Goal: Task Accomplishment & Management: Use online tool/utility

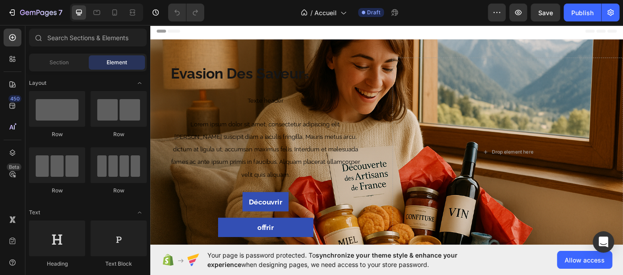
click at [160, 29] on icon at bounding box center [160, 32] width 6 height 6
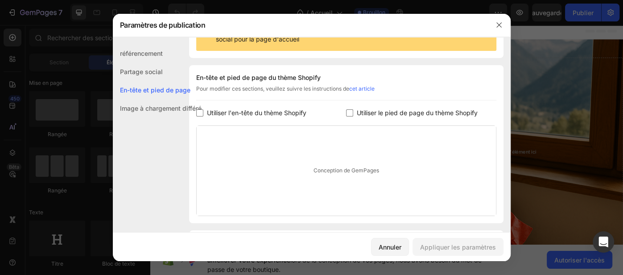
scroll to position [129, 0]
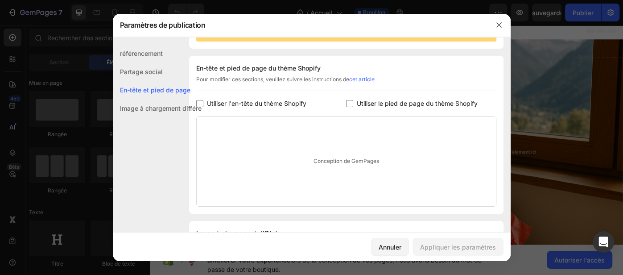
click at [361, 81] on font "cet article" at bounding box center [361, 79] width 25 height 7
click at [501, 26] on icon "button" at bounding box center [498, 24] width 7 height 7
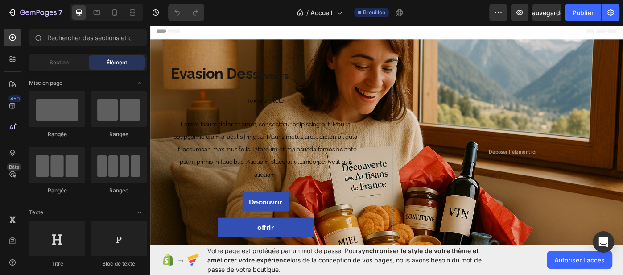
click at [159, 30] on icon at bounding box center [160, 32] width 6 height 6
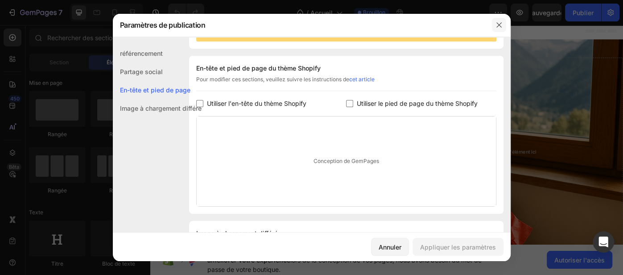
click at [500, 27] on icon "button" at bounding box center [498, 24] width 7 height 7
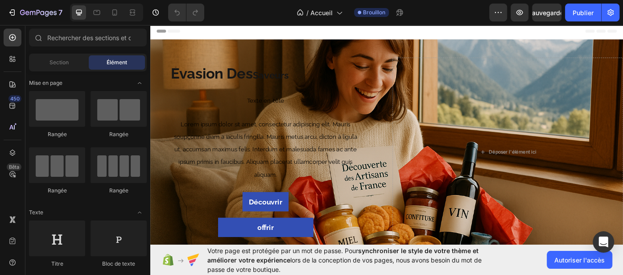
click at [172, 30] on font "En-tête" at bounding box center [177, 32] width 20 height 6
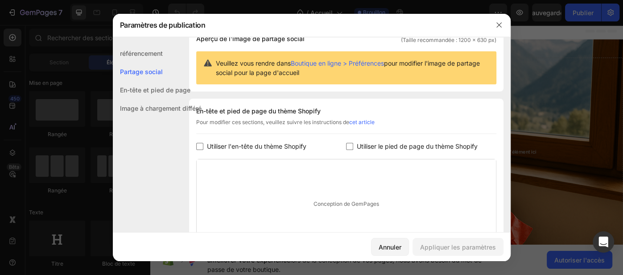
scroll to position [95, 0]
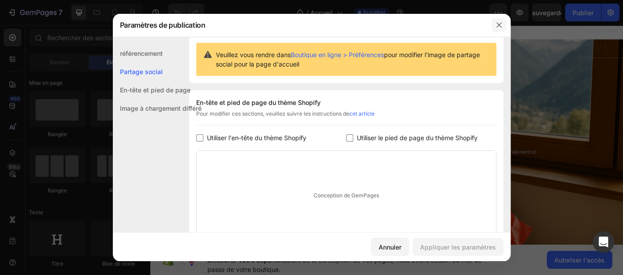
click at [500, 26] on icon "button" at bounding box center [498, 25] width 5 height 5
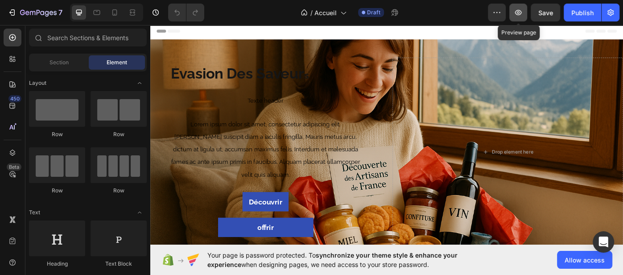
click at [518, 15] on icon "button" at bounding box center [518, 12] width 7 height 5
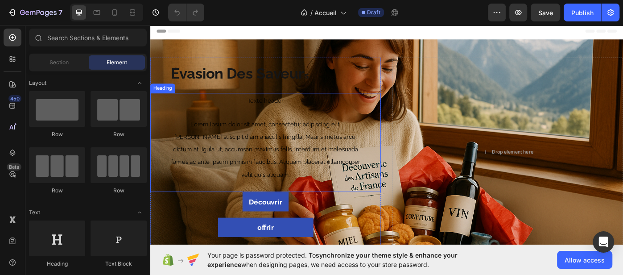
click at [293, 160] on h1 "Texte header Lorem ipsum dolor sit amet, consectetur adipiscing elit. [PERSON_N…" at bounding box center [280, 158] width 216 height 112
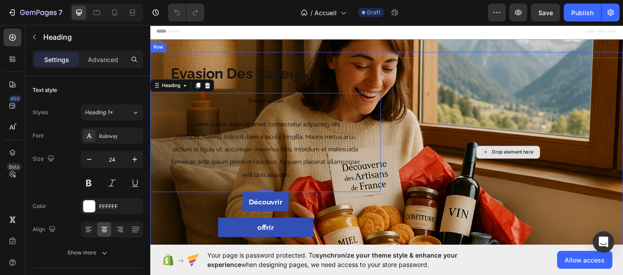
click at [618, 249] on div "Drop element here" at bounding box center [554, 168] width 261 height 213
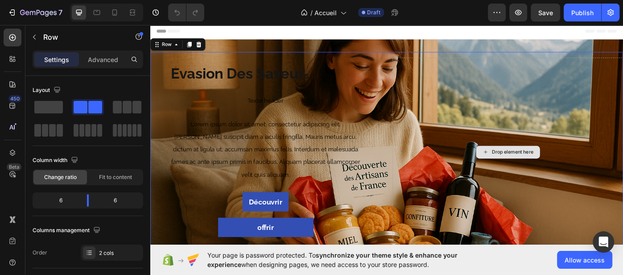
click at [618, 248] on div "Drop element here" at bounding box center [554, 168] width 261 height 213
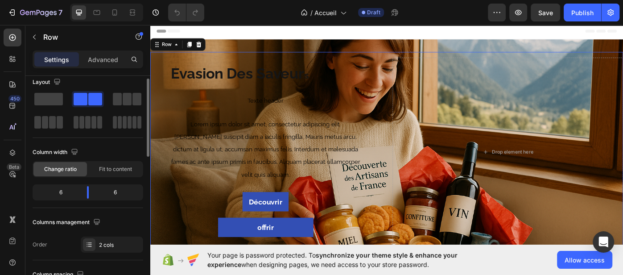
scroll to position [13, 0]
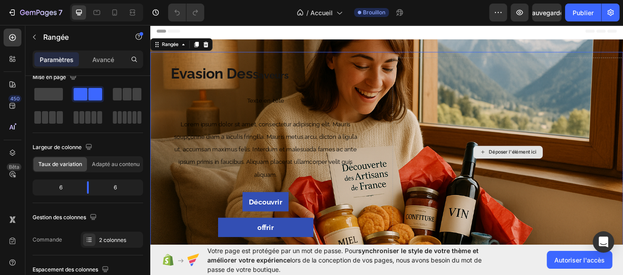
click at [622, 234] on div "Déposer l'élément ici" at bounding box center [554, 168] width 261 height 213
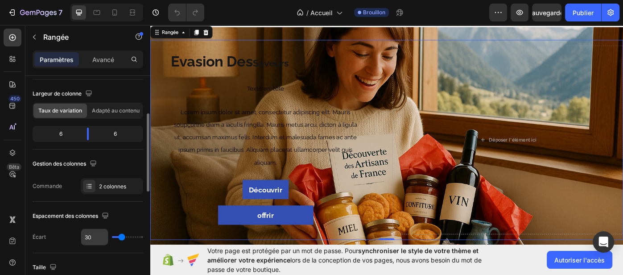
scroll to position [112, 0]
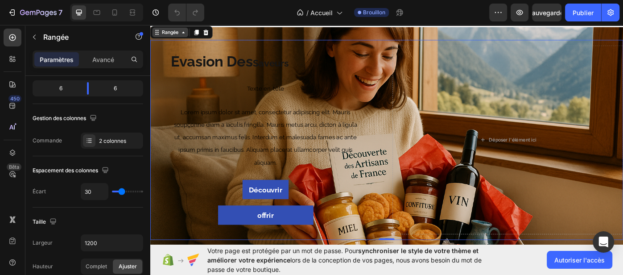
click at [188, 35] on icon at bounding box center [187, 33] width 7 height 7
click at [155, 37] on div "Rangée" at bounding box center [172, 33] width 41 height 11
click at [176, 35] on font "Rangée" at bounding box center [172, 33] width 19 height 7
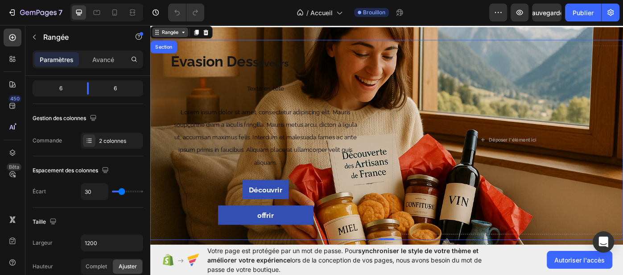
click at [185, 35] on icon at bounding box center [187, 33] width 7 height 7
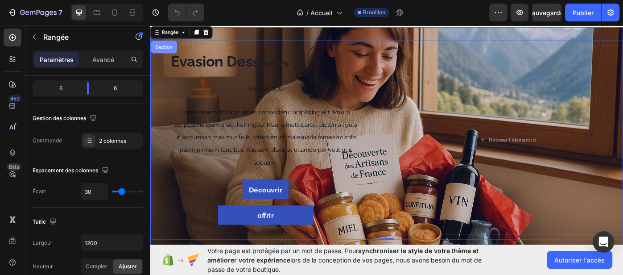
click at [161, 52] on div "Section" at bounding box center [166, 50] width 30 height 14
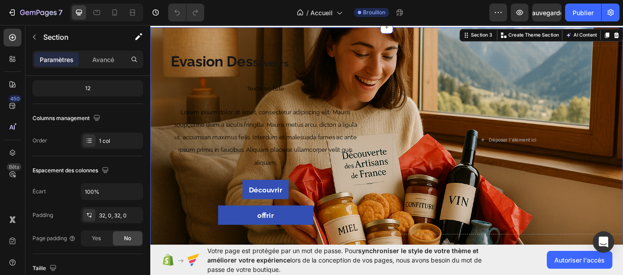
scroll to position [0, 0]
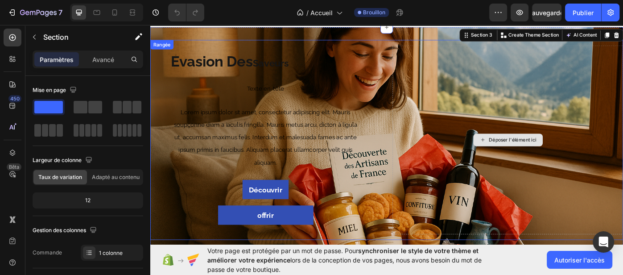
click at [622, 236] on div "Déposer l'élément ici" at bounding box center [554, 154] width 261 height 213
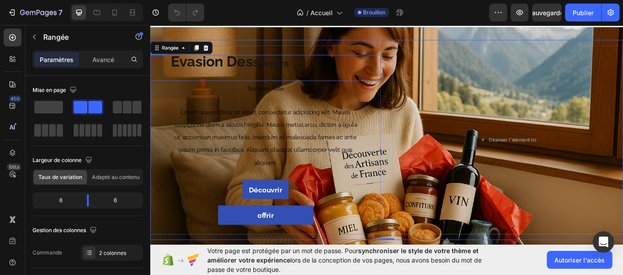
click at [200, 68] on font "Évasion Des" at bounding box center [219, 66] width 93 height 20
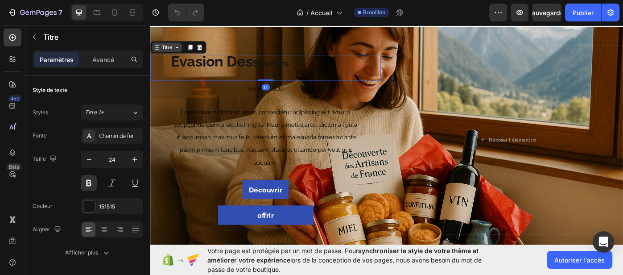
click at [179, 52] on icon at bounding box center [180, 50] width 7 height 7
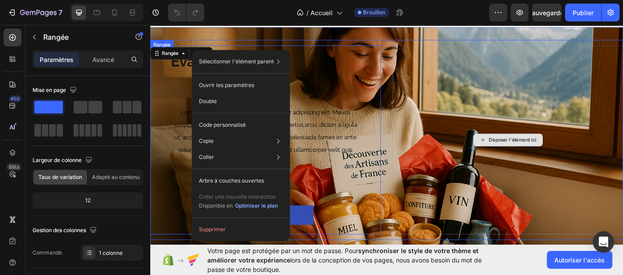
click at [578, 226] on div "Déposer l'élément ici" at bounding box center [554, 154] width 261 height 213
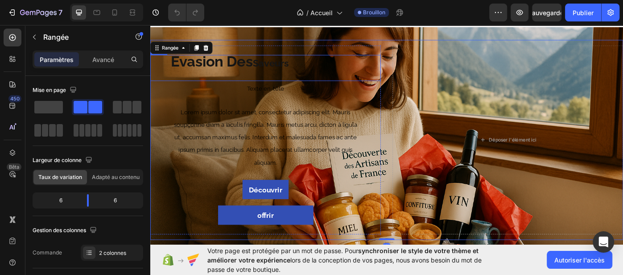
click at [193, 67] on font "Évasion Des" at bounding box center [219, 66] width 93 height 20
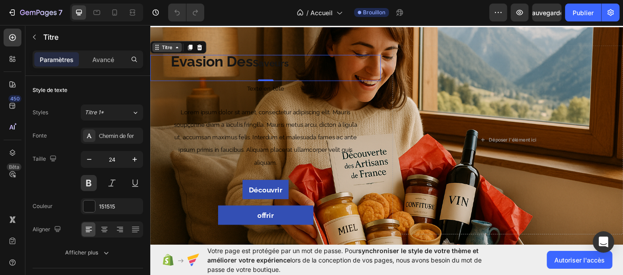
click at [177, 52] on icon at bounding box center [180, 50] width 7 height 7
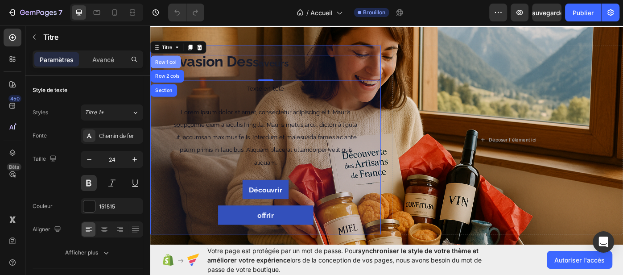
click at [169, 70] on div "Row 1 col" at bounding box center [168, 67] width 34 height 14
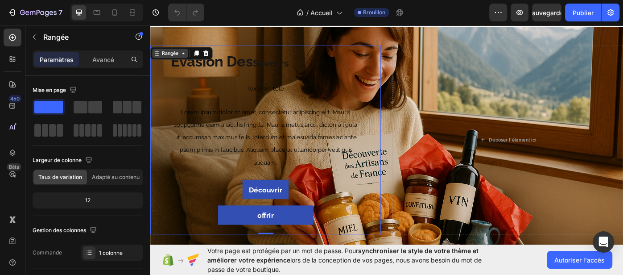
click at [185, 59] on icon at bounding box center [187, 56] width 7 height 7
click at [184, 59] on icon at bounding box center [187, 56] width 7 height 7
click at [185, 59] on icon at bounding box center [187, 56] width 7 height 7
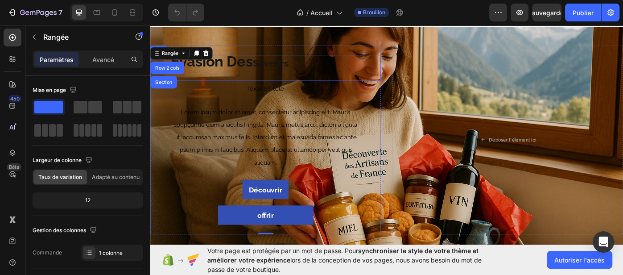
click at [262, 71] on font "Évasion Des" at bounding box center [219, 66] width 93 height 20
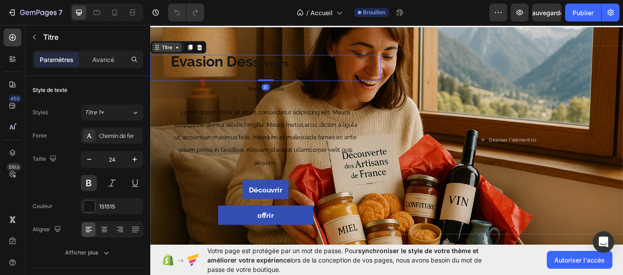
click at [178, 53] on icon at bounding box center [180, 50] width 7 height 7
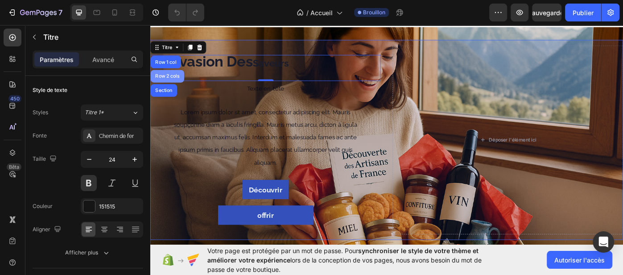
click at [172, 84] on div "Row 2 cols" at bounding box center [169, 82] width 31 height 5
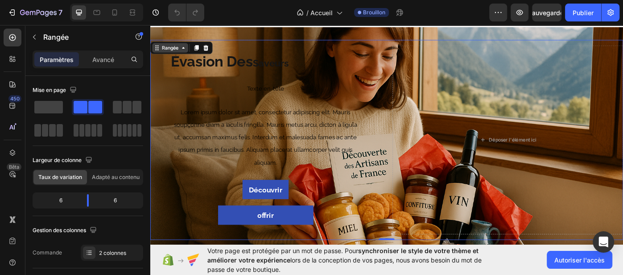
click at [185, 55] on div "Rangée" at bounding box center [172, 50] width 41 height 11
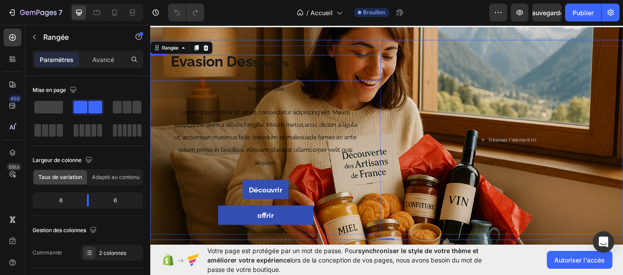
click at [182, 70] on font "Évasion Des" at bounding box center [219, 66] width 93 height 20
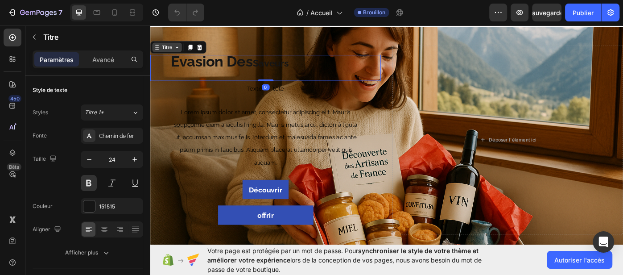
click at [181, 54] on div "Titre" at bounding box center [168, 50] width 33 height 11
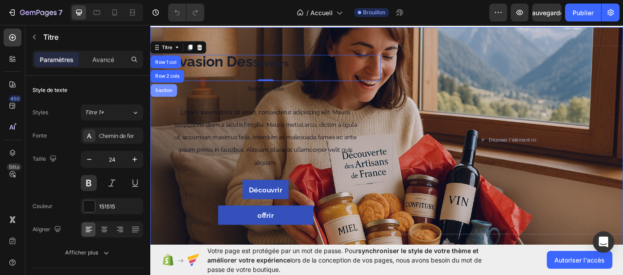
click at [165, 102] on div "Section" at bounding box center [166, 99] width 30 height 14
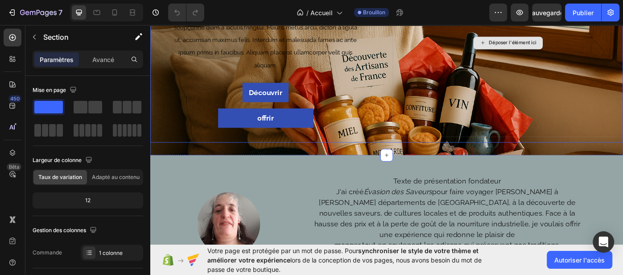
scroll to position [205, 0]
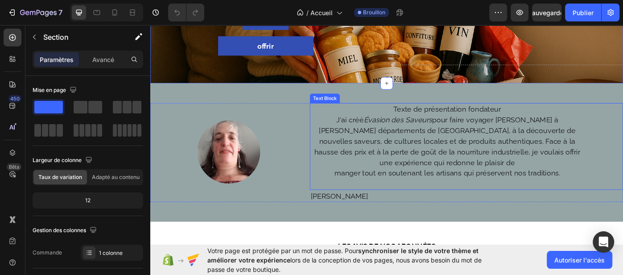
click at [352, 135] on p "J'ai créé Évasion des Saveurs pour faire voyager les gens à travers les départe…" at bounding box center [486, 156] width 309 height 60
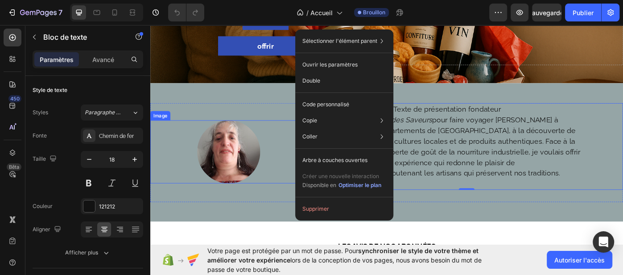
click at [282, 153] on div at bounding box center [238, 168] width 177 height 71
click at [296, 144] on div at bounding box center [238, 168] width 177 height 71
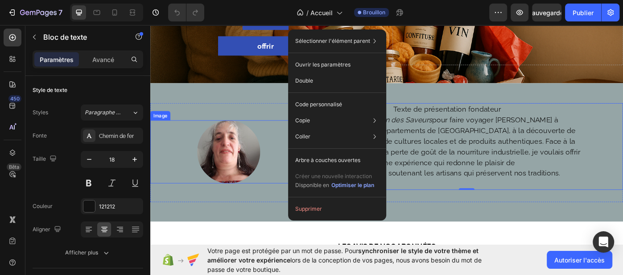
click at [286, 138] on div at bounding box center [238, 168] width 177 height 71
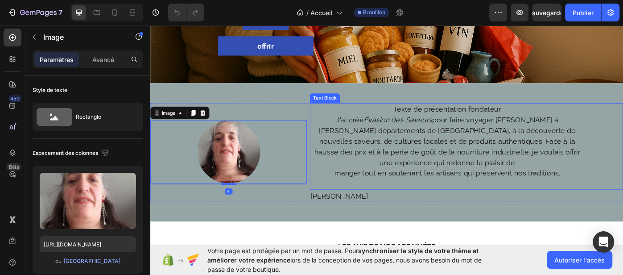
click at [366, 149] on p "J'ai créé Évasion des Saveurs pour faire voyager les gens à travers les départe…" at bounding box center [486, 156] width 309 height 60
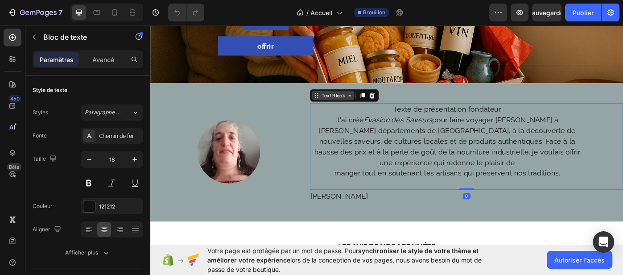
click at [379, 108] on div "Text Block" at bounding box center [357, 104] width 48 height 11
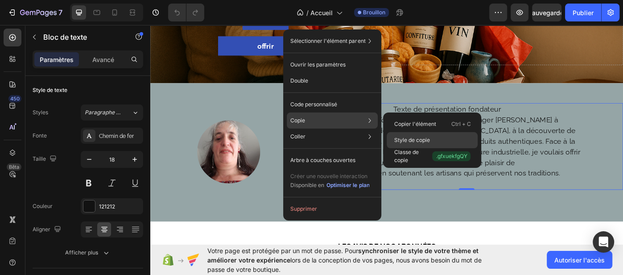
click at [413, 139] on font "Style de copie" at bounding box center [412, 139] width 36 height 7
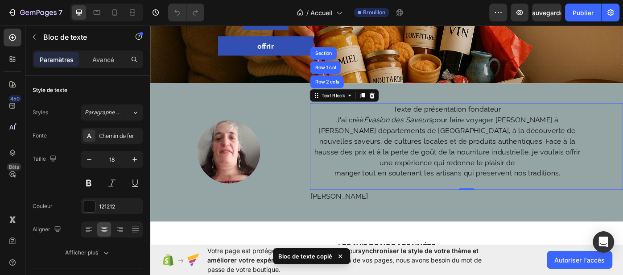
click at [344, 122] on p "Texte de présentation fondateur" at bounding box center [486, 120] width 309 height 12
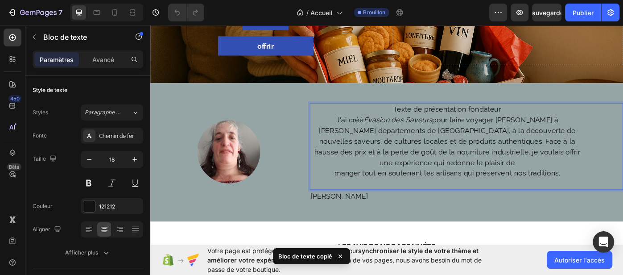
click at [348, 122] on p "Texte de présentation fondateur" at bounding box center [486, 120] width 309 height 12
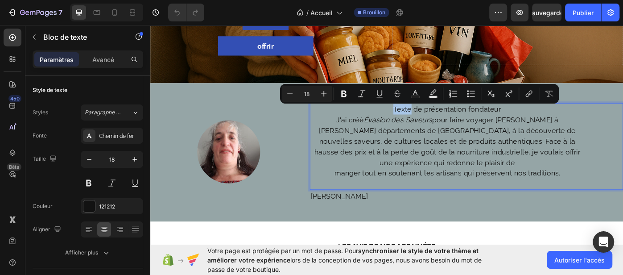
drag, startPoint x: 349, startPoint y: 121, endPoint x: 338, endPoint y: 130, distance: 13.6
click at [338, 130] on div "Texte de présentation fondateur J'ai créé Évasion des Saveurs pour faire voyage…" at bounding box center [508, 162] width 354 height 98
click at [339, 130] on p "J'ai créé Évasion des Saveurs pour faire voyager les gens à travers les départe…" at bounding box center [486, 156] width 309 height 60
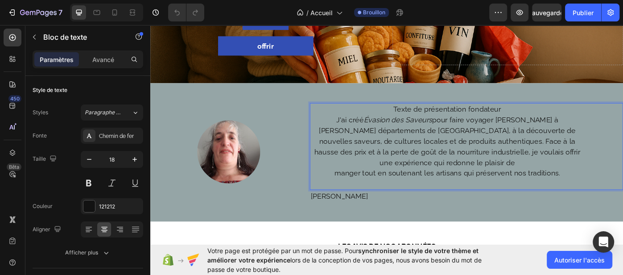
click at [400, 121] on p "Texte de présentation fondateur" at bounding box center [486, 120] width 309 height 12
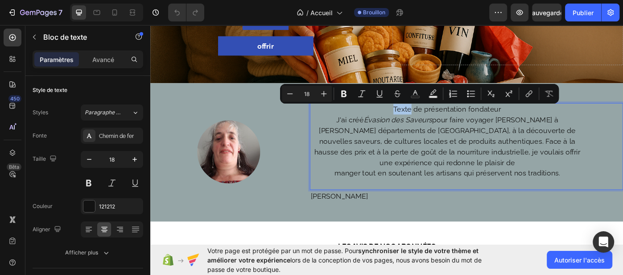
click at [347, 128] on div "Texte de présentation fondateur J'ai créé Évasion des Saveurs pour faire voyage…" at bounding box center [508, 162] width 354 height 98
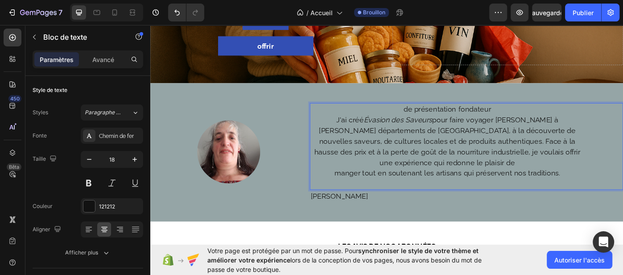
click at [498, 121] on p "de présentation fondateur" at bounding box center [486, 120] width 309 height 12
click at [338, 125] on p "fondateur" at bounding box center [486, 120] width 309 height 12
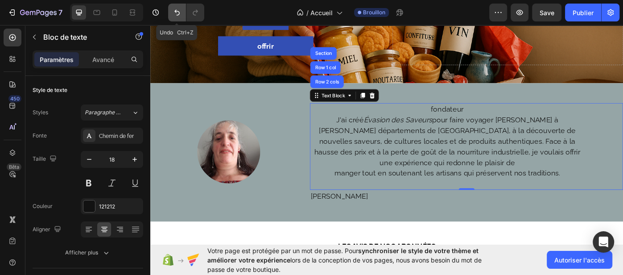
click at [176, 15] on icon "Annuler/Rétablir" at bounding box center [176, 12] width 9 height 9
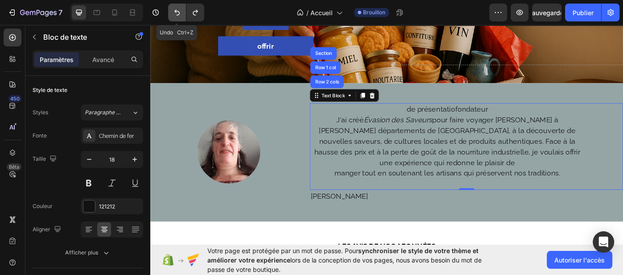
click at [176, 15] on icon "Annuler/Rétablir" at bounding box center [176, 12] width 9 height 9
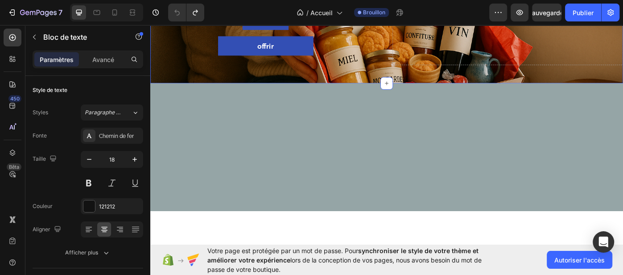
scroll to position [0, 0]
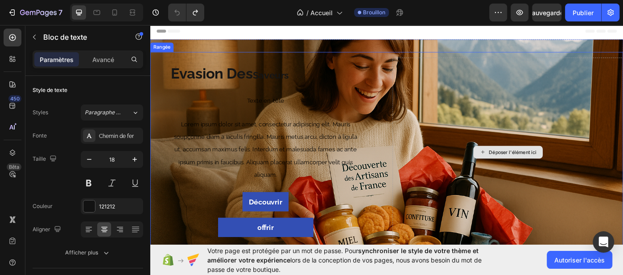
click at [546, 85] on div "Déposer l'élément ici" at bounding box center [554, 168] width 261 height 213
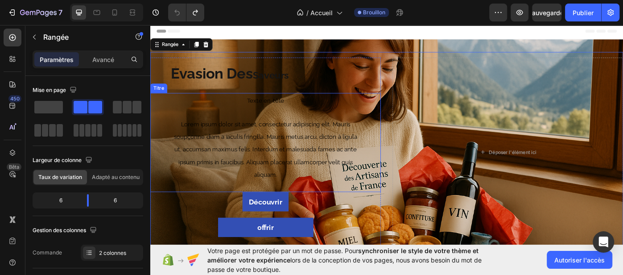
click at [208, 145] on h1 "Texte en-tête Lorem ipsum dolor sit amet, consectetur adipiscing elit. Mauris s…" at bounding box center [280, 158] width 216 height 112
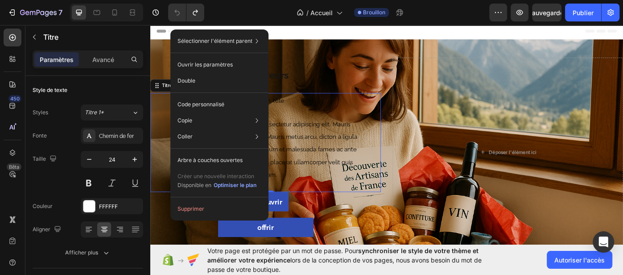
click at [311, 118] on h1 "Texte en-tête Lorem ipsum dolor sit amet, consectetur adipiscing elit. Mauris s…" at bounding box center [280, 158] width 216 height 112
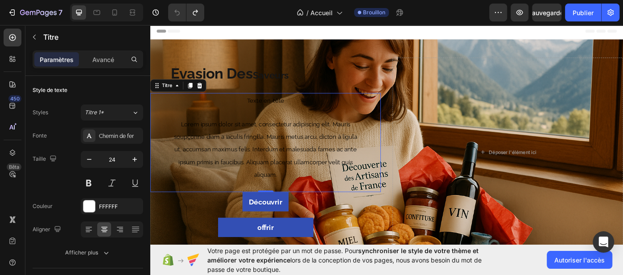
drag, startPoint x: 170, startPoint y: 115, endPoint x: 328, endPoint y: 139, distance: 159.5
click at [328, 139] on div "Texte en-tête ⁠⁠⁠⁠⁠⁠⁠ Lorem ipsum dolor sit amet, consectetur adipiscing elit. …" at bounding box center [280, 158] width 261 height 112
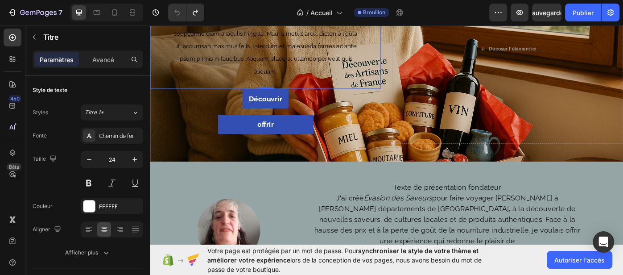
scroll to position [40, 0]
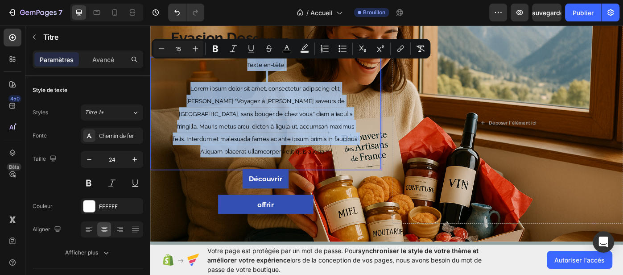
drag, startPoint x: 185, startPoint y: 72, endPoint x: 367, endPoint y: 185, distance: 214.6
click at [367, 187] on h1 "Texte en-tête Lorem ipsum dolor sit amet, consectetur adipiscing elit. Mauris "…" at bounding box center [280, 125] width 216 height 126
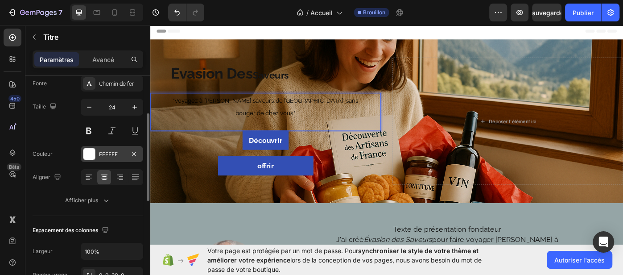
scroll to position [65, 0]
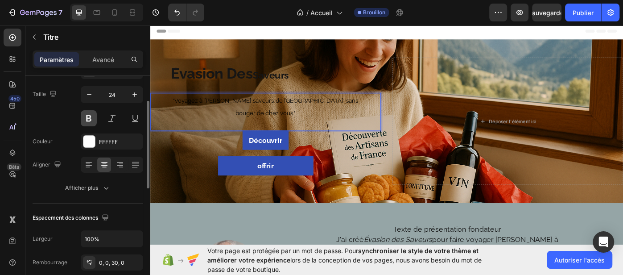
click at [92, 119] on button at bounding box center [89, 118] width 16 height 16
click at [229, 126] on p ""Voyagez à travers les saveurs de France, sans bouger de chez vous."" at bounding box center [280, 117] width 214 height 29
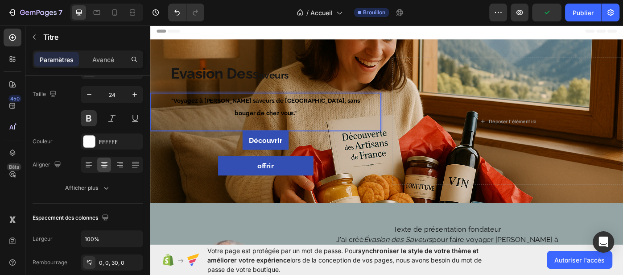
click at [200, 115] on p ""Voyagez à travers les saveurs de France, sans bouger de chez vous."" at bounding box center [280, 117] width 214 height 29
click at [344, 133] on h1 ""Voyagez à travers les saveurs de France, sans bouger de chez vous."" at bounding box center [280, 123] width 216 height 43
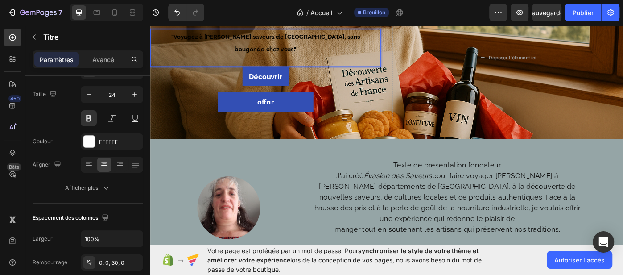
scroll to position [0, 0]
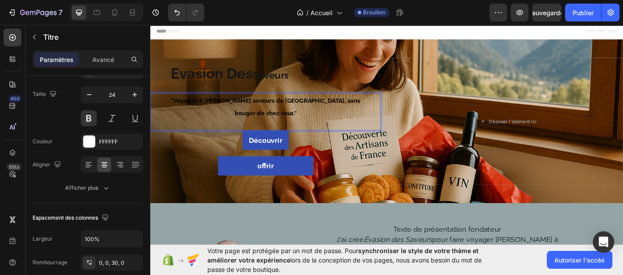
click at [213, 122] on p ""Voyagez à travers les saveurs de France, sans bouger de chez vous."" at bounding box center [280, 117] width 214 height 29
drag, startPoint x: 168, startPoint y: 113, endPoint x: 280, endPoint y: 115, distance: 112.8
click at [280, 115] on div ""Voyagez à travers les saveurs de France, sans bouger de chez vous." Titre 0" at bounding box center [280, 123] width 261 height 43
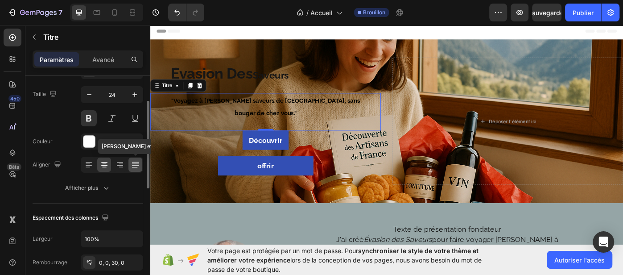
click at [139, 168] on icon at bounding box center [135, 164] width 9 height 9
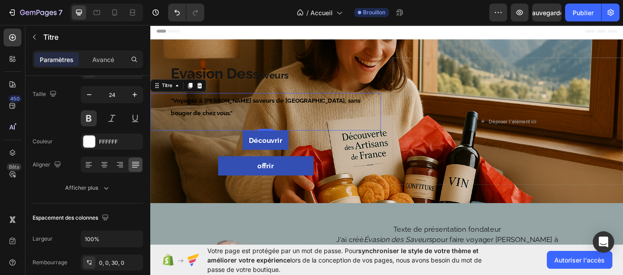
click at [402, 111] on div ""Voyagez à travers les saveurs de France, sans bouger de chez vous." Titre 0" at bounding box center [280, 123] width 261 height 43
click at [408, 102] on div ""Voyagez à travers les saveurs de France, sans bouger de chez vous." Titre 0" at bounding box center [280, 123] width 261 height 43
click at [87, 121] on button at bounding box center [89, 118] width 16 height 16
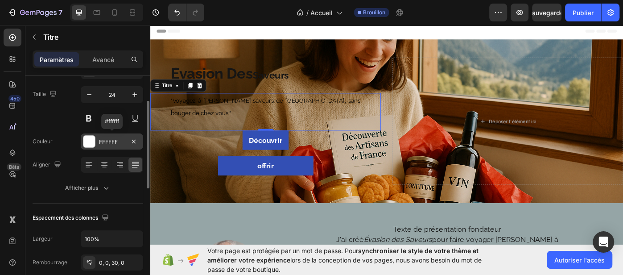
click at [105, 142] on font "FFFFFF" at bounding box center [108, 141] width 19 height 7
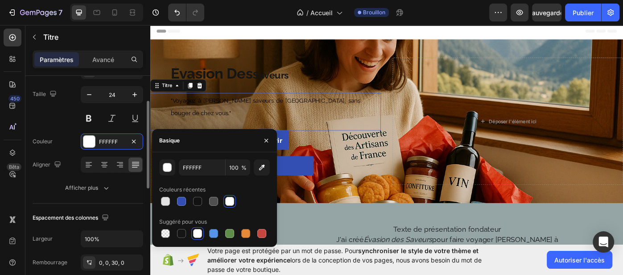
click at [71, 123] on div "Taille 24" at bounding box center [88, 106] width 111 height 40
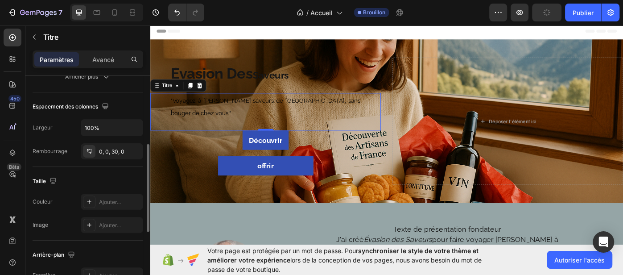
scroll to position [324, 0]
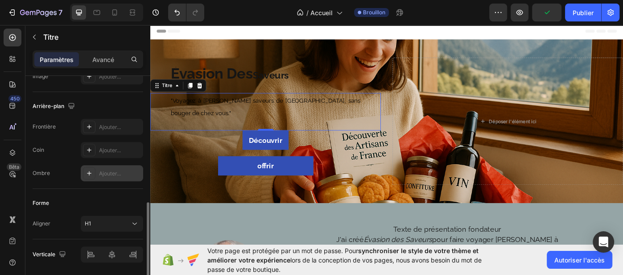
click at [94, 175] on div at bounding box center [89, 173] width 12 height 12
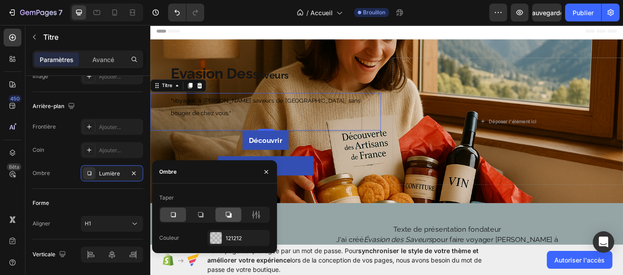
click at [229, 218] on icon at bounding box center [228, 214] width 9 height 9
click at [200, 212] on icon at bounding box center [200, 214] width 5 height 5
click at [178, 217] on div at bounding box center [173, 214] width 26 height 14
click at [133, 174] on icon "button" at bounding box center [133, 172] width 7 height 7
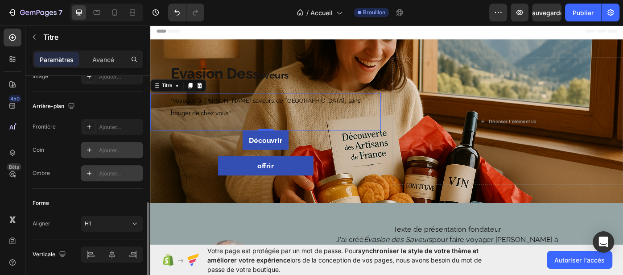
click at [139, 149] on div "Ajouter..." at bounding box center [120, 150] width 42 height 8
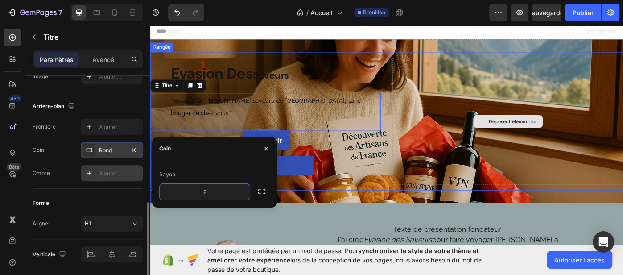
click at [622, 177] on div "Déposer l'élément ici" at bounding box center [554, 134] width 261 height 144
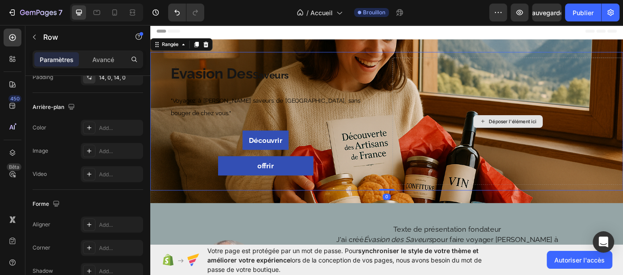
scroll to position [0, 0]
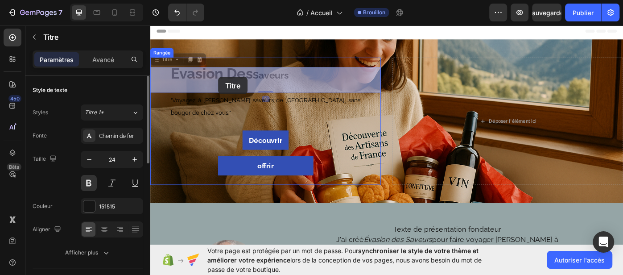
drag, startPoint x: 164, startPoint y: 82, endPoint x: 230, endPoint y: 81, distance: 66.0
drag, startPoint x: 326, startPoint y: 82, endPoint x: 267, endPoint y: 86, distance: 59.0
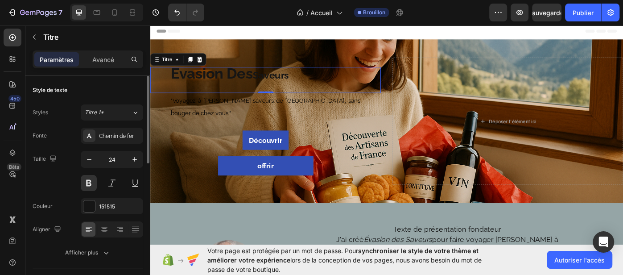
click at [262, 90] on h1 "Évasion Des Saveurs" at bounding box center [280, 87] width 216 height 29
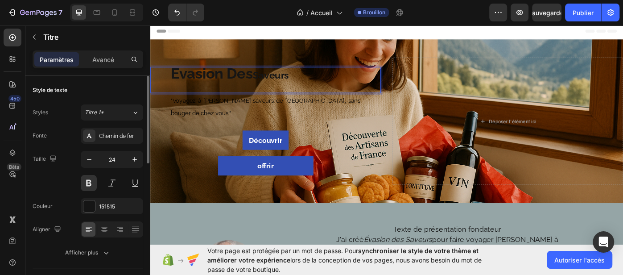
click at [180, 82] on span "Évasion Des" at bounding box center [219, 80] width 93 height 20
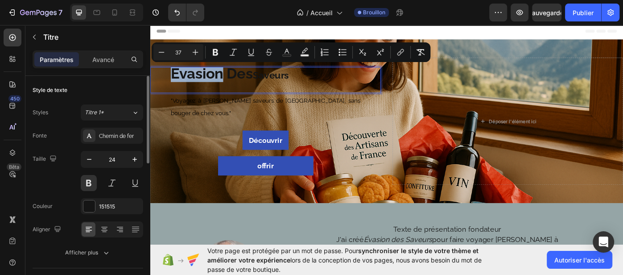
click at [162, 86] on div "Évasion Des Saveurs Titre 0" at bounding box center [280, 87] width 261 height 29
click at [159, 86] on div "Évasion Des Saveurs Titre 0" at bounding box center [280, 87] width 261 height 29
drag, startPoint x: 237, startPoint y: 80, endPoint x: 159, endPoint y: 95, distance: 79.5
click at [159, 96] on div "Évasion Des Saveurs Titre 0" at bounding box center [280, 87] width 261 height 29
click at [164, 82] on div "Évasion Des Saveurs Titre 0" at bounding box center [280, 87] width 261 height 29
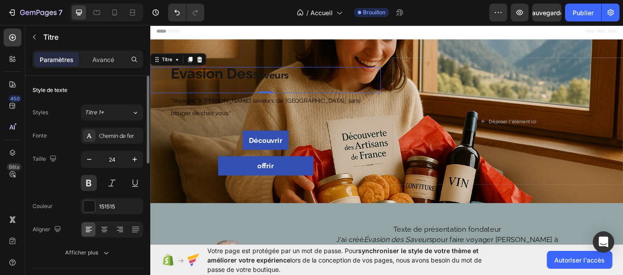
click at [366, 85] on p "Évasion Des Saveurs" at bounding box center [280, 81] width 214 height 15
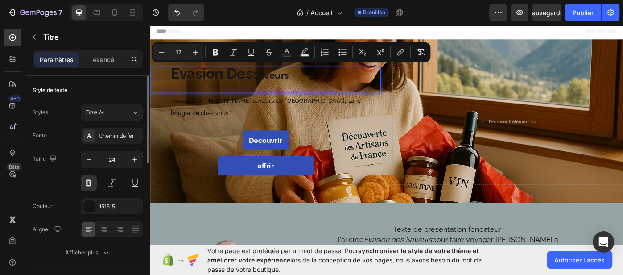
drag, startPoint x: 324, startPoint y: 82, endPoint x: 175, endPoint y: 85, distance: 148.9
click at [175, 85] on p "Évasion Des Saveurs" at bounding box center [280, 81] width 214 height 15
click at [198, 51] on icon "Editor contextual toolbar" at bounding box center [195, 52] width 9 height 9
type input "38"
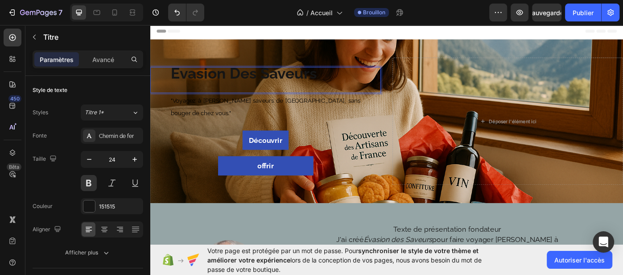
drag, startPoint x: 370, startPoint y: 81, endPoint x: 384, endPoint y: 83, distance: 14.0
click at [384, 83] on p "Évasion Des Saveurs" at bounding box center [280, 81] width 214 height 15
click at [384, 86] on p "Évasion Des Saveurs" at bounding box center [280, 81] width 214 height 15
drag, startPoint x: 384, startPoint y: 85, endPoint x: 356, endPoint y: 83, distance: 28.1
click at [356, 84] on p "Évasion Des Saveurs" at bounding box center [280, 81] width 214 height 15
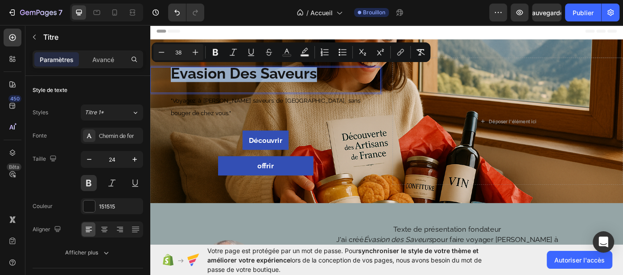
drag, startPoint x: 351, startPoint y: 82, endPoint x: 148, endPoint y: 69, distance: 203.2
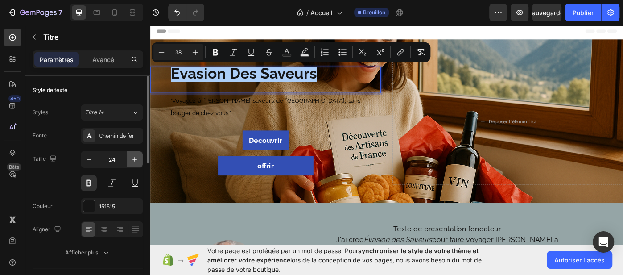
click at [137, 162] on icon "button" at bounding box center [134, 159] width 9 height 9
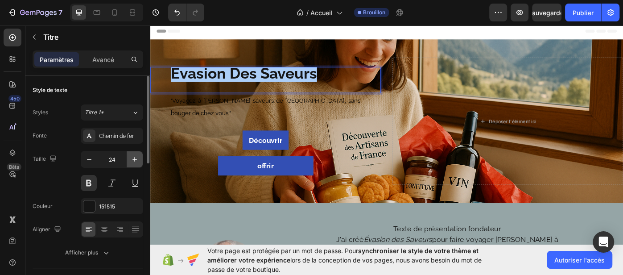
type input "25"
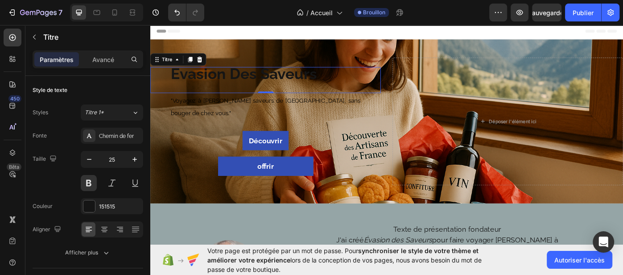
click at [163, 80] on div "Évasion Des Saveurs Titre 0" at bounding box center [280, 87] width 261 height 29
drag, startPoint x: 166, startPoint y: 78, endPoint x: 225, endPoint y: 86, distance: 59.3
click at [225, 86] on div "Évasion Des Saveurs Titre 0" at bounding box center [280, 87] width 261 height 29
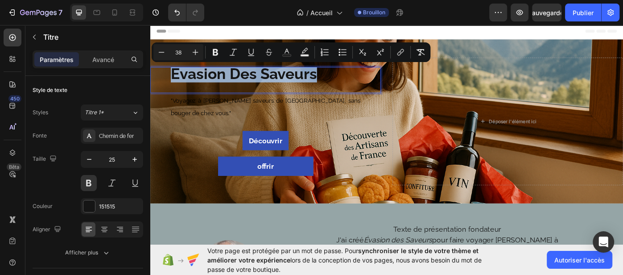
drag, startPoint x: 365, startPoint y: 84, endPoint x: 165, endPoint y: 75, distance: 200.3
click at [165, 75] on div "Évasion Des Saveurs Titre 0" at bounding box center [280, 87] width 261 height 29
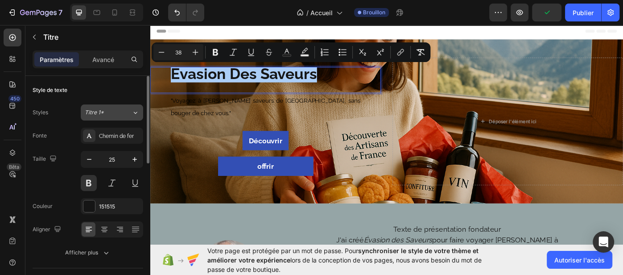
click at [134, 119] on button "Titre 1*" at bounding box center [112, 112] width 62 height 16
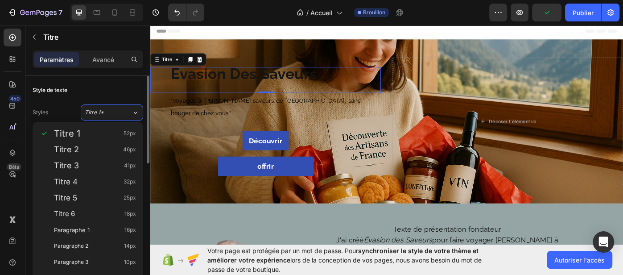
click at [137, 89] on div "Style de texte" at bounding box center [88, 90] width 111 height 14
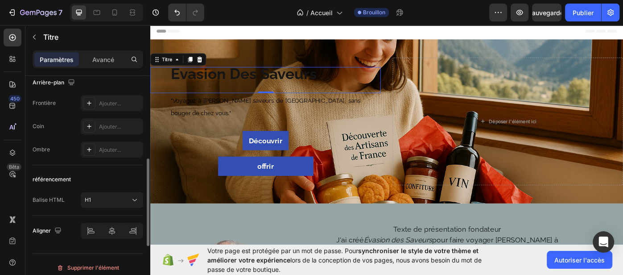
scroll to position [290, 0]
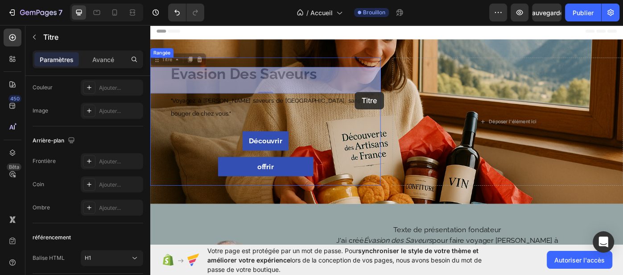
drag, startPoint x: 178, startPoint y: 95, endPoint x: 381, endPoint y: 101, distance: 203.3
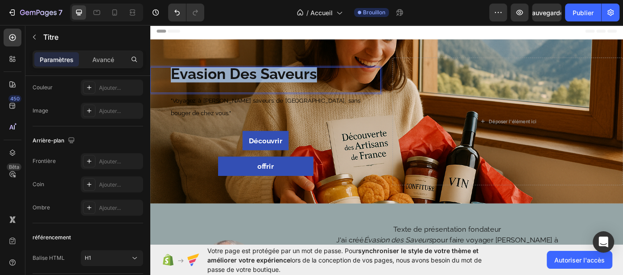
drag, startPoint x: 375, startPoint y: 81, endPoint x: 141, endPoint y: 81, distance: 234.0
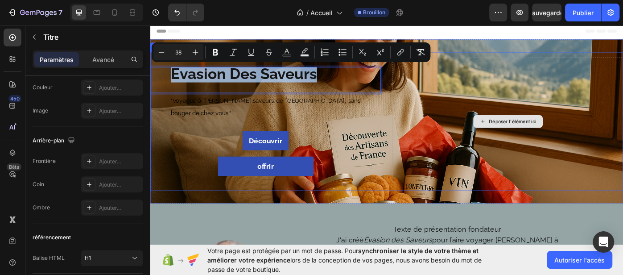
click at [589, 90] on div "Déposer l'élément ici" at bounding box center [554, 134] width 261 height 144
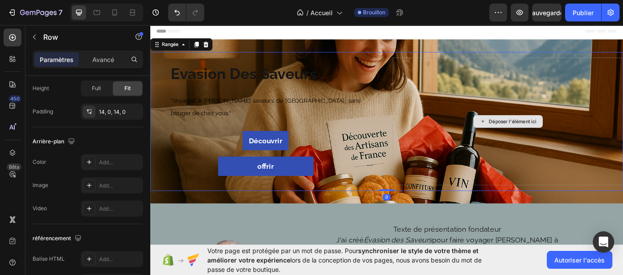
scroll to position [0, 0]
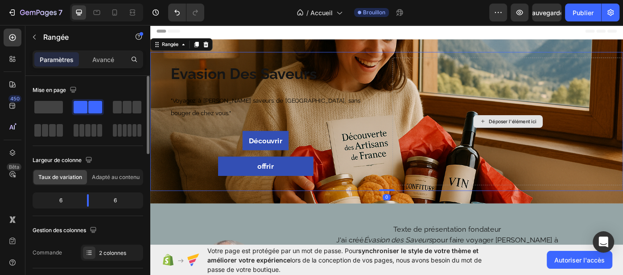
click at [589, 90] on div "Déposer l'élément ici" at bounding box center [554, 134] width 261 height 144
click at [88, 107] on span at bounding box center [95, 107] width 14 height 12
click at [97, 105] on span at bounding box center [95, 107] width 14 height 12
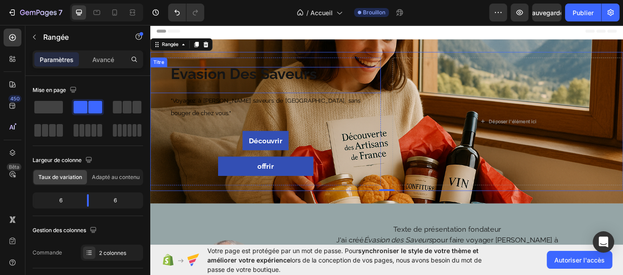
click at [302, 94] on h1 "⁠⁠⁠⁠⁠⁠⁠ Évasion Des Saveurs" at bounding box center [280, 87] width 216 height 29
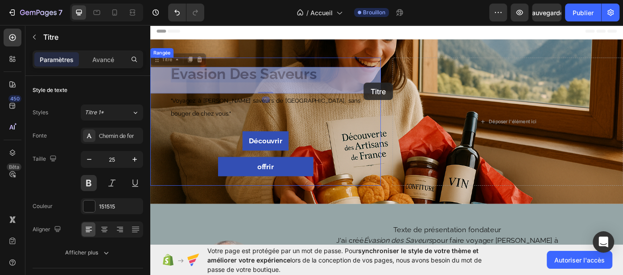
drag, startPoint x: 307, startPoint y: 92, endPoint x: 382, endPoint y: 89, distance: 75.4
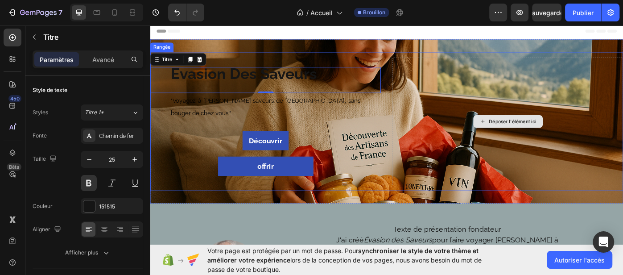
click at [575, 98] on div "Déposer l'élément ici" at bounding box center [554, 134] width 261 height 144
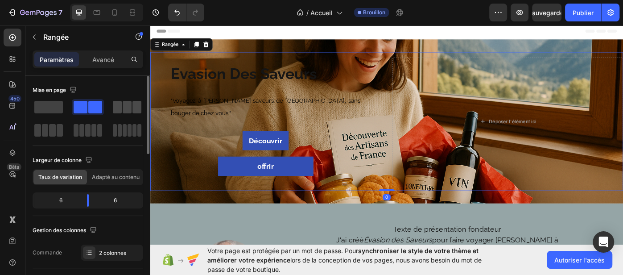
drag, startPoint x: 118, startPoint y: 104, endPoint x: 126, endPoint y: 106, distance: 7.8
click at [118, 104] on span at bounding box center [117, 107] width 9 height 12
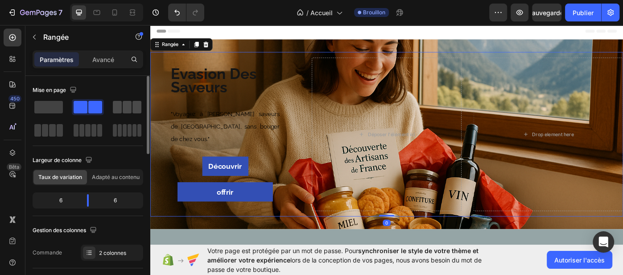
click at [126, 106] on span at bounding box center [127, 107] width 9 height 12
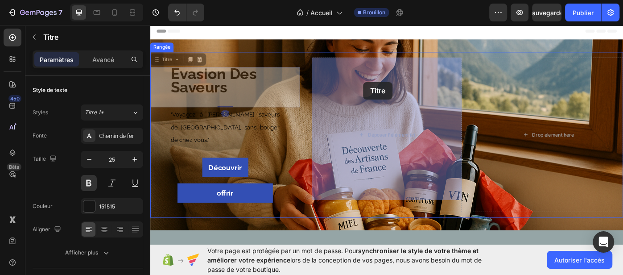
drag, startPoint x: 225, startPoint y: 90, endPoint x: 391, endPoint y: 90, distance: 165.8
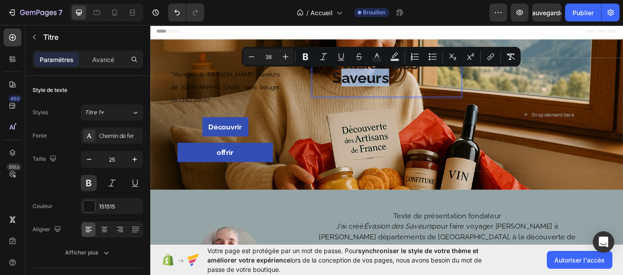
drag, startPoint x: 370, startPoint y: 81, endPoint x: 492, endPoint y: 82, distance: 122.1
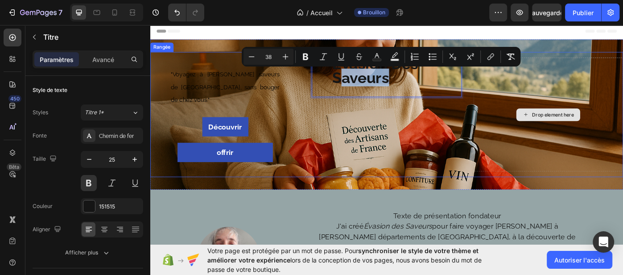
click at [578, 92] on div "Drop element here" at bounding box center [600, 126] width 169 height 129
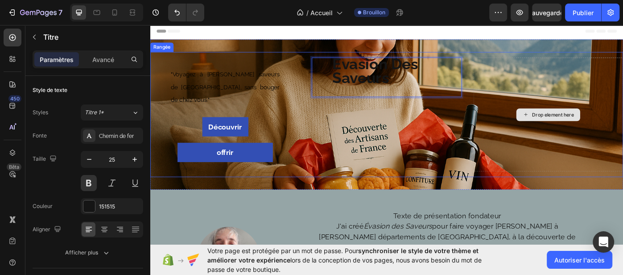
click at [579, 85] on div "Drop element here" at bounding box center [600, 126] width 169 height 129
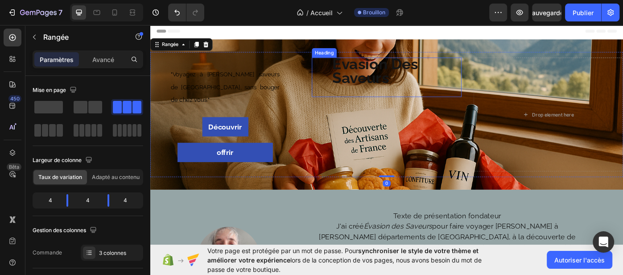
click at [428, 77] on span "Évasion Des Saveurs" at bounding box center [404, 76] width 97 height 35
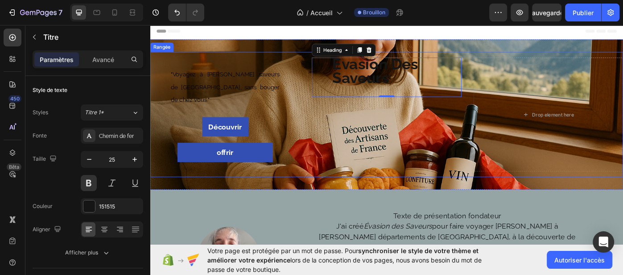
click at [588, 180] on div "⁠⁠⁠⁠⁠⁠⁠ "Voyagez à travers les saveurs de France, sans bouger de chez vous." Ti…" at bounding box center [417, 126] width 535 height 141
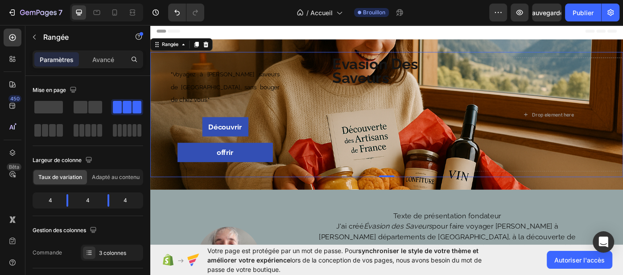
click at [328, 135] on div "⁠⁠⁠⁠⁠⁠⁠ "Voyagez à travers les saveurs de France, sans bouger de chez vous." Ti…" at bounding box center [417, 126] width 535 height 141
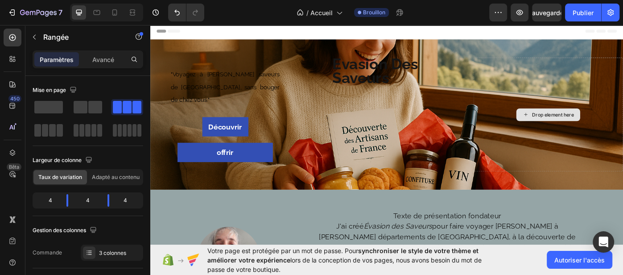
click at [572, 172] on div "Drop element here" at bounding box center [600, 126] width 169 height 129
click at [126, 196] on font "4" at bounding box center [125, 200] width 4 height 8
click at [122, 208] on div "Largeur de colonne Taux de variation Adapté au contenu 4 4 4" at bounding box center [88, 184] width 111 height 63
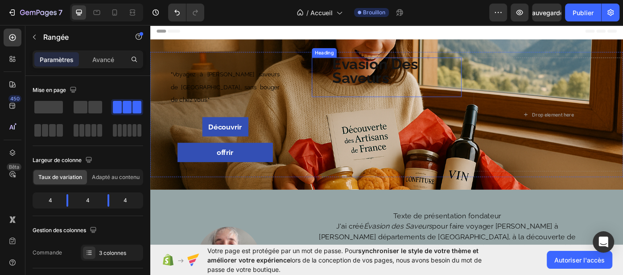
click at [427, 78] on span "Évasion Des Saveurs" at bounding box center [404, 76] width 97 height 35
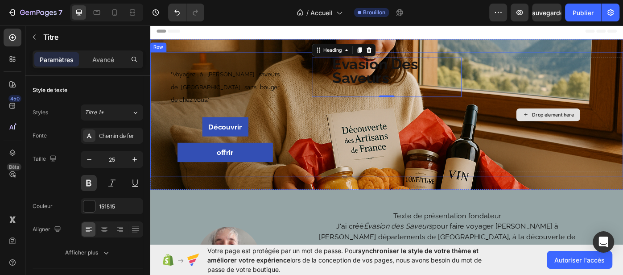
click at [536, 98] on div "Drop element here" at bounding box center [600, 126] width 169 height 129
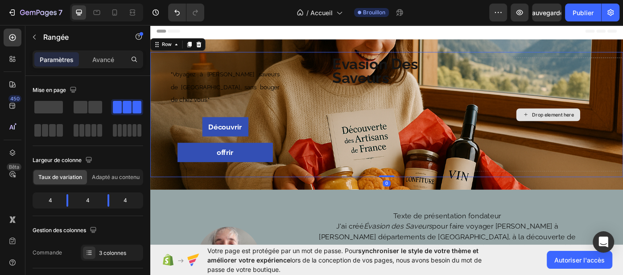
click at [536, 98] on div "Drop element here" at bounding box center [600, 126] width 169 height 129
click at [542, 82] on div "Drop element here" at bounding box center [600, 126] width 169 height 129
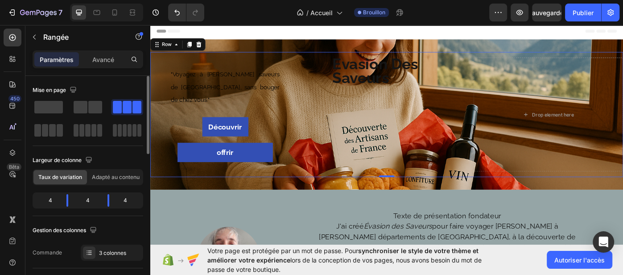
click at [136, 106] on span at bounding box center [136, 107] width 9 height 12
click at [57, 131] on span at bounding box center [60, 130] width 7 height 12
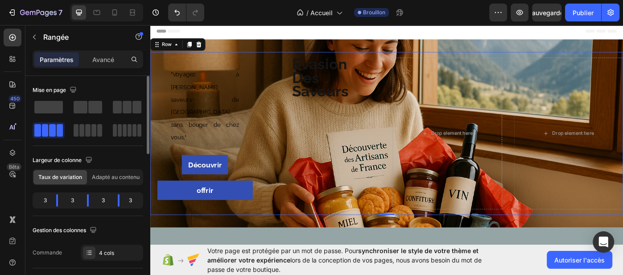
click at [60, 131] on span at bounding box center [60, 130] width 7 height 12
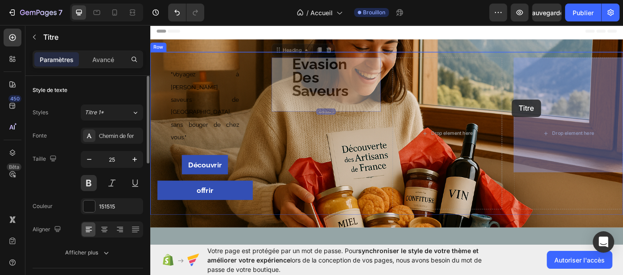
drag, startPoint x: 361, startPoint y: 92, endPoint x: 559, endPoint y: 109, distance: 199.1
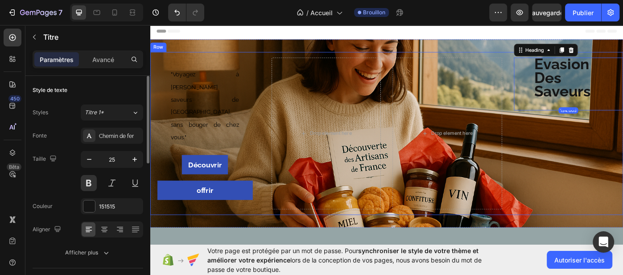
click at [558, 107] on div ""Voyagez à travers les saveurs de France, sans bouger de chez vous." Heading Dé…" at bounding box center [417, 148] width 535 height 184
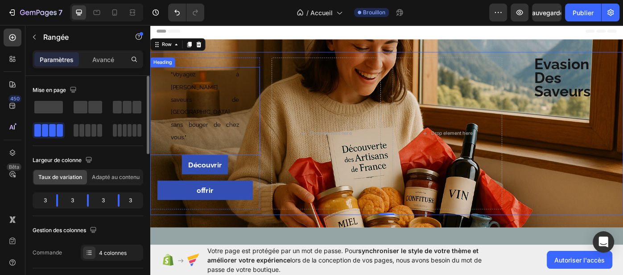
click at [184, 108] on span ""Voyagez à travers les saveurs de France, sans bouger de chez vous."" at bounding box center [212, 116] width 78 height 79
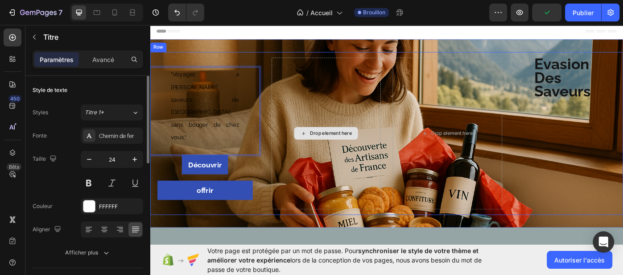
click at [382, 101] on div "Drop element here" at bounding box center [349, 148] width 124 height 172
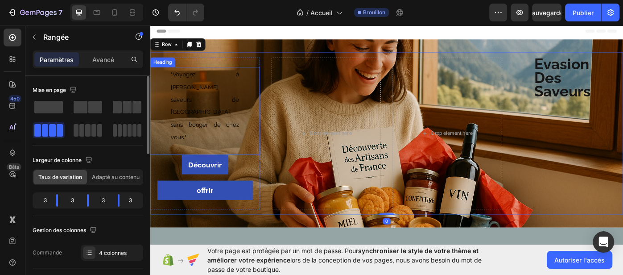
click at [215, 108] on span ""Voyagez à travers les saveurs de France, sans bouger de chez vous."" at bounding box center [212, 116] width 78 height 79
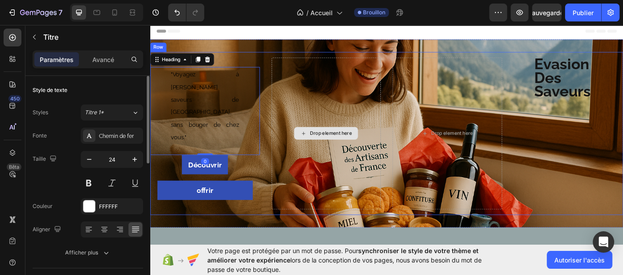
click at [356, 103] on div "Drop element here" at bounding box center [349, 148] width 124 height 172
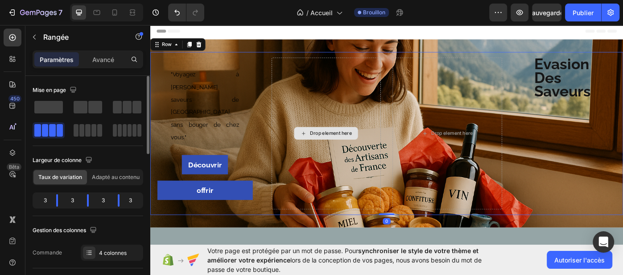
click at [356, 103] on div "Drop element here" at bounding box center [349, 148] width 124 height 172
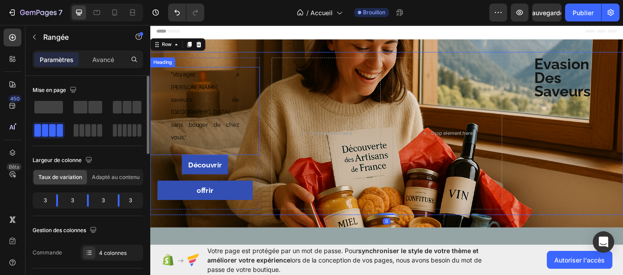
click at [233, 90] on p "⁠⁠⁠⁠⁠⁠⁠ "Voyagez à travers les saveurs de France, sans bouger de chez vous."" at bounding box center [212, 116] width 78 height 85
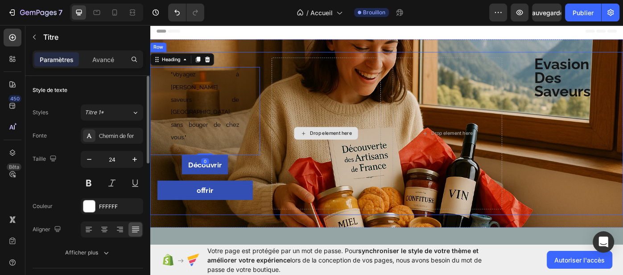
click at [330, 98] on div "Drop element here" at bounding box center [349, 148] width 124 height 172
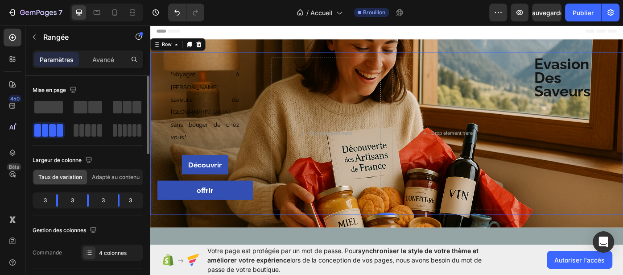
click at [60, 130] on span at bounding box center [60, 130] width 7 height 12
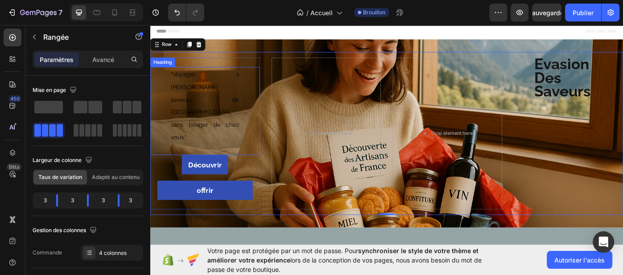
click at [195, 101] on p "⁠⁠⁠⁠⁠⁠⁠ "Voyagez à travers les saveurs de France, sans bouger de chez vous."" at bounding box center [212, 116] width 78 height 85
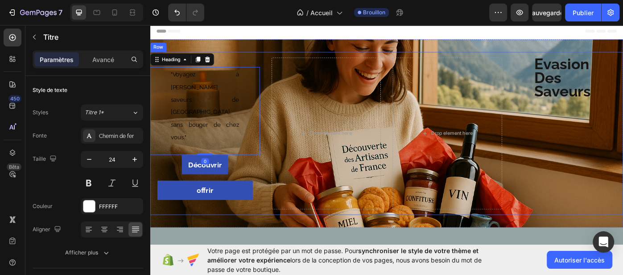
click at [414, 102] on div "⁠⁠⁠⁠⁠⁠⁠ "Voyagez à travers les saveurs de France, sans bouger de chez vous." He…" at bounding box center [417, 148] width 535 height 184
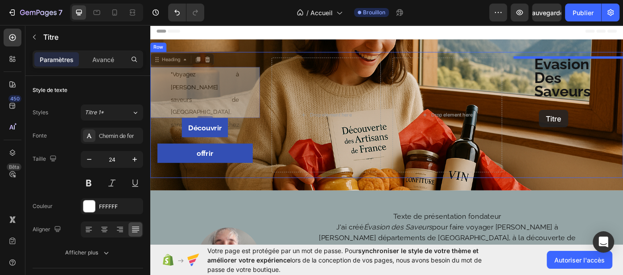
drag, startPoint x: 199, startPoint y: 100, endPoint x: 590, endPoint y: 121, distance: 391.4
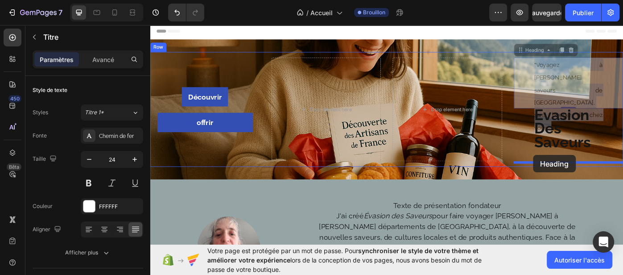
drag, startPoint x: 598, startPoint y: 92, endPoint x: 585, endPoint y: 169, distance: 78.6
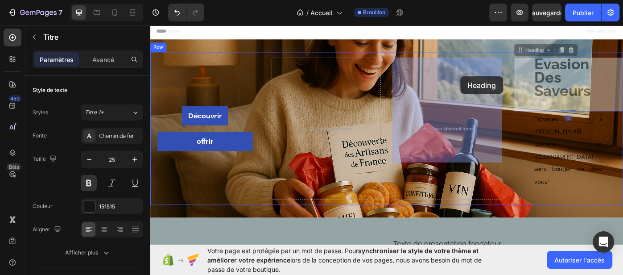
drag, startPoint x: 594, startPoint y: 97, endPoint x: 501, endPoint y: 83, distance: 94.2
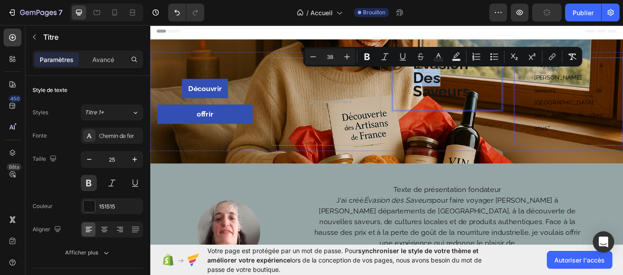
drag, startPoint x: 474, startPoint y: 82, endPoint x: 605, endPoint y: 70, distance: 132.0
click at [606, 82] on span ""Voyagez à travers les saveurs de France, sans bouger de chez vous."" at bounding box center [624, 105] width 78 height 79
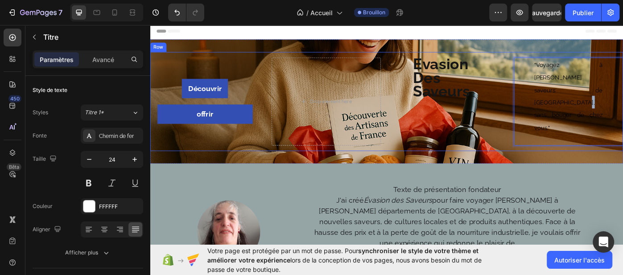
drag, startPoint x: 603, startPoint y: 94, endPoint x: 608, endPoint y: 120, distance: 26.7
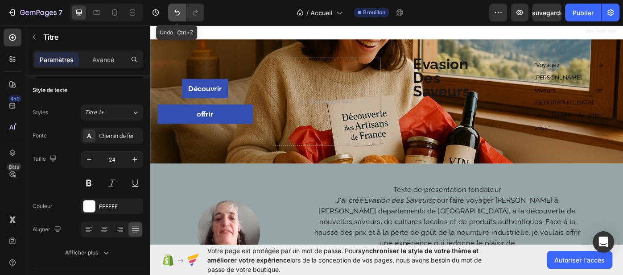
click at [181, 13] on button "Annuler/Rétablir" at bounding box center [177, 13] width 18 height 18
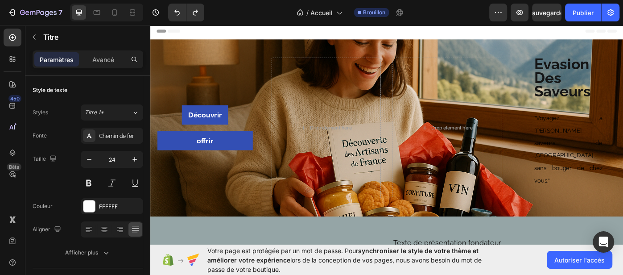
drag, startPoint x: 416, startPoint y: 42, endPoint x: 419, endPoint y: 20, distance: 22.6
drag, startPoint x: 414, startPoint y: 43, endPoint x: 414, endPoint y: 25, distance: 18.3
drag, startPoint x: 414, startPoint y: 37, endPoint x: 415, endPoint y: 23, distance: 13.4
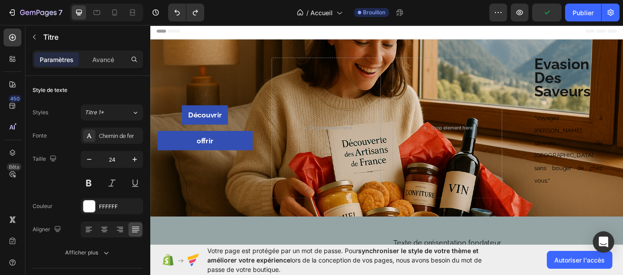
drag, startPoint x: 415, startPoint y: 39, endPoint x: 417, endPoint y: 24, distance: 15.3
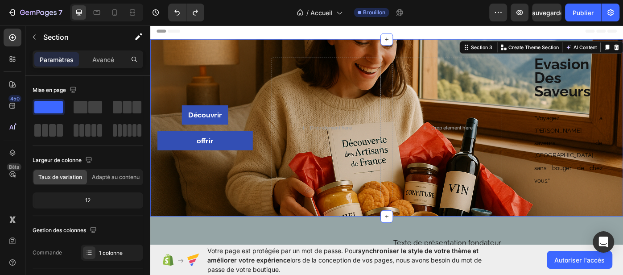
click at [385, 44] on div "Découvrir Button offrir Button Row Drop element here Drop element here Évasion …" at bounding box center [417, 141] width 535 height 200
click at [362, 46] on div "Découvrir Button offrir Button Row Drop element here Drop element here Évasion …" at bounding box center [417, 141] width 535 height 200
click at [344, 49] on div "Découvrir Button offrir Button Row Drop element here Drop element here Évasion …" at bounding box center [417, 141] width 535 height 200
drag, startPoint x: 412, startPoint y: 201, endPoint x: 408, endPoint y: 221, distance: 20.9
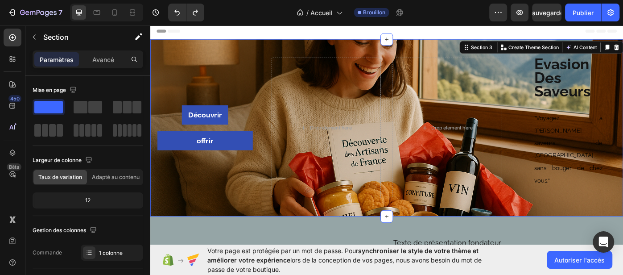
click at [406, 195] on div "Découvrir Button offrir Button Row Drop element here Drop element here Évasion …" at bounding box center [417, 141] width 535 height 200
click at [402, 45] on div "Découvrir Button offrir Button Row Drop element here Drop element here Évasion …" at bounding box center [417, 141] width 535 height 200
drag, startPoint x: 416, startPoint y: 42, endPoint x: 418, endPoint y: 23, distance: 18.8
drag, startPoint x: 416, startPoint y: 203, endPoint x: 417, endPoint y: 213, distance: 10.7
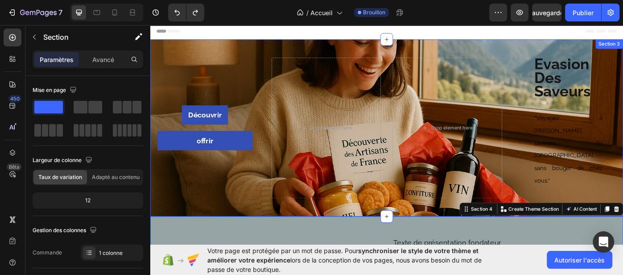
click at [391, 189] on div "Découvrir Button offrir Button Row Drop element here Drop element here Évasion …" at bounding box center [417, 141] width 535 height 200
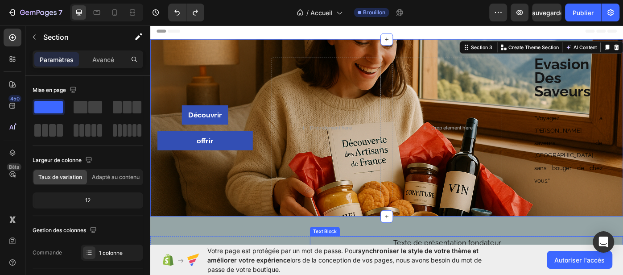
drag, startPoint x: 418, startPoint y: 203, endPoint x: 415, endPoint y: 250, distance: 46.9
click at [179, 194] on div "Découvrir Button offrir Button Row Drop element here Drop element here Évasion …" at bounding box center [417, 141] width 535 height 200
click at [172, 189] on div "Découvrir Button offrir Button Row Drop element here Drop element here Évasion …" at bounding box center [417, 141] width 535 height 200
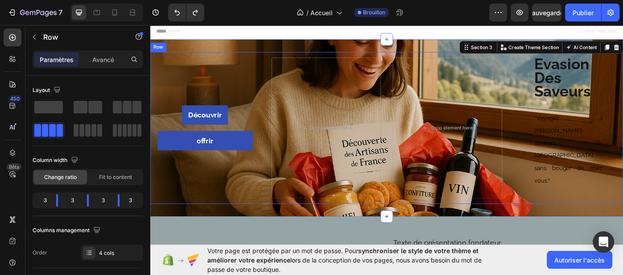
click at [175, 175] on div "Découvrir Button offrir Button Row" at bounding box center [212, 141] width 124 height 159
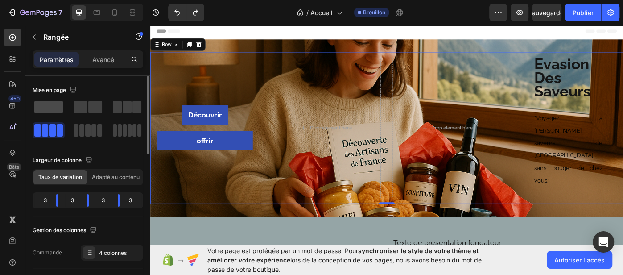
click at [47, 107] on span at bounding box center [48, 107] width 29 height 12
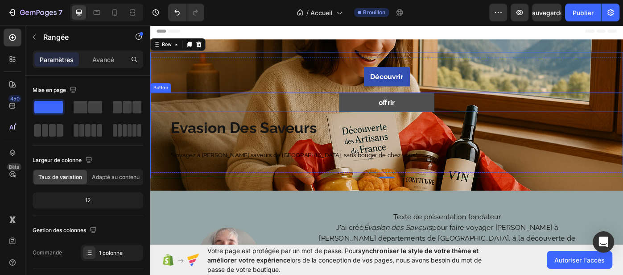
click at [429, 108] on link "offrir" at bounding box center [418, 113] width 108 height 22
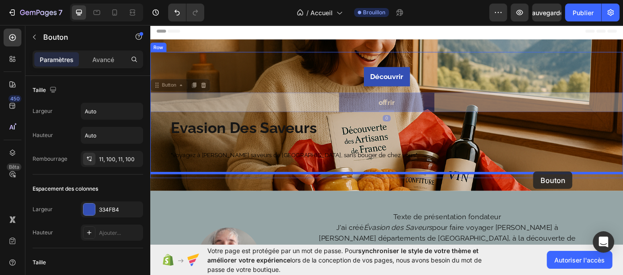
drag, startPoint x: 429, startPoint y: 108, endPoint x: 583, endPoint y: 191, distance: 175.5
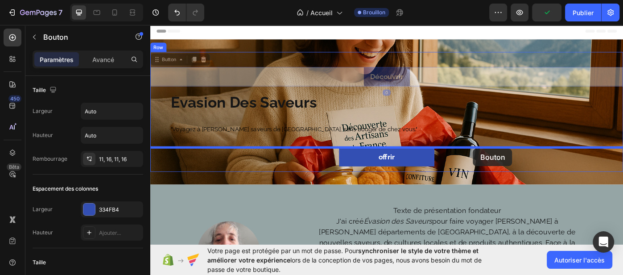
drag, startPoint x: 408, startPoint y: 91, endPoint x: 515, endPoint y: 165, distance: 130.1
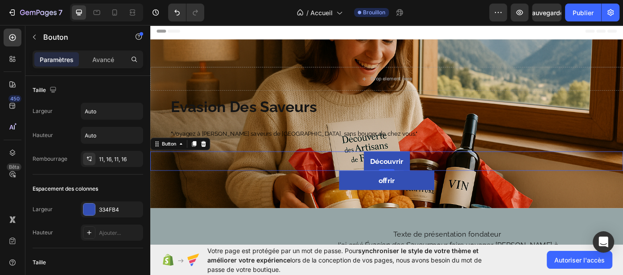
drag, startPoint x: 417, startPoint y: 42, endPoint x: 422, endPoint y: 25, distance: 17.6
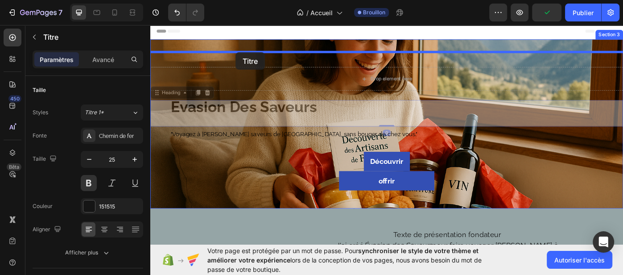
drag, startPoint x: 226, startPoint y: 120, endPoint x: 246, endPoint y: 56, distance: 67.4
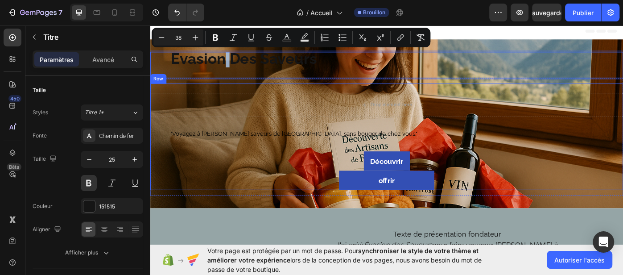
drag, startPoint x: 241, startPoint y: 65, endPoint x: 231, endPoint y: 135, distance: 71.5
drag, startPoint x: 221, startPoint y: 67, endPoint x: 202, endPoint y: 86, distance: 26.5
click at [211, 100] on div "Évasion Des Saveurs Heading 0 Drop element here Row "Voyagez à travers les save…" at bounding box center [417, 137] width 535 height 162
click at [199, 112] on div "Drop element here" at bounding box center [417, 115] width 535 height 27
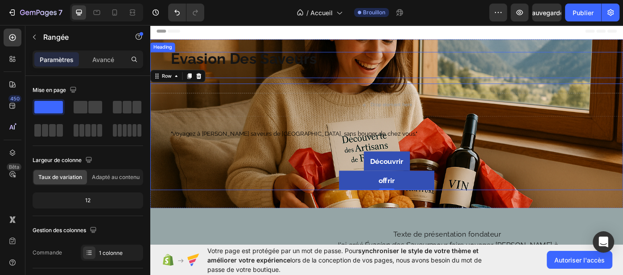
click at [192, 70] on span "Évasion Des Saveurs" at bounding box center [255, 63] width 165 height 20
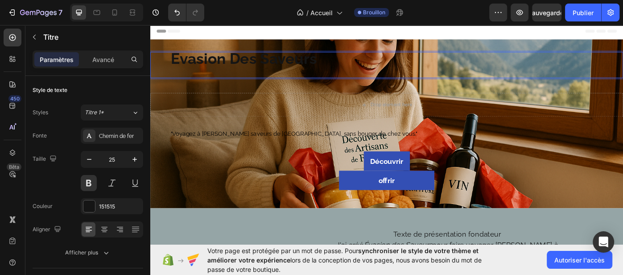
click at [192, 70] on span "Évasion Des Saveurs" at bounding box center [255, 63] width 165 height 20
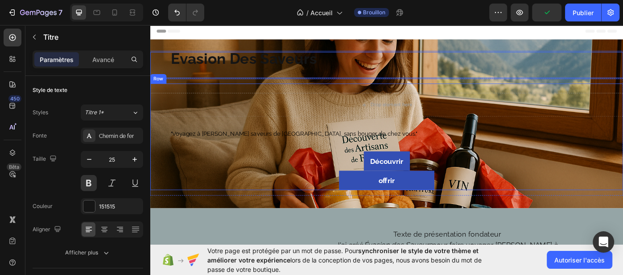
click at [205, 133] on div "Drop element here Row" at bounding box center [417, 115] width 535 height 48
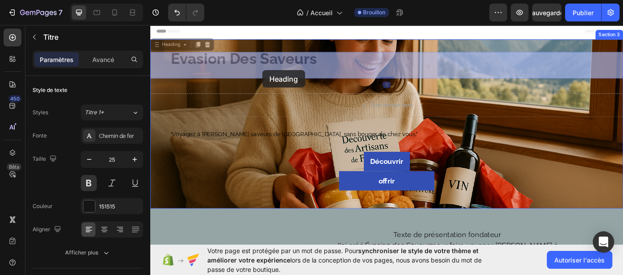
drag, startPoint x: 171, startPoint y: 66, endPoint x: 277, endPoint y: 76, distance: 106.6
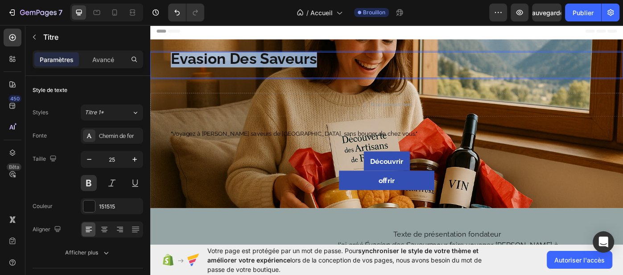
drag, startPoint x: 344, startPoint y: 66, endPoint x: 176, endPoint y: 64, distance: 168.0
click at [176, 64] on p "Évasion Des Saveurs" at bounding box center [417, 64] width 488 height 15
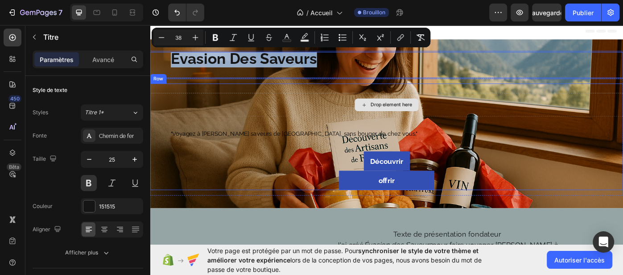
click at [198, 120] on div "Drop element here" at bounding box center [417, 115] width 535 height 27
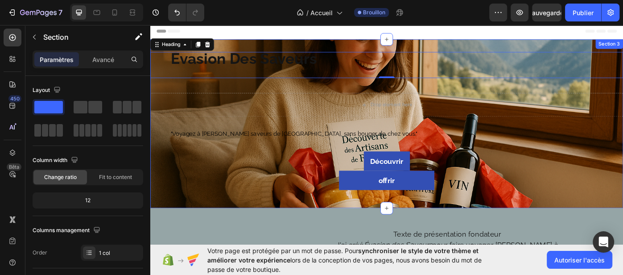
click at [293, 48] on div "⁠⁠⁠⁠⁠⁠⁠ Évasion Des Saveurs Heading 0 Drop element here Row "Voyagez à travers …" at bounding box center [417, 136] width 535 height 191
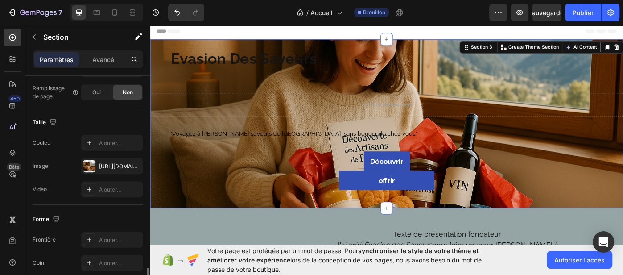
scroll to position [318, 0]
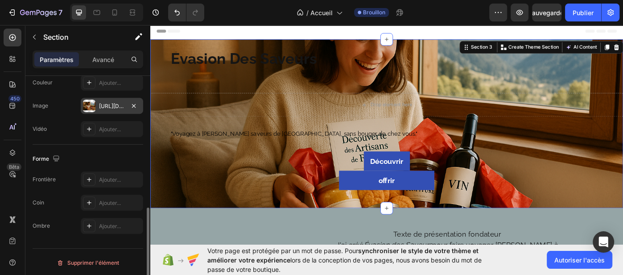
click at [89, 107] on div at bounding box center [89, 105] width 12 height 12
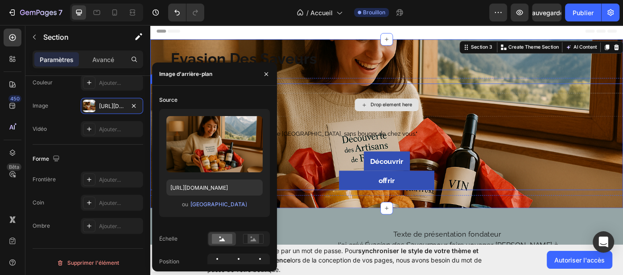
click at [569, 109] on div "Drop element here" at bounding box center [417, 115] width 535 height 27
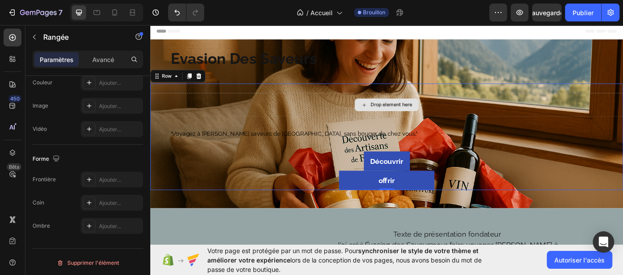
scroll to position [0, 0]
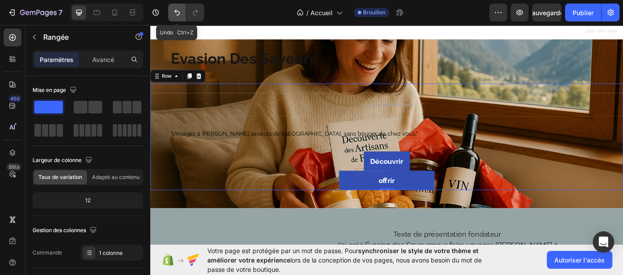
click at [177, 14] on icon "Annuler/Rétablir" at bounding box center [176, 12] width 9 height 9
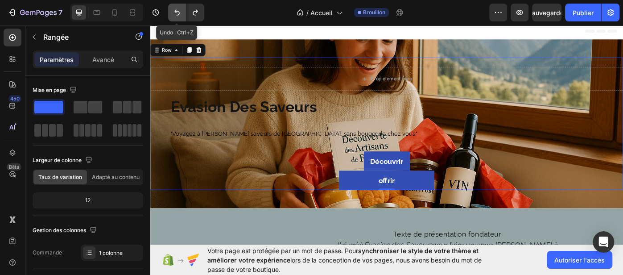
click at [177, 14] on icon "Annuler/Rétablir" at bounding box center [176, 12] width 9 height 9
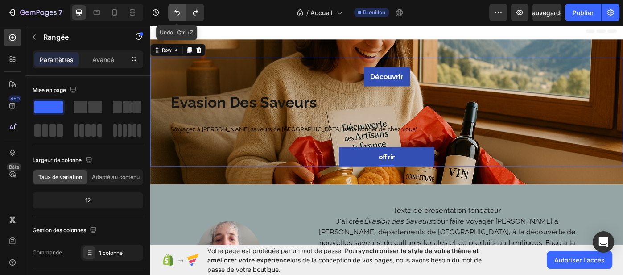
click at [177, 14] on icon "Annuler/Rétablir" at bounding box center [176, 12] width 9 height 9
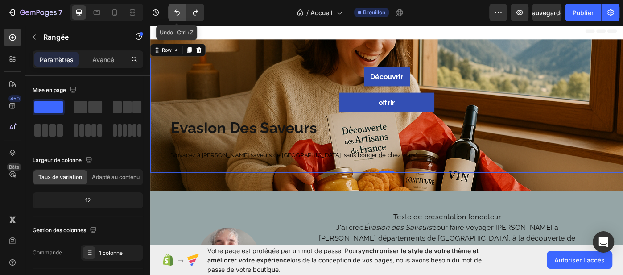
click at [177, 14] on icon "Annuler/Rétablir" at bounding box center [176, 12] width 9 height 9
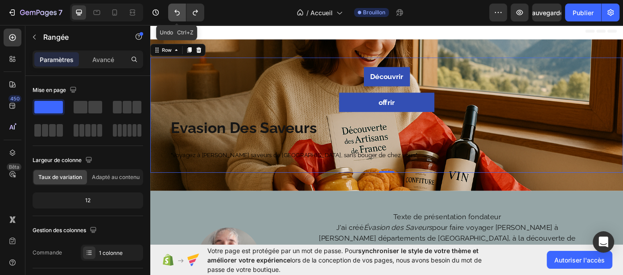
click at [177, 14] on icon "Annuler/Rétablir" at bounding box center [176, 12] width 9 height 9
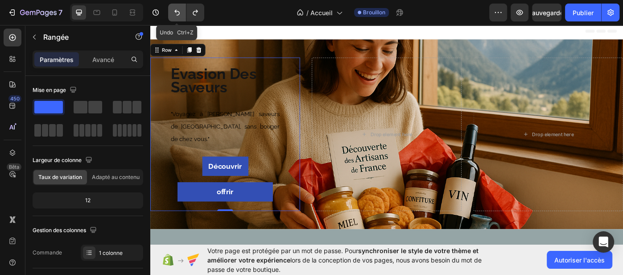
click at [177, 14] on icon "Annuler/Rétablir" at bounding box center [176, 12] width 9 height 9
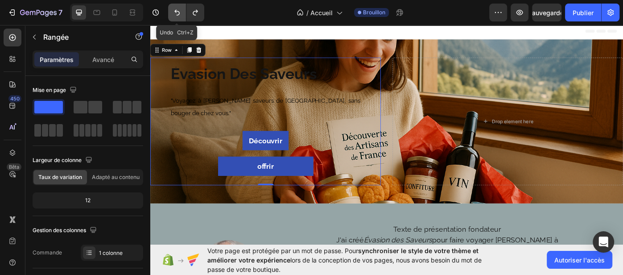
click at [177, 14] on icon "Annuler/Rétablir" at bounding box center [176, 12] width 9 height 9
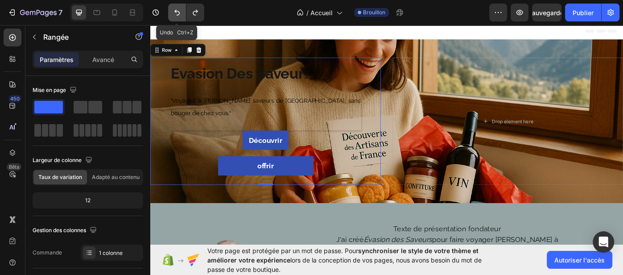
click at [177, 14] on icon "Annuler/Rétablir" at bounding box center [176, 12] width 9 height 9
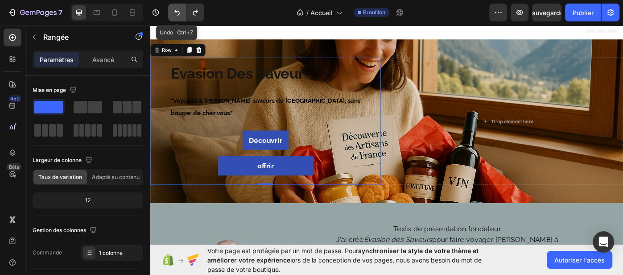
click at [177, 14] on icon "Annuler/Rétablir" at bounding box center [176, 12] width 9 height 9
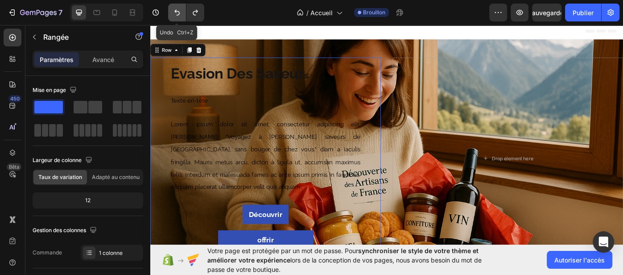
click at [177, 14] on icon "Annuler/Rétablir" at bounding box center [176, 12] width 9 height 9
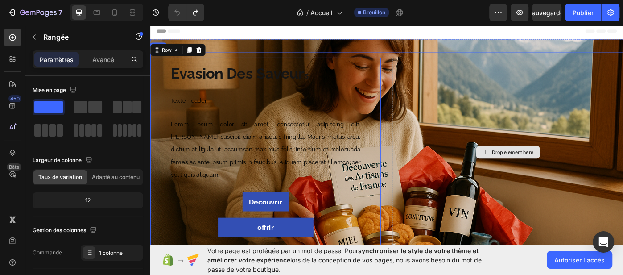
click at [622, 227] on div "Drop element here" at bounding box center [554, 168] width 261 height 213
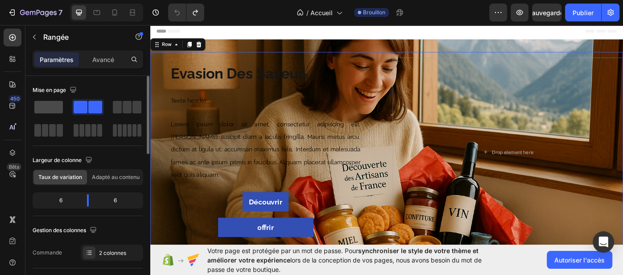
click at [53, 107] on span at bounding box center [48, 107] width 29 height 12
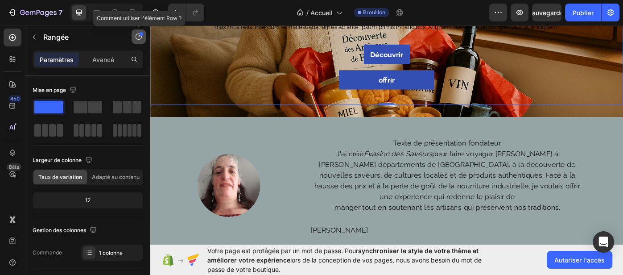
click at [140, 38] on icon "button" at bounding box center [138, 36] width 7 height 7
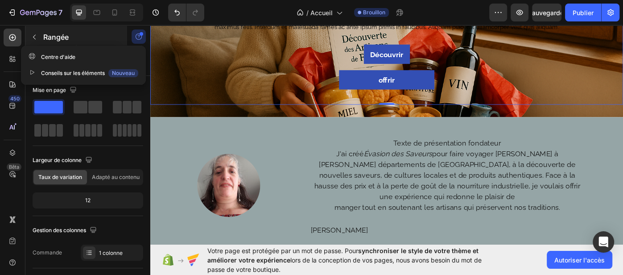
click at [104, 43] on div "Rangée" at bounding box center [76, 36] width 102 height 23
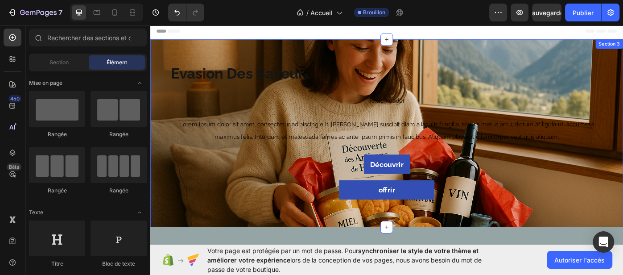
click at [310, 44] on div "Évasion Des Saveur s Heading Texte header Lorem ipsum dolor sit amet, consectet…" at bounding box center [417, 147] width 535 height 212
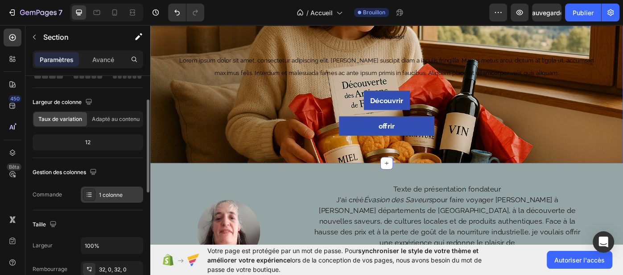
scroll to position [226, 0]
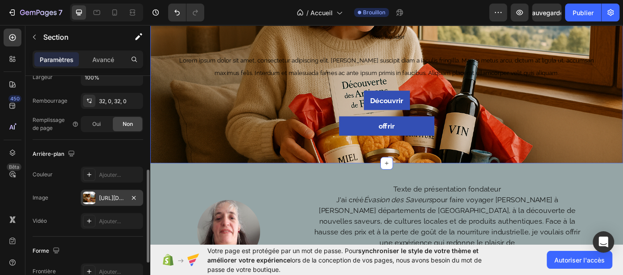
click at [122, 200] on div "https://cdn.shopify.com/s/files/1/0942/0786/9254/files/gempages_576388228257416…" at bounding box center [112, 198] width 26 height 8
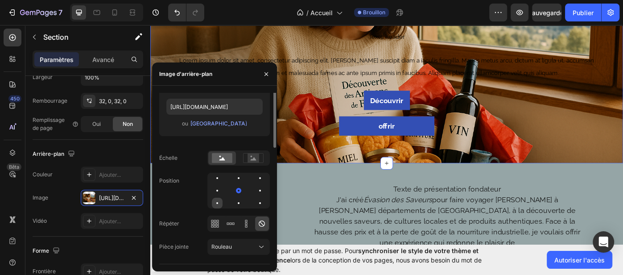
scroll to position [21, 0]
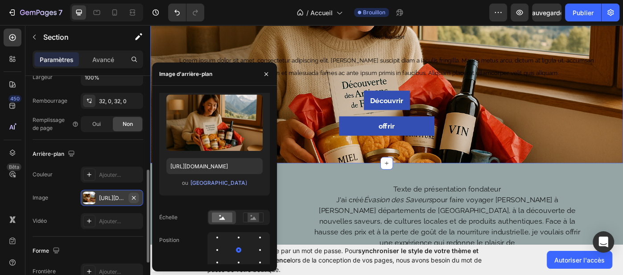
click at [136, 197] on icon "button" at bounding box center [133, 197] width 7 height 7
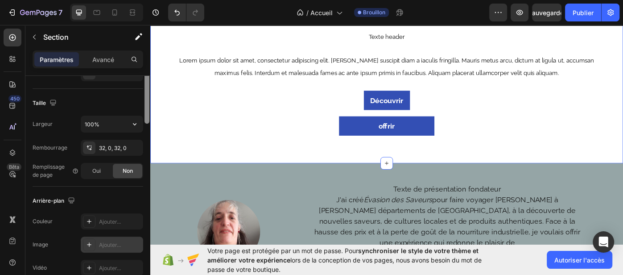
scroll to position [95, 0]
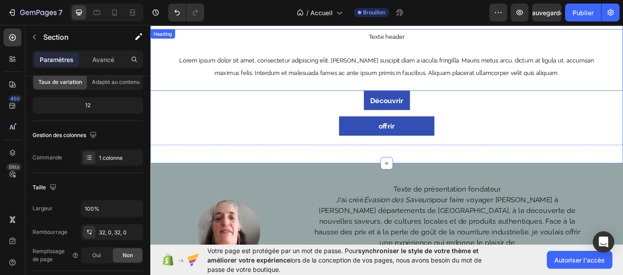
click at [407, 38] on span "Texte header" at bounding box center [418, 38] width 41 height 8
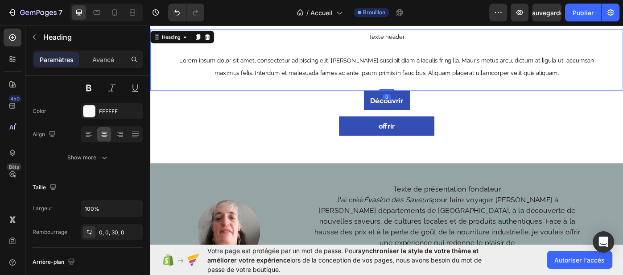
scroll to position [0, 0]
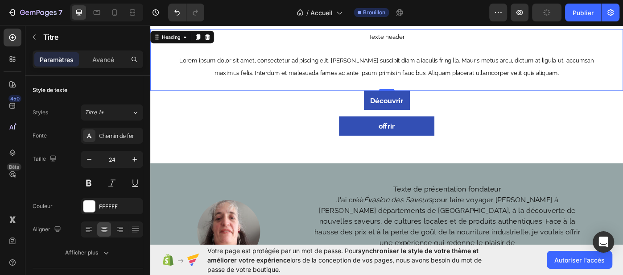
click at [406, 57] on h1 "Texte header Lorem ipsum dolor sit amet, consectetur adipiscing elit. Mauris su…" at bounding box center [417, 65] width 490 height 70
click at [396, 53] on p "Texte header Lorem ipsum dolor sit amet, consectetur adipiscing elit. Mauris su…" at bounding box center [417, 58] width 488 height 55
drag, startPoint x: 160, startPoint y: 68, endPoint x: 269, endPoint y: 56, distance: 109.4
click at [269, 56] on div "Texte header ⁠⁠⁠⁠⁠⁠⁠ Lorem ipsum dolor sit amet, consectetur adipiscing elit. M…" at bounding box center [417, 65] width 535 height 70
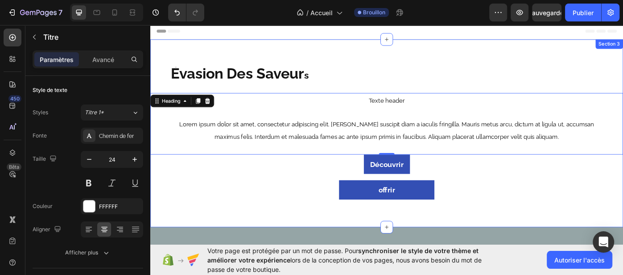
click at [360, 49] on div "Évasion Des Saveur s Heading Texte header ⁠⁠⁠⁠⁠⁠⁠ Lorem ipsum dolor sit amet, c…" at bounding box center [417, 147] width 535 height 212
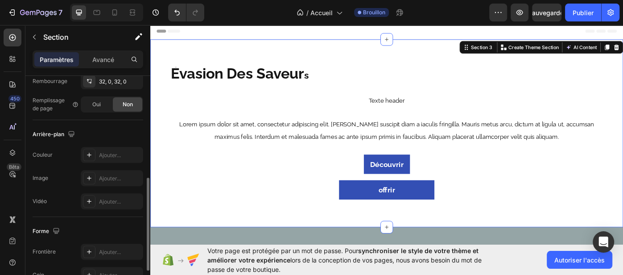
scroll to position [254, 0]
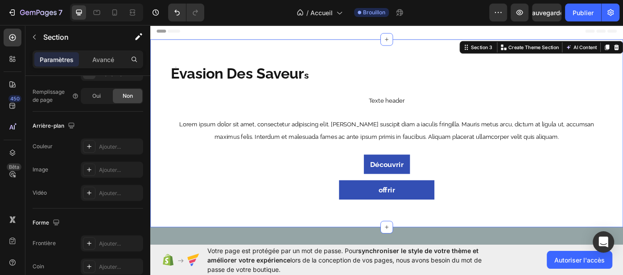
click at [172, 47] on div "Évasion Des Saveur s Heading ⁠⁠⁠⁠⁠⁠⁠ Texte header Lorem ipsum dolor sit amet, c…" at bounding box center [417, 147] width 535 height 212
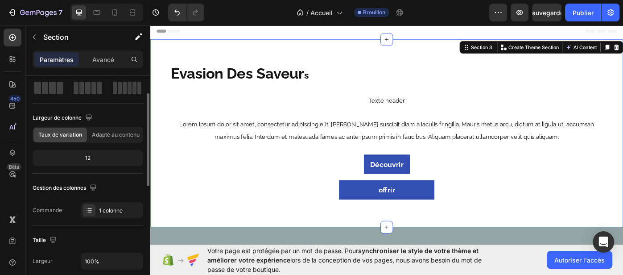
scroll to position [0, 0]
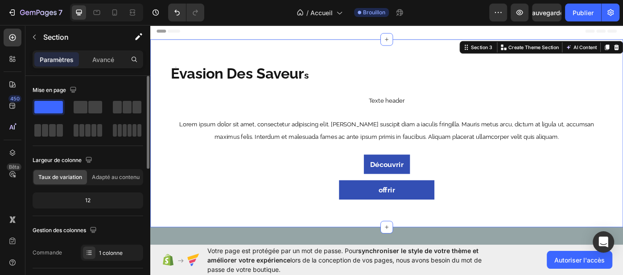
click at [53, 108] on span at bounding box center [48, 107] width 29 height 12
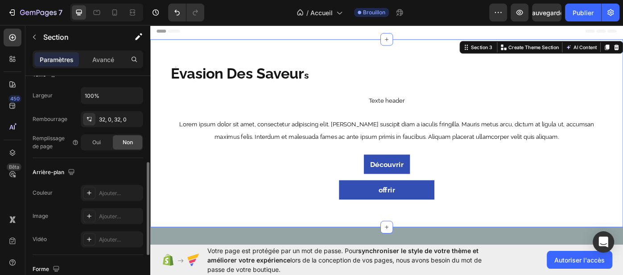
scroll to position [217, 0]
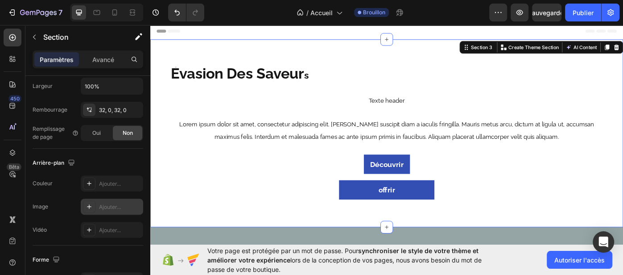
click at [95, 205] on div "Ajouter..." at bounding box center [112, 206] width 62 height 16
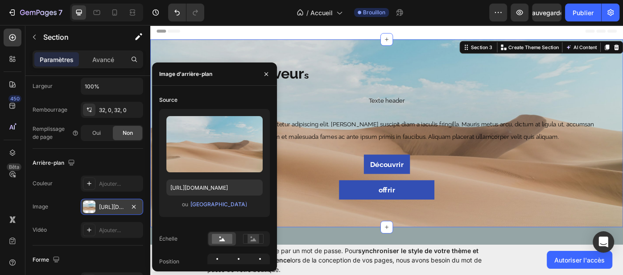
click at [102, 207] on font "[URL][DOMAIN_NAME]" at bounding box center [127, 206] width 57 height 7
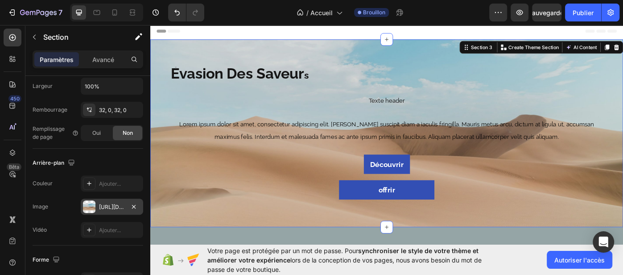
click at [86, 206] on div at bounding box center [89, 206] width 12 height 12
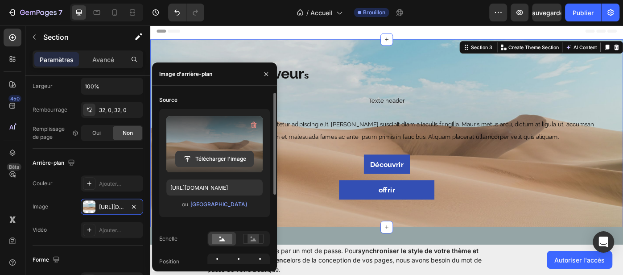
click at [207, 163] on input "file" at bounding box center [215, 158] width 78 height 15
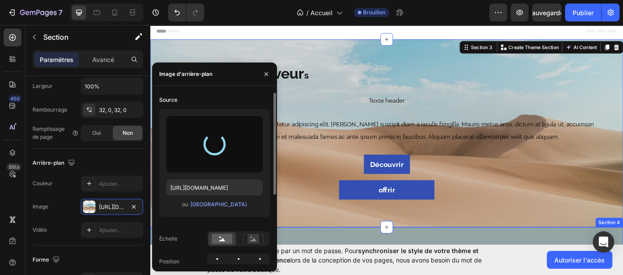
type input "[URL][DOMAIN_NAME]"
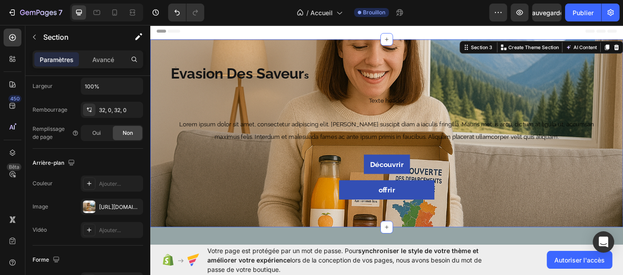
drag, startPoint x: 414, startPoint y: 40, endPoint x: 417, endPoint y: 25, distance: 14.9
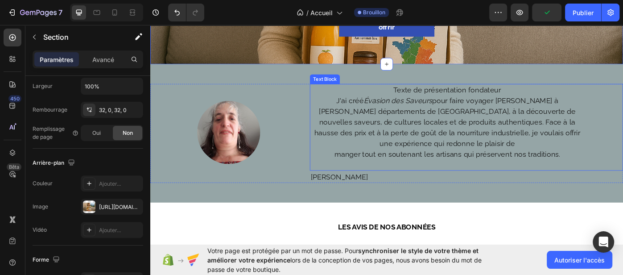
scroll to position [131, 0]
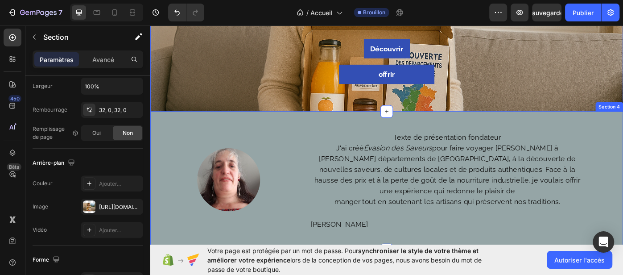
drag, startPoint x: 415, startPoint y: 122, endPoint x: 415, endPoint y: 143, distance: 21.0
click at [415, 143] on div "Image Texte de présentation fondateur J'ai créé Évasion des Saveurs pour faire …" at bounding box center [417, 201] width 535 height 156
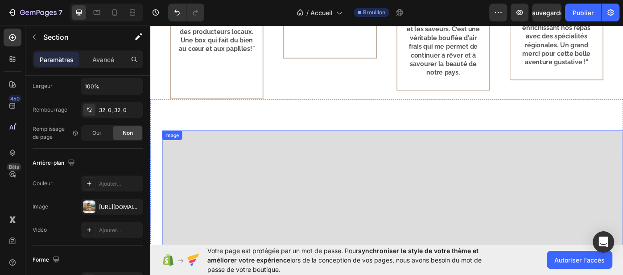
scroll to position [769, 0]
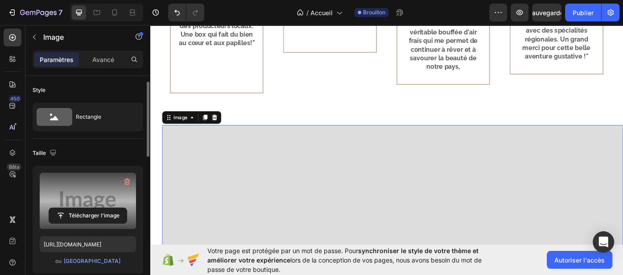
scroll to position [81, 0]
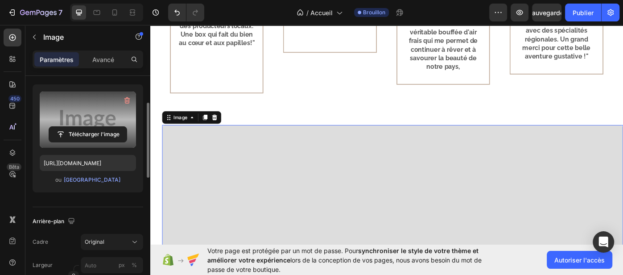
click at [131, 126] on div "Télécharger l'image" at bounding box center [88, 134] width 96 height 16
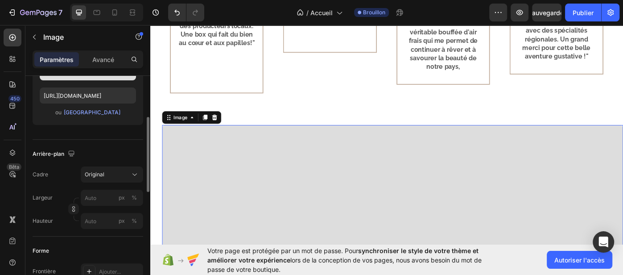
scroll to position [137, 0]
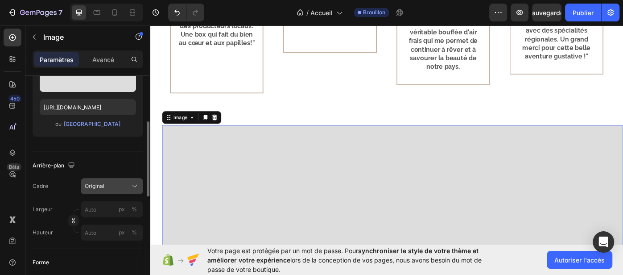
click at [99, 188] on font "Original" at bounding box center [95, 185] width 20 height 7
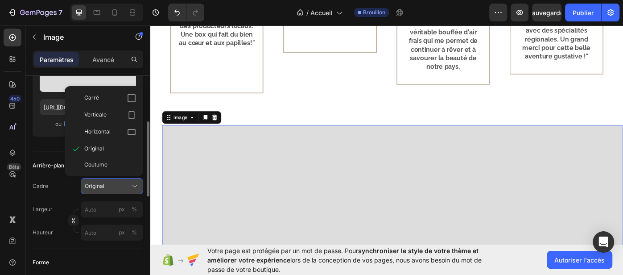
click at [101, 188] on font "Original" at bounding box center [95, 185] width 20 height 7
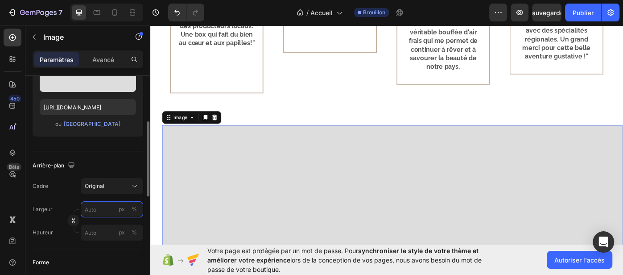
click at [100, 211] on input "px %" at bounding box center [112, 209] width 62 height 16
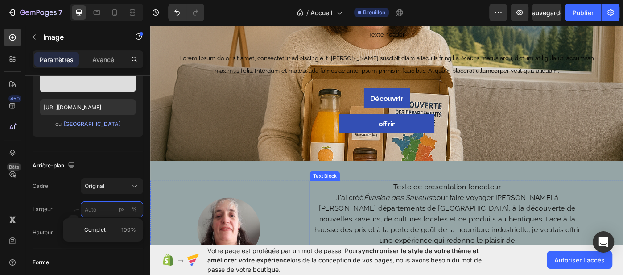
scroll to position [77, 0]
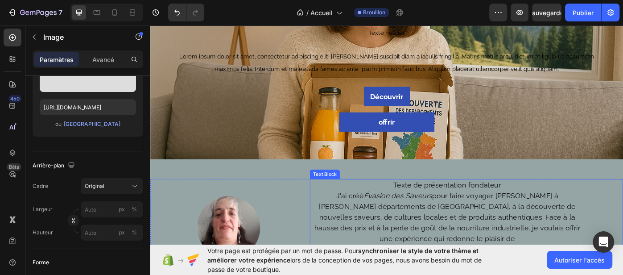
drag, startPoint x: 417, startPoint y: 176, endPoint x: 416, endPoint y: 196, distance: 19.2
click at [416, 201] on div "Image Texte de présentation fondateur J'ai créé Évasion des Saveurs pour faire …" at bounding box center [417, 255] width 535 height 156
click at [426, 207] on p "Texte de présentation fondateur" at bounding box center [486, 206] width 309 height 12
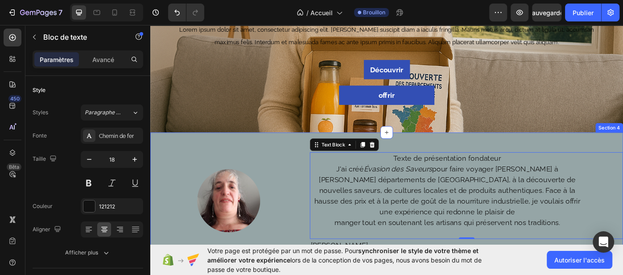
scroll to position [151, 0]
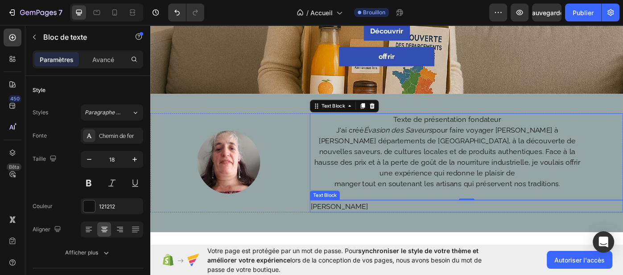
click at [473, 224] on p "Brigitte" at bounding box center [486, 230] width 309 height 12
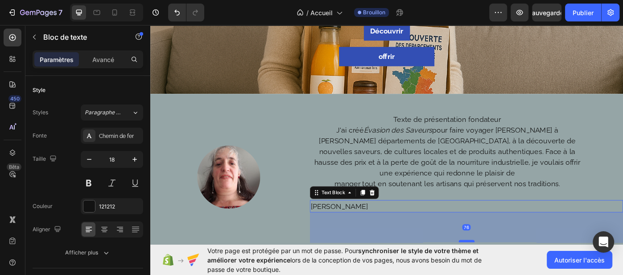
drag, startPoint x: 507, startPoint y: 224, endPoint x: 509, endPoint y: 258, distance: 33.9
click at [509, 268] on div at bounding box center [508, 269] width 18 height 3
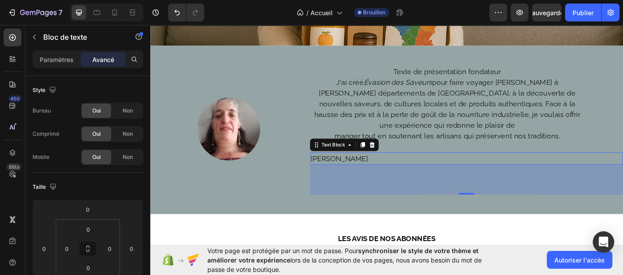
scroll to position [198, 0]
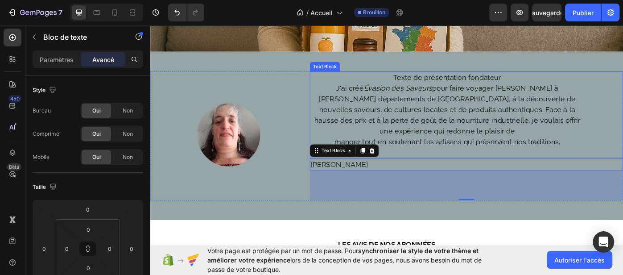
click at [498, 163] on p at bounding box center [486, 169] width 309 height 12
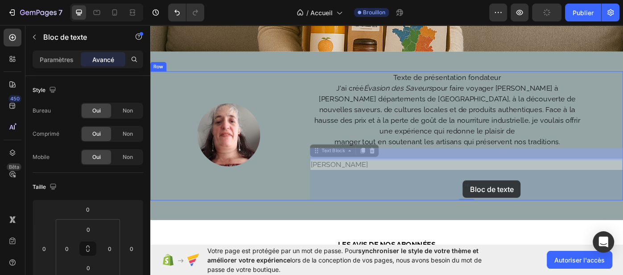
drag, startPoint x: 509, startPoint y: 164, endPoint x: 504, endPoint y: 201, distance: 37.0
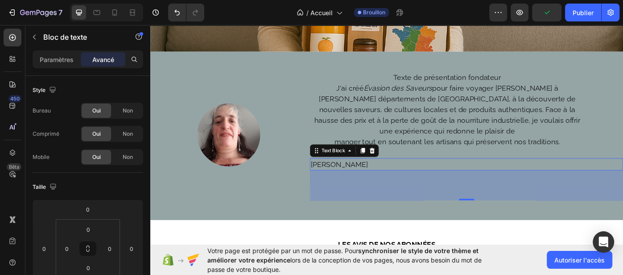
click at [350, 176] on p "Brigitte" at bounding box center [486, 182] width 309 height 12
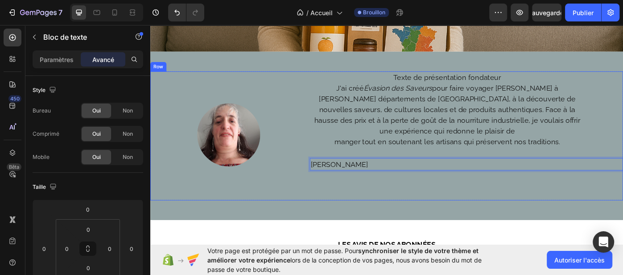
click at [472, 177] on div "Texte de présentation fondateur J'ai créé Évasion des Saveurs pour faire voyage…" at bounding box center [508, 151] width 354 height 146
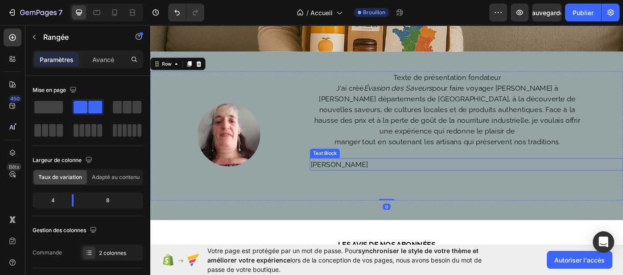
click at [345, 176] on p "Brigitte" at bounding box center [486, 182] width 309 height 12
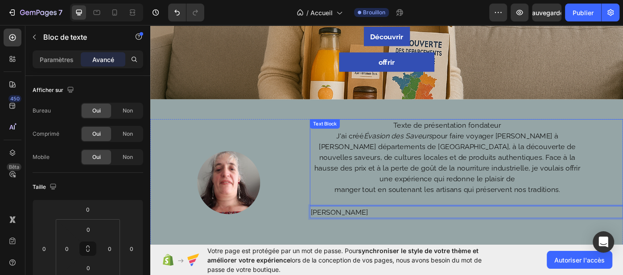
scroll to position [144, 0]
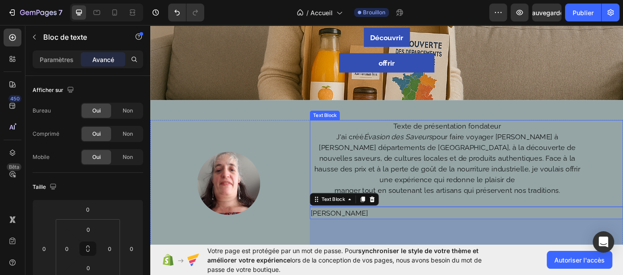
drag, startPoint x: 415, startPoint y: 112, endPoint x: 417, endPoint y: 134, distance: 21.4
click at [417, 134] on div "Image Texte de présentation fondateur J'ai créé Évasion des Saveurs pour faire …" at bounding box center [417, 205] width 535 height 190
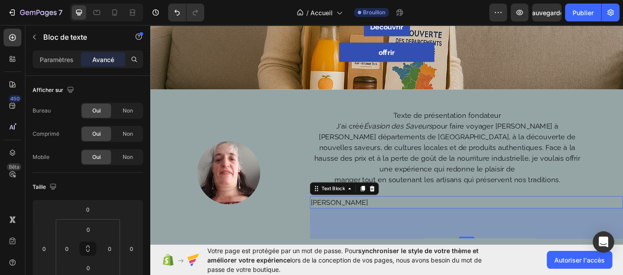
scroll to position [197, 0]
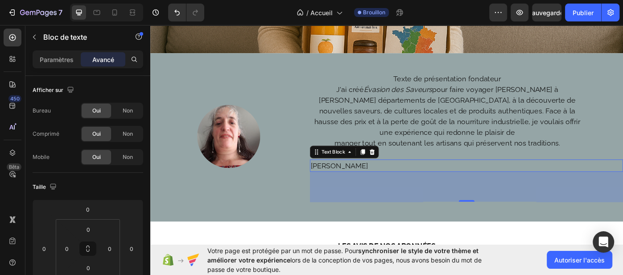
click at [353, 178] on p "Brigitte" at bounding box center [486, 184] width 309 height 12
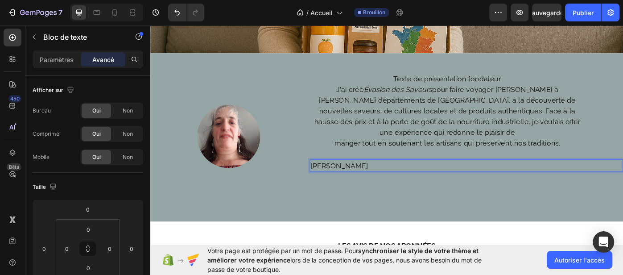
click at [367, 178] on p "Brigitte" at bounding box center [486, 184] width 309 height 12
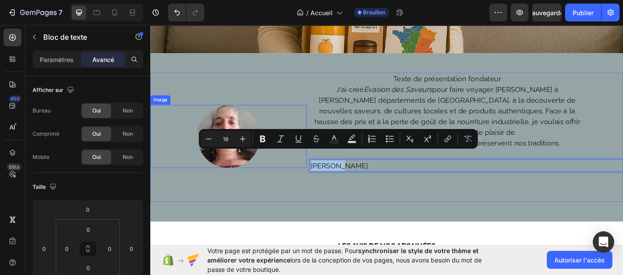
drag, startPoint x: 361, startPoint y: 172, endPoint x: 322, endPoint y: 168, distance: 39.0
click at [322, 168] on div "Image Texte de présentation fondateur J'ai créé Évasion des Saveurs pour faire …" at bounding box center [417, 152] width 535 height 146
click at [427, 206] on div "Texte de présentation fondateur J'ai créé Évasion des Saveurs pour faire voyage…" at bounding box center [508, 152] width 354 height 146
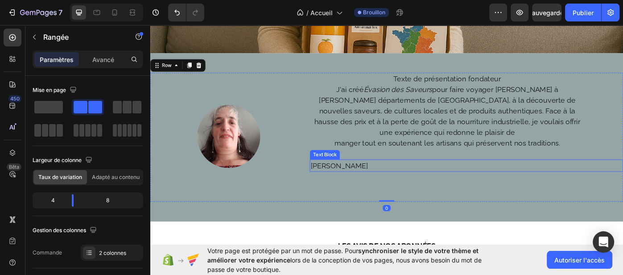
click at [345, 178] on p "Brigitte" at bounding box center [486, 184] width 309 height 12
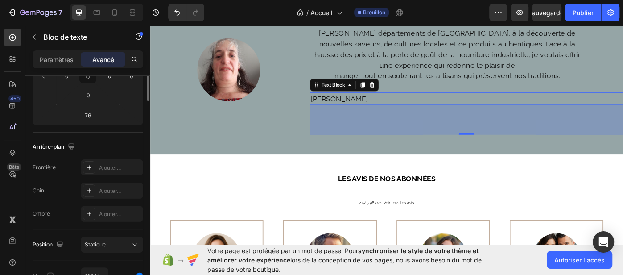
scroll to position [85, 0]
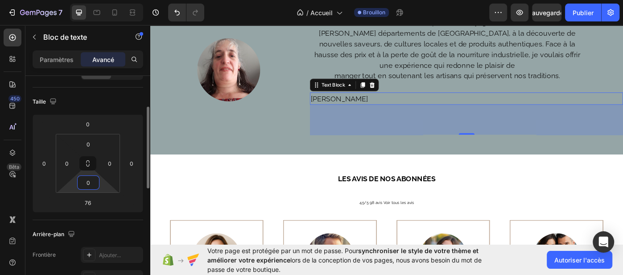
click at [94, 188] on input "0" at bounding box center [88, 182] width 18 height 13
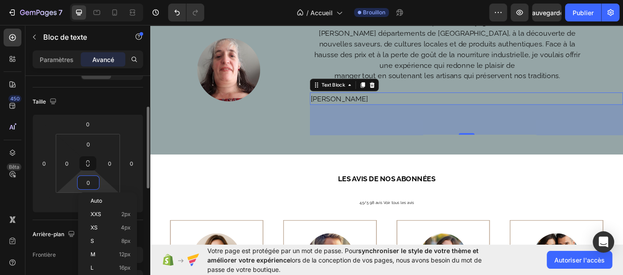
click at [123, 106] on div "Taille" at bounding box center [88, 101] width 111 height 14
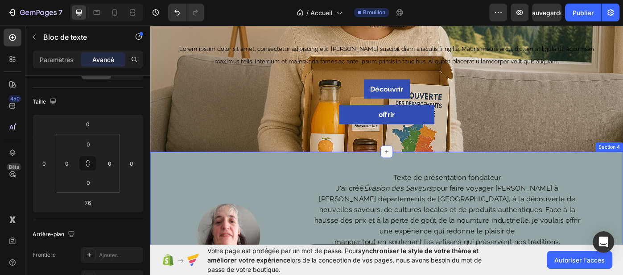
drag, startPoint x: 416, startPoint y: 169, endPoint x: 420, endPoint y: 172, distance: 4.7
click at [420, 172] on div at bounding box center [417, 168] width 14 height 14
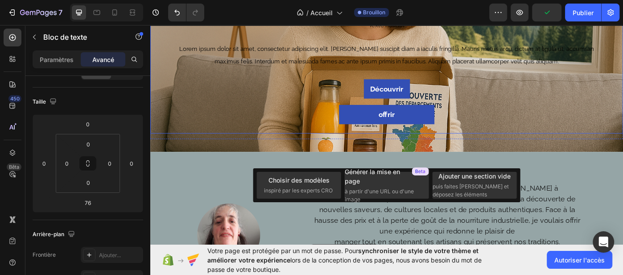
click at [622, 144] on div "Évasion Des Saveur s Heading Texte header Lorem ipsum dolor sit amet, consectet…" at bounding box center [417, 62] width 535 height 171
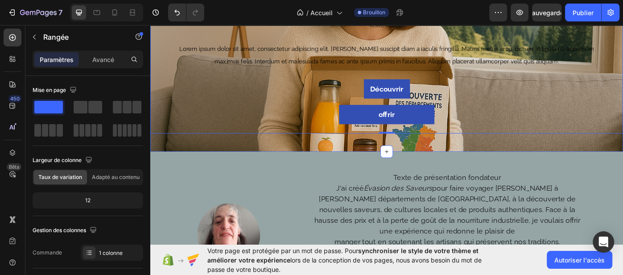
scroll to position [0, 0]
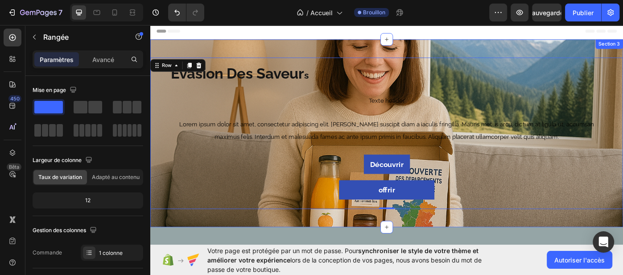
click at [320, 53] on div "Évasion Des Saveur s Heading Texte header Lorem ipsum dolor sit amet, consectet…" at bounding box center [417, 147] width 535 height 212
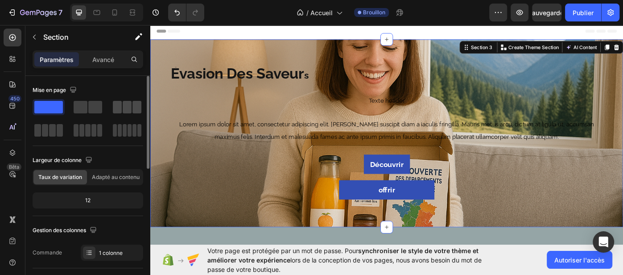
click at [124, 105] on span at bounding box center [127, 107] width 9 height 12
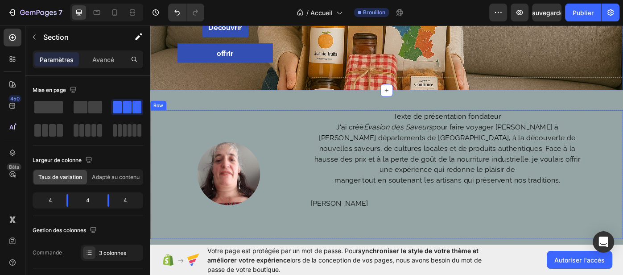
scroll to position [79, 0]
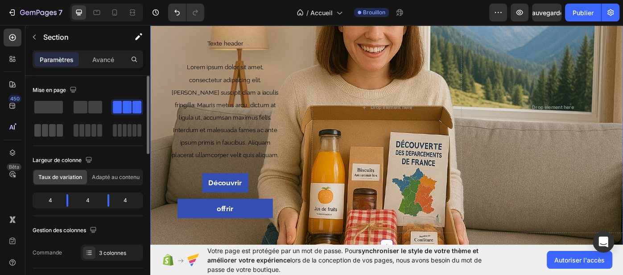
click at [40, 132] on span at bounding box center [37, 130] width 7 height 12
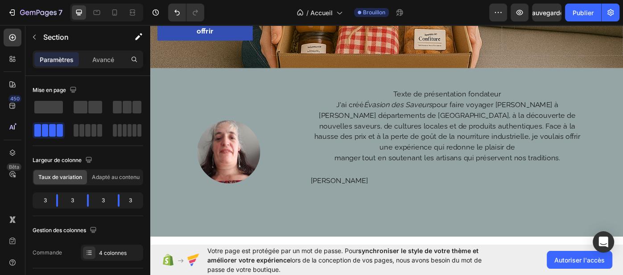
scroll to position [357, 0]
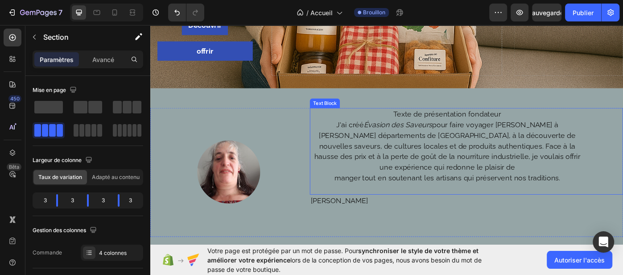
click at [378, 147] on p "J'ai créé Évasion des Saveurs pour faire voyager les gens à travers les départe…" at bounding box center [486, 162] width 309 height 60
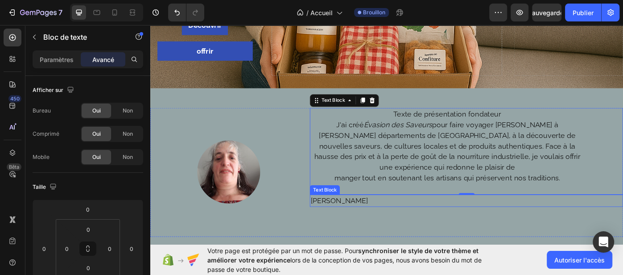
click at [361, 218] on p "Brigitte" at bounding box center [486, 224] width 309 height 12
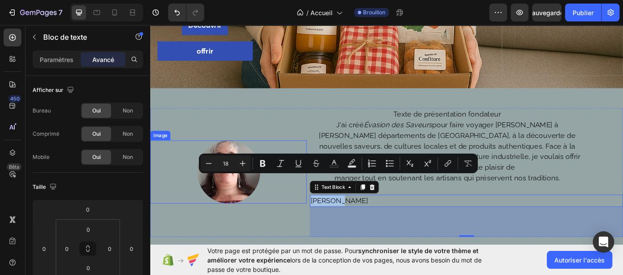
drag, startPoint x: 359, startPoint y: 199, endPoint x: 325, endPoint y: 202, distance: 34.4
click at [325, 202] on div "Image Texte de présentation fondateur J'ai créé Évasion des Saveurs pour faire …" at bounding box center [417, 192] width 535 height 146
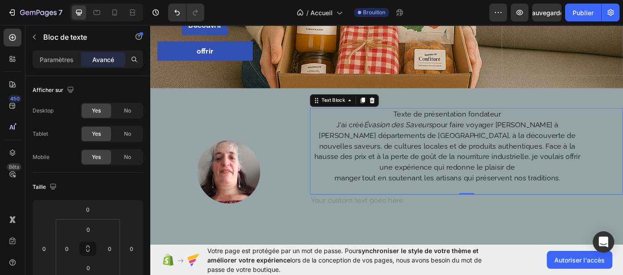
click at [455, 139] on p "J'ai créé Évasion des Saveurs pour faire voyager les gens à travers les départe…" at bounding box center [486, 162] width 309 height 60
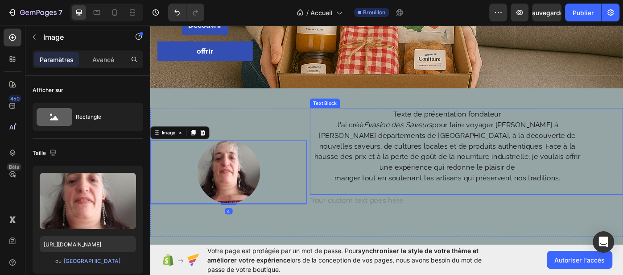
click at [491, 192] on p "manger tout en soutenant les artisans qui préservent nos traditions." at bounding box center [486, 198] width 309 height 12
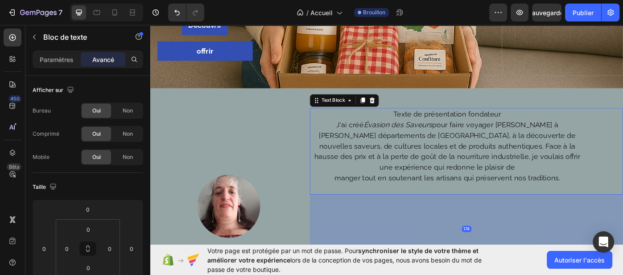
drag, startPoint x: 507, startPoint y: 193, endPoint x: 514, endPoint y: 184, distance: 11.1
type input "174"
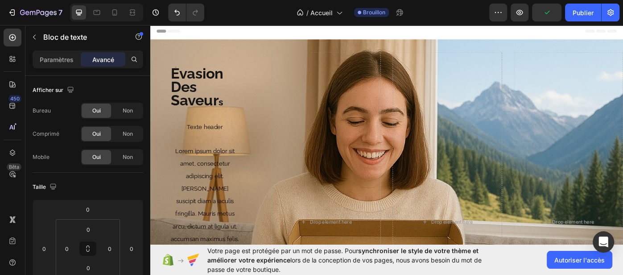
scroll to position [357, 0]
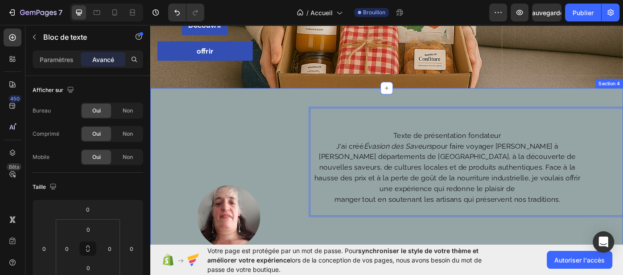
click at [476, 106] on div "Image Texte de présentation fondateur J'ai créé Évasion des Saveurs pour faire …" at bounding box center [417, 243] width 535 height 292
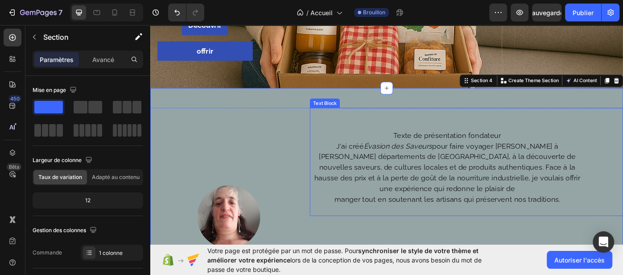
click at [477, 120] on p "Rich Text Editor. Editing area: main" at bounding box center [486, 126] width 309 height 12
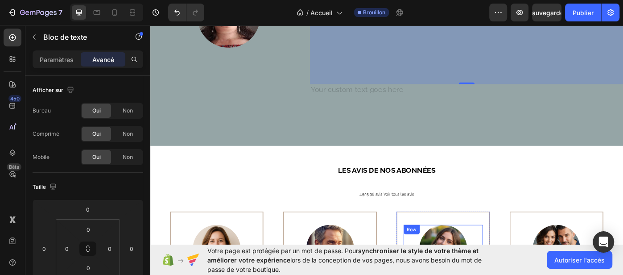
scroll to position [545, 0]
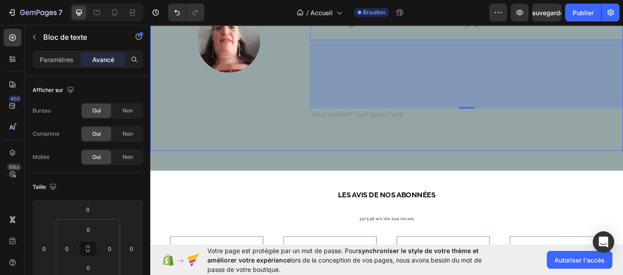
click at [313, 137] on div "Image" at bounding box center [238, 43] width 177 height 247
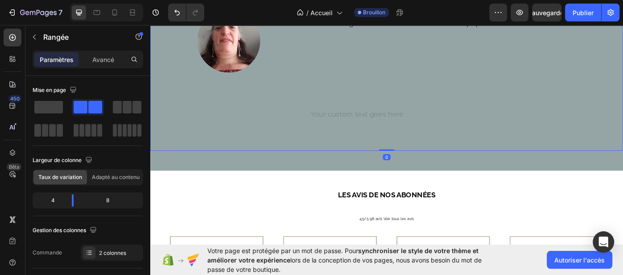
drag, startPoint x: 418, startPoint y: 154, endPoint x: 424, endPoint y: 112, distance: 42.8
click at [424, 112] on div "Image Texte de présentation fondateur J'ai créé Évasion des Saveurs pour faire …" at bounding box center [417, 43] width 535 height 247
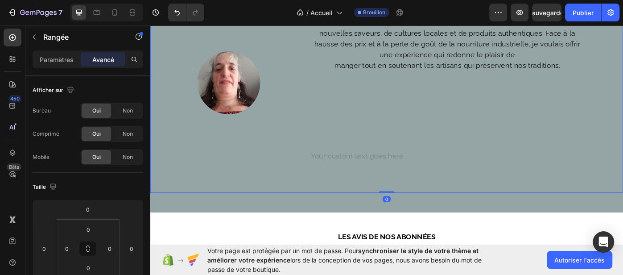
scroll to position [465, 0]
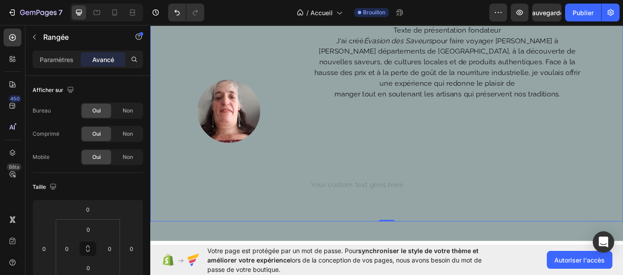
click at [427, 156] on div "Texte de présentation fondateur J'ai créé Évasion des Saveurs pour faire voyage…" at bounding box center [508, 123] width 354 height 247
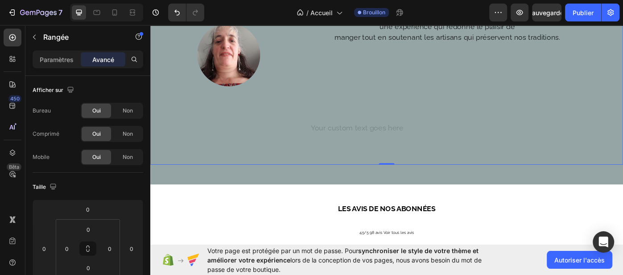
scroll to position [531, 0]
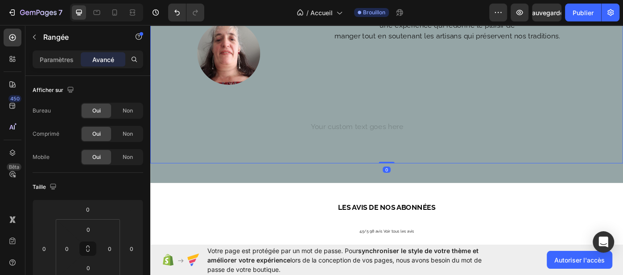
drag, startPoint x: 418, startPoint y: 166, endPoint x: 424, endPoint y: 136, distance: 30.5
click at [424, 136] on div "Image Texte de présentation fondateur J'ai créé Évasion des Saveurs pour faire …" at bounding box center [417, 57] width 535 height 247
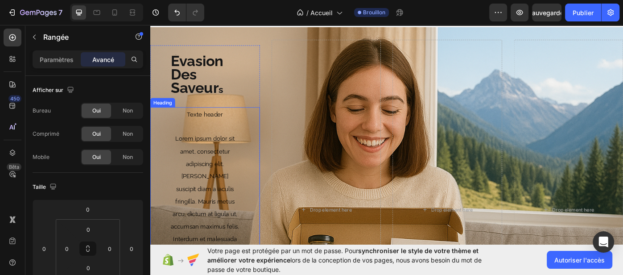
scroll to position [0, 0]
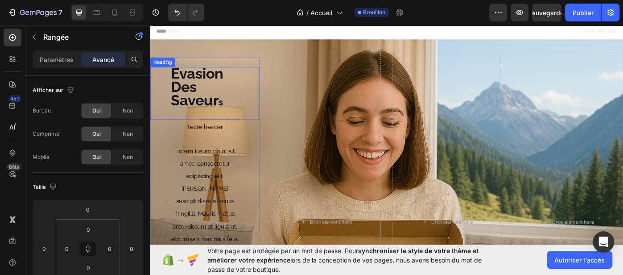
click at [174, 78] on span "Évasion Des Saveur" at bounding box center [202, 95] width 59 height 50
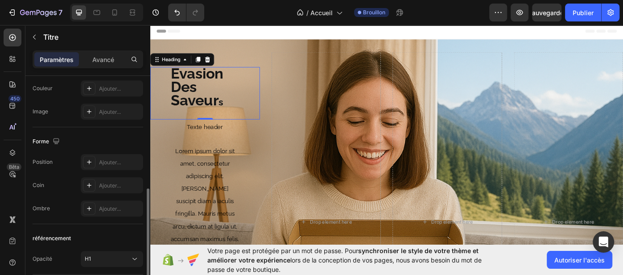
scroll to position [353, 0]
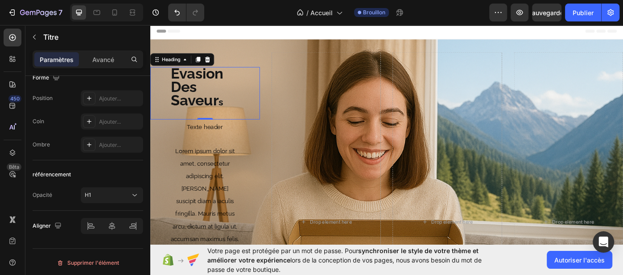
click at [219, 92] on h1 "Évasion Des Saveur s" at bounding box center [211, 102] width 79 height 59
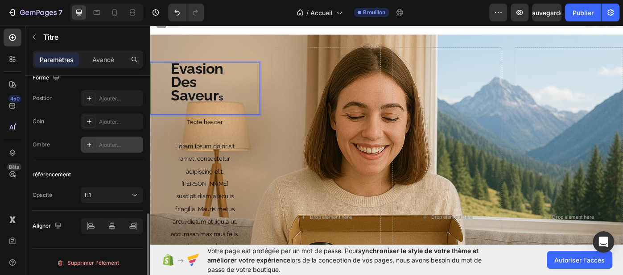
scroll to position [270, 0]
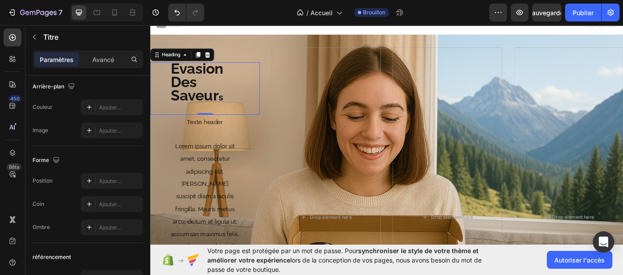
click at [171, 72] on div "Évasion Des Saveur s Heading 0" at bounding box center [212, 96] width 124 height 59
click at [190, 60] on icon at bounding box center [189, 58] width 7 height 7
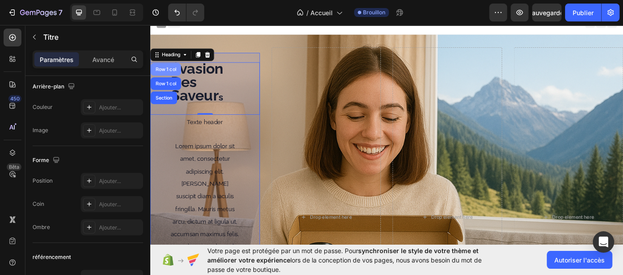
click at [166, 76] on div "Row 1 col" at bounding box center [167, 75] width 27 height 5
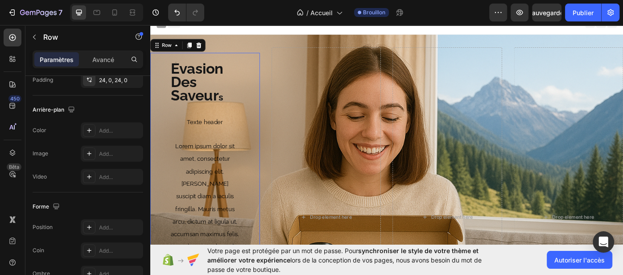
scroll to position [0, 0]
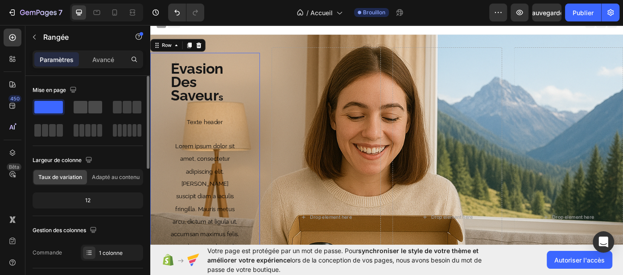
click at [77, 107] on span at bounding box center [81, 107] width 14 height 12
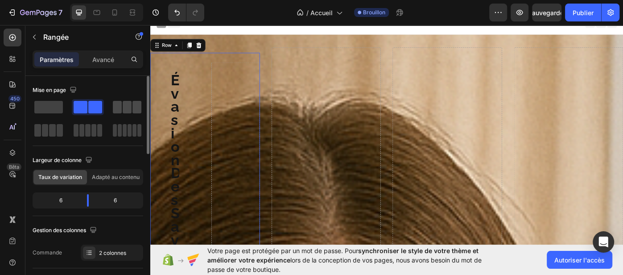
click at [129, 104] on span at bounding box center [127, 107] width 9 height 12
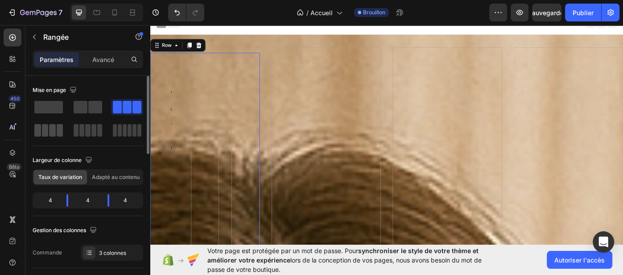
click at [46, 133] on span at bounding box center [45, 130] width 7 height 12
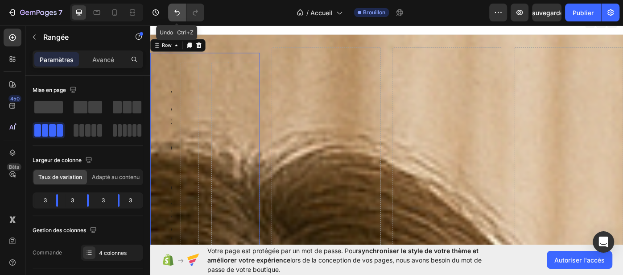
click at [180, 11] on icon "Annuler/Rétablir" at bounding box center [176, 12] width 9 height 9
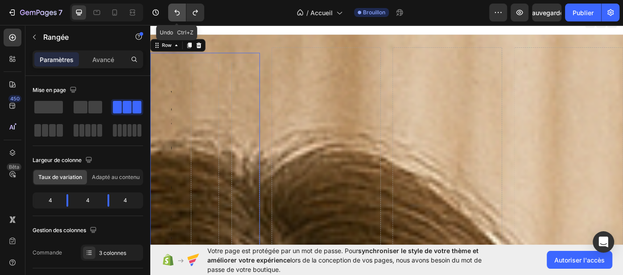
click at [179, 11] on icon "Annuler/Rétablir" at bounding box center [176, 12] width 9 height 9
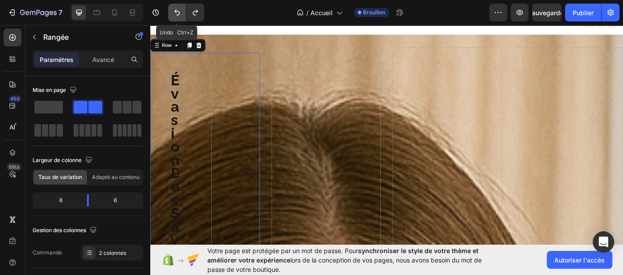
click at [179, 11] on icon "Annuler/Rétablir" at bounding box center [176, 12] width 9 height 9
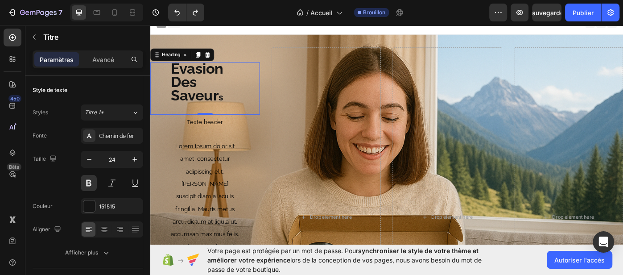
click at [161, 89] on div "⁠⁠⁠⁠⁠⁠⁠ Évasion Des Saveur s Heading 0" at bounding box center [212, 96] width 124 height 59
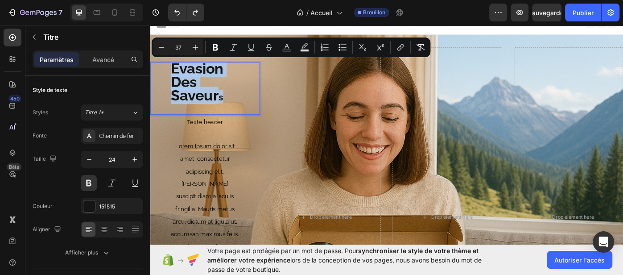
drag, startPoint x: 246, startPoint y: 105, endPoint x: 165, endPoint y: 73, distance: 86.8
click at [165, 73] on div "Évasion Des Saveur s Heading 0" at bounding box center [212, 96] width 124 height 59
click at [159, 47] on icon "Editor contextual toolbar" at bounding box center [162, 47] width 6 height 0
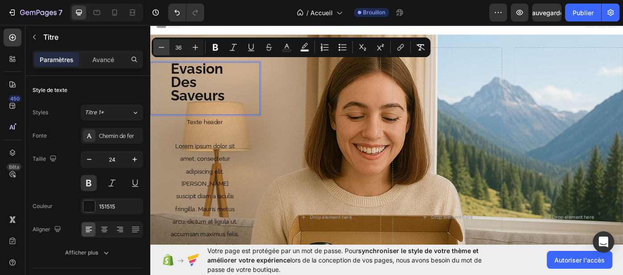
click at [159, 47] on icon "Editor contextual toolbar" at bounding box center [162, 47] width 6 height 0
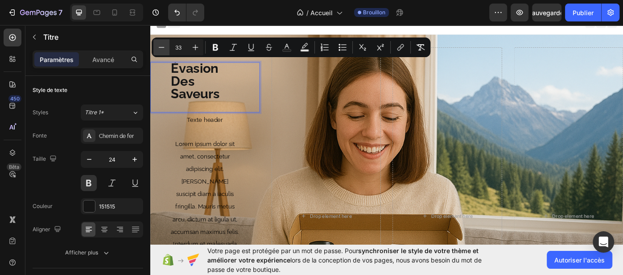
click at [164, 51] on icon "Editor contextual toolbar" at bounding box center [161, 47] width 9 height 9
click at [163, 50] on icon "Editor contextual toolbar" at bounding box center [161, 47] width 9 height 9
type input "30"
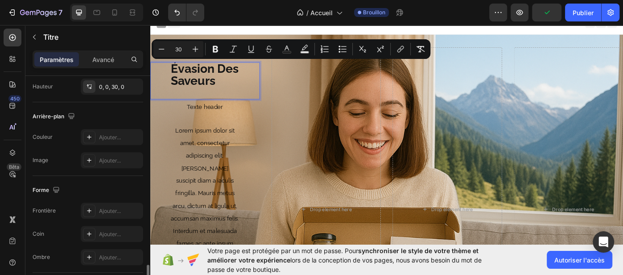
scroll to position [331, 0]
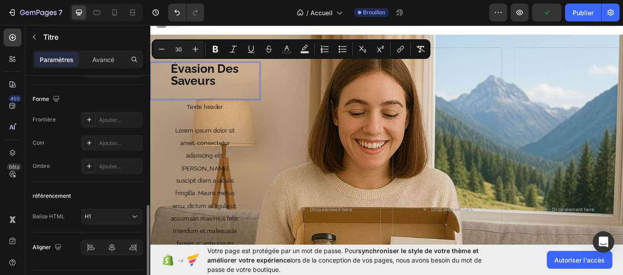
click at [236, 92] on p "Évasion Des Saveurs" at bounding box center [212, 82] width 78 height 28
drag, startPoint x: 254, startPoint y: 93, endPoint x: 278, endPoint y: 88, distance: 24.7
click at [254, 93] on div "Évasion Des Saveurs Heading 0" at bounding box center [212, 88] width 124 height 42
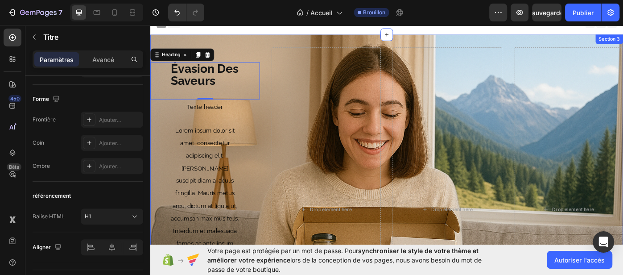
click at [290, 90] on div "Drop element here" at bounding box center [349, 233] width 124 height 366
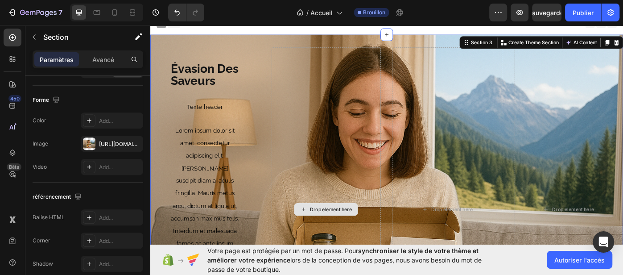
scroll to position [0, 0]
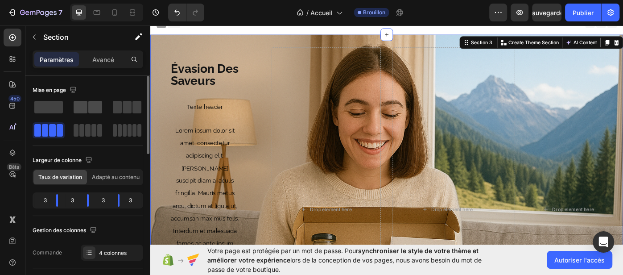
click at [94, 103] on span at bounding box center [95, 107] width 14 height 12
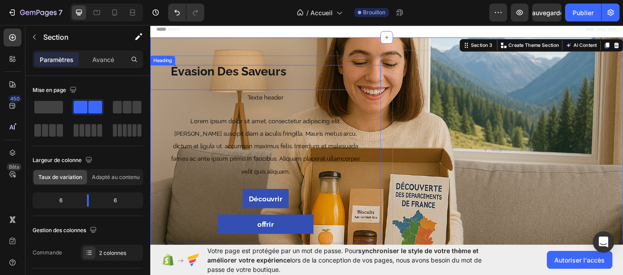
scroll to position [121, 0]
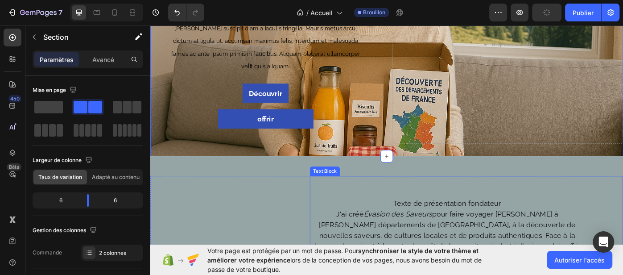
drag, startPoint x: 417, startPoint y: 175, endPoint x: 419, endPoint y: 213, distance: 38.4
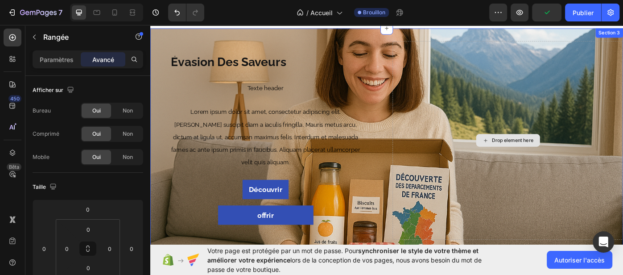
scroll to position [0, 0]
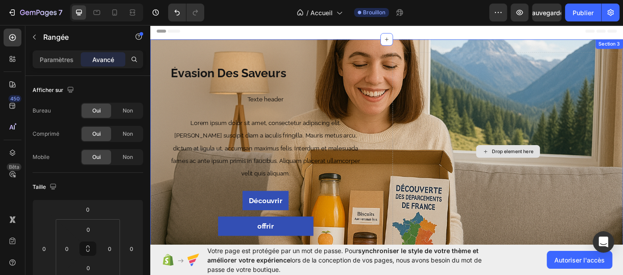
click at [555, 100] on div "Drop element here" at bounding box center [554, 168] width 261 height 225
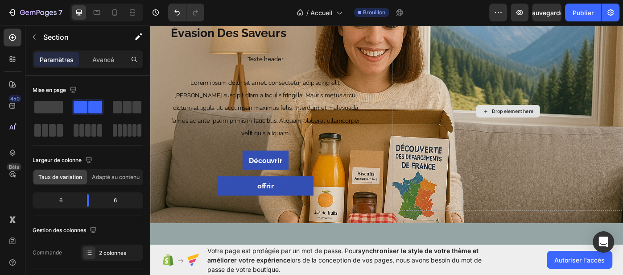
scroll to position [45, 0]
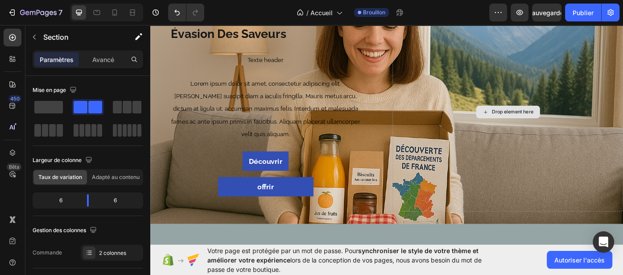
click at [606, 89] on div "Drop element here" at bounding box center [554, 123] width 261 height 225
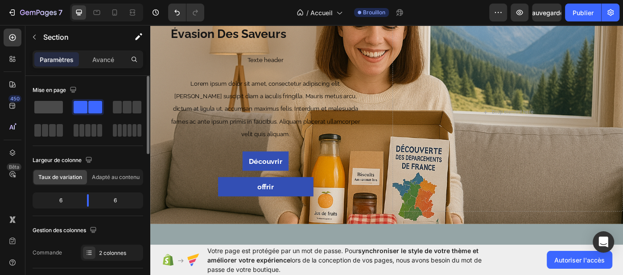
click at [49, 101] on span at bounding box center [48, 107] width 29 height 12
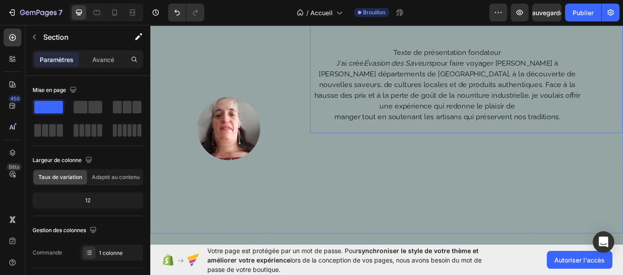
scroll to position [128, 0]
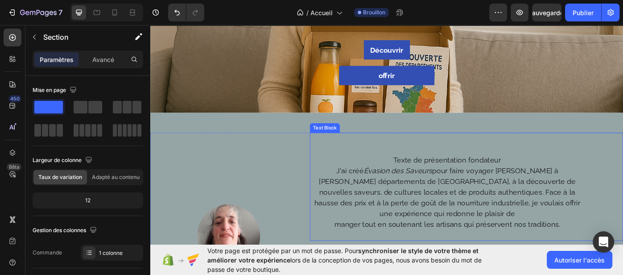
drag, startPoint x: 416, startPoint y: 127, endPoint x: 421, endPoint y: 155, distance: 28.5
click at [421, 155] on div "Image Texte de présentation fondateur J'ai créé Évasion des Saveurs pour faire …" at bounding box center [417, 264] width 535 height 280
click at [439, 112] on div "Évasion Des Saveurs Heading Texte header Lorem ipsum dolor sit amet, consectetu…" at bounding box center [417, 19] width 535 height 211
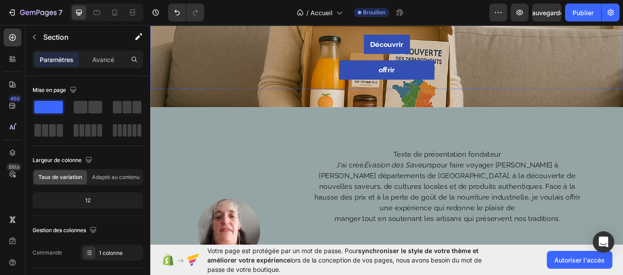
scroll to position [0, 0]
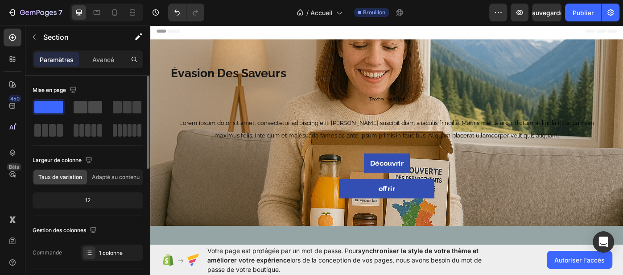
click at [81, 108] on span at bounding box center [81, 107] width 14 height 12
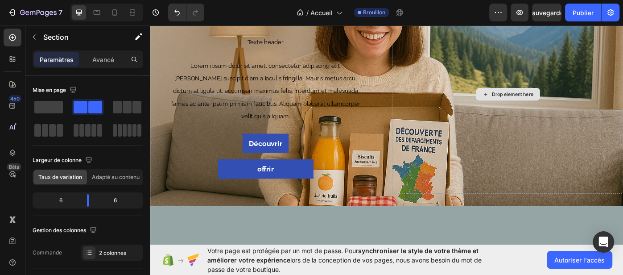
scroll to position [121, 0]
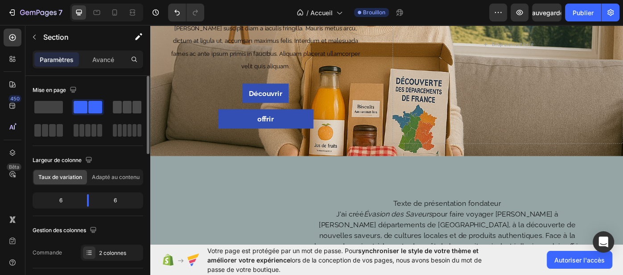
click at [124, 112] on span at bounding box center [127, 107] width 9 height 12
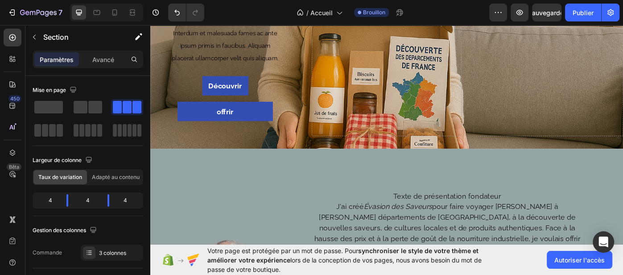
scroll to position [213, 0]
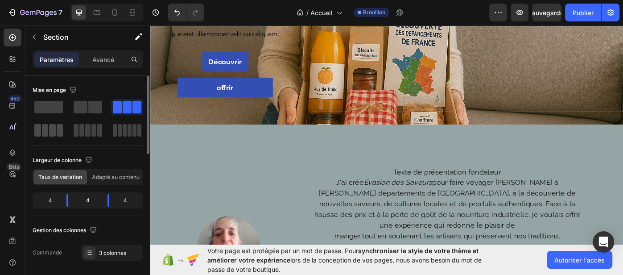
click at [41, 135] on div at bounding box center [48, 130] width 29 height 12
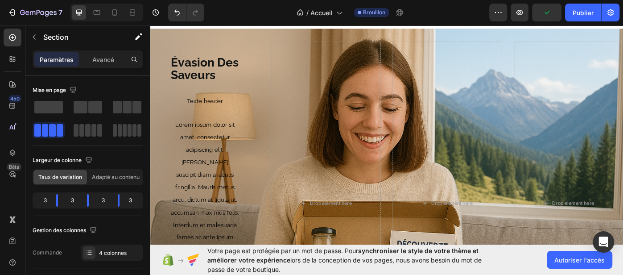
scroll to position [41, 0]
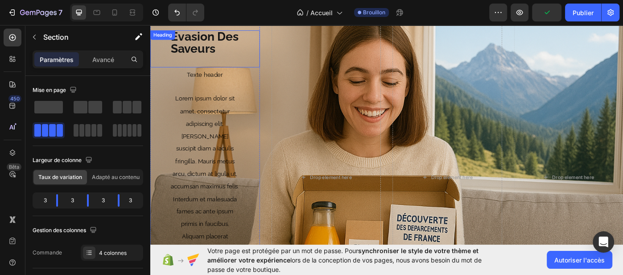
click at [197, 45] on div "Évasion Des Saveurs Heading" at bounding box center [212, 52] width 124 height 42
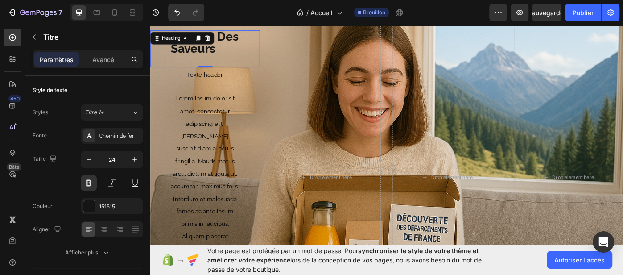
click at [237, 49] on h1 "Évasion Des Saveurs" at bounding box center [211, 52] width 79 height 42
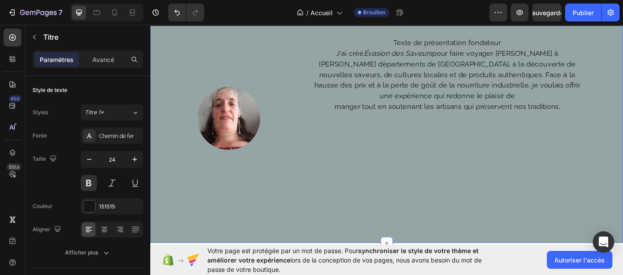
scroll to position [550, 0]
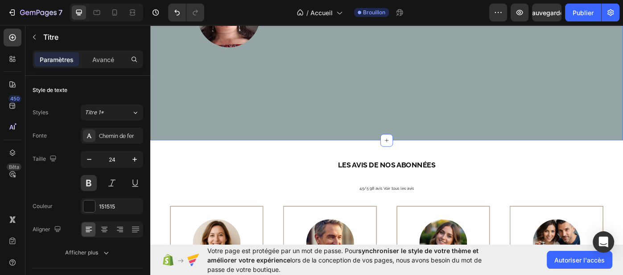
click at [414, 124] on div "Image Texte de présentation fondateur J'ai créé Évasion des Saveurs pour faire …" at bounding box center [417, 16] width 535 height 280
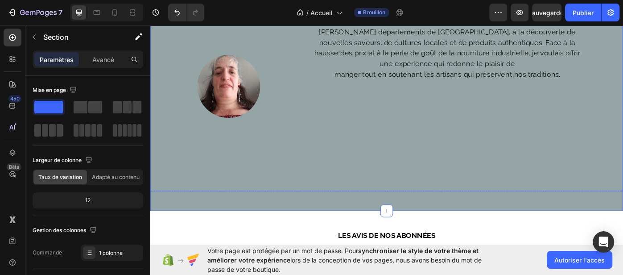
scroll to position [461, 0]
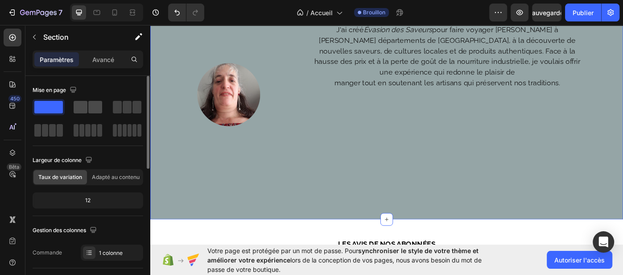
click at [82, 108] on span at bounding box center [81, 107] width 14 height 12
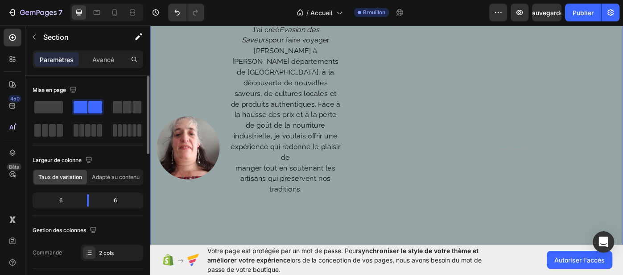
scroll to position [515, 0]
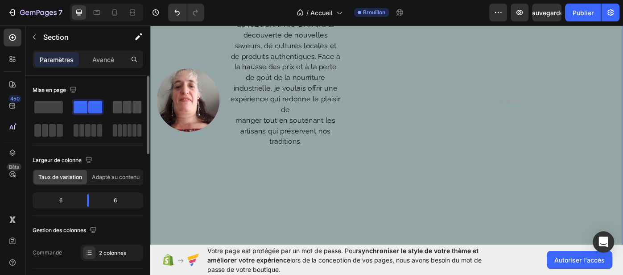
click at [130, 109] on span at bounding box center [127, 107] width 9 height 12
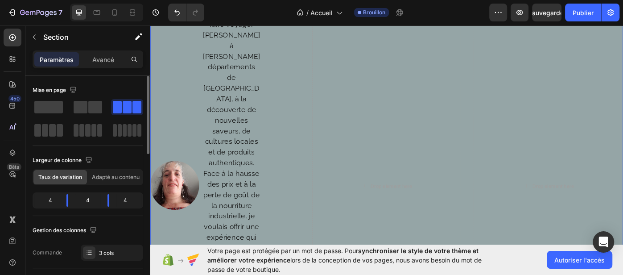
scroll to position [614, 0]
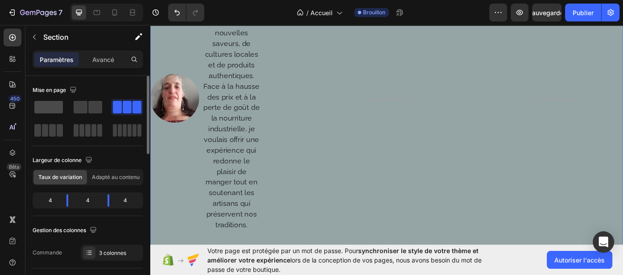
drag, startPoint x: 53, startPoint y: 110, endPoint x: 77, endPoint y: 102, distance: 24.9
click at [53, 110] on span at bounding box center [48, 107] width 29 height 12
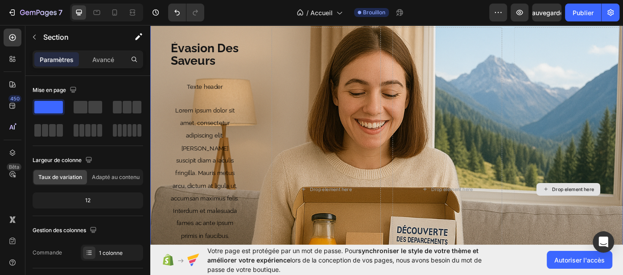
scroll to position [30, 0]
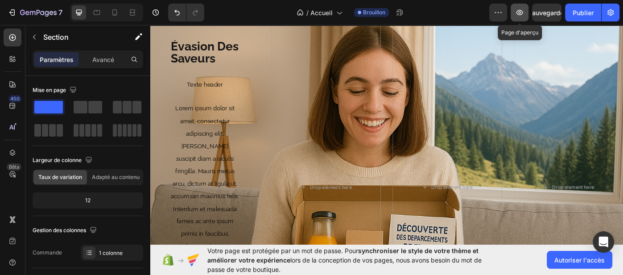
click at [517, 13] on icon "button" at bounding box center [519, 12] width 9 height 9
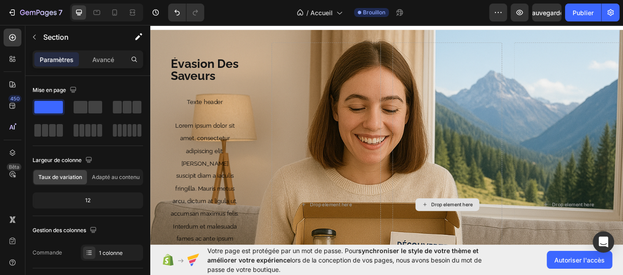
scroll to position [0, 0]
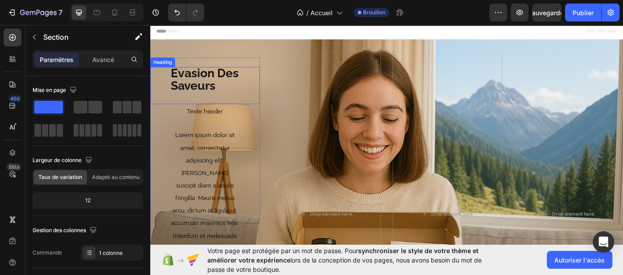
click at [171, 94] on div "Évasion Des Saveurs Heading" at bounding box center [212, 94] width 124 height 42
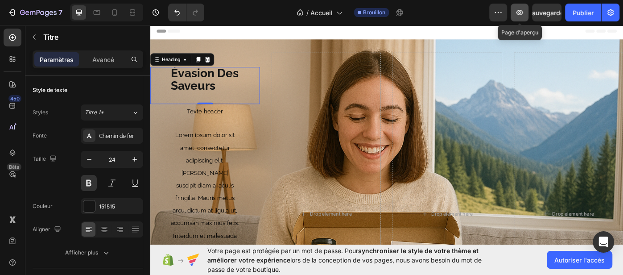
click at [518, 13] on icon "button" at bounding box center [519, 12] width 9 height 9
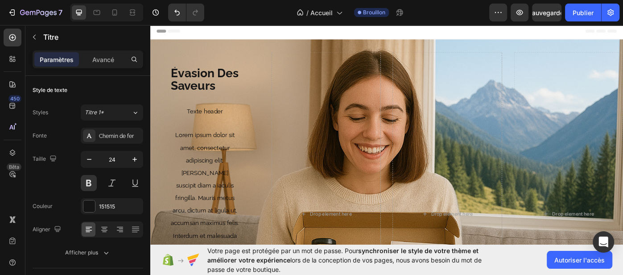
click at [198, 82] on span "Évasion Des Saveurs" at bounding box center [211, 86] width 77 height 29
click at [258, 95] on div "Évasion Des Saveurs Heading" at bounding box center [212, 94] width 124 height 42
drag, startPoint x: 168, startPoint y: 88, endPoint x: 197, endPoint y: 95, distance: 30.3
click at [197, 95] on div "Évasion Des Saveurs Heading" at bounding box center [212, 94] width 124 height 42
click at [196, 91] on span "Évasion Des Saveurs" at bounding box center [211, 86] width 77 height 29
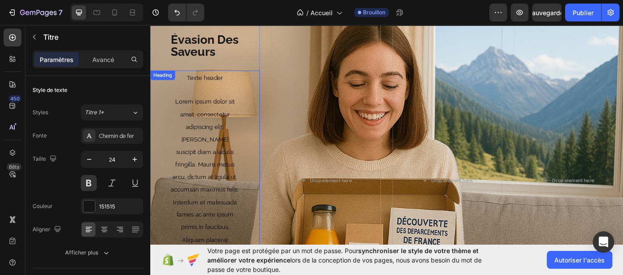
scroll to position [30, 0]
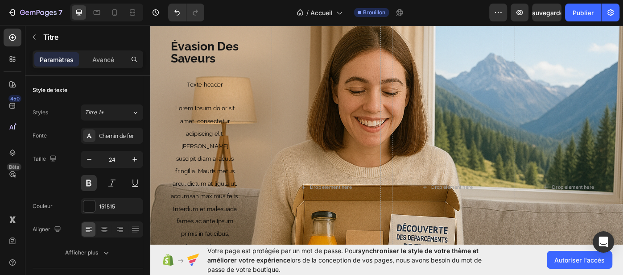
click at [180, 54] on span "Évasion Des Saveurs" at bounding box center [211, 55] width 77 height 29
click at [264, 58] on div "Évasion Des Saveurs Heading" at bounding box center [212, 63] width 124 height 42
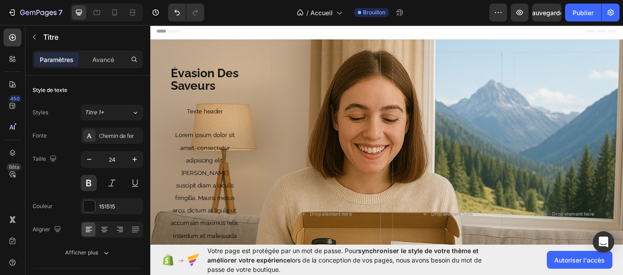
click at [204, 77] on span "Évasion Des Saveurs" at bounding box center [211, 86] width 77 height 29
click at [203, 75] on span "Évasion Des Saveurs" at bounding box center [211, 86] width 77 height 29
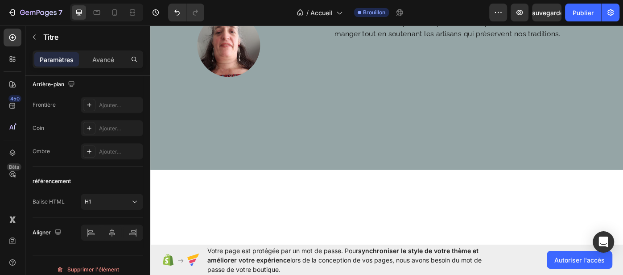
scroll to position [204, 0]
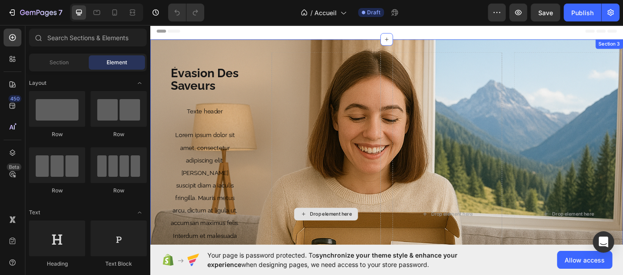
click at [291, 103] on div "Drop element here" at bounding box center [349, 239] width 124 height 366
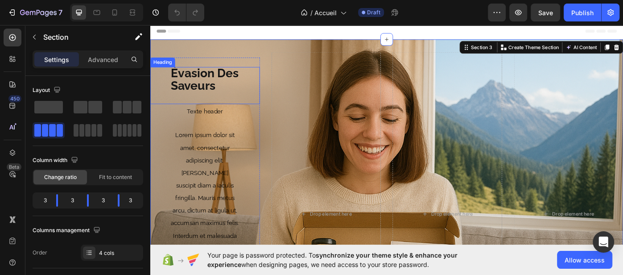
click at [235, 85] on span "Évasion Des Saveurs" at bounding box center [211, 86] width 77 height 29
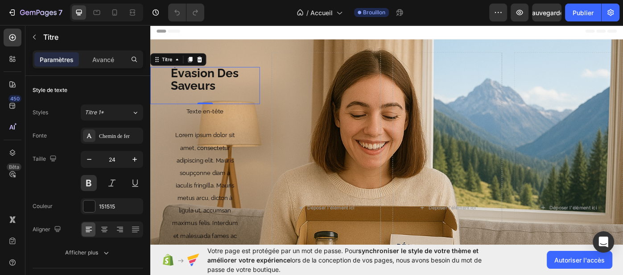
click at [250, 96] on h1 "Évasion Des Saveurs" at bounding box center [211, 94] width 79 height 42
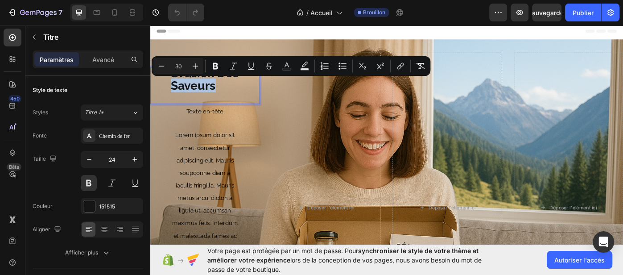
drag, startPoint x: 236, startPoint y: 93, endPoint x: 167, endPoint y: 94, distance: 69.1
click at [167, 94] on div "Évasion Des Saveurs Titre 0" at bounding box center [212, 94] width 124 height 42
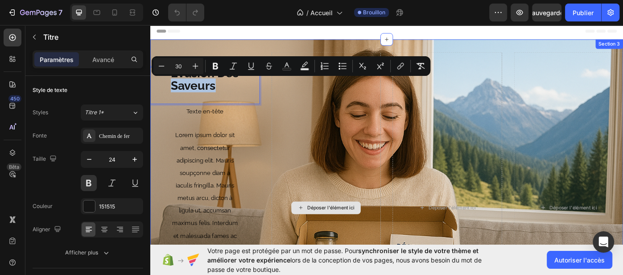
click at [316, 101] on div "Déposer l'élément ici" at bounding box center [349, 232] width 124 height 352
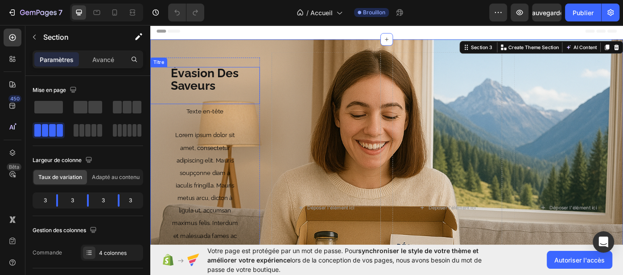
click at [246, 85] on span "Évasion Des Saveurs" at bounding box center [211, 86] width 77 height 29
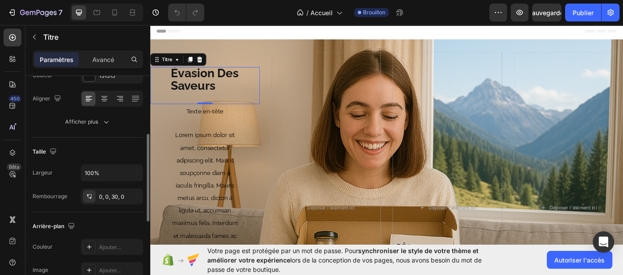
scroll to position [190, 0]
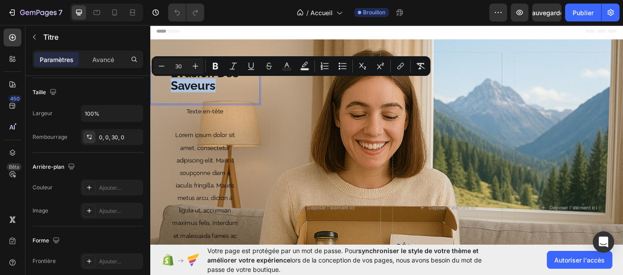
drag, startPoint x: 234, startPoint y: 97, endPoint x: 168, endPoint y: 94, distance: 66.0
click at [168, 94] on div "Évasion Des Saveurs Titre 0" at bounding box center [212, 94] width 124 height 42
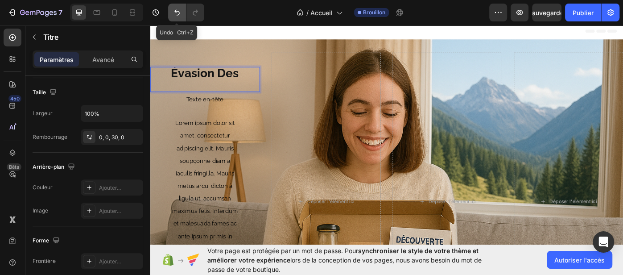
click at [180, 15] on icon "Annuler/Rétablir" at bounding box center [176, 12] width 9 height 9
click at [176, 14] on icon "Annuler/Rétablir" at bounding box center [176, 12] width 9 height 9
click at [176, 13] on icon "Annuler/Rétablir" at bounding box center [176, 12] width 9 height 9
click at [178, 14] on icon "Annuler/Rétablir" at bounding box center [176, 13] width 5 height 6
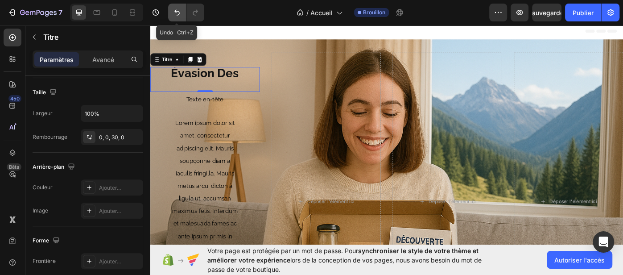
click at [178, 14] on icon "Annuler/Rétablir" at bounding box center [176, 13] width 5 height 6
click at [239, 90] on h1 "Évasion Des" at bounding box center [211, 87] width 79 height 28
click at [180, 16] on icon "Annuler/Rétablir" at bounding box center [176, 12] width 9 height 9
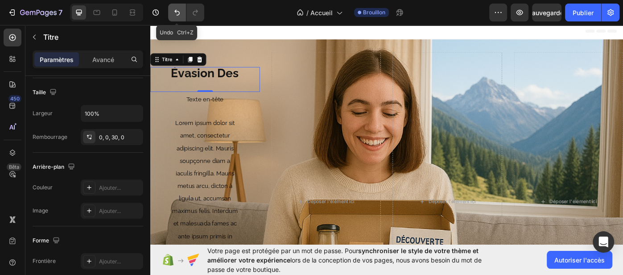
click at [180, 16] on icon "Annuler/Rétablir" at bounding box center [176, 12] width 9 height 9
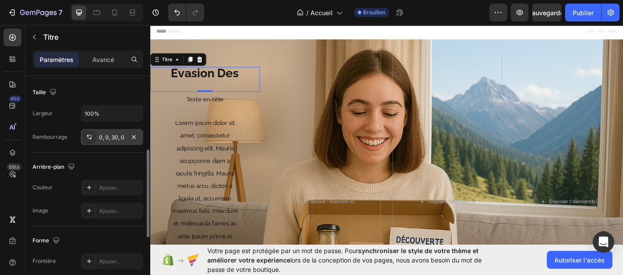
click at [102, 138] on font "0, 0, 30, 0" at bounding box center [111, 137] width 25 height 7
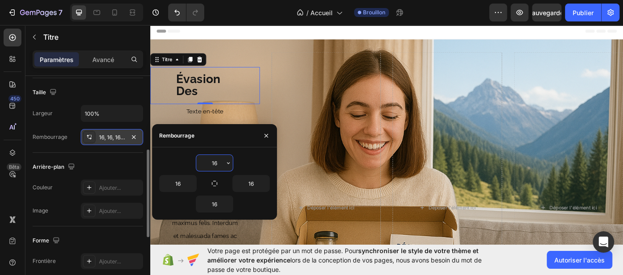
click at [235, 89] on h1 "Évasion Des" at bounding box center [211, 94] width 79 height 42
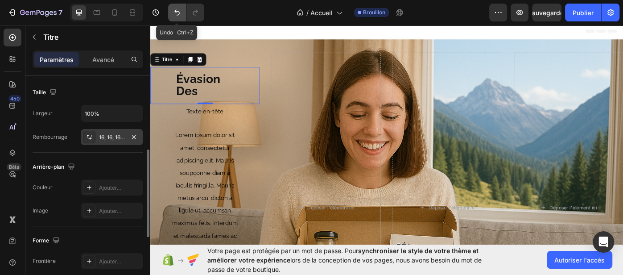
click at [176, 13] on icon "Annuler/Rétablir" at bounding box center [176, 12] width 9 height 9
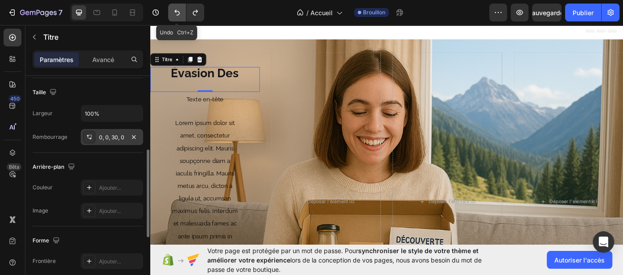
click at [176, 14] on icon "Annuler/Rétablir" at bounding box center [176, 12] width 9 height 9
click at [176, 13] on icon "Annuler/Rétablir" at bounding box center [176, 12] width 9 height 9
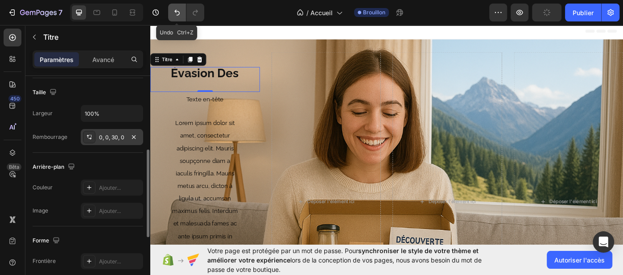
click at [176, 12] on icon "Annuler/Rétablir" at bounding box center [176, 12] width 9 height 9
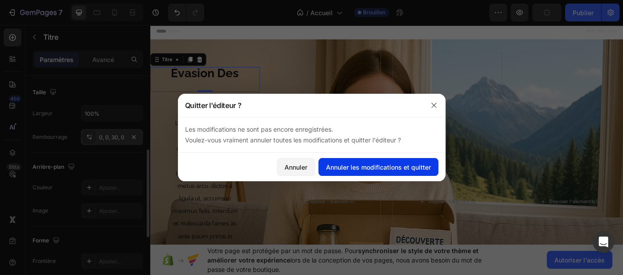
click at [367, 172] on button "Annuler les modifications et quitter" at bounding box center [378, 167] width 120 height 18
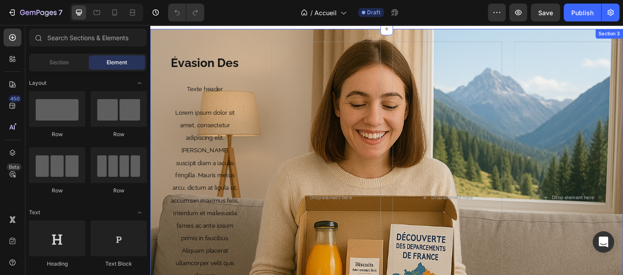
scroll to position [34, 0]
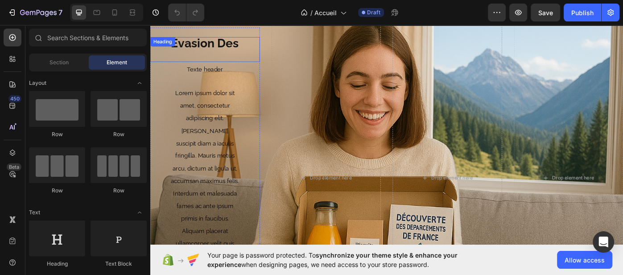
click at [223, 48] on h1 "Évasion Des" at bounding box center [211, 53] width 79 height 28
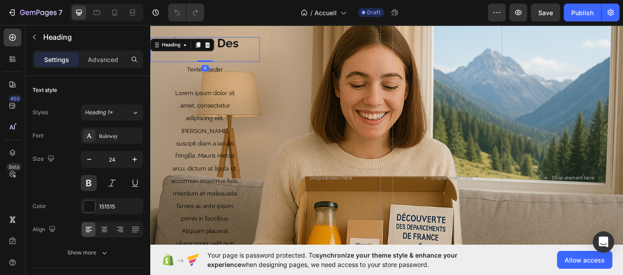
click at [259, 57] on div "Évasion Des Heading 0" at bounding box center [212, 53] width 124 height 28
click at [241, 58] on h1 "Évasion Des" at bounding box center [211, 53] width 79 height 28
click at [231, 53] on p "Évasion Des" at bounding box center [212, 47] width 78 height 14
click at [274, 43] on div "Évasion Des Heading 0" at bounding box center [212, 53] width 124 height 28
click at [189, 46] on icon at bounding box center [189, 47] width 7 height 7
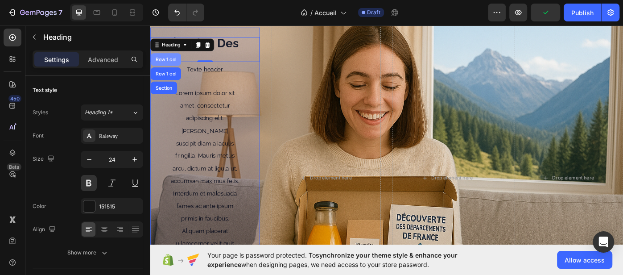
click at [176, 66] on div "Row 1 col" at bounding box center [167, 64] width 27 height 5
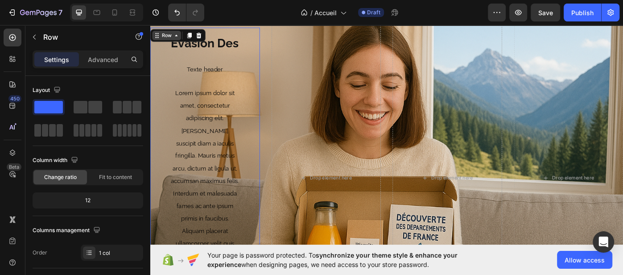
click at [180, 39] on icon at bounding box center [179, 36] width 7 height 7
click at [228, 53] on p "⁠⁠⁠⁠⁠⁠⁠ Évasion Des" at bounding box center [212, 47] width 78 height 14
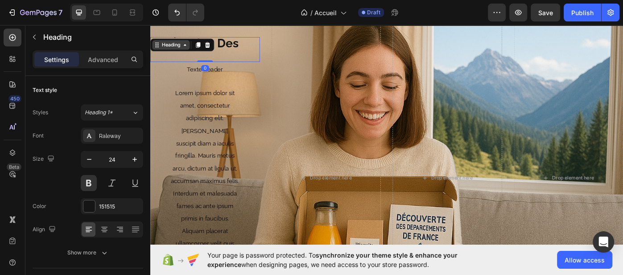
click at [191, 49] on icon at bounding box center [189, 47] width 7 height 7
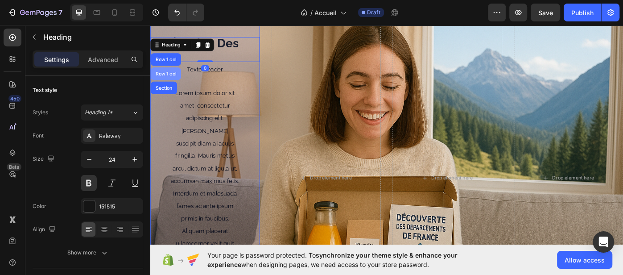
click at [173, 78] on div "Row 1 col" at bounding box center [167, 80] width 27 height 5
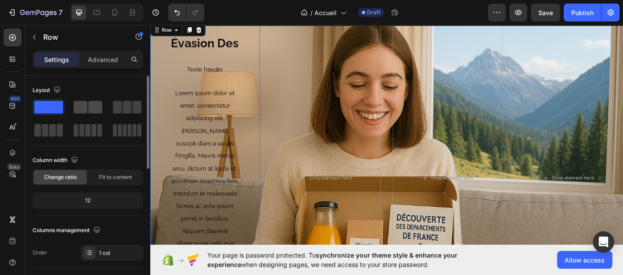
click at [83, 110] on span at bounding box center [81, 107] width 14 height 12
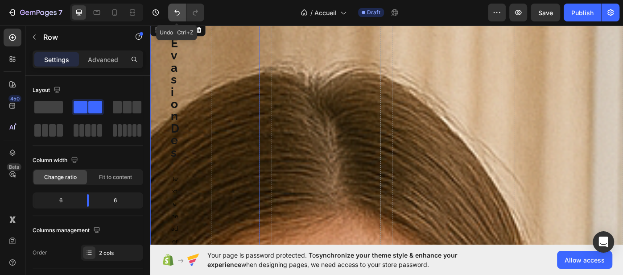
click at [180, 13] on icon "Undo/Redo" at bounding box center [176, 12] width 9 height 9
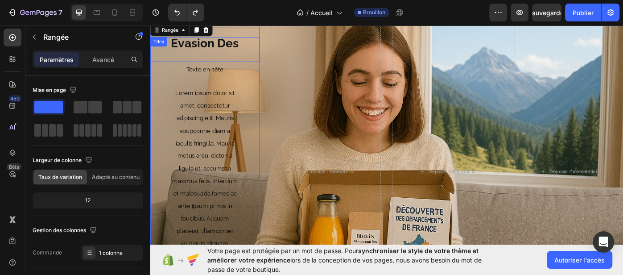
click at [206, 53] on p "⁠⁠⁠⁠⁠⁠⁠ Évasion Des" at bounding box center [212, 47] width 78 height 14
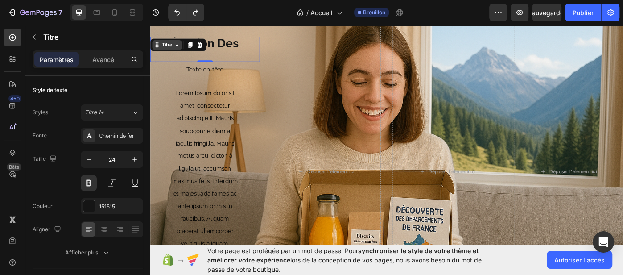
click at [180, 48] on icon at bounding box center [180, 48] width 3 height 2
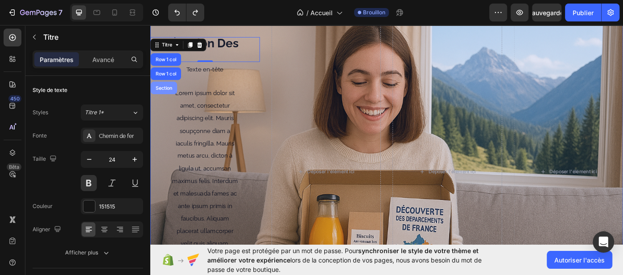
click at [172, 94] on div "Section" at bounding box center [165, 96] width 23 height 5
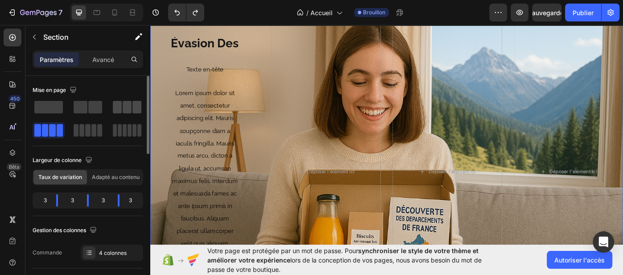
click at [117, 109] on span at bounding box center [117, 107] width 9 height 12
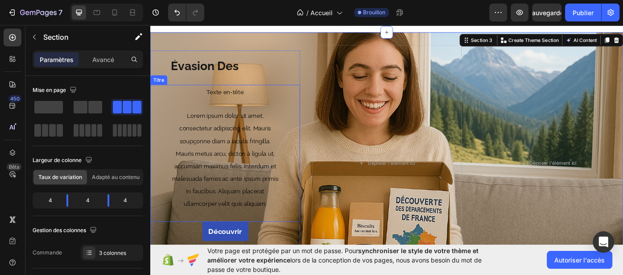
scroll to position [0, 0]
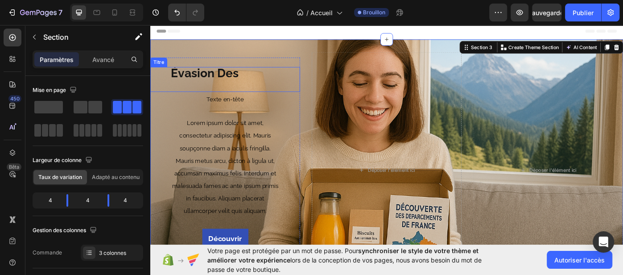
click at [257, 82] on p "⁠⁠⁠⁠⁠⁠⁠ Évasion Des" at bounding box center [234, 81] width 123 height 14
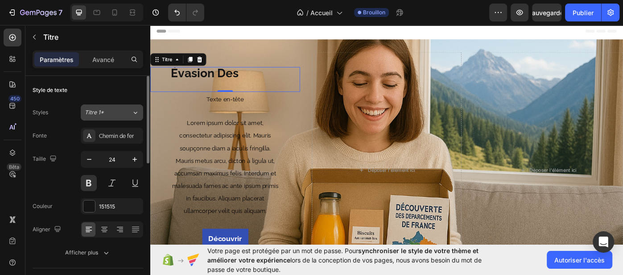
click at [137, 112] on icon at bounding box center [135, 112] width 8 height 9
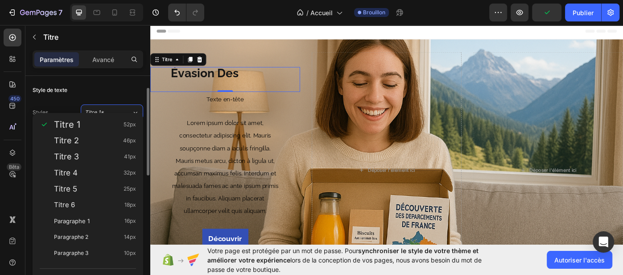
scroll to position [9, 0]
click at [111, 105] on div "Titre 1*" at bounding box center [103, 103] width 36 height 8
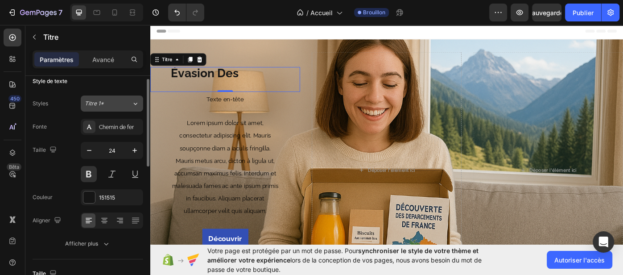
click at [112, 106] on div "Titre 1*" at bounding box center [103, 103] width 36 height 8
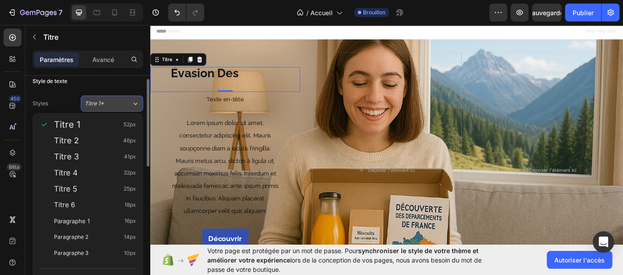
click at [136, 103] on icon at bounding box center [136, 104] width 4 height 2
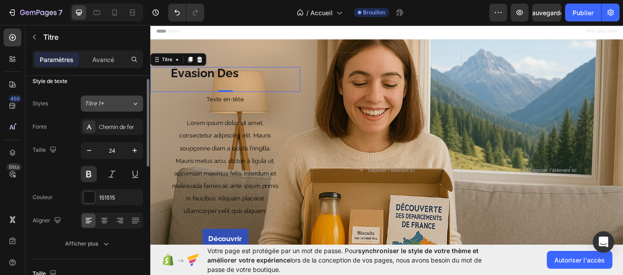
click at [136, 103] on icon at bounding box center [136, 104] width 4 height 2
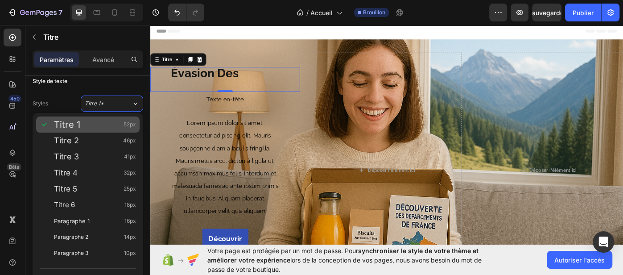
click at [127, 128] on span "52px" at bounding box center [129, 124] width 12 height 9
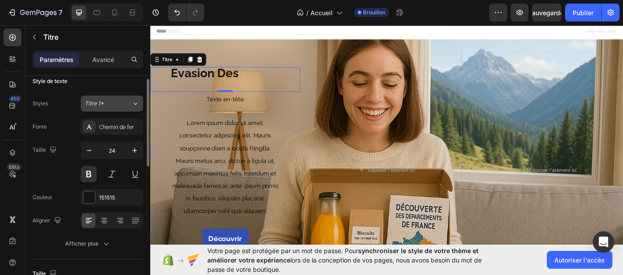
click at [135, 104] on icon at bounding box center [135, 103] width 8 height 9
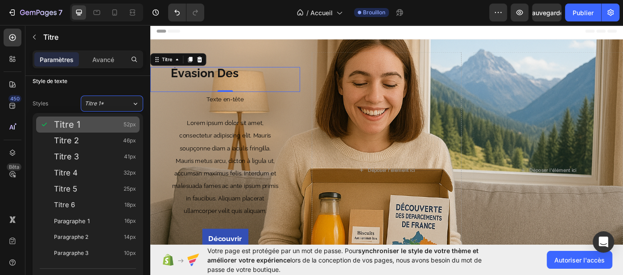
click at [128, 130] on div "Titre 1 52px" at bounding box center [87, 124] width 103 height 16
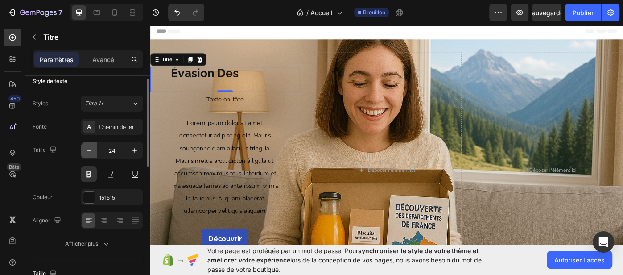
click at [87, 152] on icon "button" at bounding box center [89, 150] width 9 height 9
click at [88, 151] on icon "button" at bounding box center [89, 150] width 9 height 9
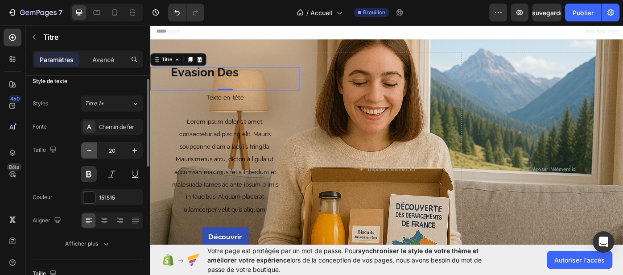
click at [88, 150] on icon "button" at bounding box center [89, 150] width 9 height 9
click at [89, 150] on icon "button" at bounding box center [89, 150] width 9 height 9
click at [133, 152] on icon "button" at bounding box center [134, 150] width 9 height 9
click at [132, 152] on icon "button" at bounding box center [134, 150] width 9 height 9
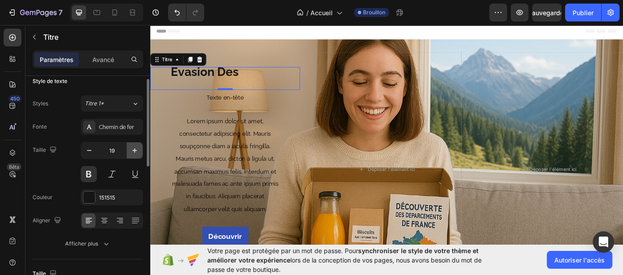
click at [132, 151] on icon "button" at bounding box center [134, 150] width 9 height 9
click at [131, 150] on icon "button" at bounding box center [134, 150] width 9 height 9
click at [131, 149] on icon "button" at bounding box center [134, 150] width 9 height 9
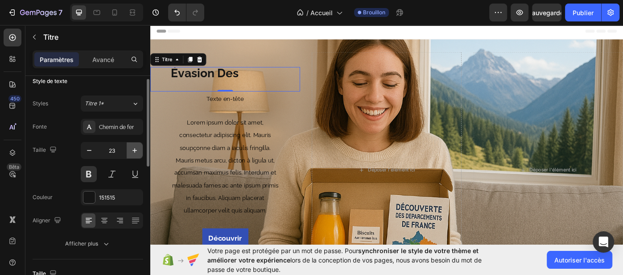
click at [131, 149] on icon "button" at bounding box center [134, 150] width 9 height 9
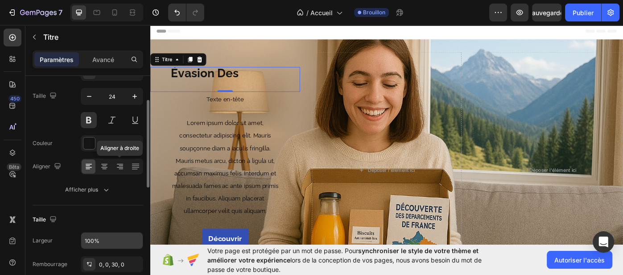
scroll to position [131, 0]
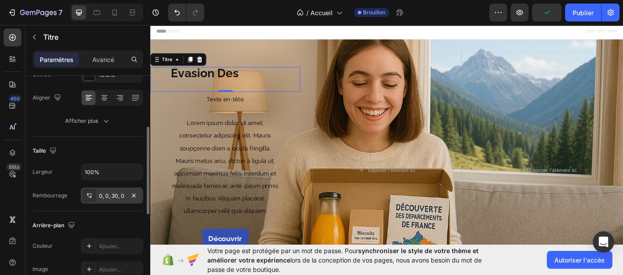
click at [100, 197] on div "0, 0, 30, 0" at bounding box center [112, 196] width 26 height 8
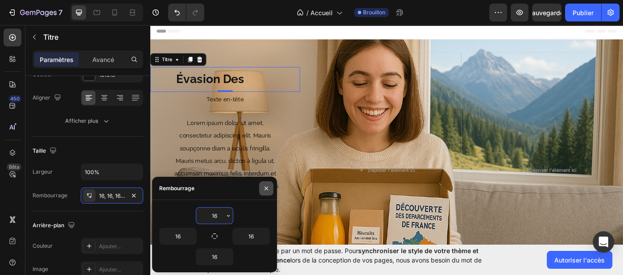
click at [263, 188] on icon "button" at bounding box center [265, 188] width 7 height 7
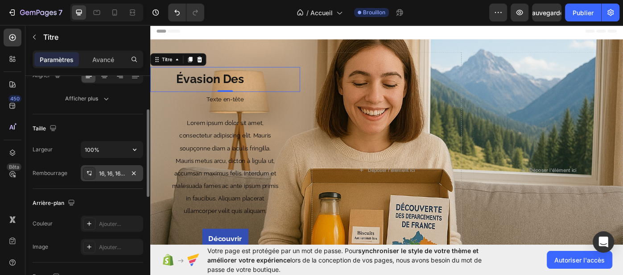
scroll to position [110, 0]
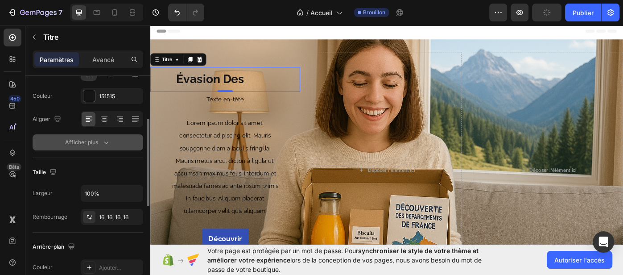
click at [106, 144] on icon "button" at bounding box center [106, 142] width 9 height 9
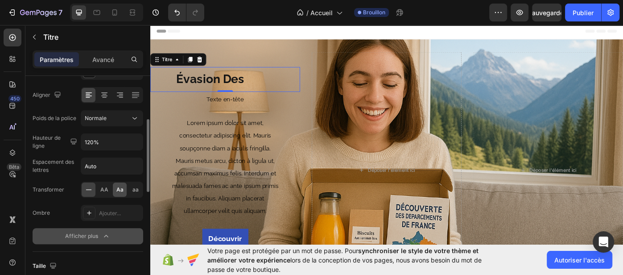
scroll to position [149, 0]
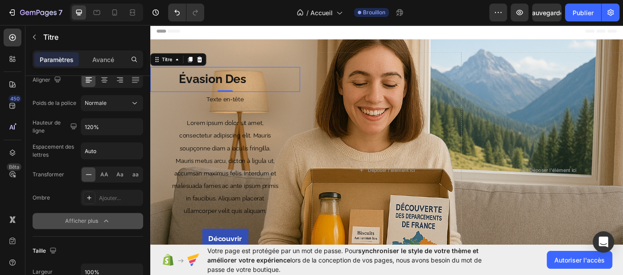
click at [281, 94] on h1 "Évasion Des" at bounding box center [234, 87] width 125 height 28
click at [279, 93] on p "Évasion Des" at bounding box center [235, 87] width 111 height 14
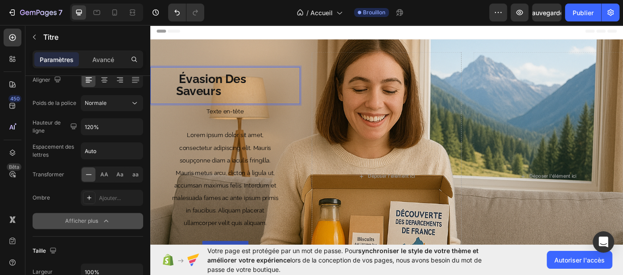
click at [285, 84] on p "Évasion Des Saveurs" at bounding box center [235, 94] width 111 height 28
click at [103, 78] on icon at bounding box center [104, 79] width 9 height 9
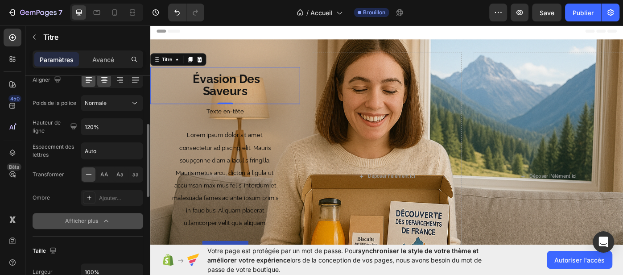
click at [87, 80] on icon at bounding box center [89, 80] width 6 height 1
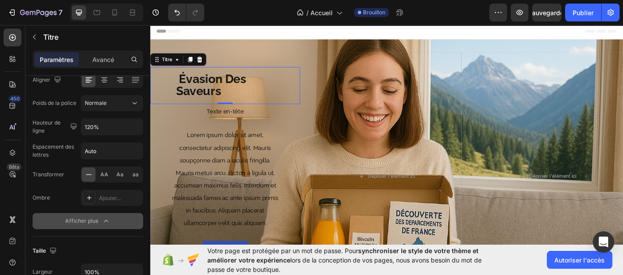
click at [304, 91] on div "Évasion Des Saveurs Titre 0" at bounding box center [234, 94] width 169 height 42
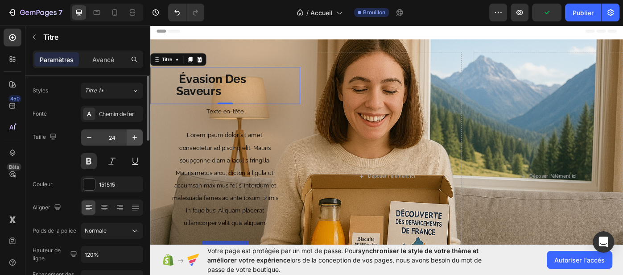
scroll to position [11, 0]
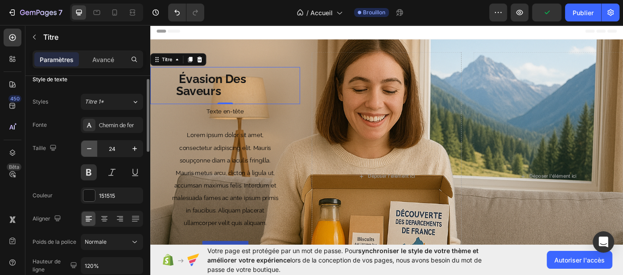
click at [93, 151] on icon "button" at bounding box center [89, 148] width 9 height 9
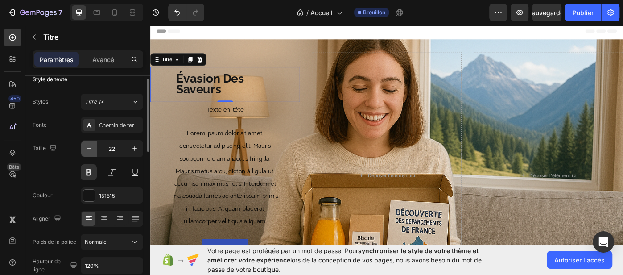
click at [93, 151] on icon "button" at bounding box center [89, 148] width 9 height 9
click at [94, 151] on button "button" at bounding box center [89, 148] width 16 height 16
type input "20"
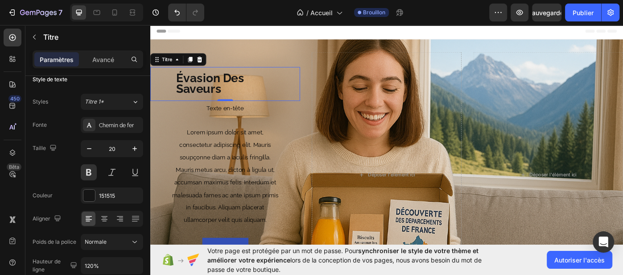
click at [174, 97] on h1 "Évasion Des Saveurs" at bounding box center [234, 92] width 125 height 38
click at [308, 90] on div "Évasion Des Saveurs Titre 0" at bounding box center [234, 92] width 169 height 38
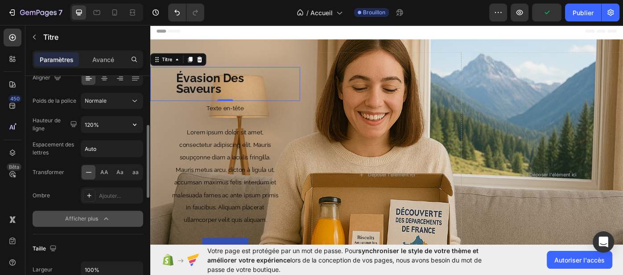
scroll to position [137, 0]
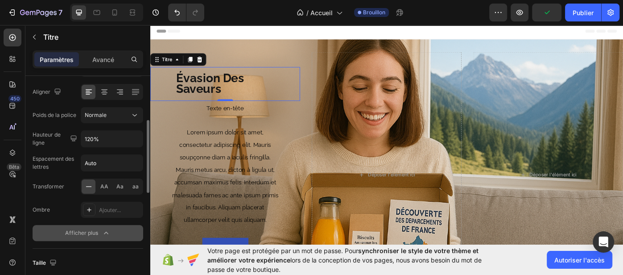
click at [275, 100] on p "Évasion Des Saveurs" at bounding box center [235, 92] width 111 height 24
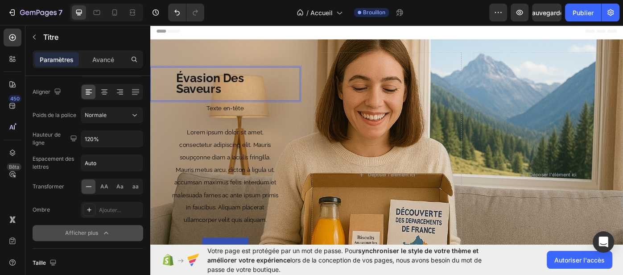
click at [271, 98] on p "Évasion Des Saveurs" at bounding box center [235, 92] width 111 height 24
click at [156, 83] on div "Évasion Des Saveurs Titre 0" at bounding box center [234, 92] width 169 height 38
click at [197, 63] on icon at bounding box center [195, 64] width 5 height 6
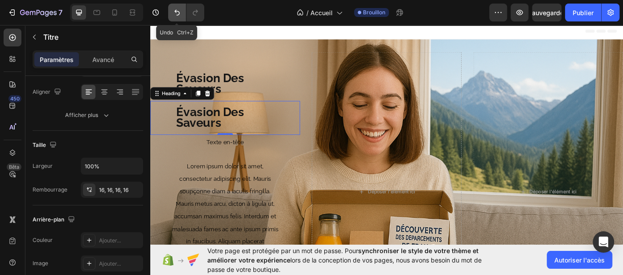
click at [180, 17] on button "Annuler/Rétablir" at bounding box center [177, 13] width 18 height 18
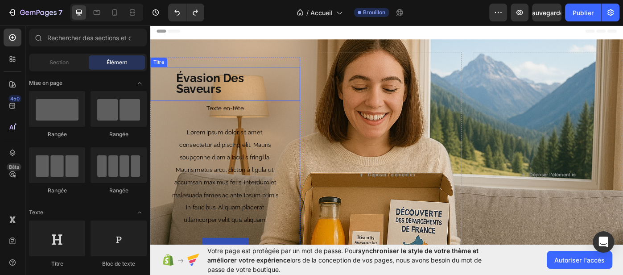
click at [249, 98] on p "⁠⁠⁠⁠⁠⁠⁠ Évasion Des Saveurs" at bounding box center [235, 92] width 111 height 24
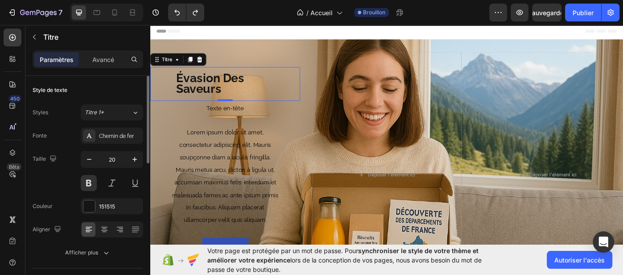
scroll to position [4, 0]
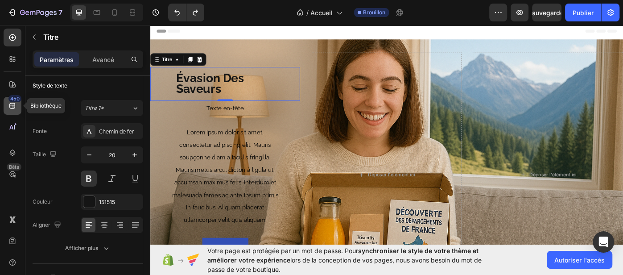
click at [11, 106] on icon at bounding box center [12, 105] width 9 height 9
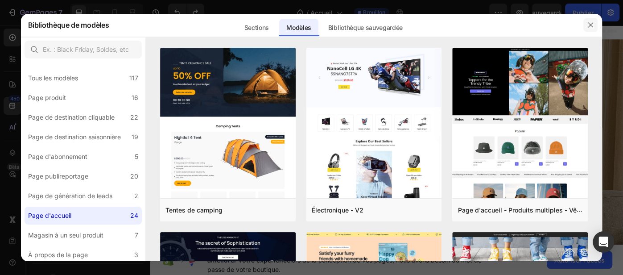
click at [591, 25] on icon "button" at bounding box center [589, 24] width 7 height 7
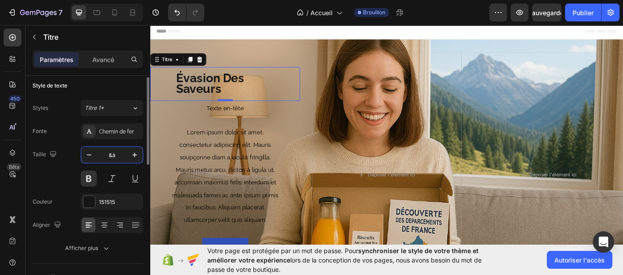
type input "&"
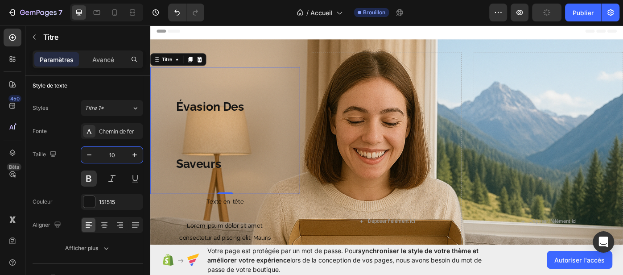
type input "1"
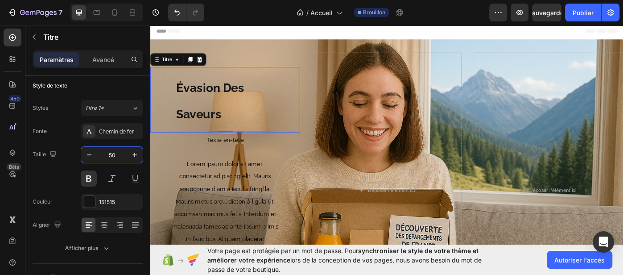
type input "5"
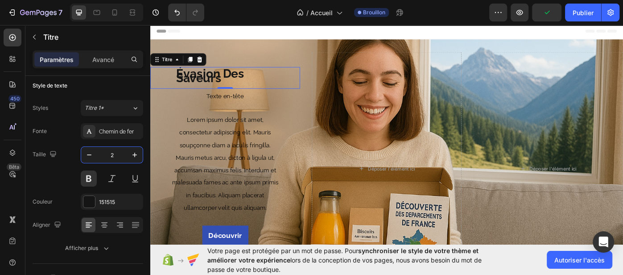
type input "20"
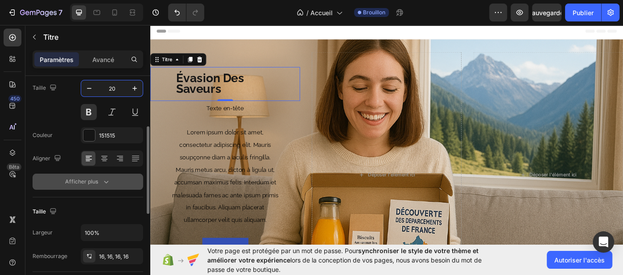
scroll to position [116, 0]
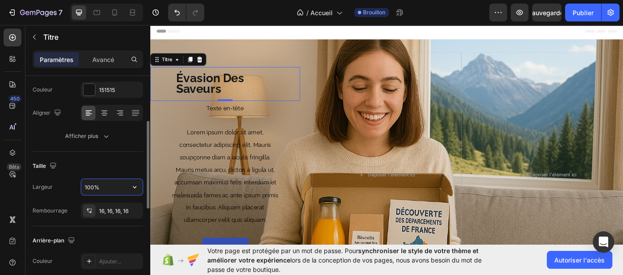
drag, startPoint x: 103, startPoint y: 184, endPoint x: 98, endPoint y: 187, distance: 6.2
click at [98, 187] on input "100%" at bounding box center [112, 187] width 62 height 16
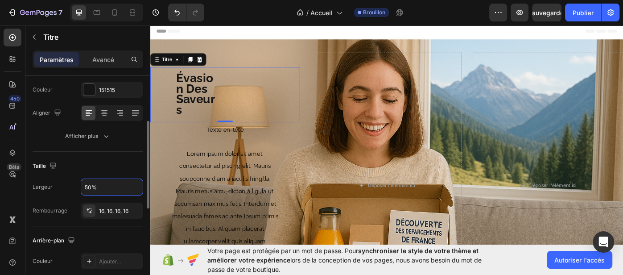
click at [117, 166] on div "Taille" at bounding box center [88, 166] width 111 height 14
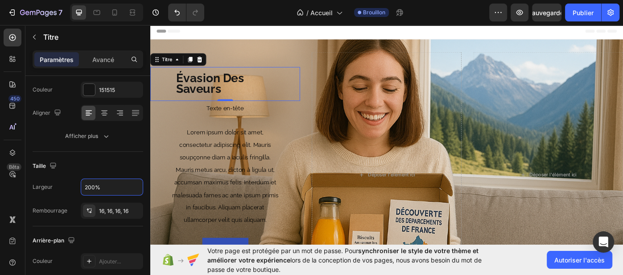
type input "200%"
click at [171, 98] on div "⁠⁠⁠⁠⁠⁠⁠ Évasion Des Saveurs Titre 0" at bounding box center [234, 92] width 169 height 38
click at [312, 94] on div "Évasion Des Saveurs Titre 0" at bounding box center [234, 92] width 169 height 38
click at [285, 80] on p "Évasion Des Saveurs" at bounding box center [235, 92] width 111 height 24
click at [285, 85] on p "Évasion Des Saveurs" at bounding box center [235, 92] width 111 height 24
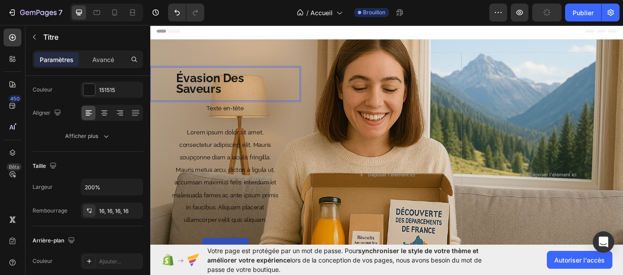
click at [285, 85] on p "Évasion Des Saveurs" at bounding box center [235, 92] width 111 height 24
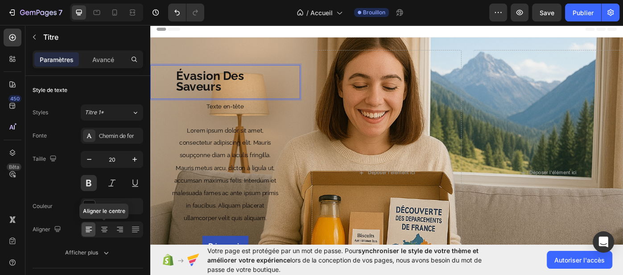
scroll to position [4, 0]
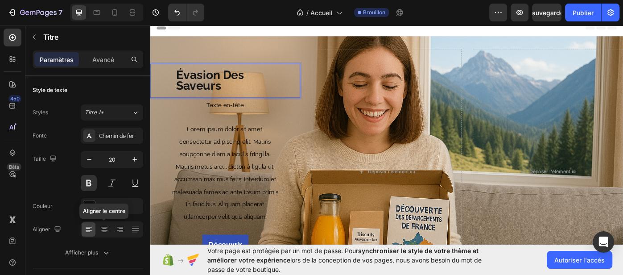
click at [185, 81] on span "Évasion Des Saveurs" at bounding box center [218, 88] width 77 height 28
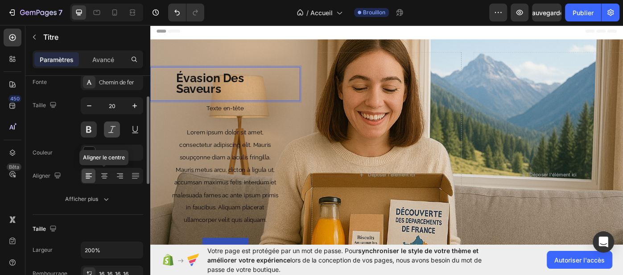
scroll to position [0, 0]
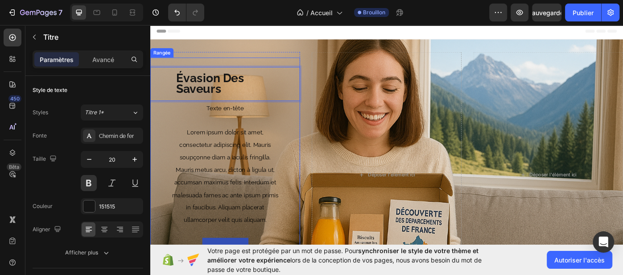
click at [187, 72] on div "Évasion Des Saveurs Titre 0 Texte en-tête Lorem ipsum dolor sit amet, consectet…" at bounding box center [234, 194] width 169 height 265
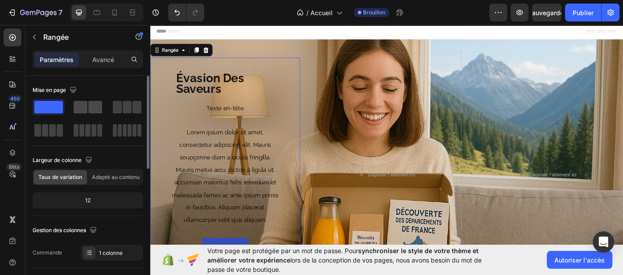
click at [85, 111] on span at bounding box center [81, 107] width 14 height 12
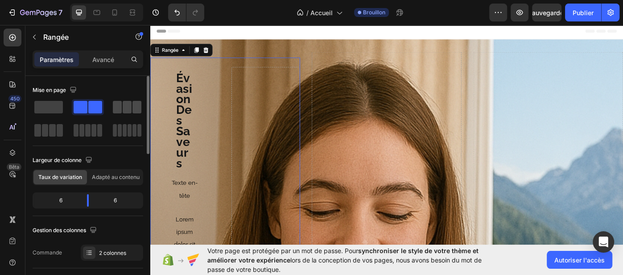
click at [137, 109] on span at bounding box center [136, 107] width 9 height 12
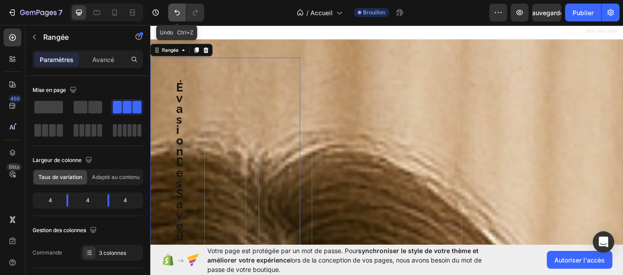
click at [175, 12] on icon "Annuler/Rétablir" at bounding box center [176, 12] width 9 height 9
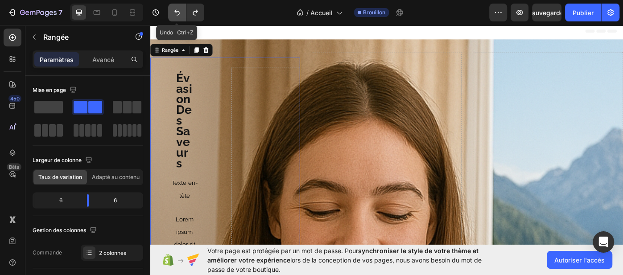
click at [175, 12] on icon "Annuler/Rétablir" at bounding box center [176, 12] width 9 height 9
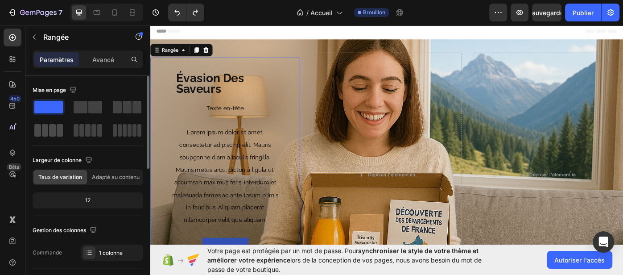
click at [49, 135] on span at bounding box center [52, 130] width 7 height 12
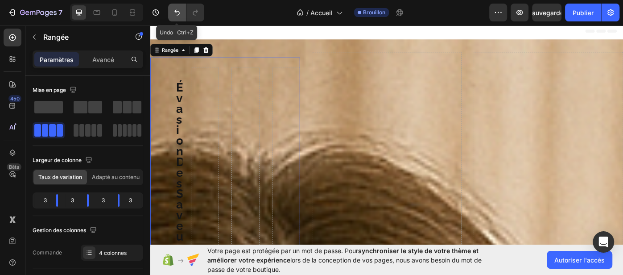
click at [176, 14] on icon "Annuler/Rétablir" at bounding box center [176, 12] width 9 height 9
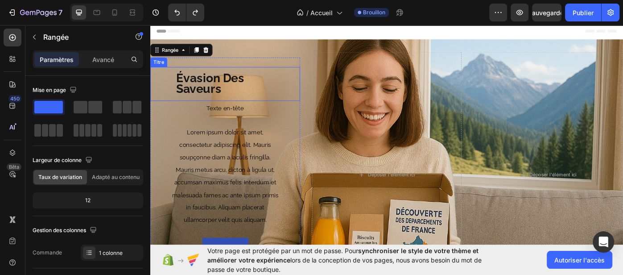
click at [177, 91] on h1 "⁠⁠⁠⁠⁠⁠⁠ Évasion Des Saveurs" at bounding box center [234, 92] width 125 height 38
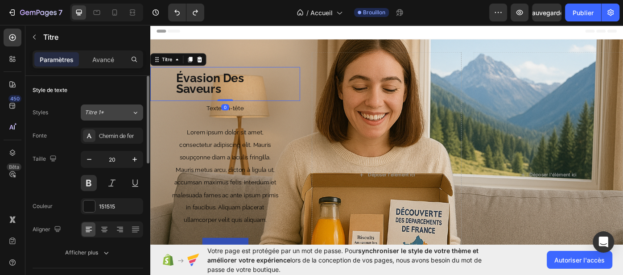
click at [116, 116] on div "Titre 1*" at bounding box center [103, 112] width 36 height 8
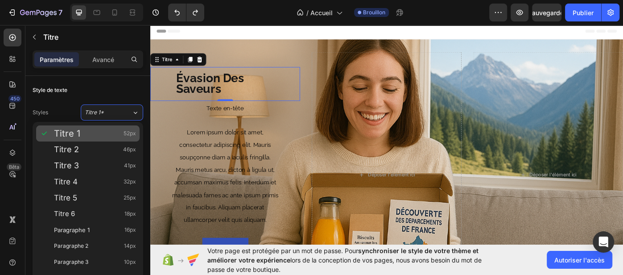
click at [112, 140] on div "Titre 1 52px" at bounding box center [87, 133] width 103 height 16
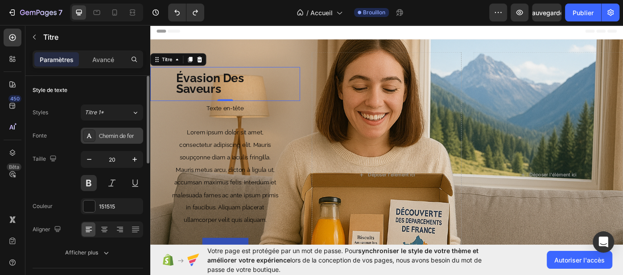
click at [126, 140] on div "Chemin de fer" at bounding box center [112, 135] width 62 height 16
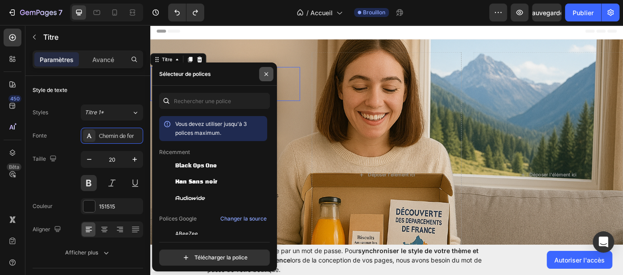
click at [265, 76] on icon "button" at bounding box center [265, 73] width 7 height 7
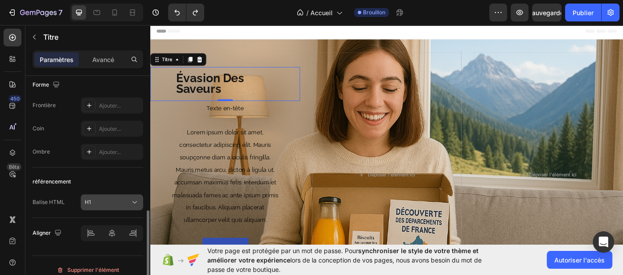
scroll to position [353, 0]
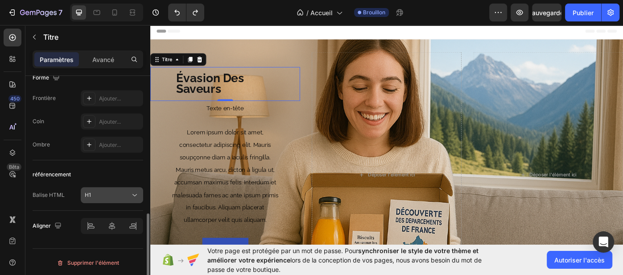
click at [135, 194] on icon at bounding box center [134, 195] width 4 height 2
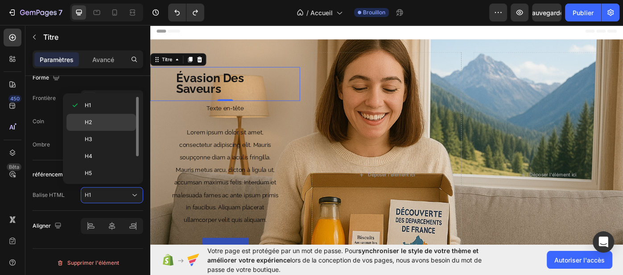
click at [86, 120] on font "H2" at bounding box center [88, 122] width 7 height 7
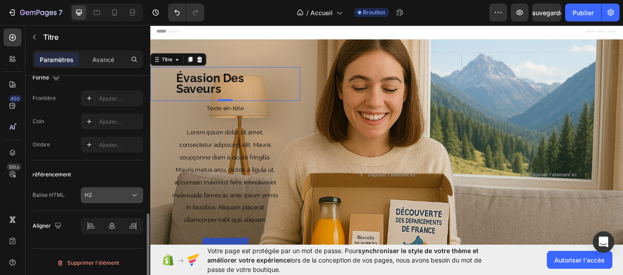
click at [131, 194] on icon at bounding box center [134, 194] width 9 height 9
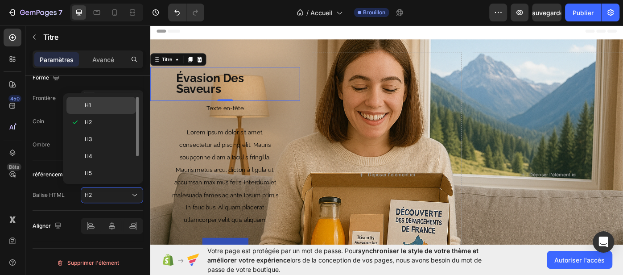
click at [90, 105] on font "H1" at bounding box center [88, 105] width 6 height 7
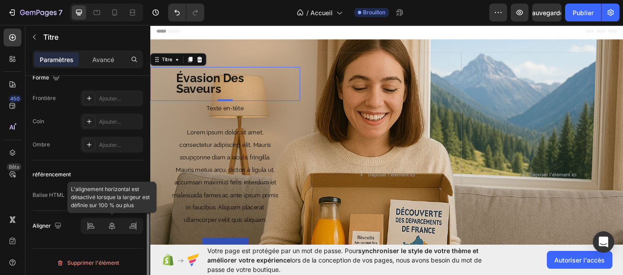
click at [114, 228] on div at bounding box center [112, 225] width 62 height 16
click at [92, 226] on div at bounding box center [112, 225] width 62 height 16
click at [89, 223] on div at bounding box center [112, 225] width 62 height 16
type input "80%"
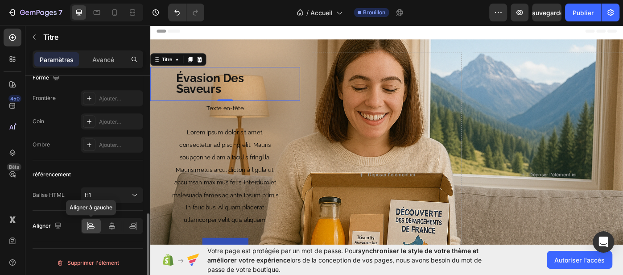
click at [89, 226] on icon at bounding box center [91, 227] width 6 height 2
click at [114, 224] on icon at bounding box center [111, 225] width 9 height 9
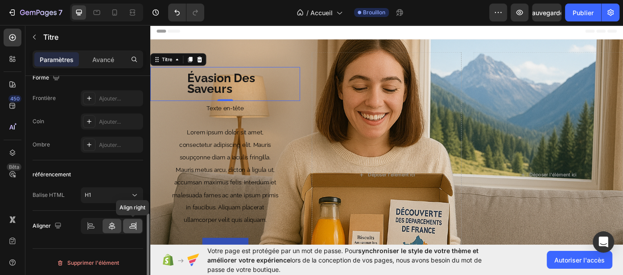
click at [132, 228] on icon at bounding box center [132, 225] width 9 height 9
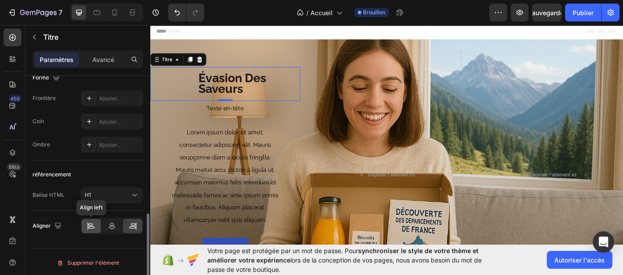
click at [90, 226] on icon at bounding box center [91, 227] width 6 height 2
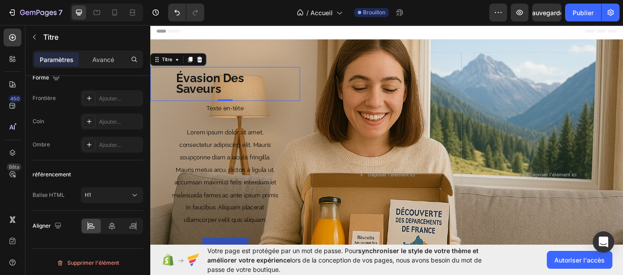
click at [177, 98] on h1 "Évasion Des Saveurs" at bounding box center [222, 92] width 100 height 38
click at [260, 86] on p "Évasion Des Saveurs" at bounding box center [223, 92] width 86 height 24
click at [312, 83] on div "Évasion Des Saveurs Titre 0" at bounding box center [234, 92] width 169 height 38
click at [154, 68] on div "Titre" at bounding box center [168, 64] width 33 height 11
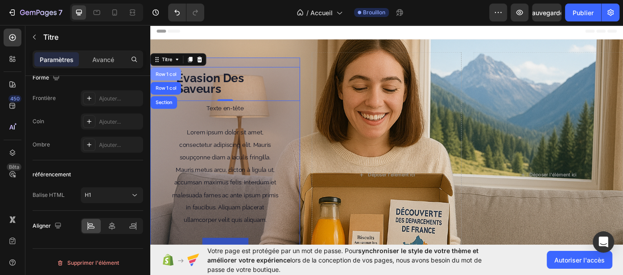
click at [164, 78] on div "Row 1 col" at bounding box center [167, 80] width 27 height 5
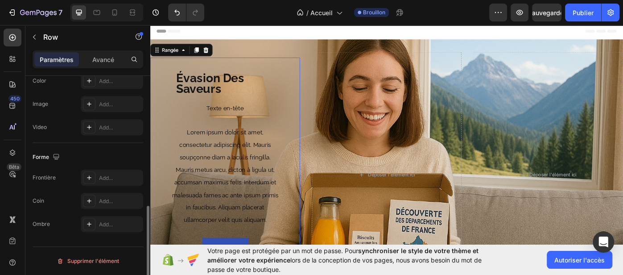
scroll to position [0, 0]
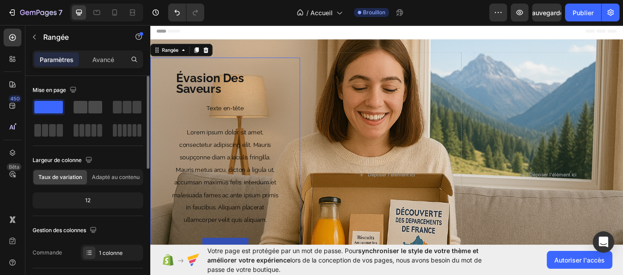
click at [94, 108] on span at bounding box center [95, 107] width 14 height 12
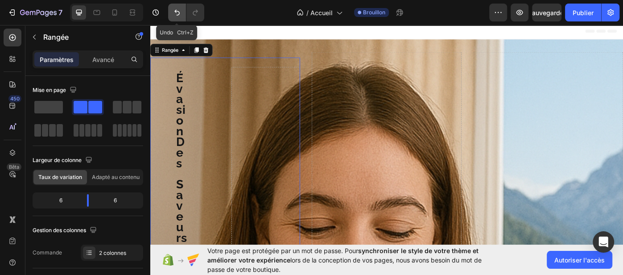
click at [179, 13] on icon "Annuler/Rétablir" at bounding box center [176, 13] width 5 height 6
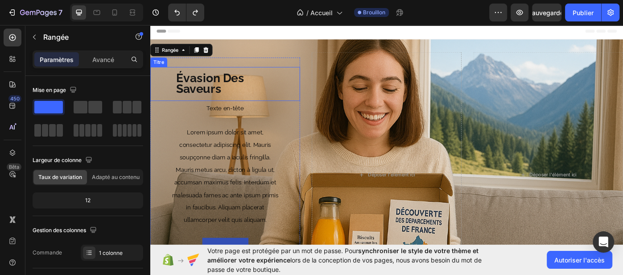
click at [197, 78] on span "Évasion Des Saveurs" at bounding box center [221, 91] width 83 height 28
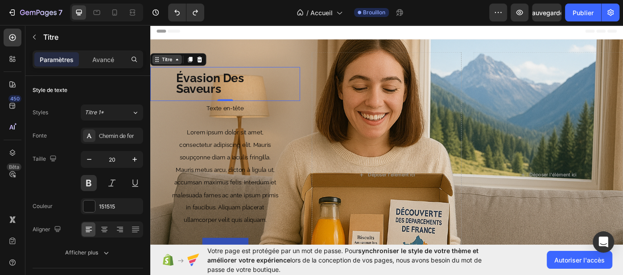
click at [157, 67] on icon at bounding box center [157, 64] width 7 height 7
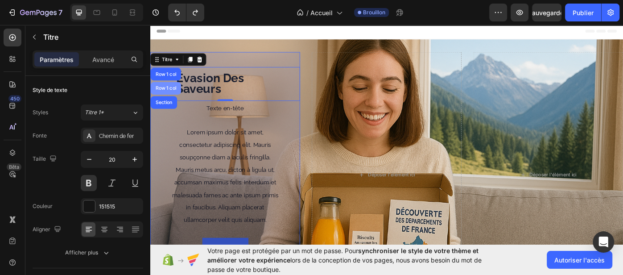
click at [176, 96] on div "Row 1 col" at bounding box center [167, 96] width 27 height 5
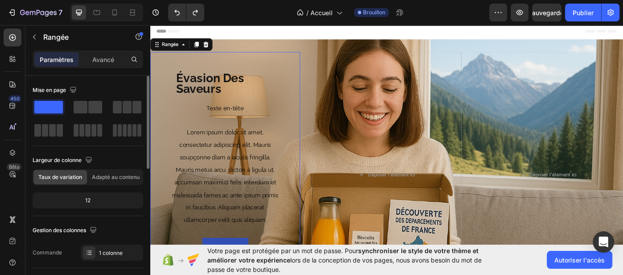
click at [52, 108] on span at bounding box center [48, 107] width 29 height 12
click at [80, 110] on span at bounding box center [81, 107] width 14 height 12
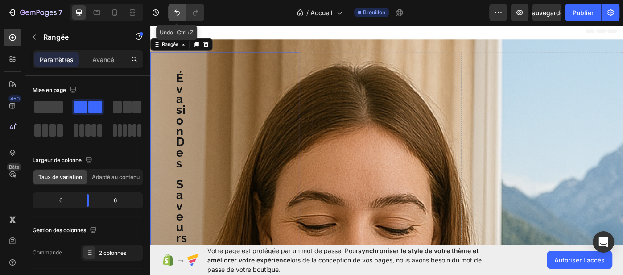
click at [176, 15] on icon "Annuler/Rétablir" at bounding box center [176, 12] width 9 height 9
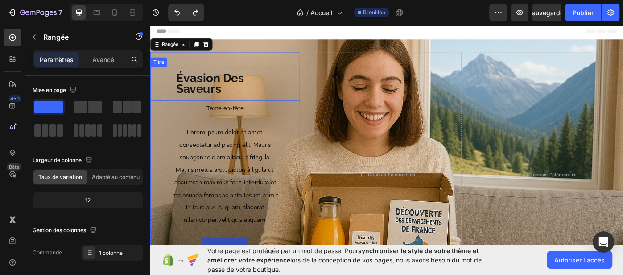
click at [186, 90] on span "Évasion Des Saveurs" at bounding box center [221, 91] width 83 height 28
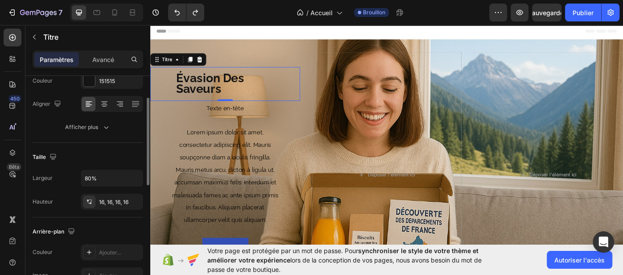
scroll to position [59, 0]
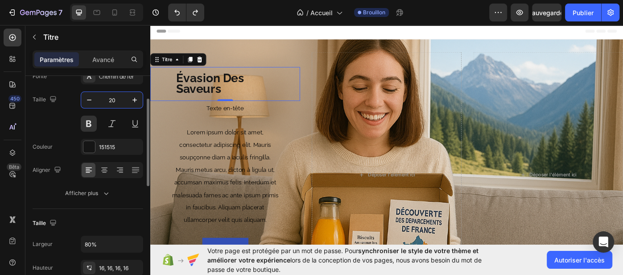
click at [66, 112] on div "Taille 20" at bounding box center [88, 111] width 111 height 40
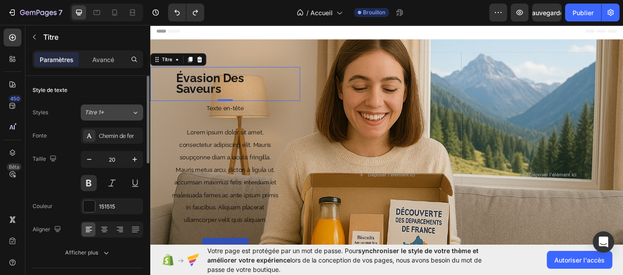
click at [132, 114] on icon at bounding box center [135, 112] width 8 height 9
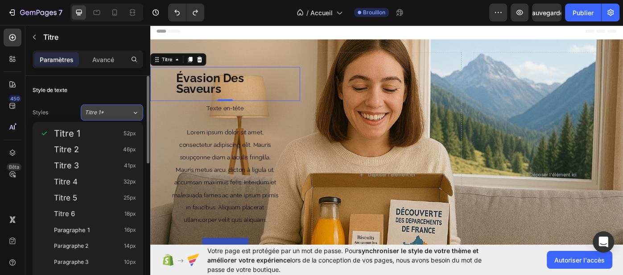
click at [132, 114] on icon at bounding box center [135, 112] width 8 height 9
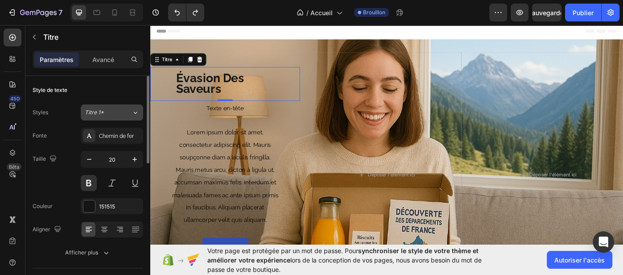
click at [135, 111] on icon at bounding box center [135, 112] width 8 height 9
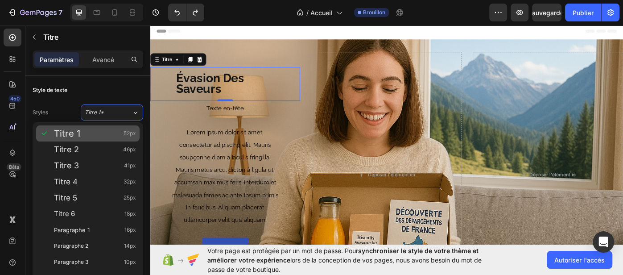
click at [128, 134] on font "52px" at bounding box center [129, 133] width 12 height 7
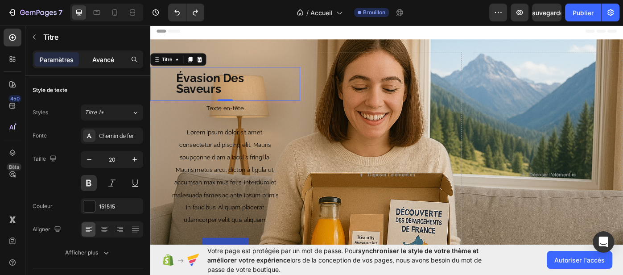
click at [102, 62] on font "Avancé" at bounding box center [103, 60] width 22 height 8
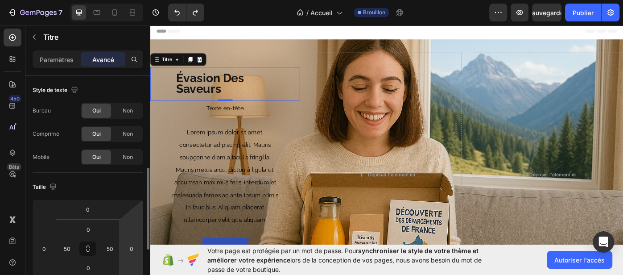
scroll to position [67, 0]
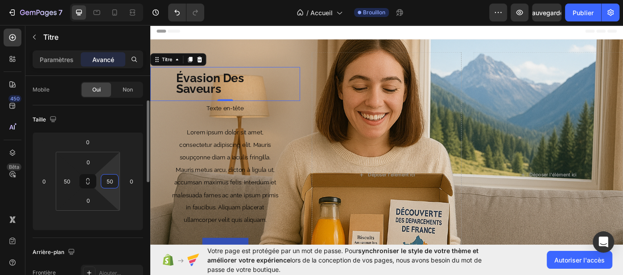
click at [105, 184] on input "50" at bounding box center [109, 180] width 13 height 13
drag, startPoint x: 90, startPoint y: 183, endPoint x: 108, endPoint y: 180, distance: 18.0
click at [108, 180] on div "0 50 0 50" at bounding box center [88, 181] width 64 height 59
click at [63, 180] on input "50" at bounding box center [66, 180] width 13 height 13
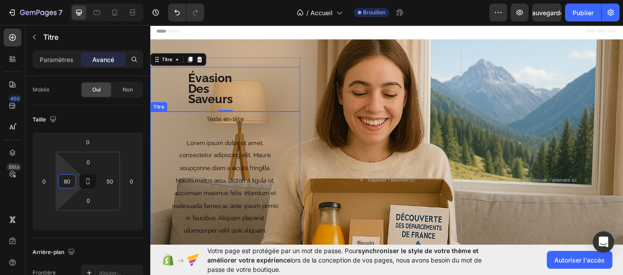
type input "8"
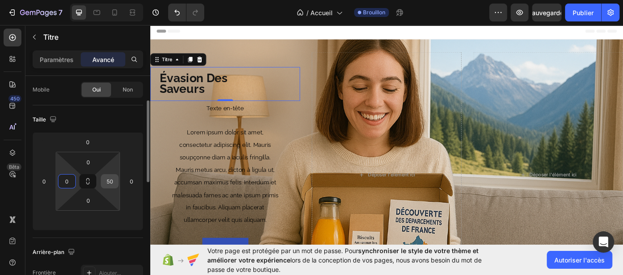
type input "0"
drag, startPoint x: 115, startPoint y: 179, endPoint x: 110, endPoint y: 180, distance: 5.0
click at [110, 180] on input "50" at bounding box center [109, 180] width 13 height 13
type input "0"
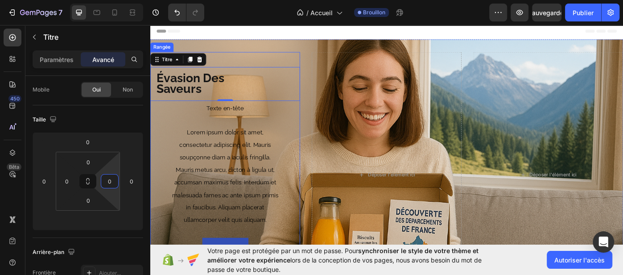
click at [302, 56] on div "⁠⁠⁠⁠⁠⁠⁠ Évasion Des Saveurs Titre 0 Texte en-tête Lorem ipsum dolor sit amet, c…" at bounding box center [234, 195] width 169 height 278
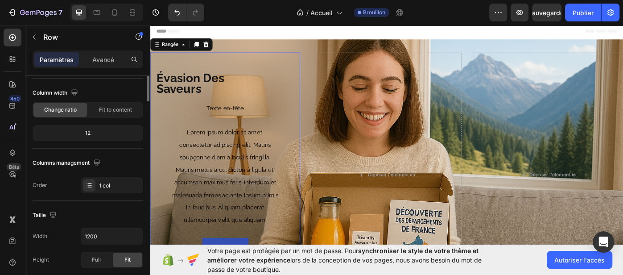
scroll to position [0, 0]
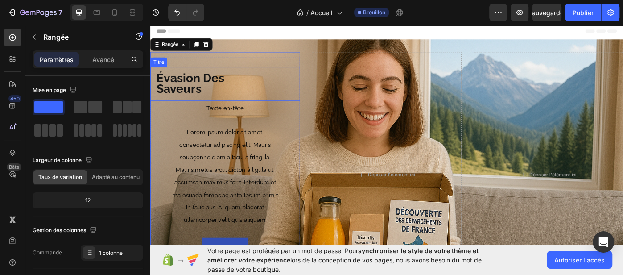
click at [227, 93] on p "⁠⁠⁠⁠⁠⁠⁠ Évasion Des Saveurs" at bounding box center [217, 92] width 121 height 24
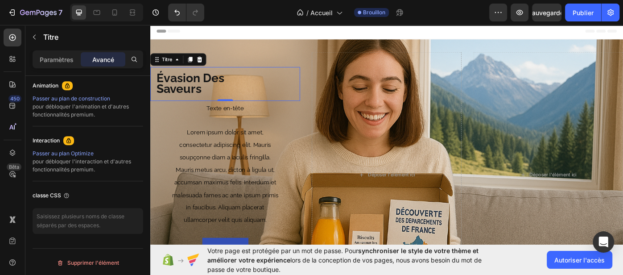
scroll to position [212, 0]
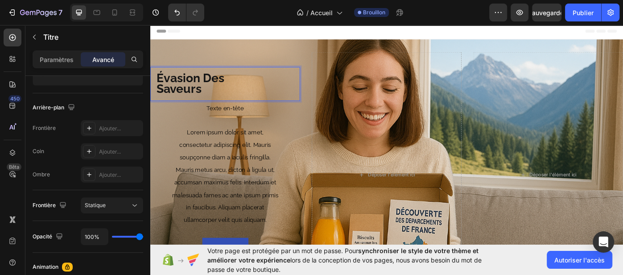
click at [156, 98] on h1 "Évasion Des Saveurs" at bounding box center [217, 92] width 135 height 38
click at [254, 85] on p "Évasion Des Saveurs" at bounding box center [217, 92] width 121 height 24
drag, startPoint x: 298, startPoint y: 90, endPoint x: 302, endPoint y: 86, distance: 6.0
click at [298, 90] on div "Évasion Des Saveurs" at bounding box center [234, 92] width 169 height 38
click at [312, 86] on div "Évasion Des Saveurs" at bounding box center [234, 92] width 169 height 38
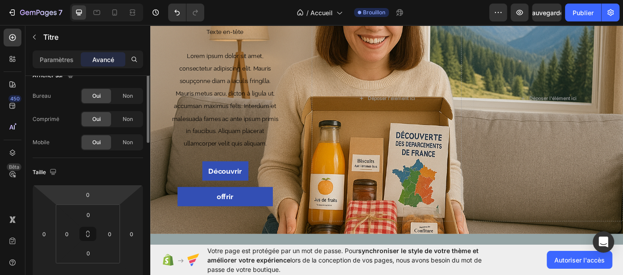
scroll to position [0, 0]
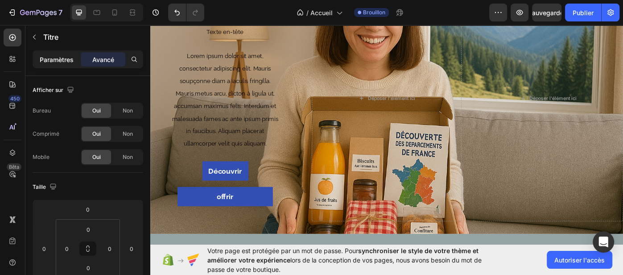
click at [43, 62] on font "Paramètres" at bounding box center [57, 60] width 34 height 8
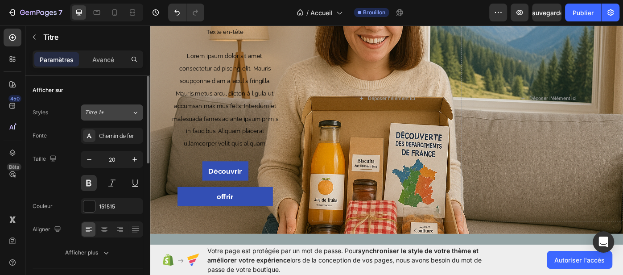
click at [136, 112] on icon at bounding box center [135, 112] width 8 height 9
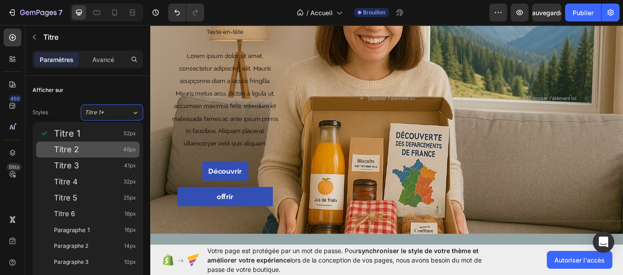
click at [87, 151] on div "Titre 2 46px" at bounding box center [95, 149] width 82 height 9
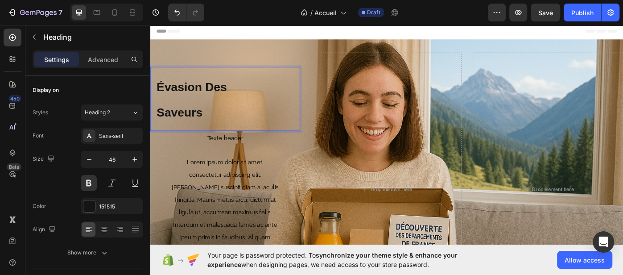
click at [158, 123] on span "Évasion Des Saveurs" at bounding box center [196, 110] width 79 height 44
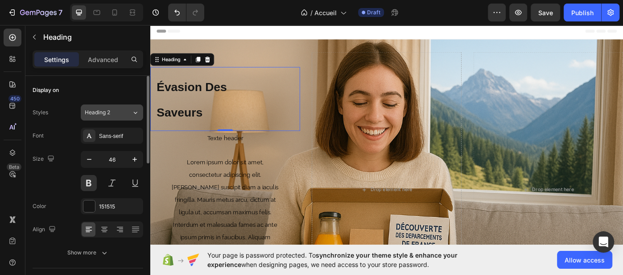
click at [136, 117] on button "Heading 2" at bounding box center [112, 112] width 62 height 16
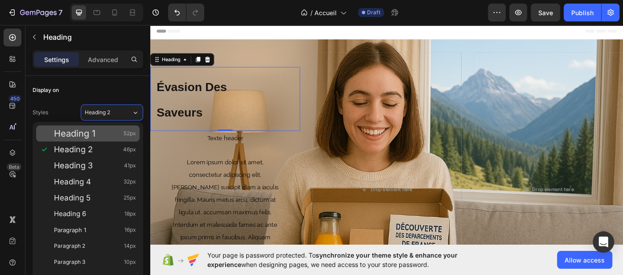
click at [93, 136] on span "Heading 1" at bounding box center [74, 133] width 41 height 9
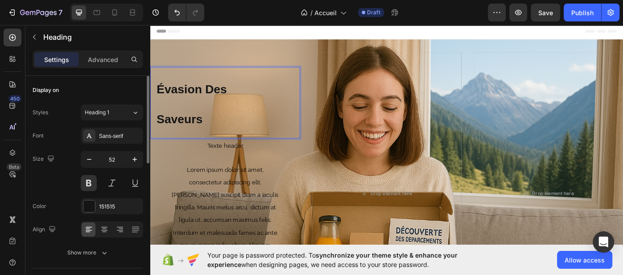
scroll to position [33, 0]
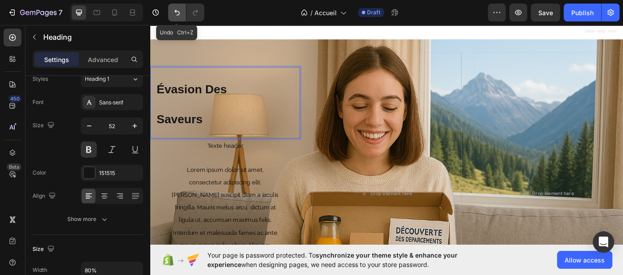
click at [172, 12] on icon "Undo/Redo" at bounding box center [176, 12] width 9 height 9
click at [176, 12] on icon "Undo/Redo" at bounding box center [176, 13] width 5 height 6
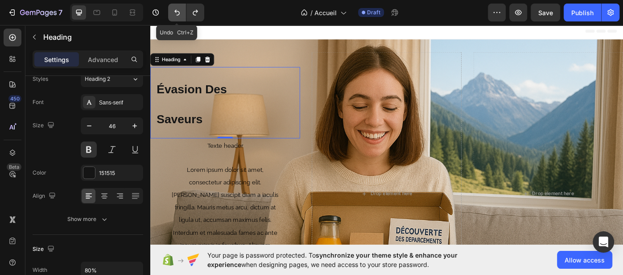
click at [176, 12] on icon "Undo/Redo" at bounding box center [176, 13] width 5 height 6
type input "20"
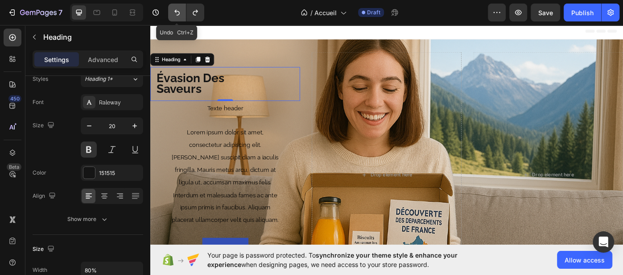
click at [176, 12] on icon "Undo/Redo" at bounding box center [176, 13] width 5 height 6
click at [284, 86] on h1 "Évasion Des Saveurs" at bounding box center [217, 92] width 135 height 38
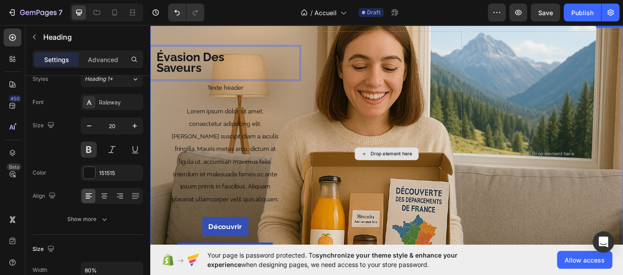
scroll to position [28, 0]
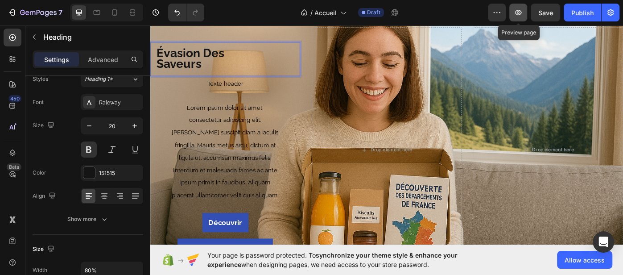
click at [517, 17] on icon "button" at bounding box center [517, 12] width 9 height 9
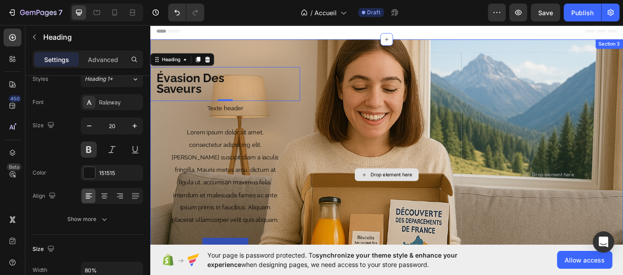
scroll to position [42, 0]
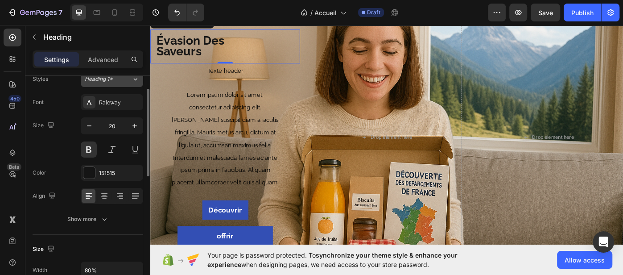
click at [127, 80] on div "Heading 1*" at bounding box center [108, 79] width 47 height 8
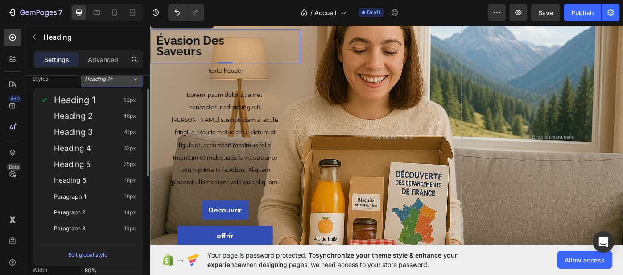
click at [127, 80] on div "Heading 1*" at bounding box center [108, 79] width 47 height 8
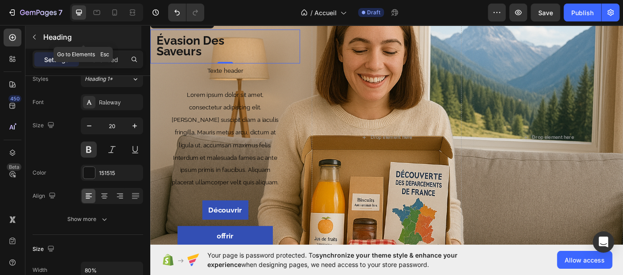
click at [87, 43] on div "Heading" at bounding box center [83, 36] width 116 height 23
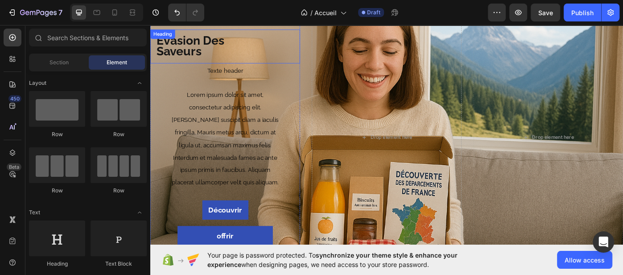
click at [219, 55] on p "⁠⁠⁠⁠⁠⁠⁠ Évasion Des Saveurs" at bounding box center [217, 49] width 121 height 24
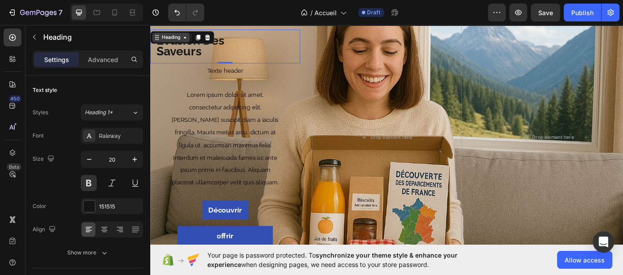
click at [185, 41] on div "Heading" at bounding box center [173, 39] width 42 height 11
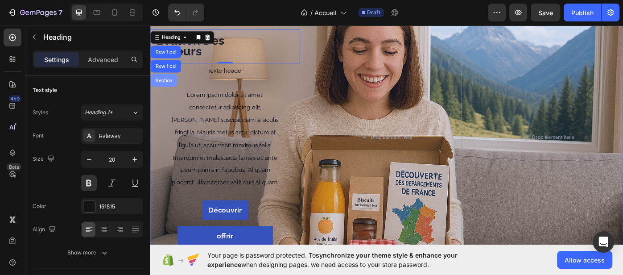
click at [171, 88] on div "Section" at bounding box center [165, 87] width 23 height 5
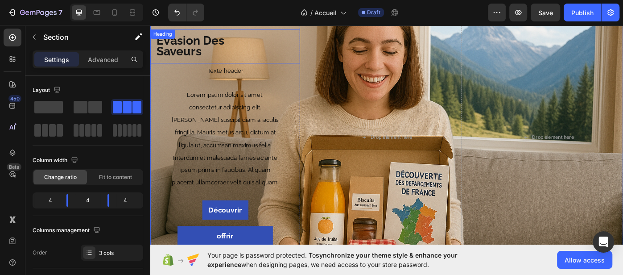
click at [196, 41] on span "Évasion Des Saveurs" at bounding box center [195, 49] width 77 height 28
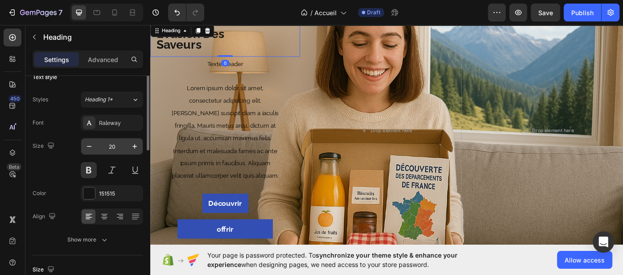
scroll to position [56, 0]
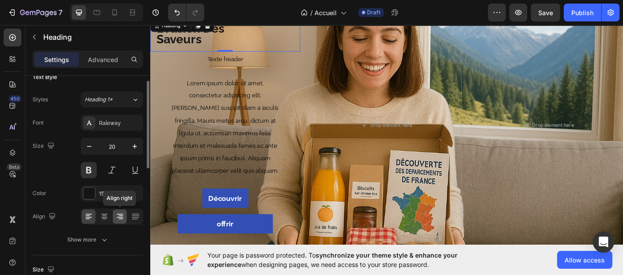
click at [123, 220] on icon at bounding box center [119, 216] width 9 height 9
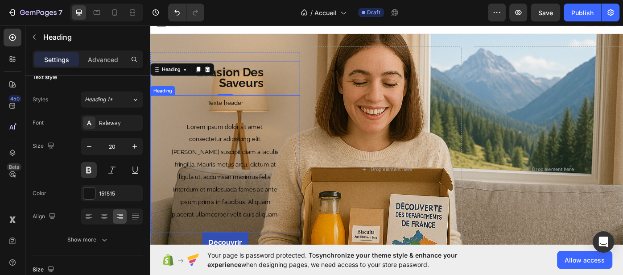
scroll to position [6, 0]
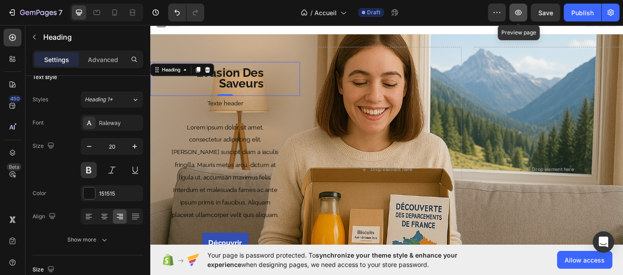
click at [521, 12] on icon "button" at bounding box center [518, 12] width 7 height 5
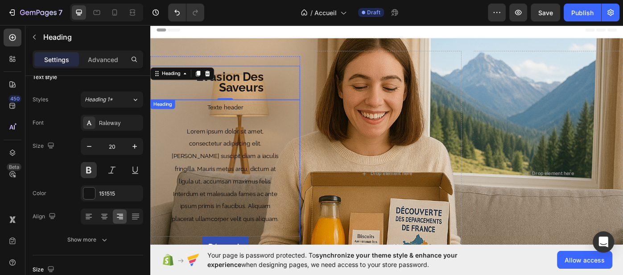
scroll to position [0, 0]
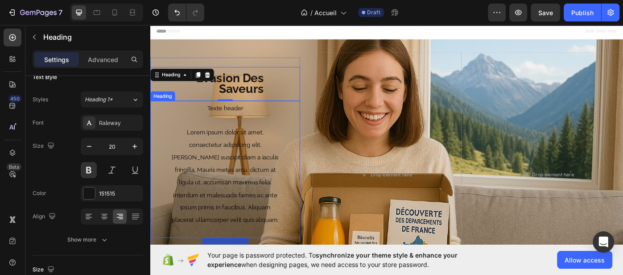
click at [222, 145] on span "Lorem ipsum dolor sit amet, consectetur adipiscing elit. [PERSON_NAME] suscipit…" at bounding box center [235, 196] width 121 height 107
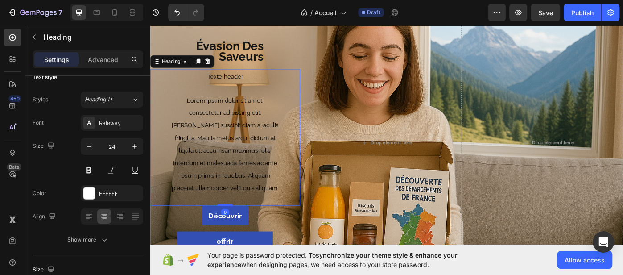
scroll to position [42, 0]
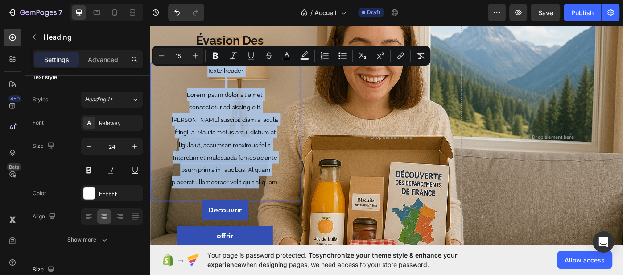
drag, startPoint x: 210, startPoint y: 78, endPoint x: 287, endPoint y: 198, distance: 142.5
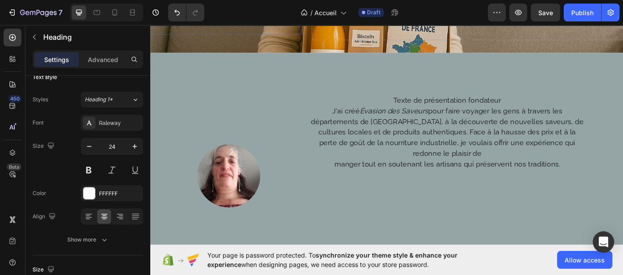
scroll to position [0, 0]
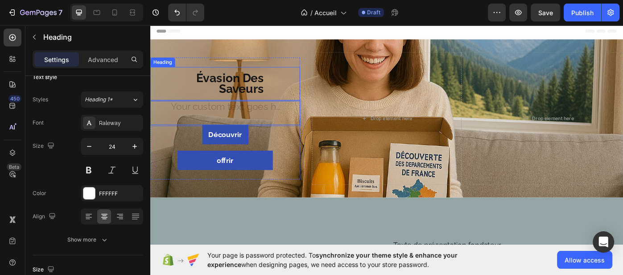
click at [259, 95] on span "Évasion Des Saveurs" at bounding box center [240, 91] width 77 height 28
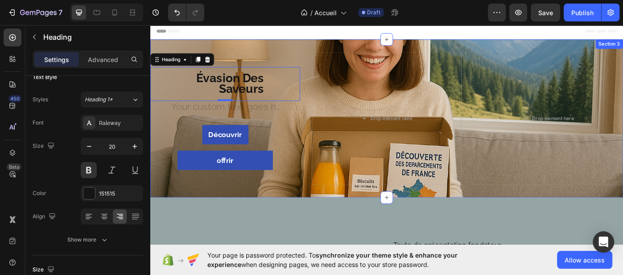
click at [254, 54] on div "⁠⁠⁠⁠⁠⁠⁠ Évasion Des Saveurs Heading 0 Heading Découvrir Button offrir Button Ro…" at bounding box center [417, 130] width 535 height 179
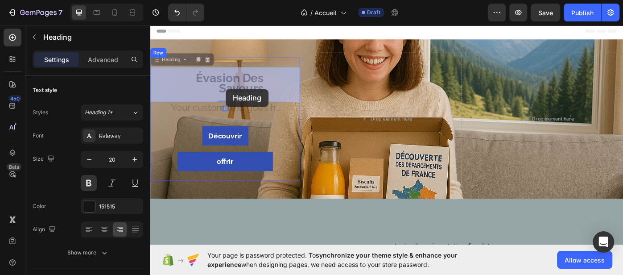
drag, startPoint x: 233, startPoint y: 102, endPoint x: 235, endPoint y: 98, distance: 5.0
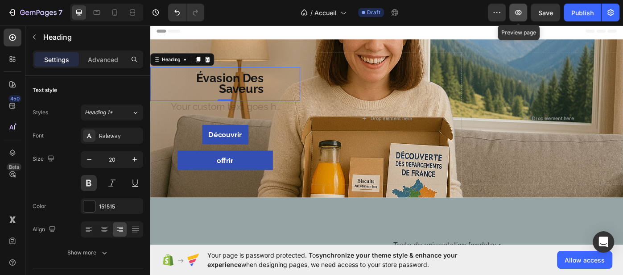
click at [517, 12] on icon "button" at bounding box center [518, 12] width 7 height 5
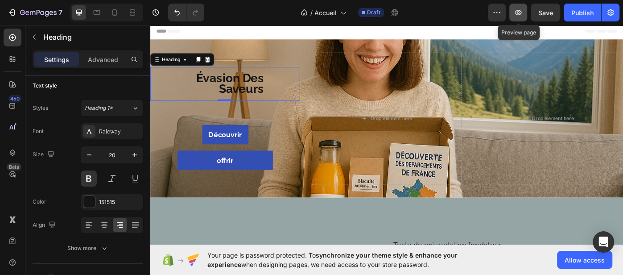
click at [521, 13] on icon "button" at bounding box center [517, 12] width 9 height 9
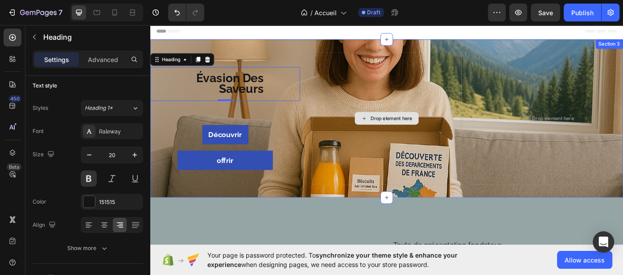
click at [447, 91] on div "Drop element here" at bounding box center [417, 131] width 169 height 150
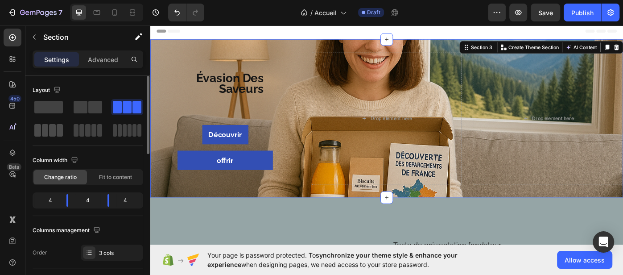
click at [57, 130] on span at bounding box center [60, 130] width 7 height 12
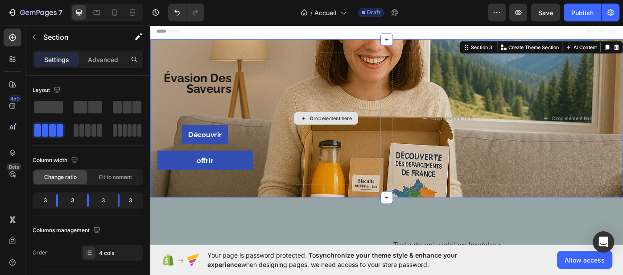
click at [398, 78] on div "Drop element here" at bounding box center [349, 131] width 124 height 150
click at [57, 131] on span at bounding box center [60, 130] width 7 height 12
drag, startPoint x: 87, startPoint y: 135, endPoint x: 126, endPoint y: 123, distance: 40.6
click at [87, 135] on span at bounding box center [87, 130] width 5 height 12
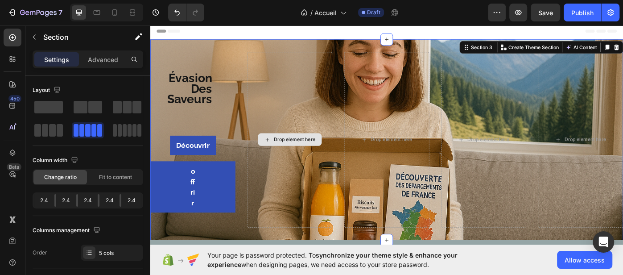
click at [308, 93] on div "Drop element here" at bounding box center [308, 155] width 96 height 198
click at [335, 95] on div "Drop element here" at bounding box center [308, 155] width 96 height 198
click at [334, 92] on div "Drop element here" at bounding box center [308, 155] width 96 height 198
click at [273, 187] on div "Drop element here" at bounding box center [308, 155] width 96 height 198
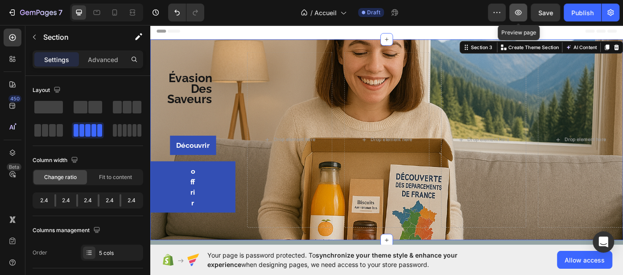
click at [519, 11] on icon "button" at bounding box center [517, 12] width 9 height 9
click at [521, 11] on icon "button" at bounding box center [517, 12] width 9 height 9
click at [521, 14] on icon "button" at bounding box center [518, 12] width 7 height 5
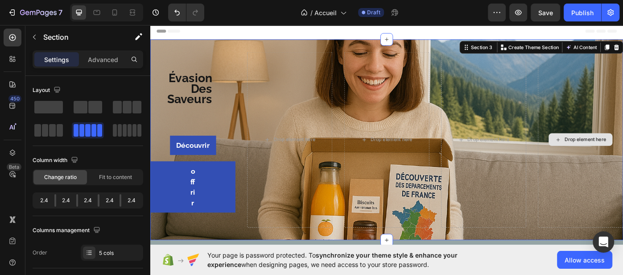
click at [574, 14] on div "Publish" at bounding box center [582, 12] width 22 height 9
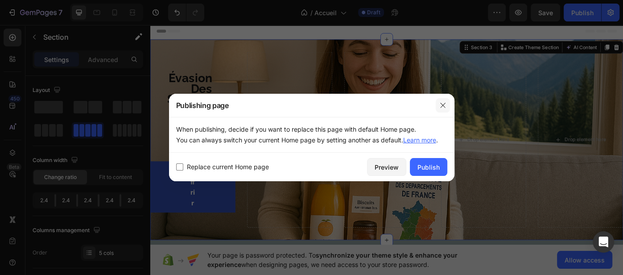
click at [447, 109] on button "button" at bounding box center [442, 105] width 14 height 14
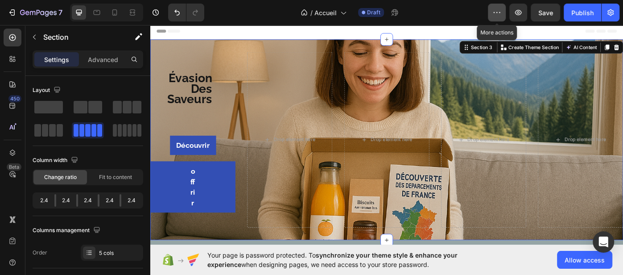
click at [495, 12] on icon "button" at bounding box center [496, 12] width 9 height 9
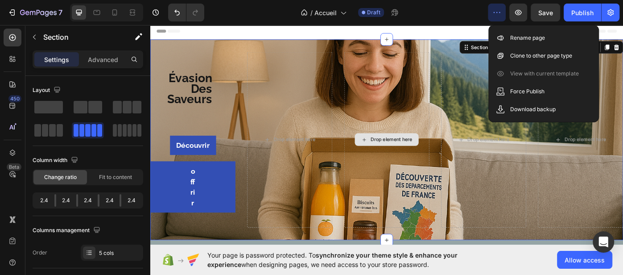
click at [452, 104] on div "Drop element here" at bounding box center [417, 155] width 96 height 198
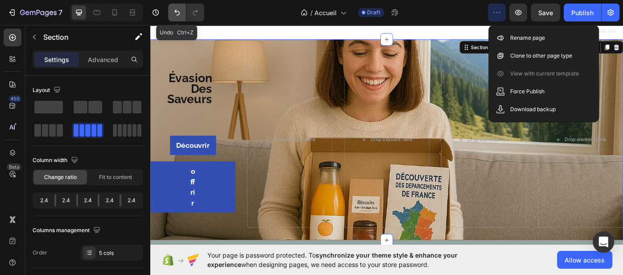
click at [176, 18] on button "Undo/Redo" at bounding box center [177, 13] width 18 height 18
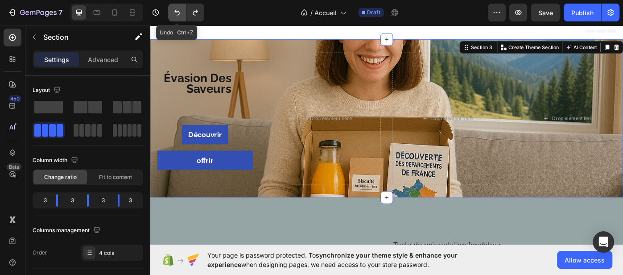
click at [176, 18] on button "Undo/Redo" at bounding box center [177, 13] width 18 height 18
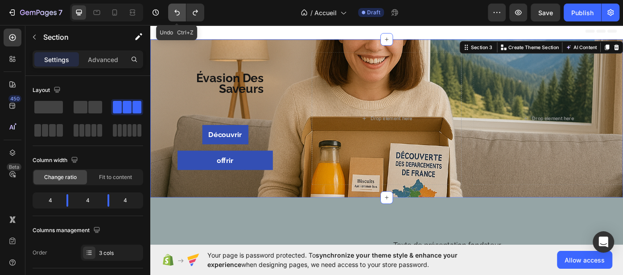
click at [176, 10] on icon "Undo/Redo" at bounding box center [176, 13] width 5 height 6
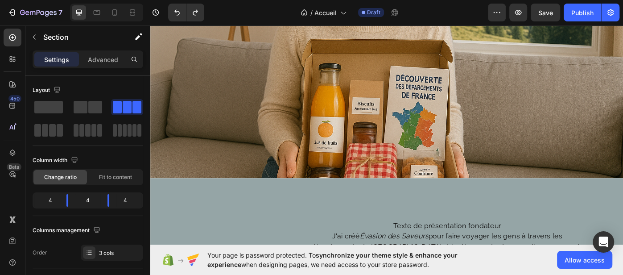
scroll to position [365, 0]
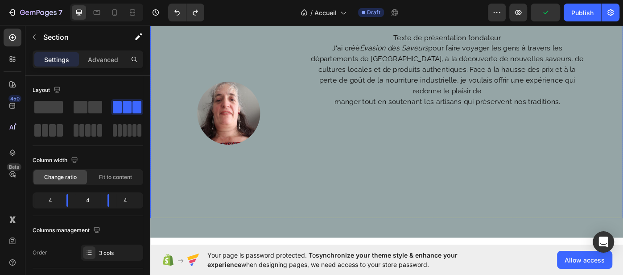
click at [448, 136] on div "Texte de présentation fondateur J'ai créé Évasion des Saveurs pour faire voyage…" at bounding box center [508, 125] width 354 height 235
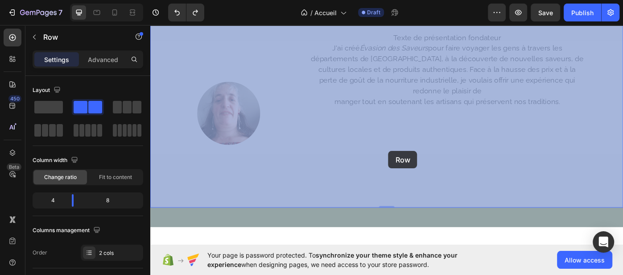
drag, startPoint x: 419, startPoint y: 231, endPoint x: 419, endPoint y: 168, distance: 63.3
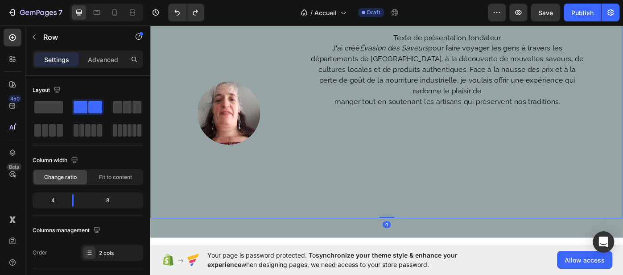
drag, startPoint x: 415, startPoint y: 228, endPoint x: 422, endPoint y: 173, distance: 55.7
click at [416, 154] on div "Image Texte de présentation fondateur J'ai créé Évasion des Saveurs pour faire …" at bounding box center [417, 125] width 535 height 235
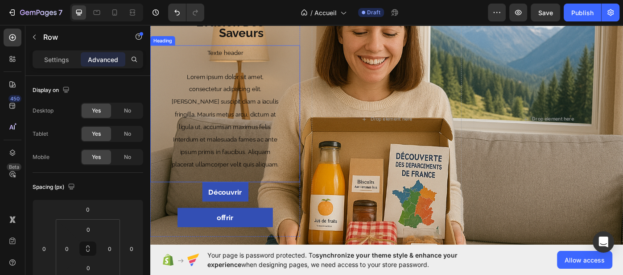
scroll to position [0, 0]
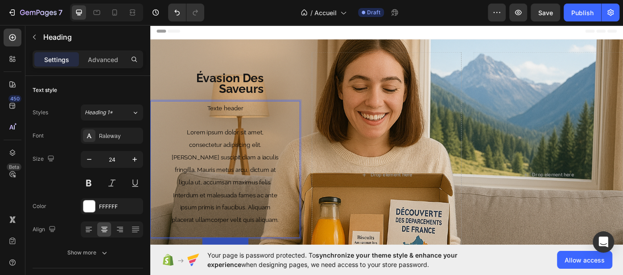
click at [219, 121] on span "Texte header" at bounding box center [235, 119] width 41 height 8
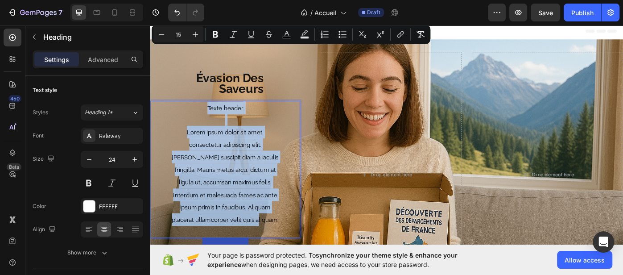
scroll to position [114, 0]
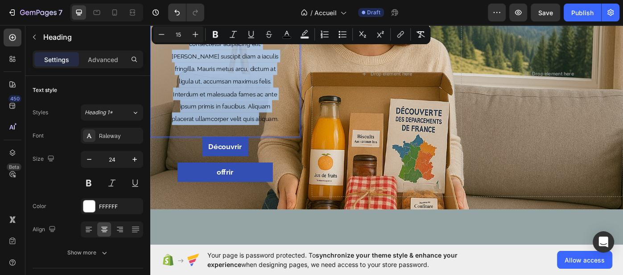
drag, startPoint x: 211, startPoint y: 118, endPoint x: 291, endPoint y: 132, distance: 81.0
click at [291, 132] on p "Texte header Lorem ipsum dolor sit amet, consectetur adipiscing elit. Mauris su…" at bounding box center [234, 68] width 123 height 140
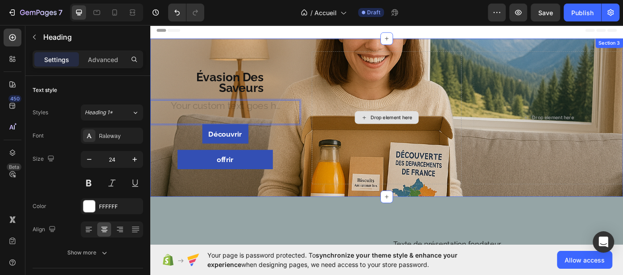
scroll to position [0, 0]
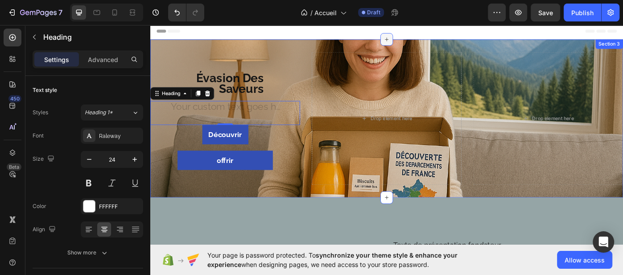
click at [414, 42] on icon at bounding box center [417, 41] width 7 height 7
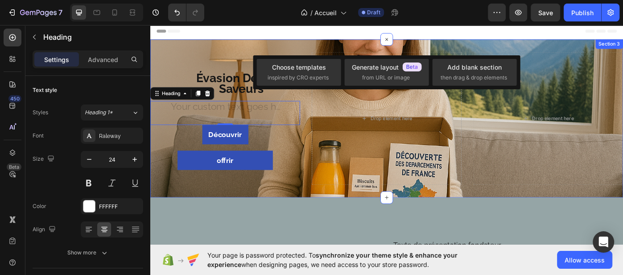
click at [340, 45] on div "Évasion Des Saveurs Heading Heading 0 Découvrir Button offrir Button Row Row Dr…" at bounding box center [417, 130] width 535 height 179
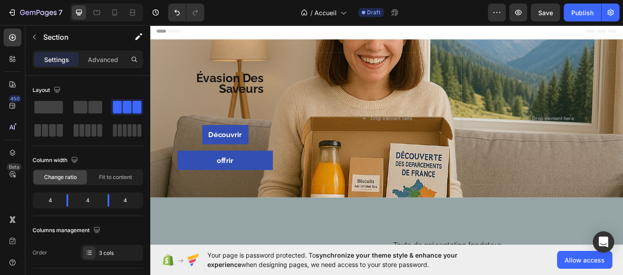
click at [341, 41] on div "Header" at bounding box center [417, 32] width 521 height 18
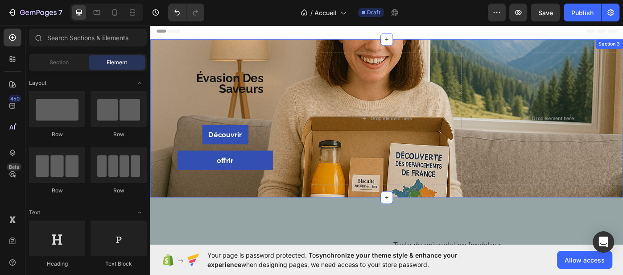
click at [340, 43] on div "Évasion Des Saveurs Heading Heading Découvrir Button offrir Button Row Row Drop…" at bounding box center [417, 130] width 535 height 179
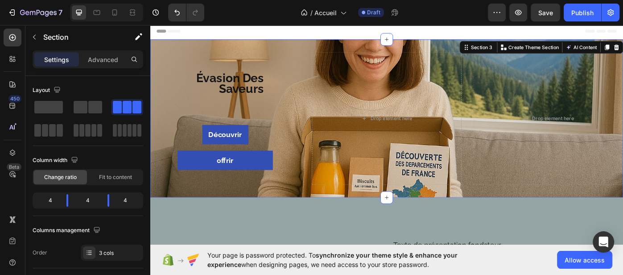
drag, startPoint x: 340, startPoint y: 43, endPoint x: 340, endPoint y: 65, distance: 21.8
click at [90, 112] on span at bounding box center [95, 107] width 14 height 12
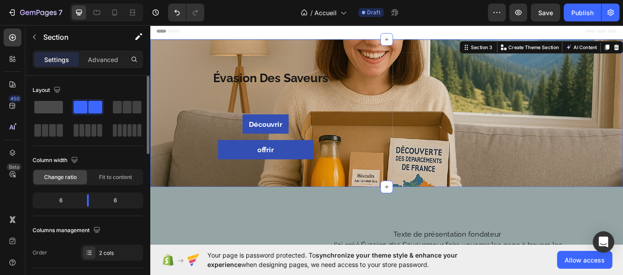
click at [43, 110] on span at bounding box center [48, 107] width 29 height 12
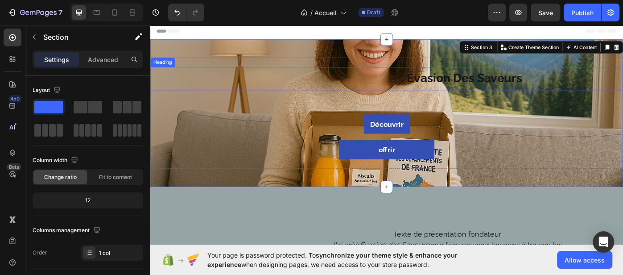
click at [469, 90] on span "Évasion Des Saveurs" at bounding box center [505, 85] width 131 height 16
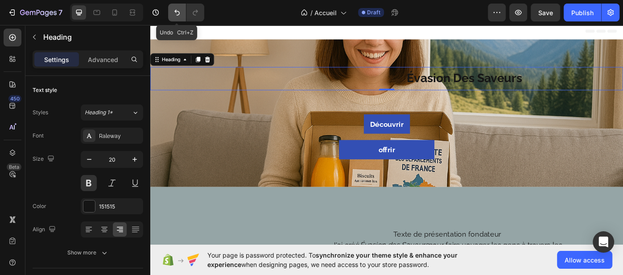
click at [175, 13] on icon "Undo/Redo" at bounding box center [176, 12] width 9 height 9
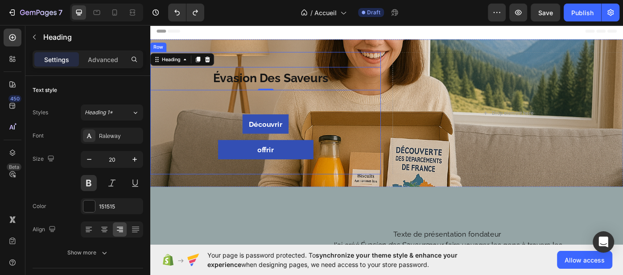
click at [335, 59] on div "Évasion Des Saveurs Heading 0 Heading Découvrir Button offrir Button Row Row" at bounding box center [280, 125] width 261 height 138
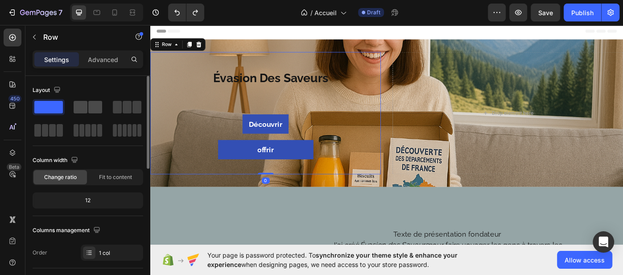
click at [90, 104] on span at bounding box center [95, 107] width 14 height 12
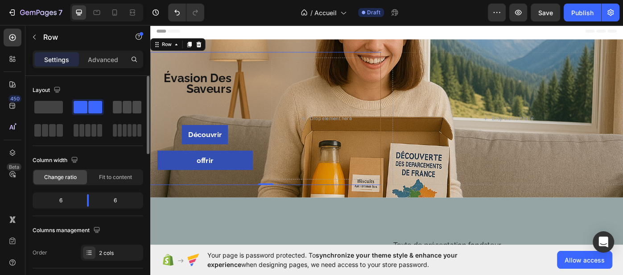
click at [118, 110] on span at bounding box center [117, 107] width 9 height 12
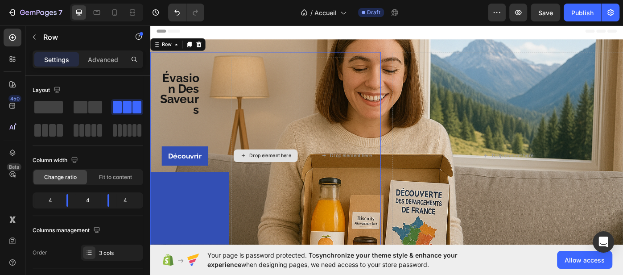
scroll to position [46, 0]
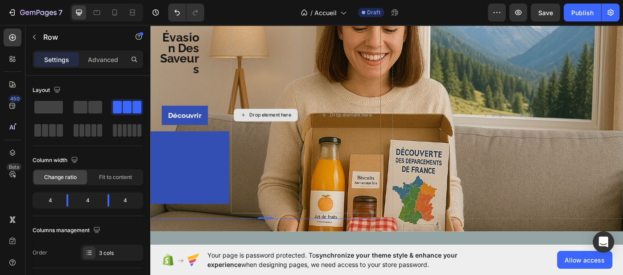
click at [253, 115] on div "Drop element here" at bounding box center [281, 127] width 78 height 222
drag, startPoint x: 250, startPoint y: 92, endPoint x: 250, endPoint y: 86, distance: 5.3
click at [250, 89] on div "Drop element here" at bounding box center [281, 127] width 78 height 222
click at [70, 0] on body "7 / Accueil Draft Preview Save Publish 450 Beta Sections(18) Elements(83) Secti…" at bounding box center [311, 0] width 623 height 0
click at [56, 202] on div "4" at bounding box center [46, 200] width 25 height 12
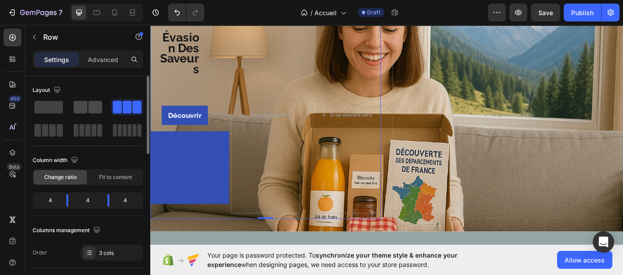
click at [84, 110] on span at bounding box center [81, 107] width 14 height 12
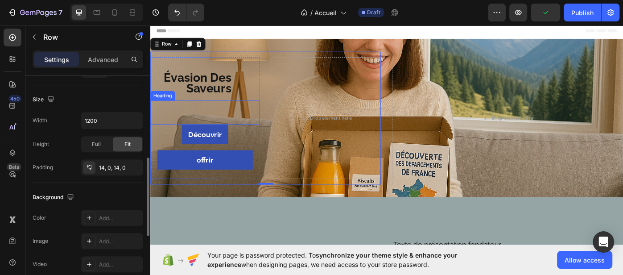
scroll to position [0, 0]
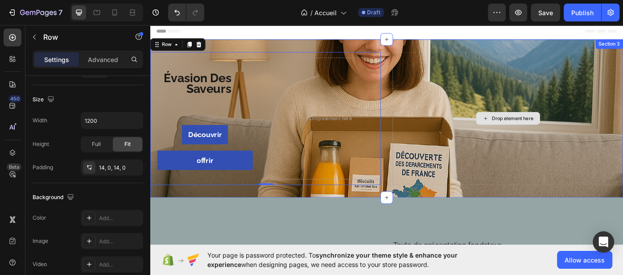
click at [440, 61] on div "Drop element here" at bounding box center [554, 131] width 261 height 150
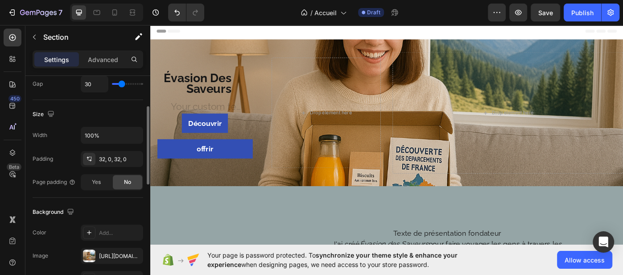
scroll to position [283, 0]
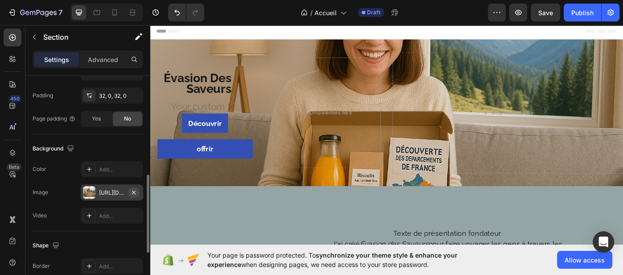
click at [132, 191] on icon "button" at bounding box center [133, 192] width 7 height 7
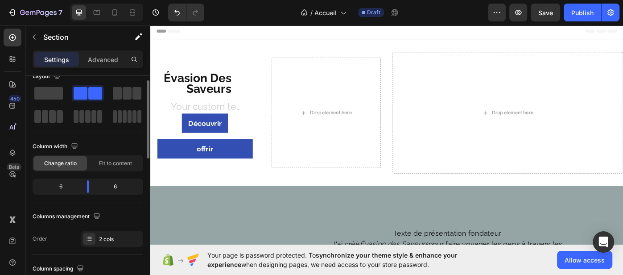
scroll to position [0, 0]
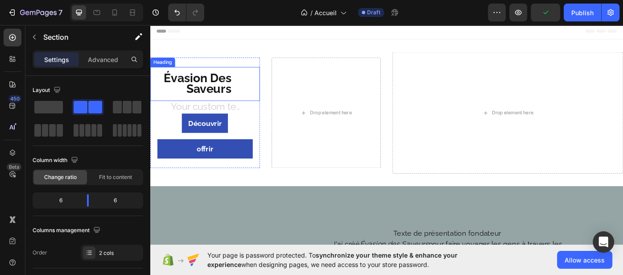
click at [226, 81] on span "Évasion Des Saveurs" at bounding box center [203, 91] width 77 height 28
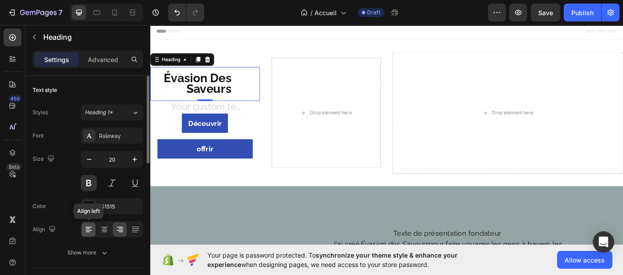
click at [89, 234] on div at bounding box center [89, 229] width 14 height 14
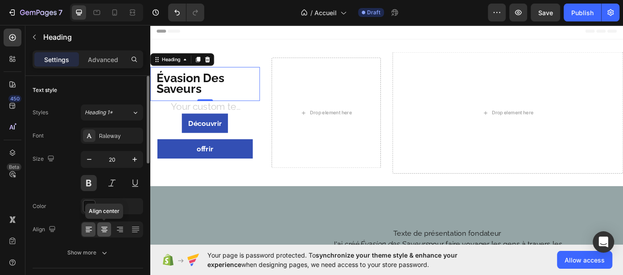
click at [104, 233] on icon at bounding box center [104, 229] width 9 height 9
click at [90, 230] on icon at bounding box center [88, 229] width 9 height 9
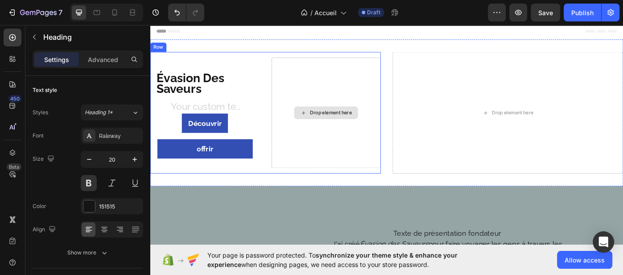
click at [379, 130] on div "Drop element here" at bounding box center [349, 124] width 72 height 14
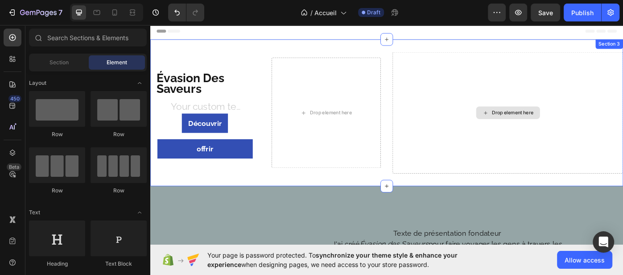
click at [566, 151] on div "Drop element here" at bounding box center [554, 124] width 261 height 137
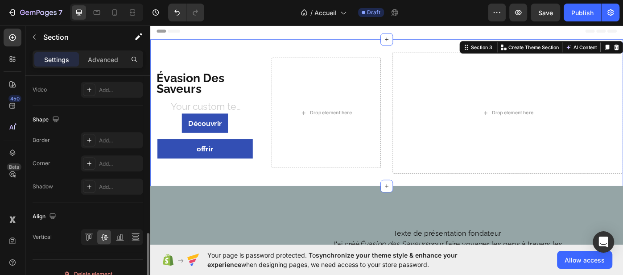
scroll to position [419, 0]
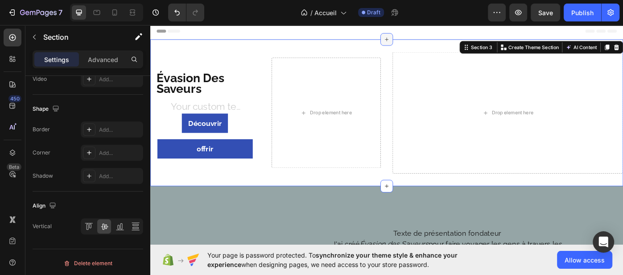
click at [412, 47] on div at bounding box center [417, 41] width 14 height 14
click at [384, 50] on div "Évasion Des Saveurs Heading Heading Découvrir Button offrir Button Row Drop ele…" at bounding box center [417, 124] width 535 height 166
click at [417, 56] on div "Évasion Des Saveurs Heading Heading Découvrir Button offrir Button Row Drop ele…" at bounding box center [417, 124] width 535 height 166
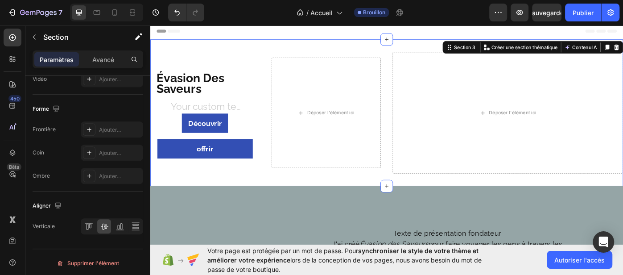
click at [390, 45] on div "Évasion Des Saveurs Titre Titre Découvrir Bouton offrir Bouton Rangée Déposer l…" at bounding box center [417, 124] width 535 height 166
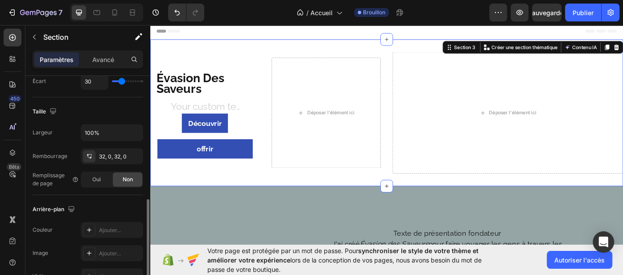
scroll to position [272, 0]
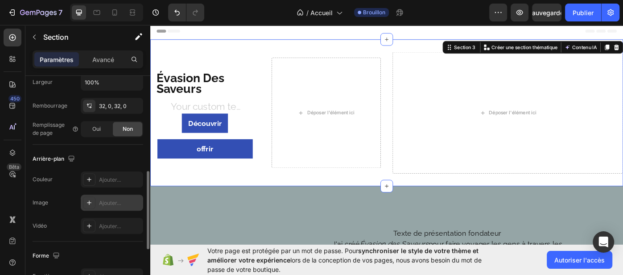
click at [106, 204] on div "Ajouter..." at bounding box center [120, 203] width 42 height 8
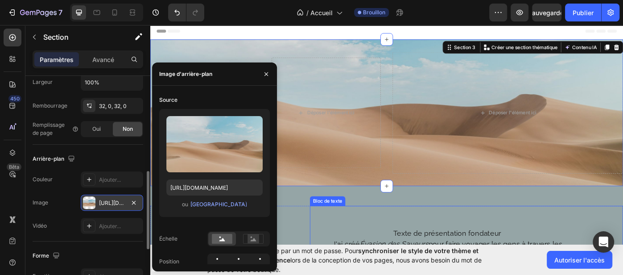
click at [517, 235] on p at bounding box center [486, 236] width 309 height 12
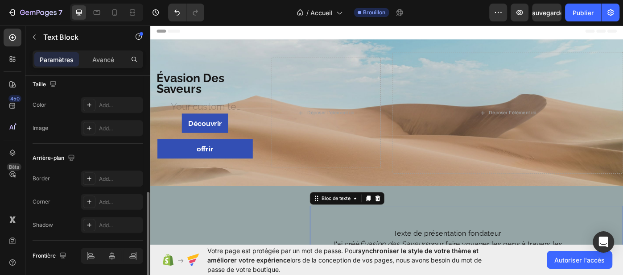
scroll to position [0, 0]
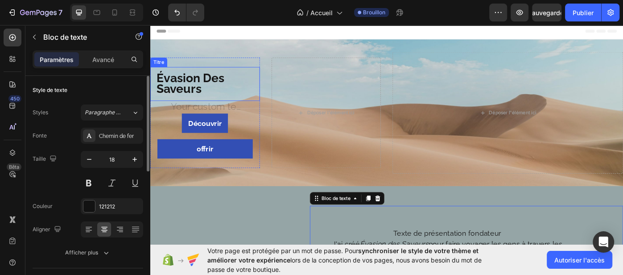
click at [231, 97] on h1 "Évasion Des Saveurs" at bounding box center [199, 92] width 99 height 38
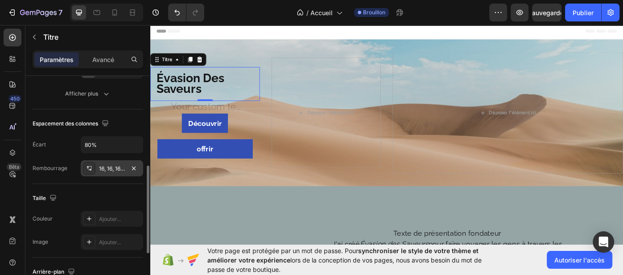
scroll to position [179, 0]
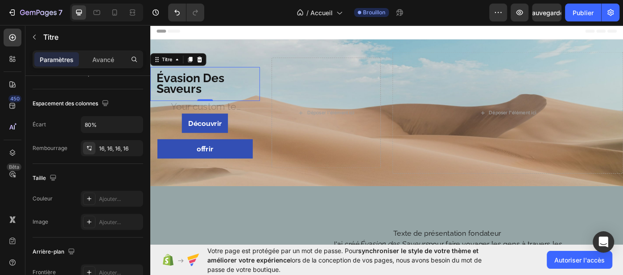
click at [224, 97] on h1 "Évasion Des Saveurs" at bounding box center [199, 92] width 99 height 38
click at [224, 97] on p "Évasion Des Saveurs" at bounding box center [199, 92] width 85 height 24
click at [252, 119] on div "Titre" at bounding box center [212, 118] width 124 height 14
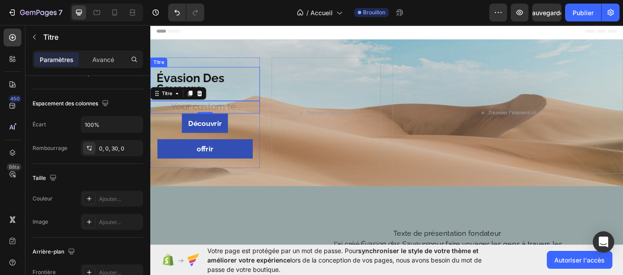
click at [255, 82] on div "⁠⁠⁠⁠⁠⁠⁠ Évasion Des Saveurs" at bounding box center [212, 92] width 124 height 38
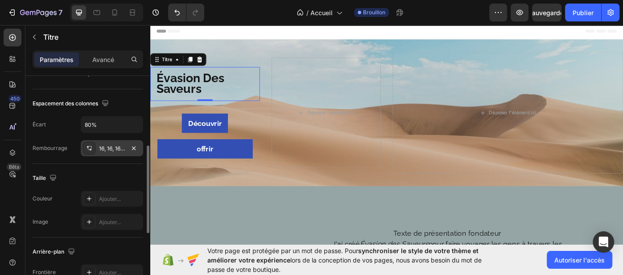
click at [94, 148] on div at bounding box center [89, 148] width 12 height 12
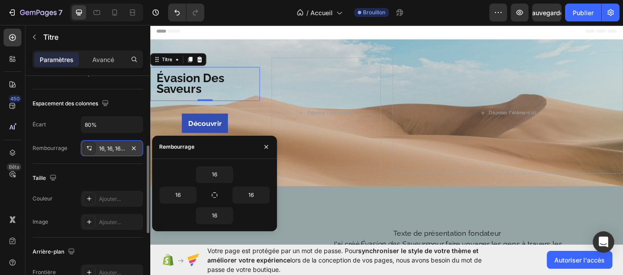
click at [94, 148] on div at bounding box center [89, 148] width 12 height 12
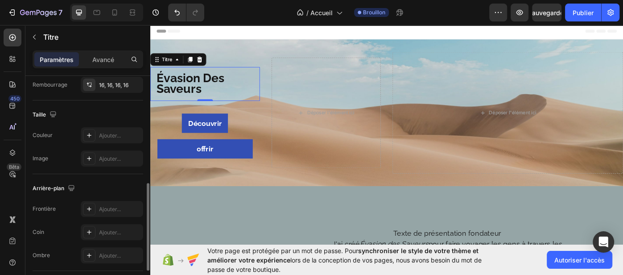
scroll to position [256, 0]
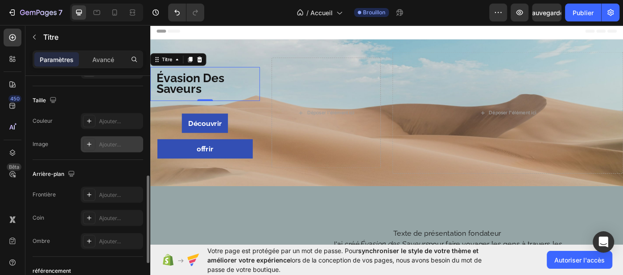
click at [93, 148] on div at bounding box center [89, 144] width 12 height 12
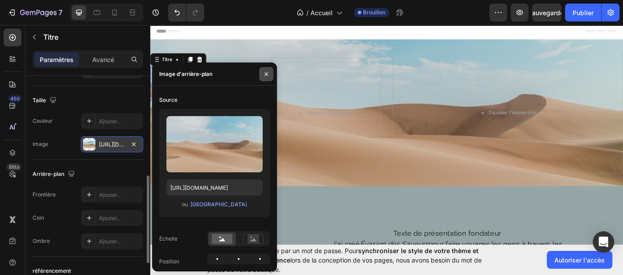
click at [267, 72] on icon "button" at bounding box center [266, 74] width 4 height 4
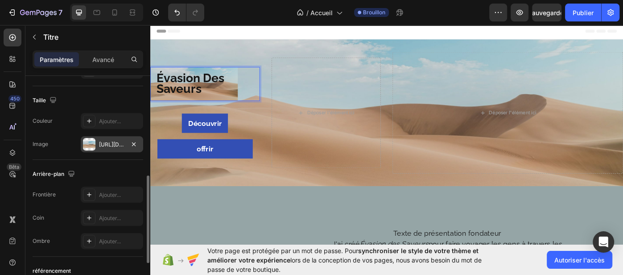
click at [196, 98] on span "Évasion Des Saveurs" at bounding box center [195, 91] width 77 height 28
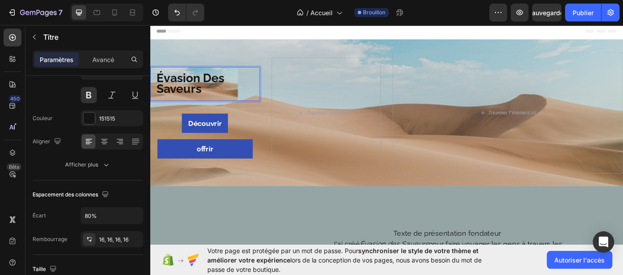
scroll to position [0, 0]
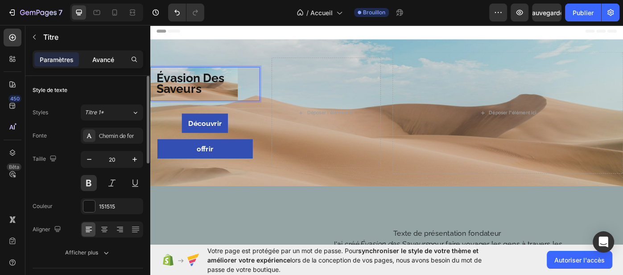
click at [102, 60] on font "Avancé" at bounding box center [103, 60] width 22 height 8
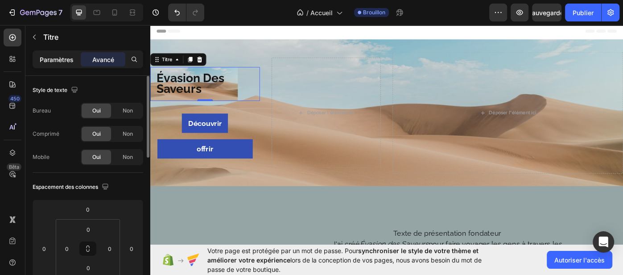
click at [50, 59] on font "Paramètres" at bounding box center [57, 60] width 34 height 8
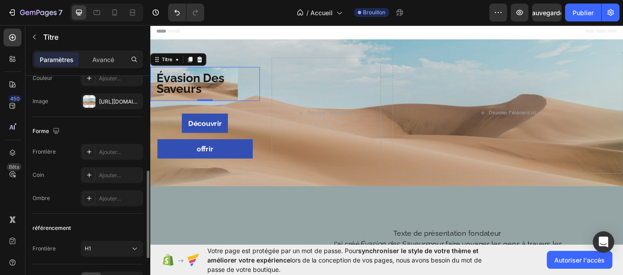
scroll to position [283, 0]
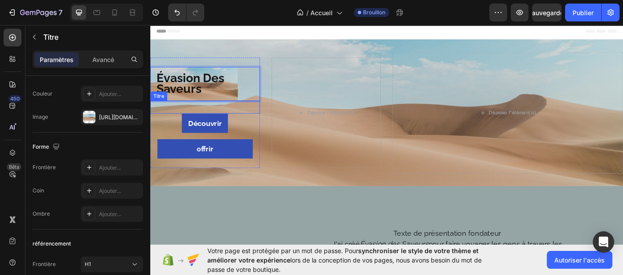
click at [217, 123] on h1 at bounding box center [211, 118] width 79 height 14
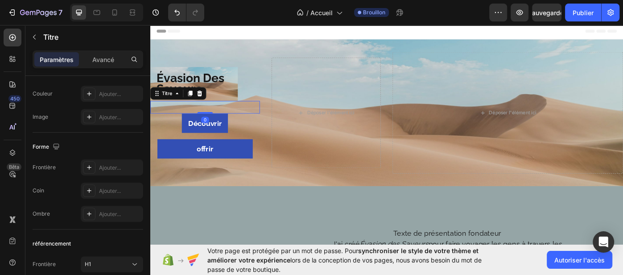
click at [216, 123] on h1 at bounding box center [211, 118] width 79 height 14
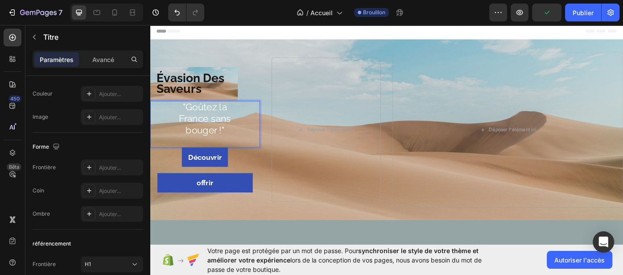
drag, startPoint x: 181, startPoint y: 116, endPoint x: 186, endPoint y: 115, distance: 5.0
click at [186, 115] on p ""Goûtez la France sans bouger !"" at bounding box center [212, 131] width 78 height 38
click at [171, 118] on div ""Goûtez la France sans bouger !" Titre 0" at bounding box center [212, 137] width 124 height 53
click at [191, 116] on p ""Goûtez la France sans bouger !"" at bounding box center [212, 131] width 78 height 38
click at [238, 139] on p "Goûtez la France sans bouger !"" at bounding box center [212, 131] width 78 height 38
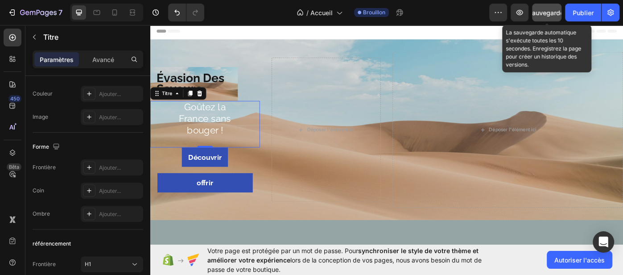
click at [536, 14] on font "Sauvegarder" at bounding box center [547, 13] width 38 height 8
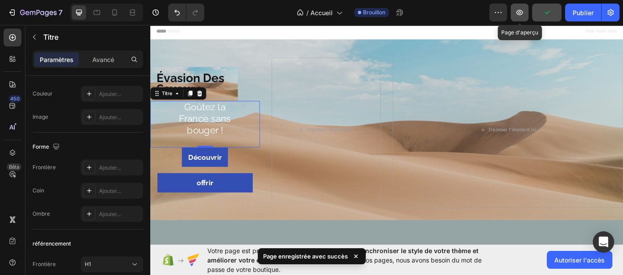
click at [517, 16] on icon "button" at bounding box center [519, 12] width 9 height 9
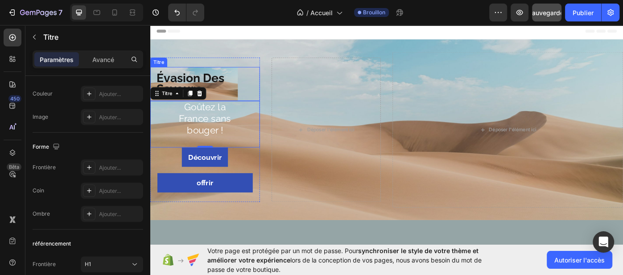
click at [228, 100] on p "⁠⁠⁠⁠⁠⁠⁠ Évasion Des Saveurs" at bounding box center [199, 92] width 85 height 24
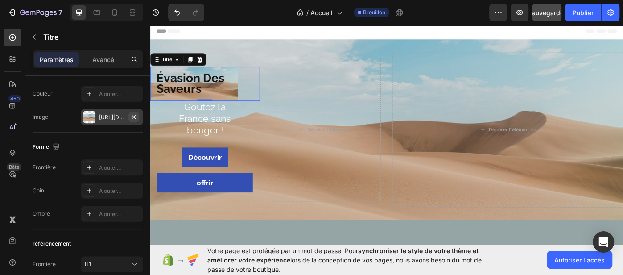
click at [133, 116] on icon "button" at bounding box center [134, 117] width 4 height 4
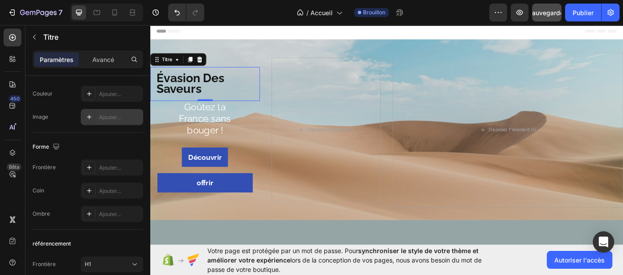
click at [120, 116] on font "Ajouter..." at bounding box center [110, 117] width 22 height 7
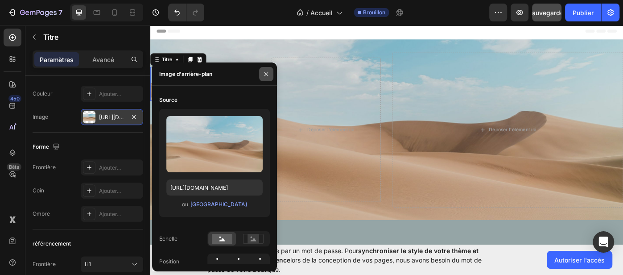
click at [268, 74] on icon "button" at bounding box center [265, 73] width 7 height 7
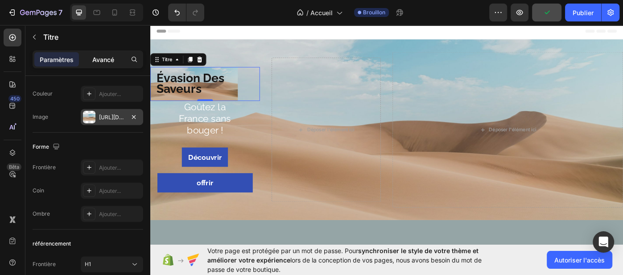
click at [97, 58] on font "Avancé" at bounding box center [103, 60] width 22 height 8
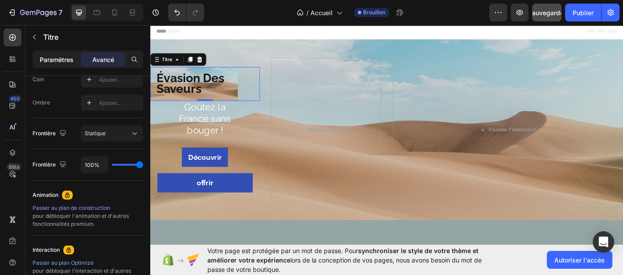
click at [51, 63] on p "Paramètres" at bounding box center [57, 59] width 34 height 9
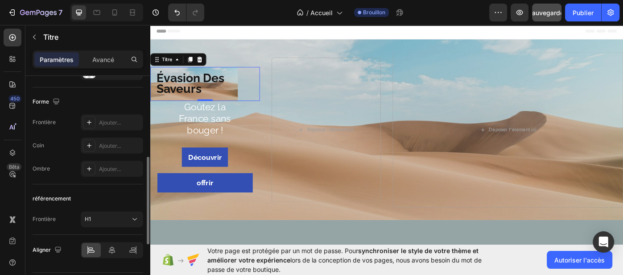
scroll to position [282, 0]
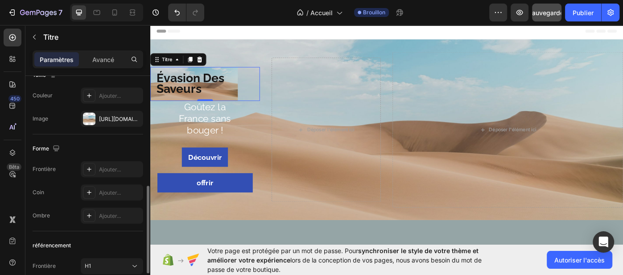
click at [48, 116] on div "Image https://cdn.shopify.com/s/files/1/2005/9307/files/background_settings.jpg" at bounding box center [88, 119] width 111 height 16
click at [179, 67] on icon at bounding box center [180, 64] width 7 height 7
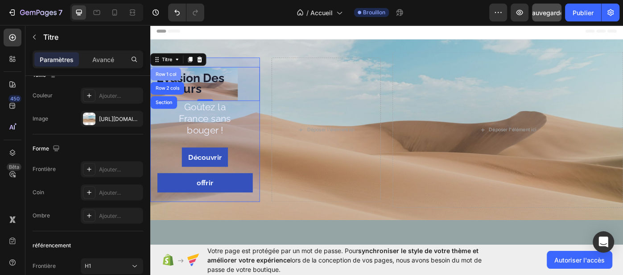
click at [171, 80] on div "Row 1 col" at bounding box center [167, 80] width 27 height 5
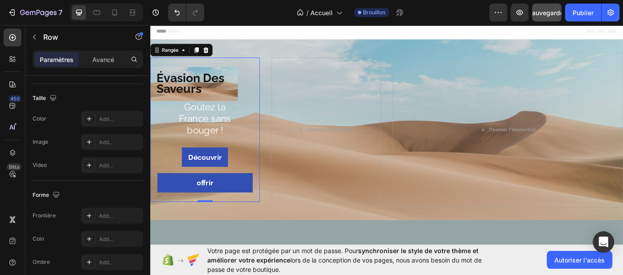
scroll to position [0, 0]
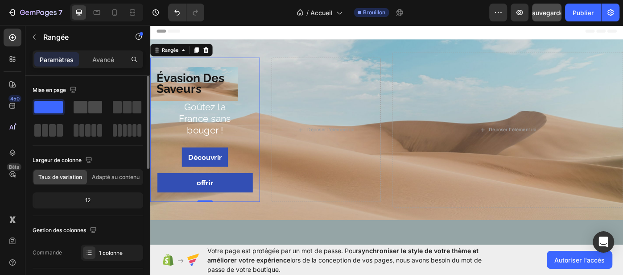
click at [92, 110] on span at bounding box center [95, 107] width 14 height 12
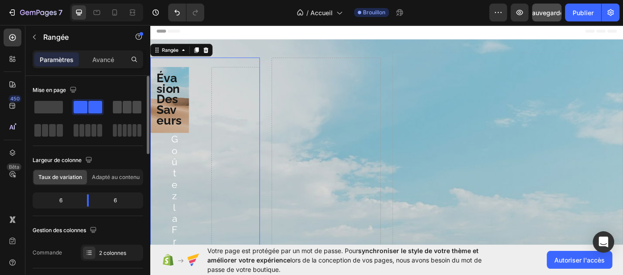
click at [125, 110] on span at bounding box center [127, 107] width 9 height 12
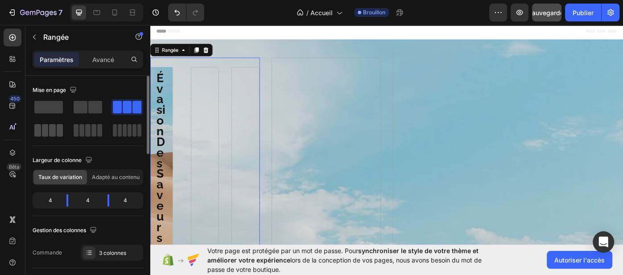
click at [57, 131] on span at bounding box center [60, 130] width 7 height 12
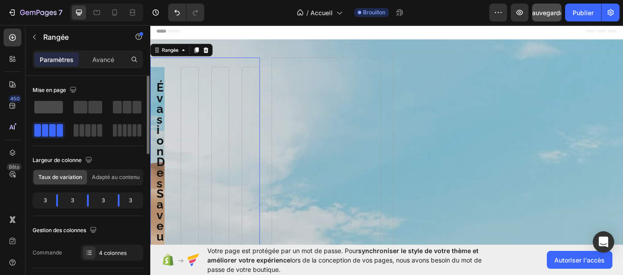
click at [48, 112] on span at bounding box center [48, 107] width 29 height 12
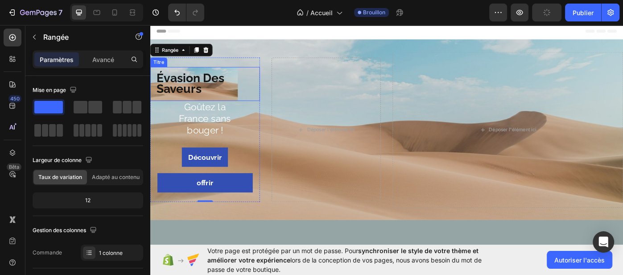
click at [235, 99] on p "⁠⁠⁠⁠⁠⁠⁠ Évasion Des Saveurs" at bounding box center [199, 92] width 85 height 24
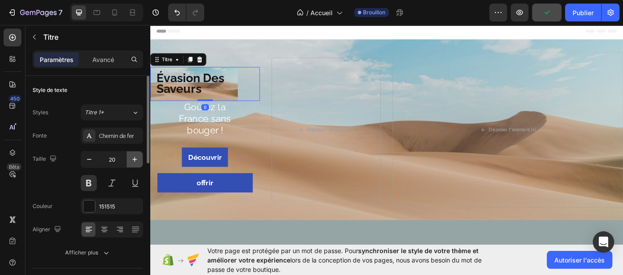
click at [135, 158] on icon "button" at bounding box center [134, 159] width 9 height 9
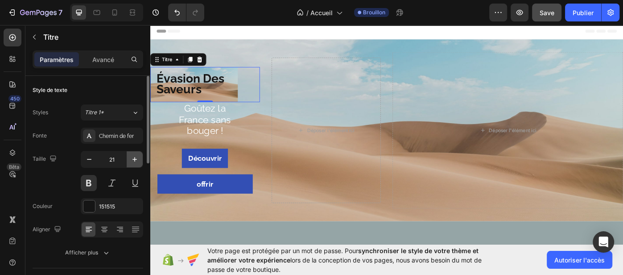
click at [135, 158] on icon "button" at bounding box center [134, 159] width 4 height 4
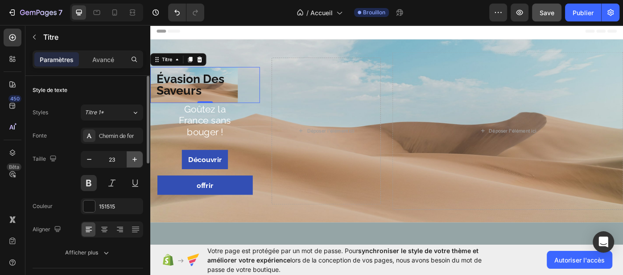
click at [135, 158] on icon "button" at bounding box center [134, 159] width 4 height 4
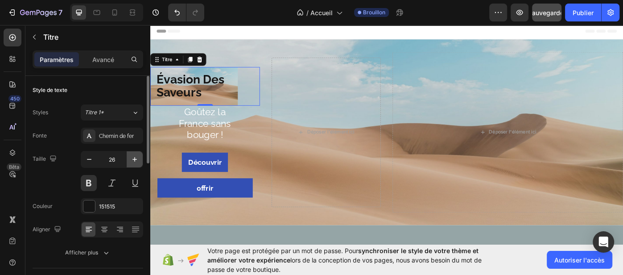
click at [135, 158] on icon "button" at bounding box center [134, 159] width 4 height 4
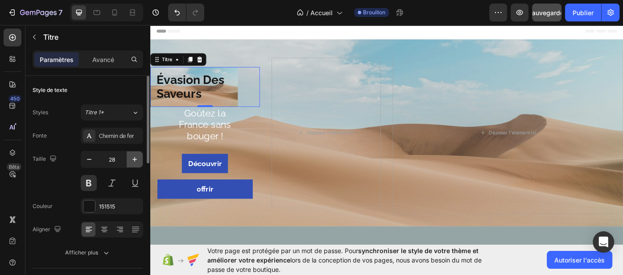
click at [135, 158] on icon "button" at bounding box center [134, 159] width 4 height 4
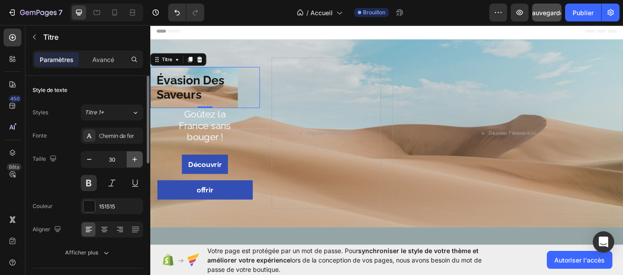
click at [135, 158] on icon "button" at bounding box center [134, 159] width 4 height 4
click at [134, 158] on icon "button" at bounding box center [134, 159] width 9 height 9
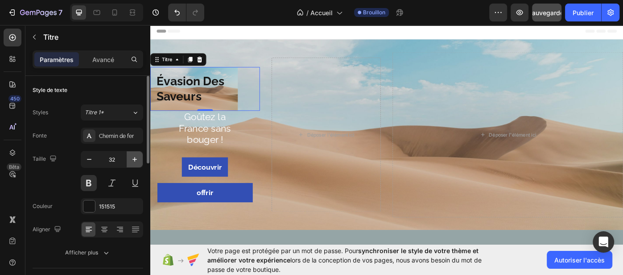
click at [134, 158] on icon "button" at bounding box center [134, 159] width 9 height 9
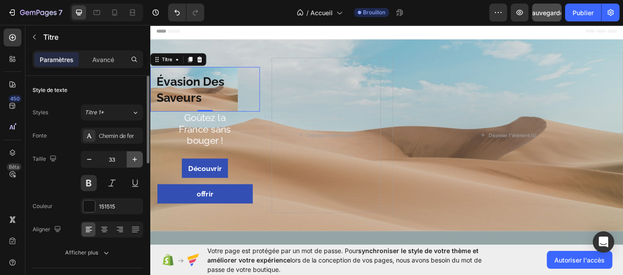
click at [134, 158] on icon "button" at bounding box center [134, 159] width 9 height 9
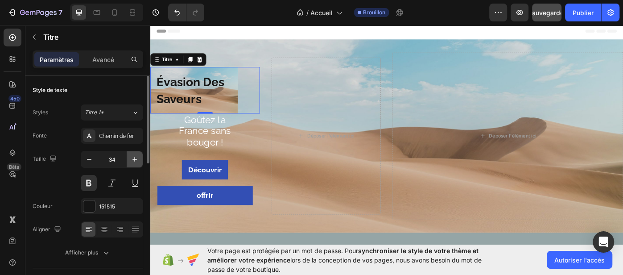
click at [134, 158] on icon "button" at bounding box center [134, 159] width 9 height 9
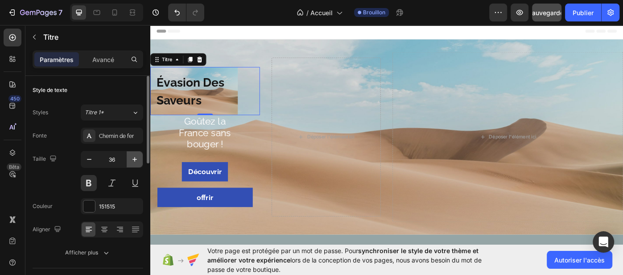
click at [134, 158] on icon "button" at bounding box center [134, 159] width 9 height 9
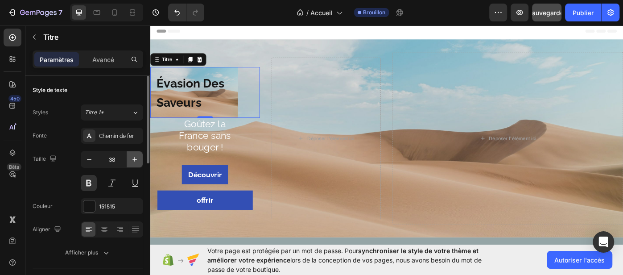
click at [134, 158] on icon "button" at bounding box center [134, 159] width 9 height 9
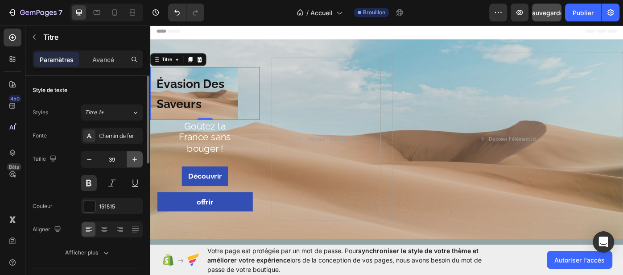
click at [134, 158] on icon "button" at bounding box center [134, 159] width 9 height 9
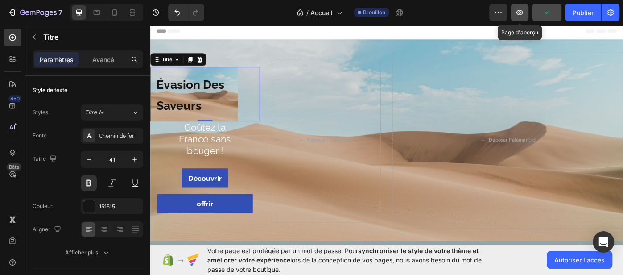
click at [521, 12] on icon "button" at bounding box center [519, 12] width 9 height 9
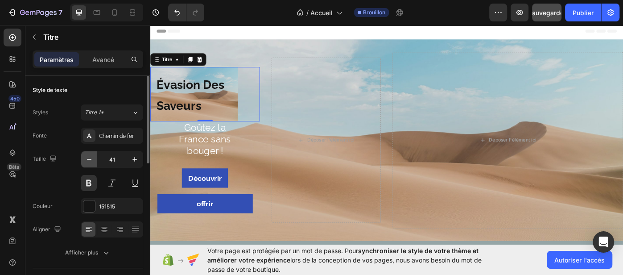
click at [90, 160] on icon "button" at bounding box center [89, 159] width 9 height 9
type input "40"
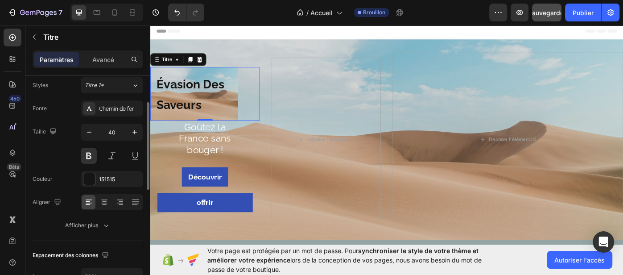
scroll to position [39, 0]
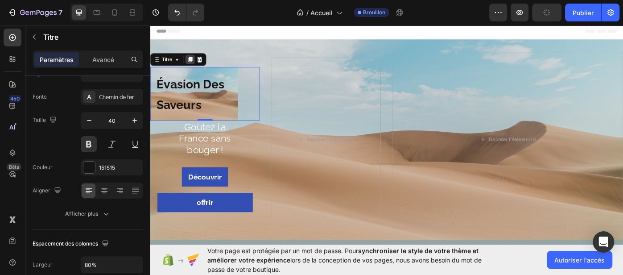
click at [196, 66] on icon at bounding box center [195, 64] width 5 height 6
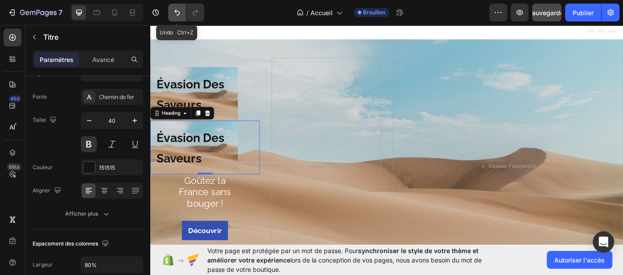
click at [176, 12] on icon "Annuler/Rétablir" at bounding box center [176, 12] width 9 height 9
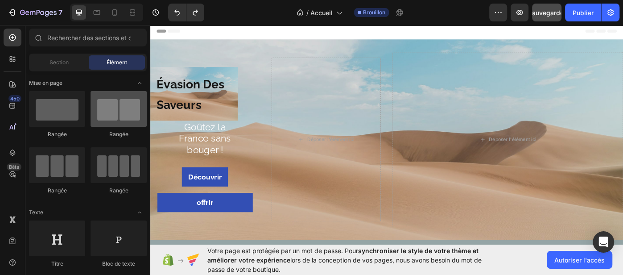
click at [118, 119] on div at bounding box center [118, 109] width 56 height 36
click at [113, 115] on div at bounding box center [118, 109] width 56 height 36
click at [124, 112] on div at bounding box center [118, 109] width 56 height 36
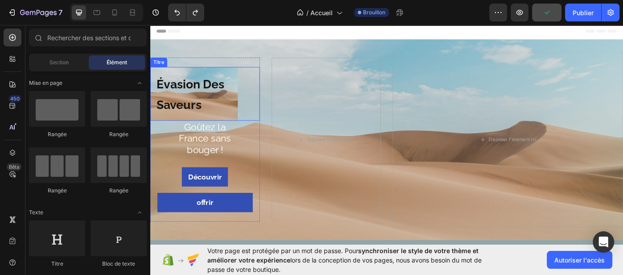
click at [211, 113] on p "⁠⁠⁠⁠⁠⁠⁠ Évasion Des Saveurs" at bounding box center [199, 103] width 85 height 46
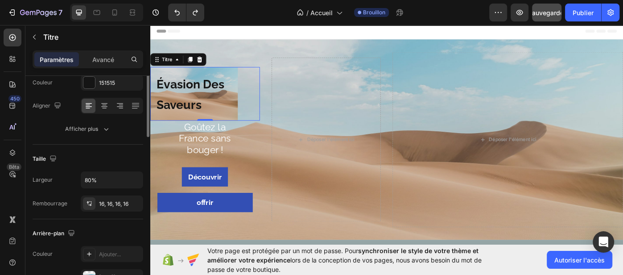
scroll to position [52, 0]
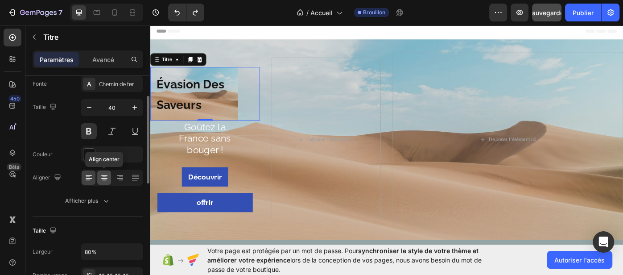
click at [103, 178] on icon at bounding box center [104, 177] width 9 height 9
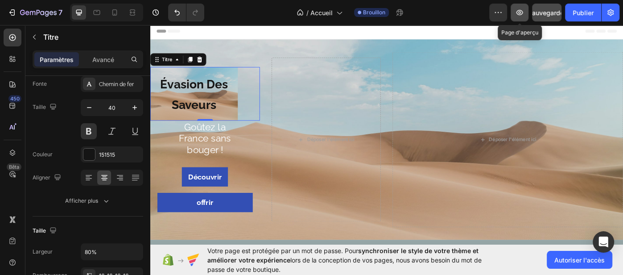
click at [519, 15] on icon "button" at bounding box center [519, 12] width 7 height 5
click at [208, 61] on icon at bounding box center [205, 64] width 7 height 7
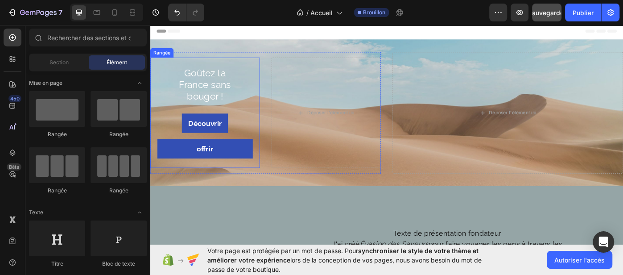
click at [231, 64] on div "Goûtez la France sans bouger ! Titre Découvrir Bouton offrir Bouton Rangée" at bounding box center [212, 124] width 124 height 125
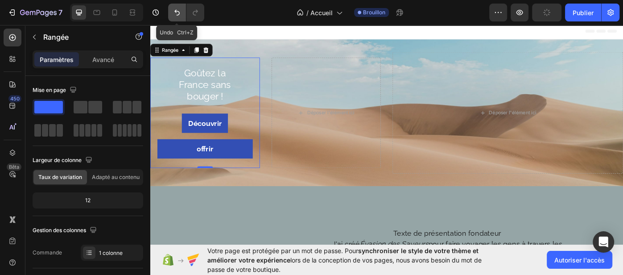
click at [176, 14] on icon "Annuler/Rétablir" at bounding box center [176, 12] width 9 height 9
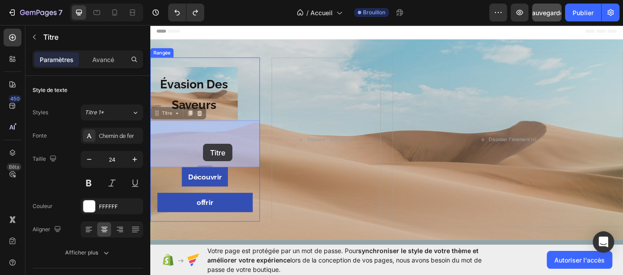
drag, startPoint x: 240, startPoint y: 165, endPoint x: 210, endPoint y: 160, distance: 30.3
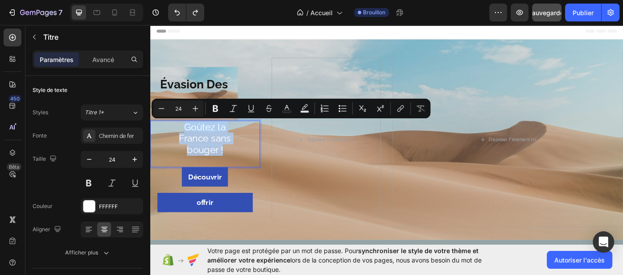
drag, startPoint x: 185, startPoint y: 139, endPoint x: 236, endPoint y: 161, distance: 55.7
click at [236, 161] on p "Goûtez la France sans bouger !" at bounding box center [212, 153] width 78 height 38
copy p "Goûtez la France sans bouger !"
click at [189, 95] on span "Évasion Des Saveurs" at bounding box center [199, 103] width 77 height 39
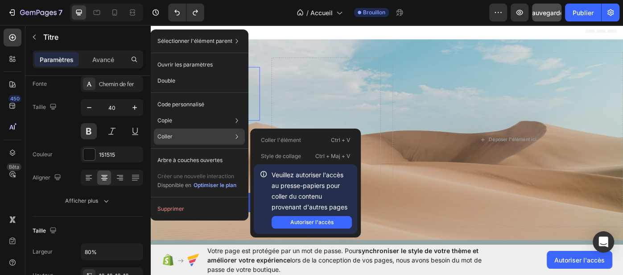
click at [197, 152] on div "Coller Coller l'élément Ctrl + V Style de collage Ctrl + Maj + V Veuillez autor…" at bounding box center [199, 160] width 91 height 16
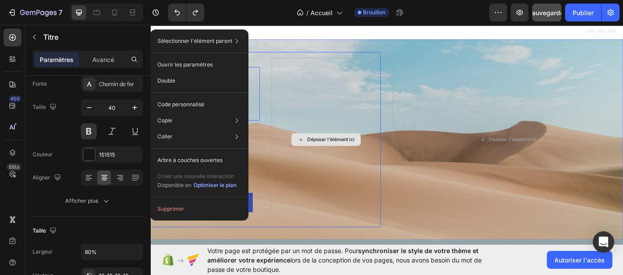
click at [299, 82] on div "Déposer l'élément ici" at bounding box center [349, 154] width 124 height 185
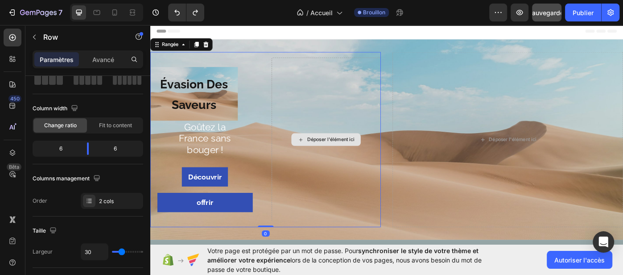
scroll to position [0, 0]
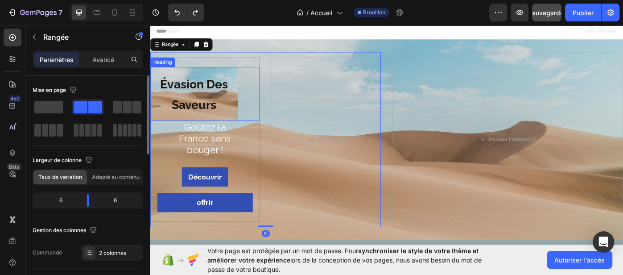
click at [201, 106] on h1 "Évasion Des Saveurs" at bounding box center [199, 103] width 99 height 61
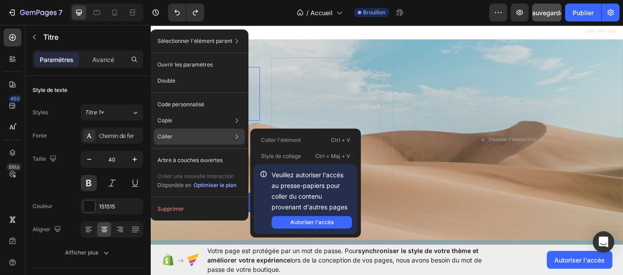
click at [167, 132] on p "Coller" at bounding box center [164, 136] width 15 height 8
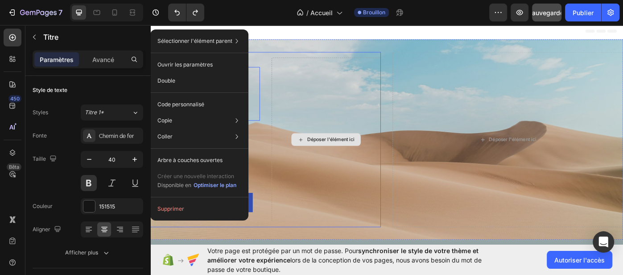
click at [289, 84] on div "Déposer l'élément ici" at bounding box center [349, 154] width 124 height 185
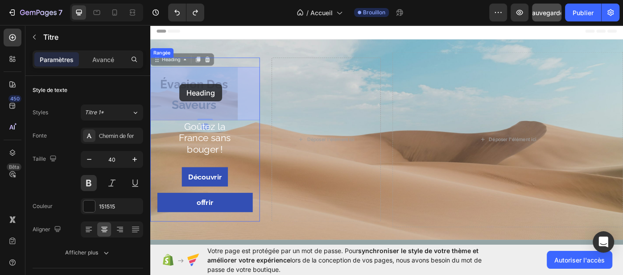
drag, startPoint x: 161, startPoint y: 89, endPoint x: 183, endPoint y: 92, distance: 22.1
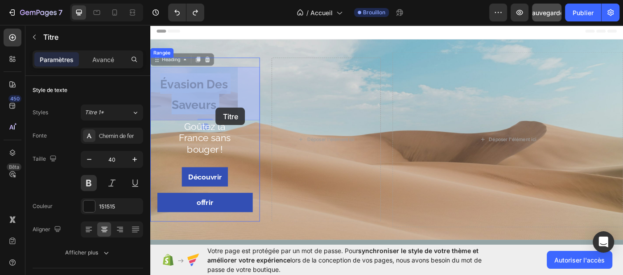
drag, startPoint x: 159, startPoint y: 92, endPoint x: 216, endPoint y: 108, distance: 59.0
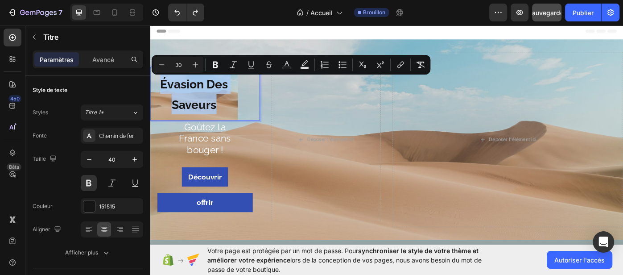
drag, startPoint x: 161, startPoint y: 94, endPoint x: 242, endPoint y: 117, distance: 84.2
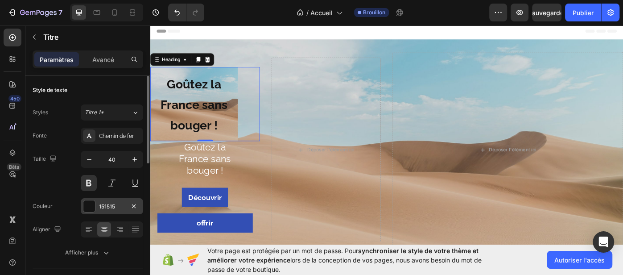
click at [109, 207] on font "151515" at bounding box center [107, 206] width 16 height 7
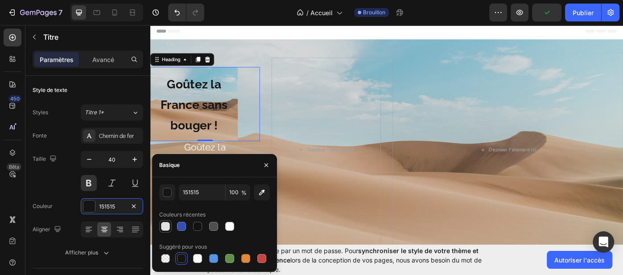
click at [167, 227] on div at bounding box center [165, 225] width 9 height 9
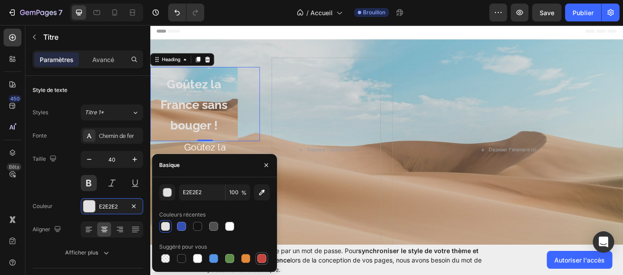
click at [259, 256] on div at bounding box center [261, 258] width 9 height 9
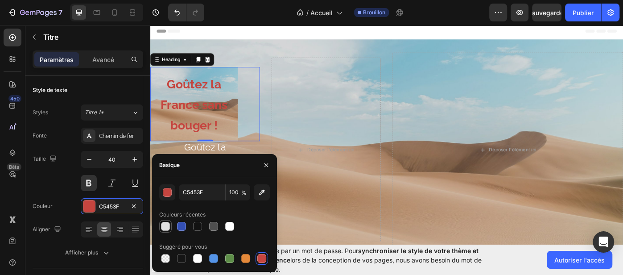
click at [167, 228] on div at bounding box center [165, 225] width 9 height 9
type input "E2E2E2"
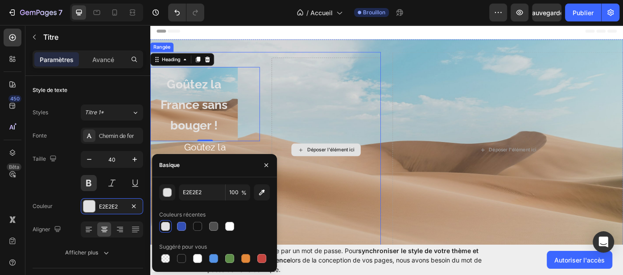
click at [335, 111] on div "Déposer l'élément ici" at bounding box center [349, 166] width 124 height 209
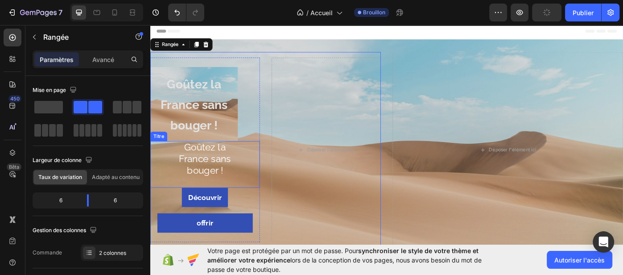
click at [200, 177] on p "Goûtez la France sans bouger !" at bounding box center [212, 176] width 78 height 38
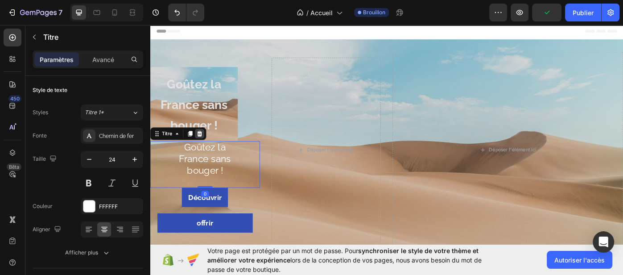
click at [203, 149] on icon at bounding box center [206, 148] width 6 height 6
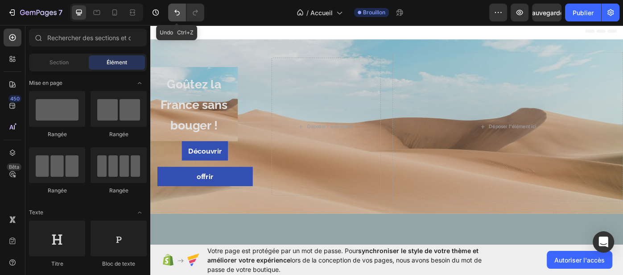
click at [174, 12] on icon "Annuler/Rétablir" at bounding box center [176, 13] width 5 height 6
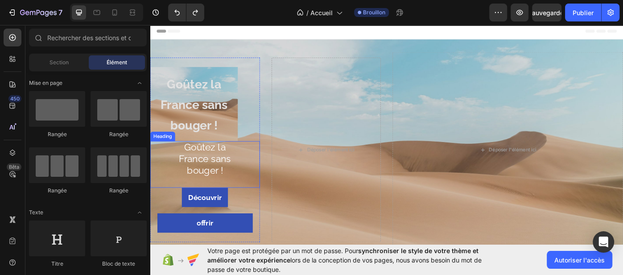
click at [234, 177] on h1 "Goûtez la France sans bouger !" at bounding box center [211, 182] width 79 height 53
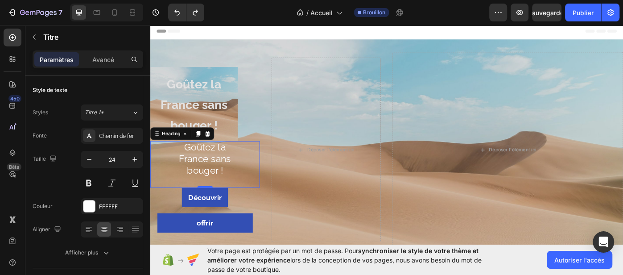
click at [181, 169] on h1 "Goûtez la France sans bouger !" at bounding box center [211, 182] width 79 height 53
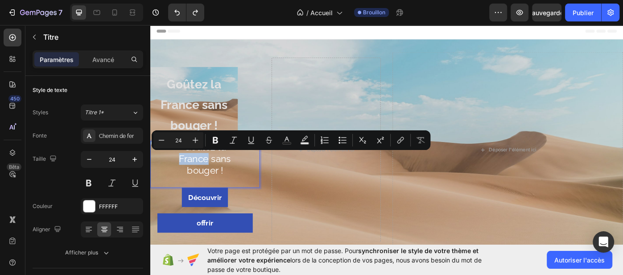
drag, startPoint x: 175, startPoint y: 171, endPoint x: 165, endPoint y: 186, distance: 18.3
click at [163, 188] on div "Goûtez la France sans bouger ! Heading 0" at bounding box center [212, 182] width 124 height 53
click at [175, 185] on p "Goûtez la France sans bouger !" at bounding box center [212, 176] width 78 height 38
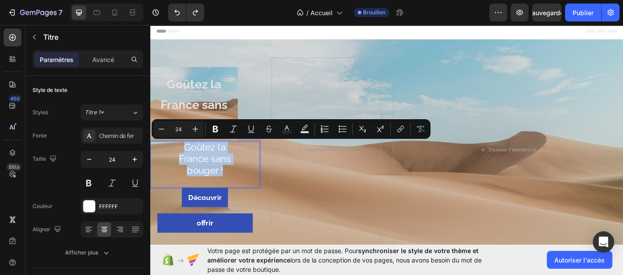
drag, startPoint x: 180, startPoint y: 160, endPoint x: 241, endPoint y: 189, distance: 67.2
click at [241, 189] on p "Goûtez la France sans bouger !" at bounding box center [212, 176] width 78 height 38
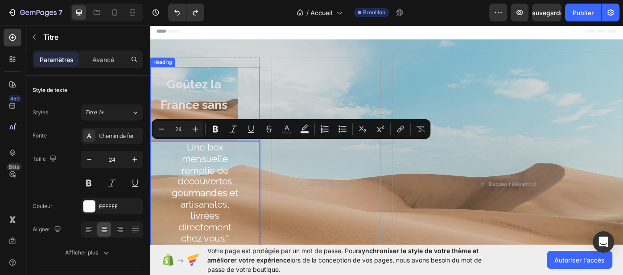
scroll to position [5, 0]
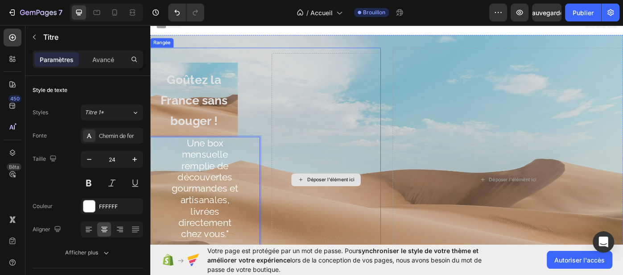
click at [352, 122] on div "Déposer l'élément ici" at bounding box center [349, 200] width 124 height 286
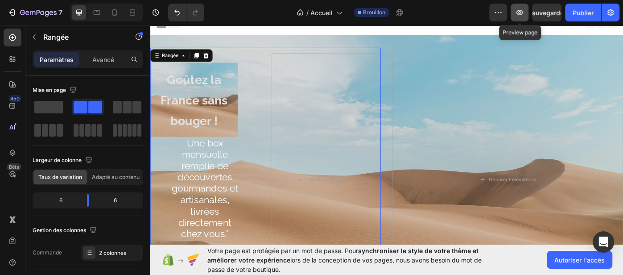
click at [520, 11] on icon "button" at bounding box center [519, 12] width 9 height 9
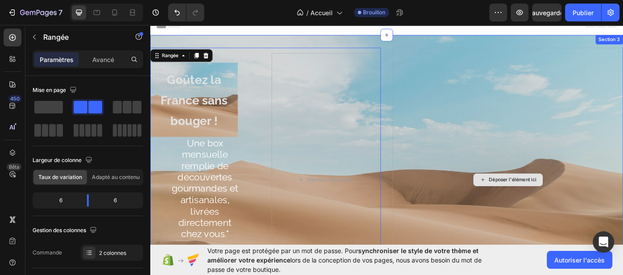
click at [454, 79] on div "Déposer l'élément ici" at bounding box center [554, 200] width 261 height 298
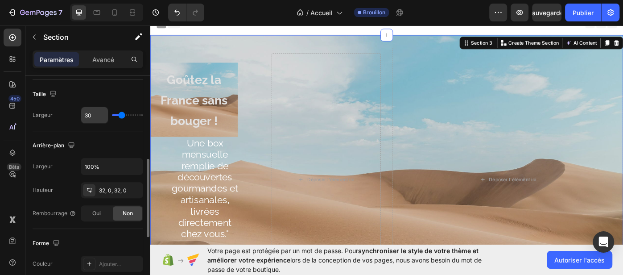
scroll to position [201, 0]
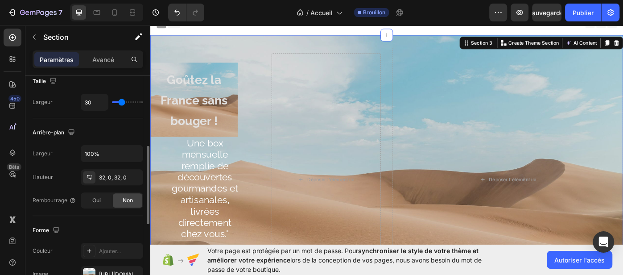
type input "27"
type input "60"
type input "80"
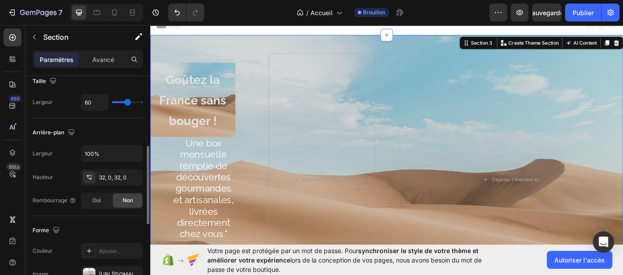
type input "80"
type input "105"
type input "115"
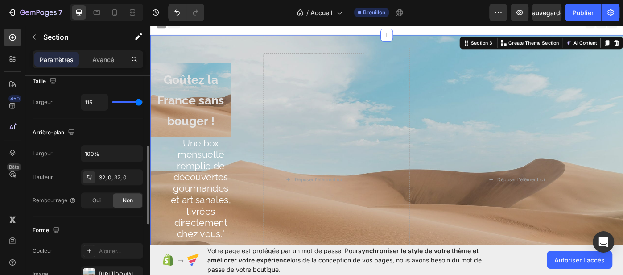
type input "118"
type input "120"
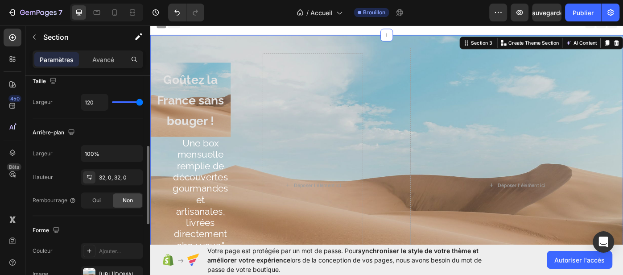
type input "65"
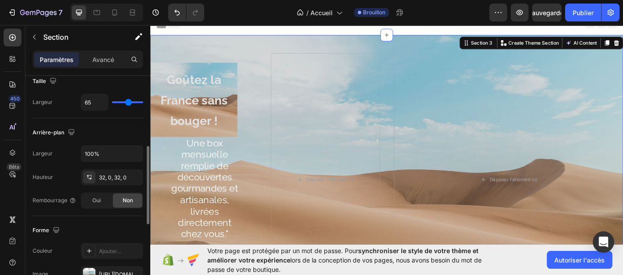
type input "0"
drag, startPoint x: 127, startPoint y: 100, endPoint x: 98, endPoint y: 106, distance: 29.5
type input "0"
click at [112, 103] on input "range" at bounding box center [127, 102] width 31 height 2
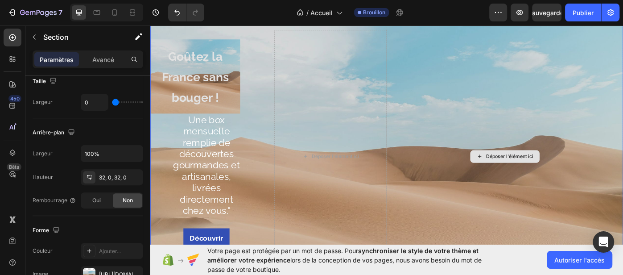
scroll to position [0, 0]
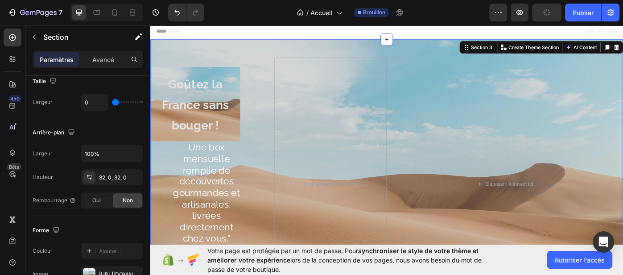
click at [328, 49] on div "⁠⁠⁠⁠⁠⁠⁠ Goûtez la France sans bouger ! Heading Une box mensuelle remplie de déc…" at bounding box center [417, 204] width 535 height 327
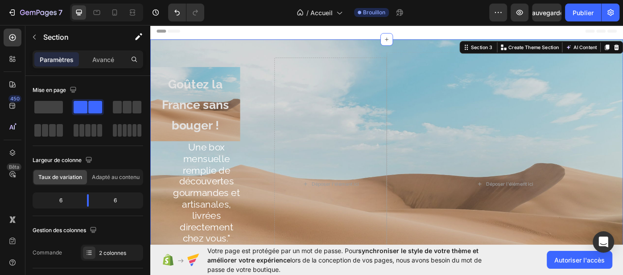
click at [286, 54] on div "⁠⁠⁠⁠⁠⁠⁠ Goûtez la France sans bouger ! Heading Une box mensuelle remplie de déc…" at bounding box center [417, 204] width 535 height 327
click at [285, 53] on div "⁠⁠⁠⁠⁠⁠⁠ Goûtez la France sans bouger ! Heading Une box mensuelle remplie de déc…" at bounding box center [417, 204] width 535 height 327
click at [437, 53] on div "⁠⁠⁠⁠⁠⁠⁠ Goûtez la France sans bouger ! Heading Une box mensuelle remplie de déc…" at bounding box center [417, 204] width 535 height 327
click at [417, 49] on div "⁠⁠⁠⁠⁠⁠⁠ Goûtez la France sans bouger ! Heading Une box mensuelle remplie de déc…" at bounding box center [417, 204] width 535 height 327
click at [414, 47] on div at bounding box center [417, 41] width 14 height 14
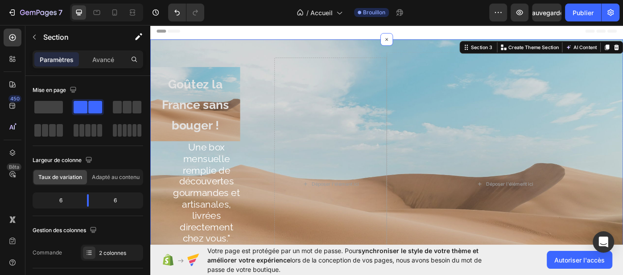
click at [385, 50] on div "⁠⁠⁠⁠⁠⁠⁠ Goûtez la France sans bouger ! Heading Une box mensuelle remplie de déc…" at bounding box center [417, 204] width 535 height 327
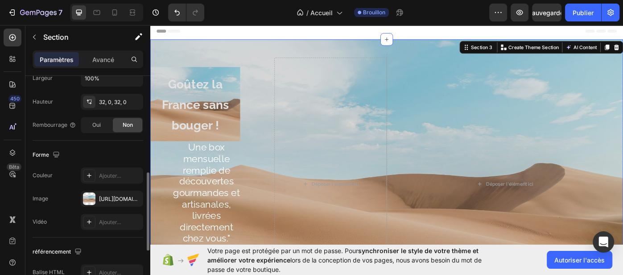
scroll to position [308, 0]
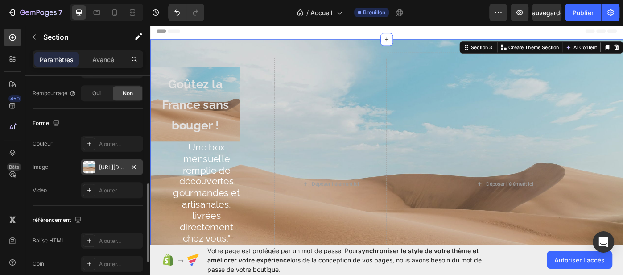
click at [101, 170] on div "[URL][DOMAIN_NAME]" at bounding box center [112, 167] width 62 height 16
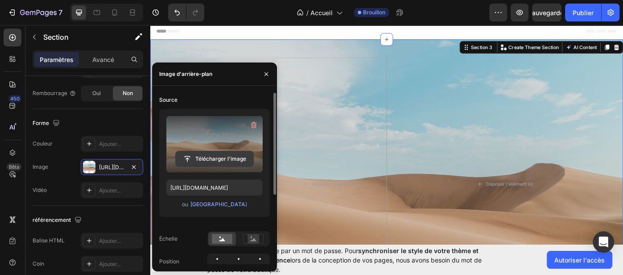
click at [206, 158] on input "file" at bounding box center [215, 158] width 78 height 15
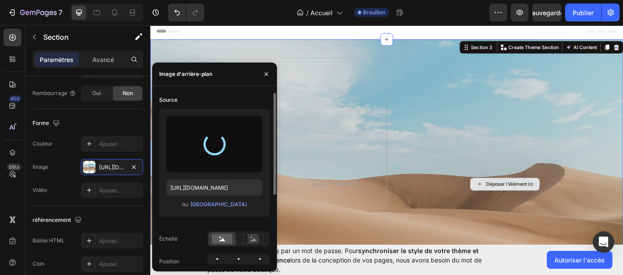
type input "[URL][DOMAIN_NAME]"
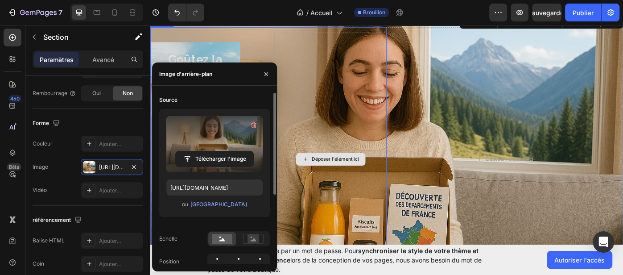
scroll to position [31, 0]
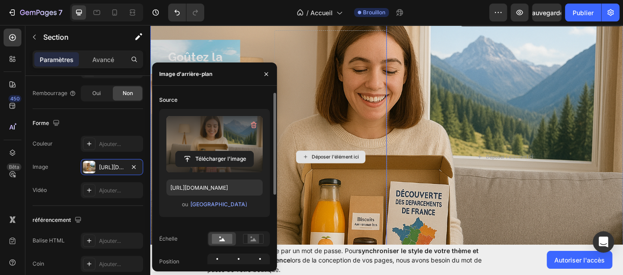
click at [324, 94] on div "Déposer l'élément ici" at bounding box center [354, 174] width 127 height 286
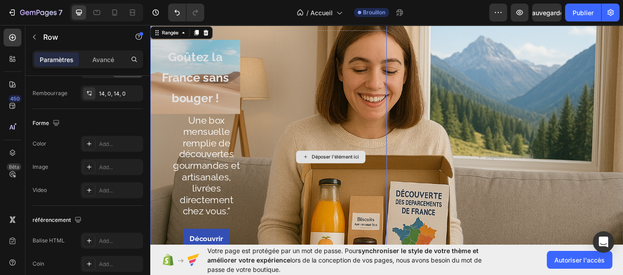
scroll to position [0, 0]
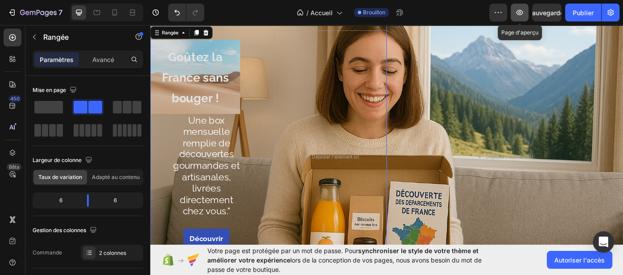
click at [523, 12] on icon "button" at bounding box center [519, 12] width 9 height 9
click at [192, 102] on span "Goûtez la France sans bouger !" at bounding box center [201, 84] width 76 height 62
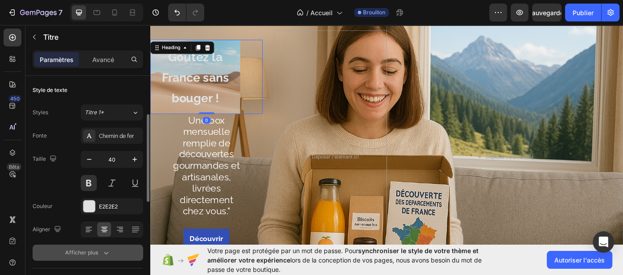
scroll to position [28, 0]
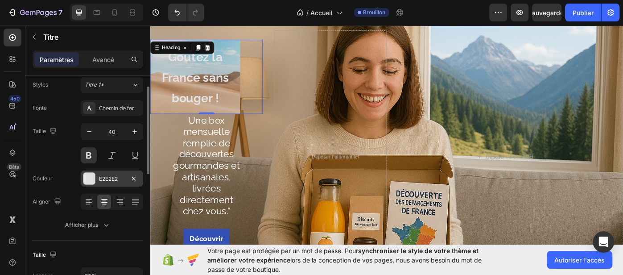
click at [107, 180] on font "E2E2E2" at bounding box center [108, 178] width 19 height 7
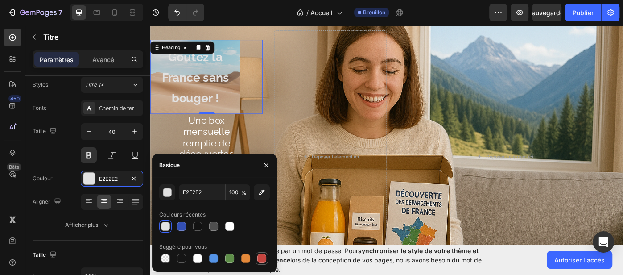
click at [260, 260] on div at bounding box center [261, 258] width 9 height 9
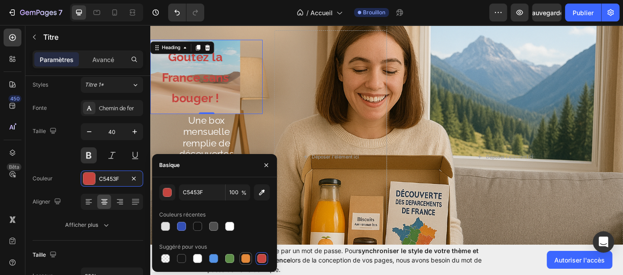
click at [246, 258] on div at bounding box center [245, 258] width 9 height 9
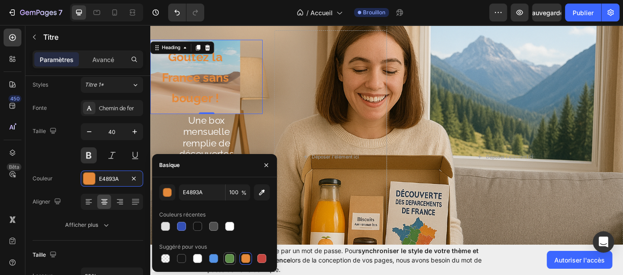
click at [231, 259] on div at bounding box center [229, 258] width 9 height 9
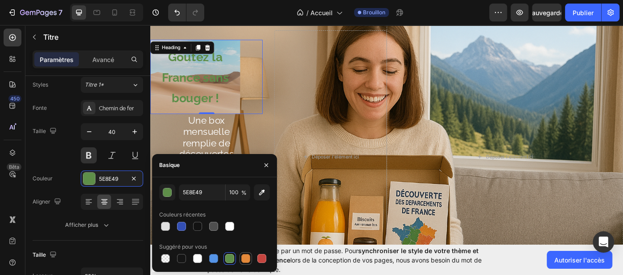
click at [247, 257] on div at bounding box center [245, 258] width 9 height 9
type input "E4893A"
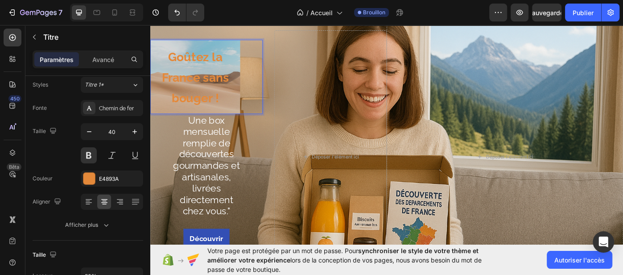
click at [231, 112] on p "Goûtez la France sans bouger !" at bounding box center [200, 84] width 87 height 70
click at [231, 109] on p "Goûtez la France sans bouger !" at bounding box center [200, 84] width 87 height 70
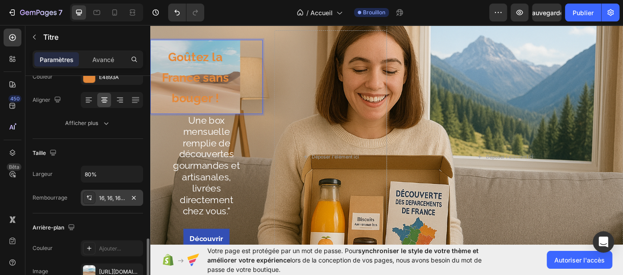
scroll to position [230, 0]
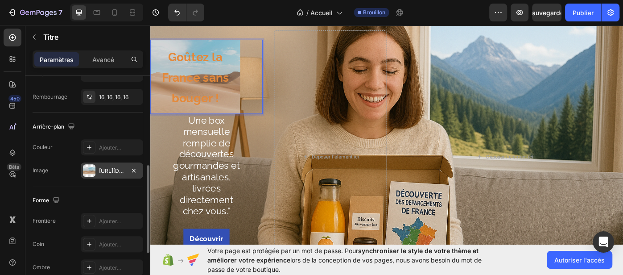
click at [113, 173] on div "[URL][DOMAIN_NAME]" at bounding box center [112, 170] width 62 height 16
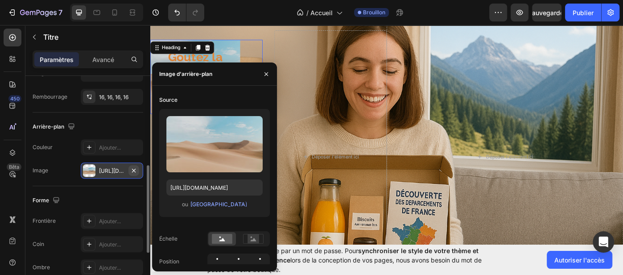
click at [135, 170] on icon "button" at bounding box center [133, 170] width 7 height 7
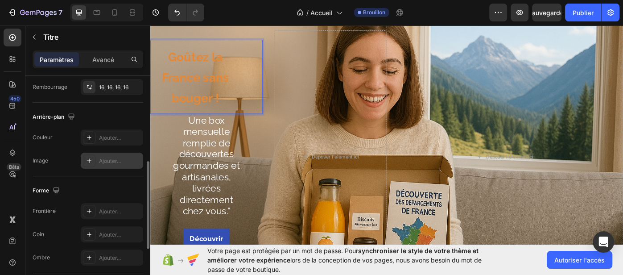
scroll to position [222, 0]
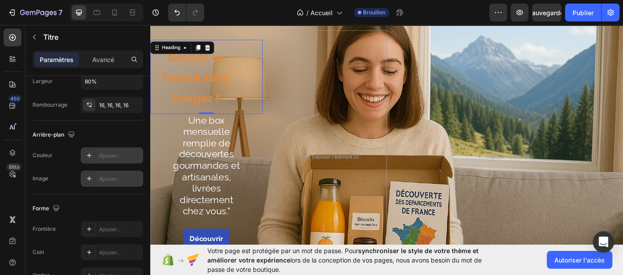
click at [98, 157] on div "Ajouter..." at bounding box center [112, 155] width 62 height 16
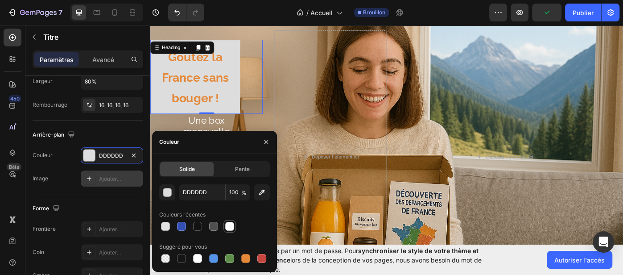
click at [226, 226] on div at bounding box center [229, 225] width 9 height 9
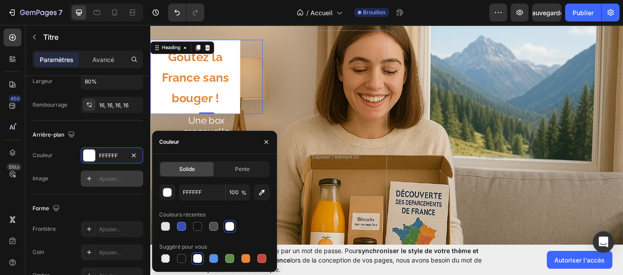
click at [226, 226] on div at bounding box center [229, 225] width 9 height 9
click at [261, 258] on div at bounding box center [261, 258] width 9 height 9
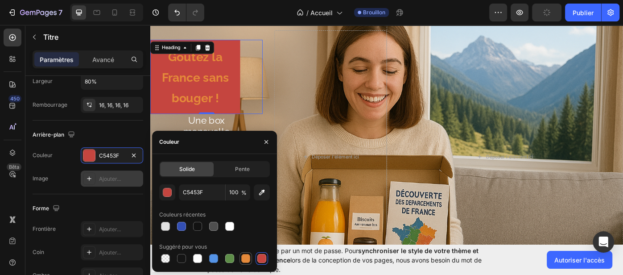
click at [244, 258] on div at bounding box center [245, 258] width 9 height 9
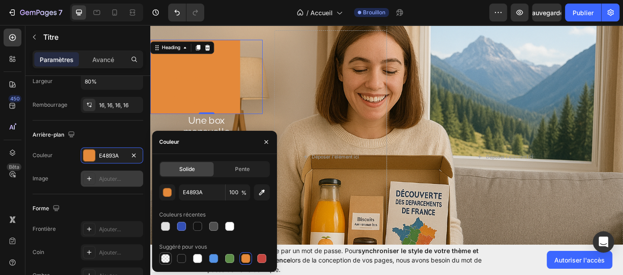
click at [163, 258] on div at bounding box center [165, 258] width 9 height 9
type input "000000"
type input "0"
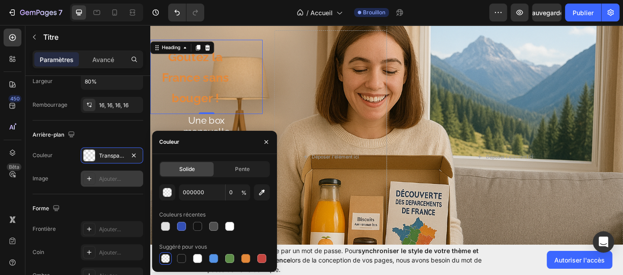
click at [161, 258] on div at bounding box center [165, 258] width 9 height 9
click at [186, 260] on div at bounding box center [181, 258] width 11 height 11
type input "151515"
type input "100"
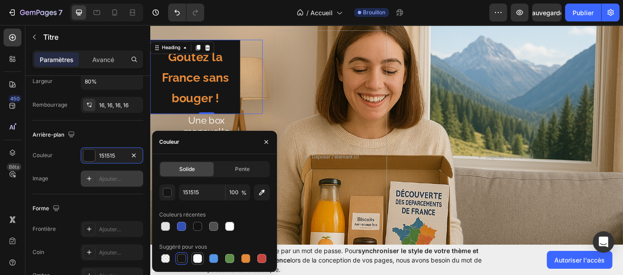
click at [197, 258] on div at bounding box center [197, 258] width 9 height 9
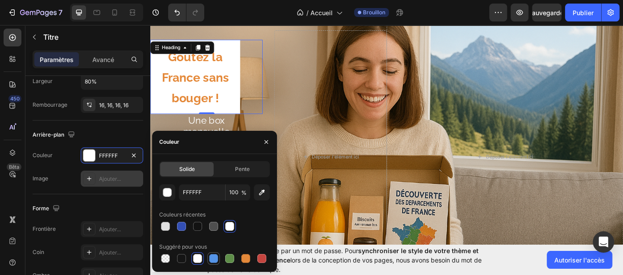
click at [214, 259] on div at bounding box center [213, 258] width 9 height 9
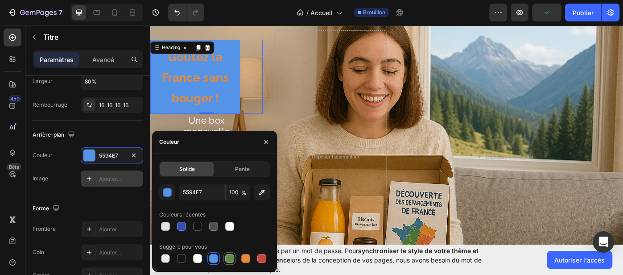
click at [230, 259] on div at bounding box center [229, 258] width 9 height 9
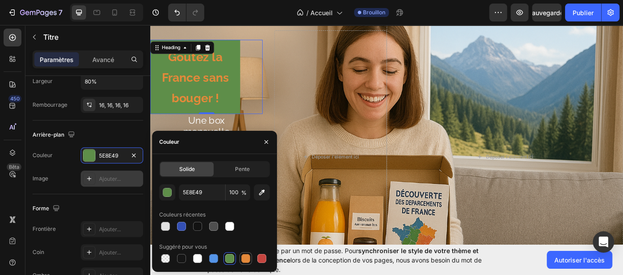
click at [244, 260] on div at bounding box center [245, 258] width 9 height 9
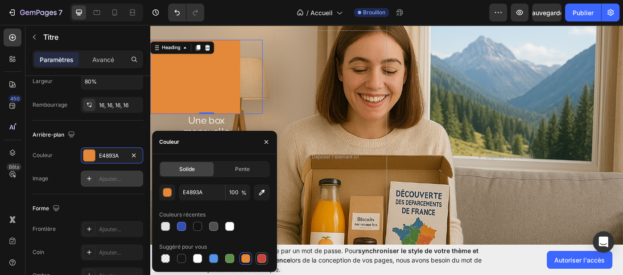
click at [264, 258] on div at bounding box center [261, 258] width 9 height 9
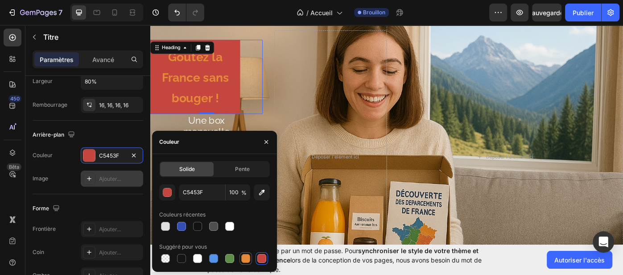
click at [245, 258] on div at bounding box center [245, 258] width 9 height 9
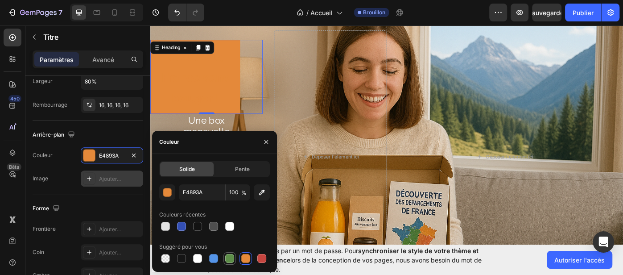
click at [228, 260] on div at bounding box center [229, 258] width 9 height 9
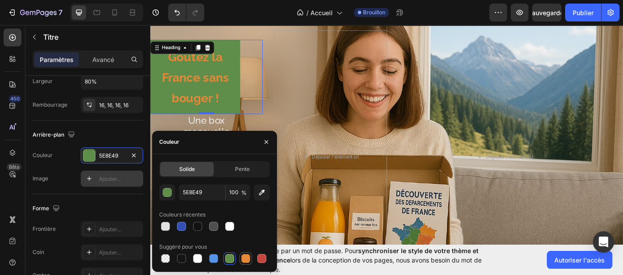
click at [246, 262] on div at bounding box center [245, 258] width 9 height 9
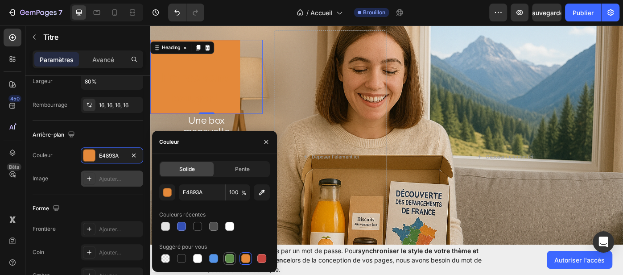
click at [228, 259] on div at bounding box center [229, 258] width 9 height 9
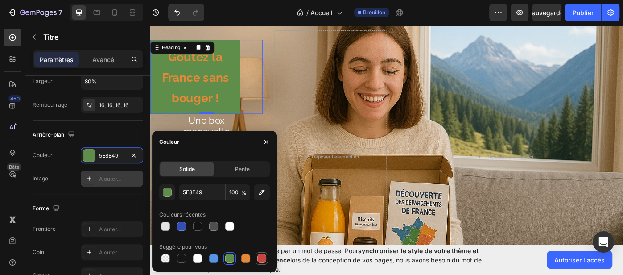
click at [260, 262] on div at bounding box center [261, 258] width 9 height 9
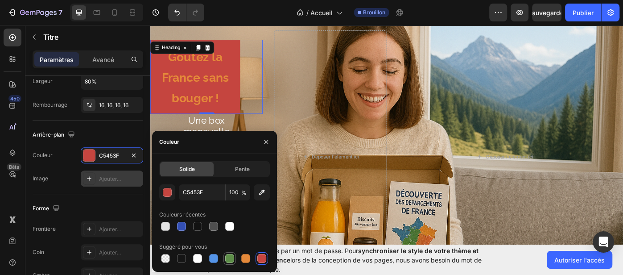
click at [231, 260] on div at bounding box center [229, 258] width 9 height 9
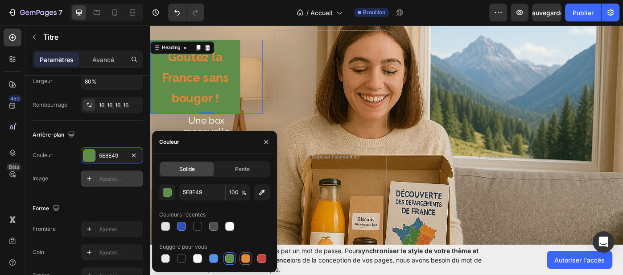
click at [242, 256] on div at bounding box center [245, 258] width 9 height 9
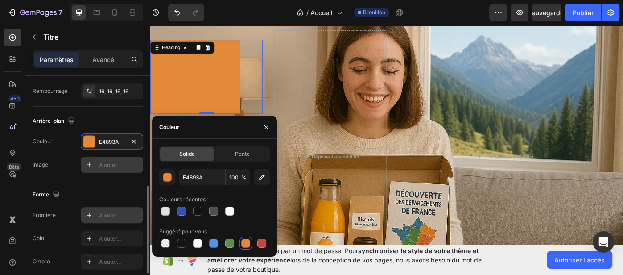
scroll to position [249, 0]
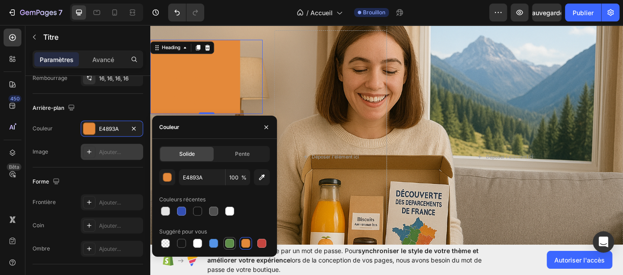
click at [230, 243] on div at bounding box center [229, 242] width 9 height 9
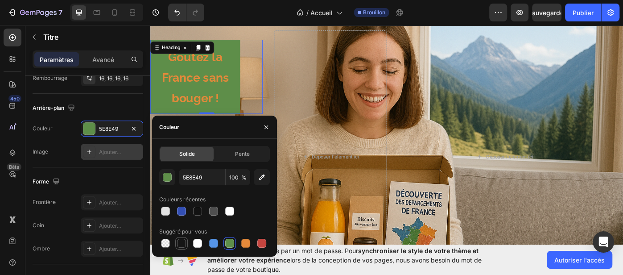
click at [181, 245] on div at bounding box center [181, 242] width 9 height 9
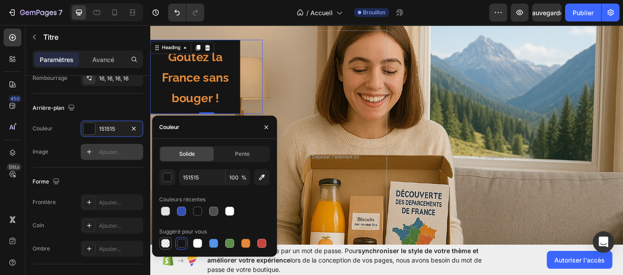
click at [168, 244] on div at bounding box center [165, 242] width 9 height 9
type input "000000"
type input "0"
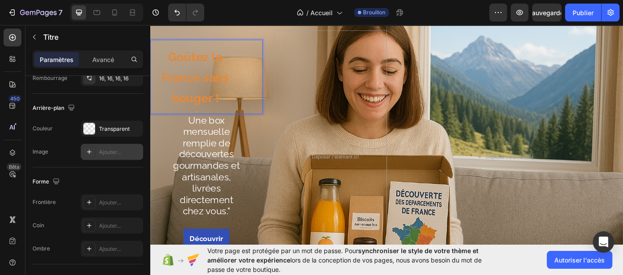
click at [196, 95] on p "Goûtez la France sans bouger !" at bounding box center [200, 84] width 87 height 70
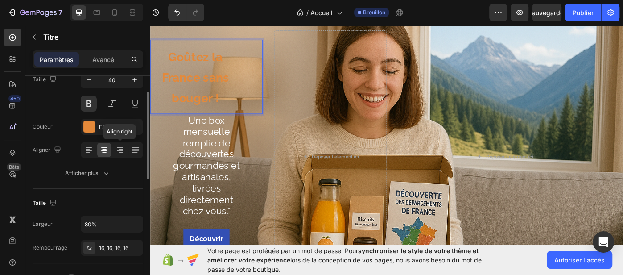
scroll to position [69, 0]
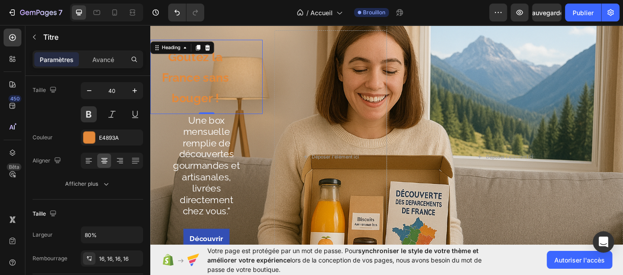
click at [118, 145] on div "Fonte Chemin de fer Taille 40 Couleur E4893A Aligner Afficher plus" at bounding box center [88, 125] width 111 height 133
click at [113, 135] on font "E4893A" at bounding box center [109, 137] width 20 height 7
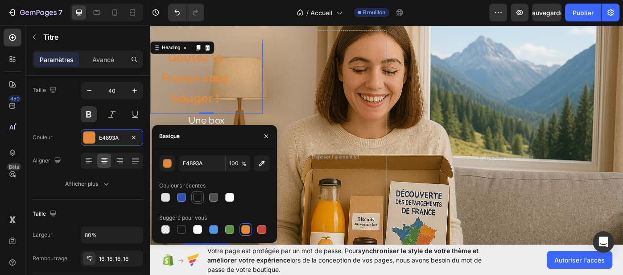
click at [198, 197] on div at bounding box center [197, 197] width 9 height 9
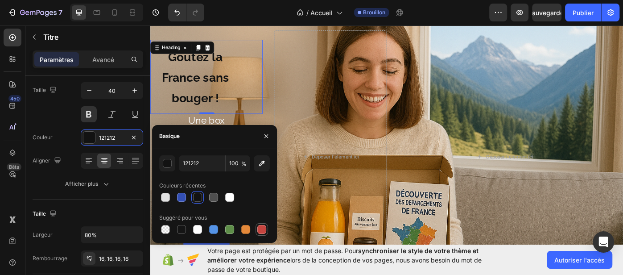
click at [259, 227] on div at bounding box center [261, 229] width 9 height 9
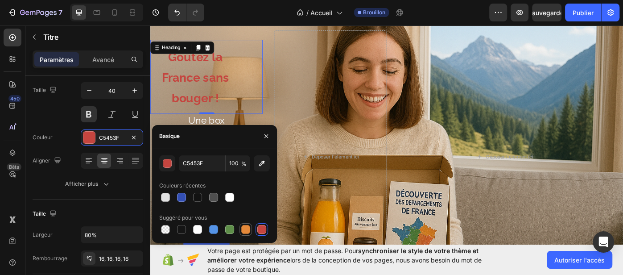
click at [245, 230] on div at bounding box center [245, 229] width 9 height 9
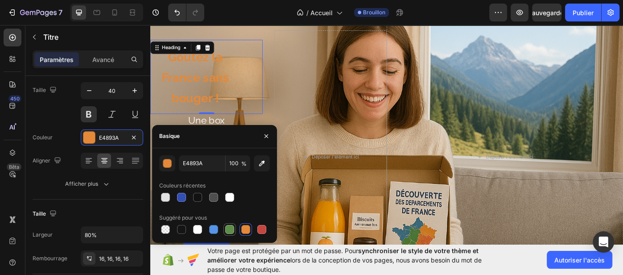
click at [228, 232] on div at bounding box center [229, 229] width 9 height 9
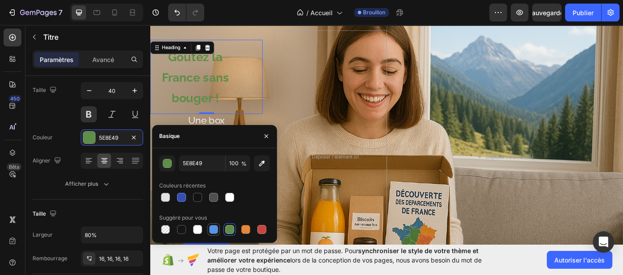
click at [214, 231] on div at bounding box center [213, 229] width 9 height 9
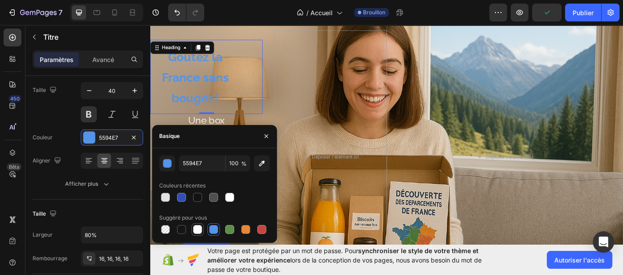
click at [198, 232] on div at bounding box center [197, 229] width 9 height 9
type input "FFFFFF"
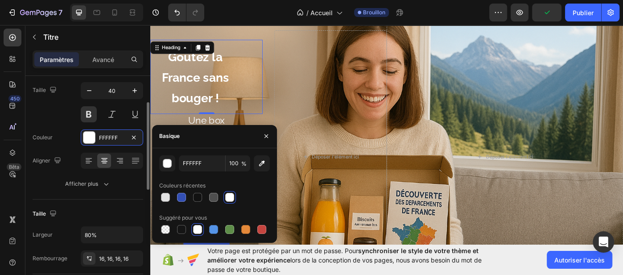
click at [86, 206] on div "Taille" at bounding box center [88, 213] width 111 height 14
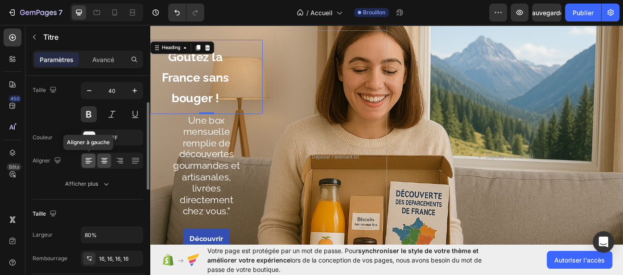
click at [87, 161] on icon at bounding box center [89, 161] width 6 height 1
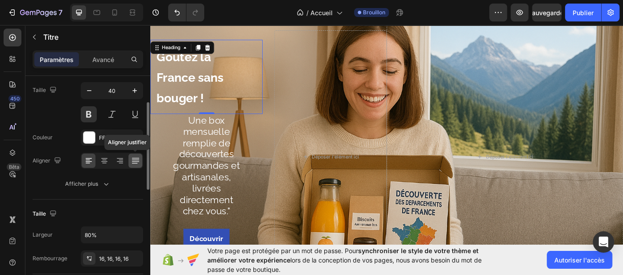
click at [138, 162] on icon at bounding box center [135, 160] width 9 height 9
click at [85, 164] on div at bounding box center [89, 160] width 14 height 14
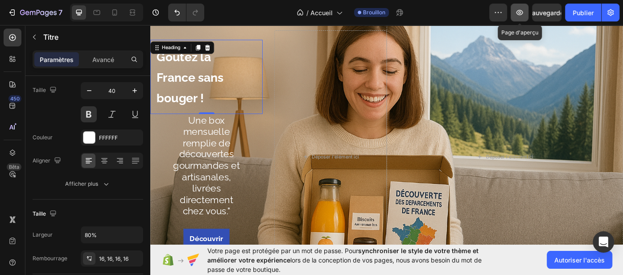
click at [517, 14] on icon "button" at bounding box center [519, 12] width 7 height 5
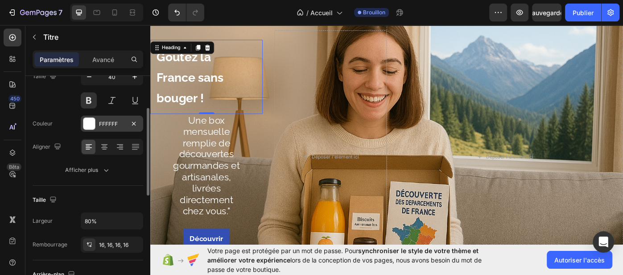
scroll to position [69, 0]
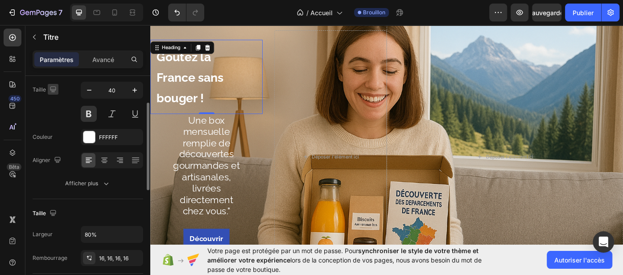
click at [55, 90] on icon "button" at bounding box center [53, 89] width 9 height 9
click at [53, 118] on icon "button" at bounding box center [54, 119] width 9 height 9
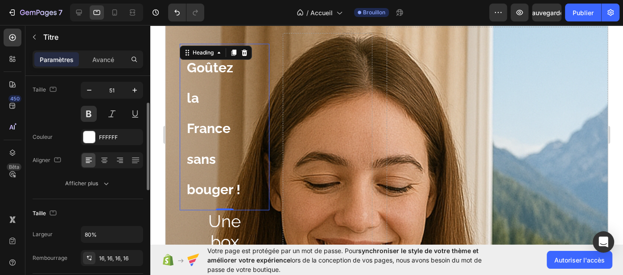
scroll to position [18, 0]
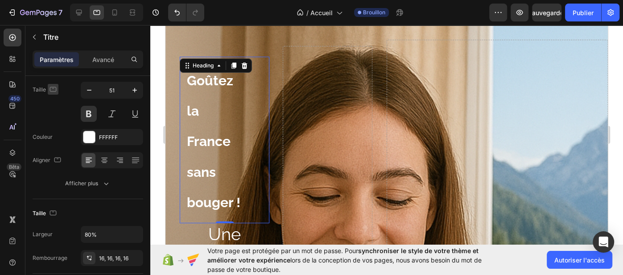
click at [55, 89] on icon "button" at bounding box center [53, 89] width 9 height 9
click at [53, 132] on icon "button" at bounding box center [55, 135] width 5 height 6
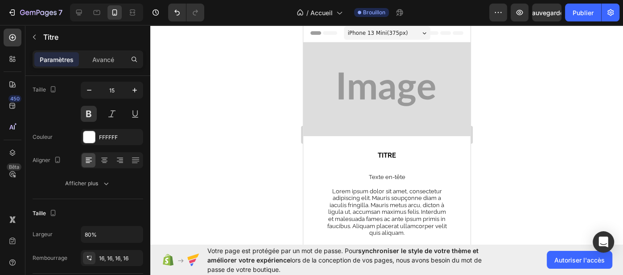
scroll to position [0, 0]
click at [52, 90] on icon "button" at bounding box center [53, 90] width 2 height 1
click at [55, 102] on icon "button" at bounding box center [54, 103] width 9 height 9
type input "40"
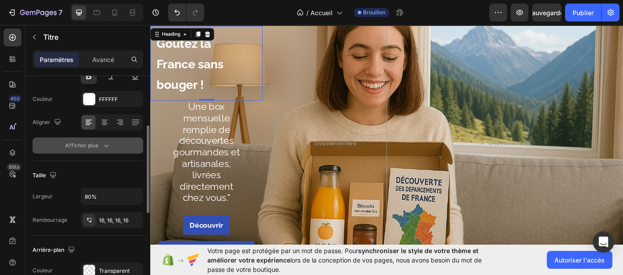
scroll to position [118, 0]
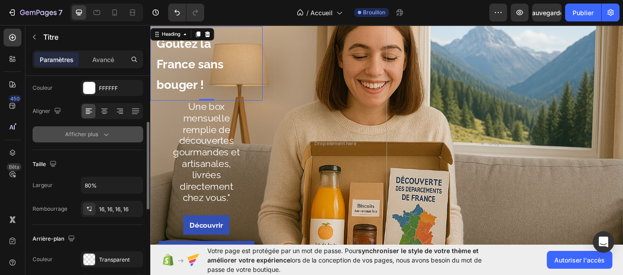
click at [109, 135] on icon "button" at bounding box center [106, 134] width 9 height 9
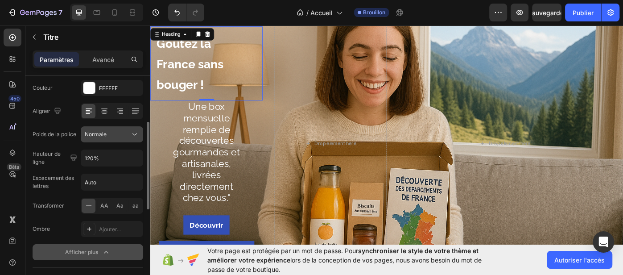
click at [136, 134] on icon at bounding box center [134, 134] width 9 height 9
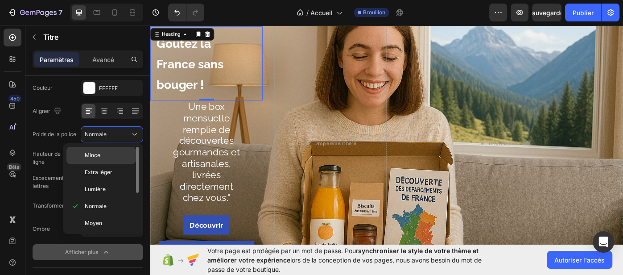
click at [120, 152] on p "Mince" at bounding box center [108, 155] width 47 height 8
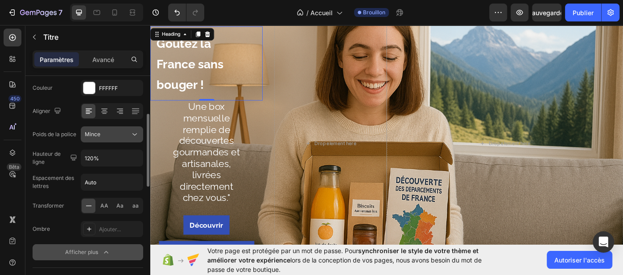
click at [135, 136] on icon at bounding box center [134, 134] width 9 height 9
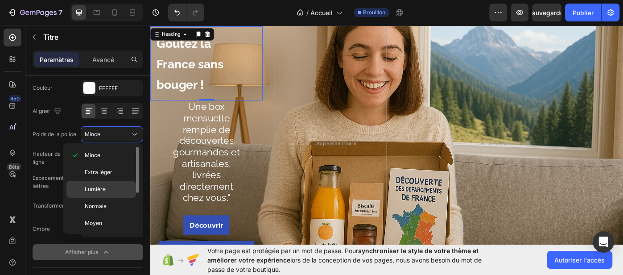
click at [107, 190] on p "Lumière" at bounding box center [108, 189] width 47 height 8
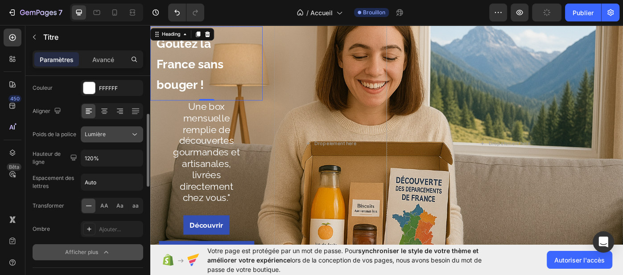
click at [135, 135] on icon at bounding box center [134, 134] width 9 height 9
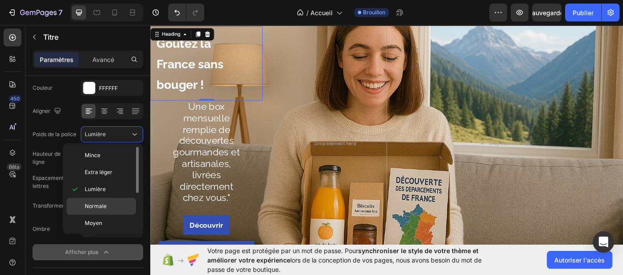
click at [101, 203] on font "Normale" at bounding box center [96, 205] width 22 height 7
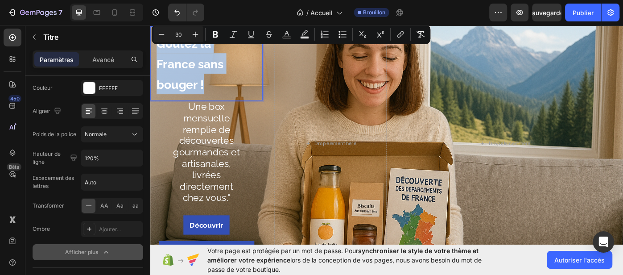
drag, startPoint x: 217, startPoint y: 88, endPoint x: 159, endPoint y: 48, distance: 70.4
click at [159, 48] on p "Goûtez la France sans bouger !" at bounding box center [200, 69] width 87 height 70
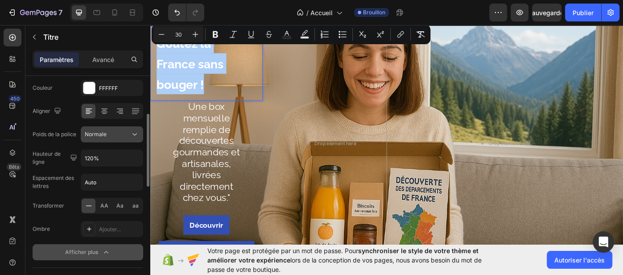
click at [137, 132] on icon at bounding box center [134, 134] width 9 height 9
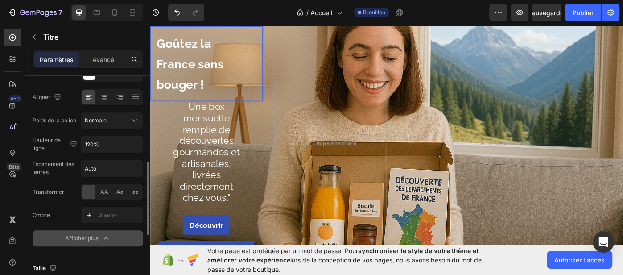
scroll to position [174, 0]
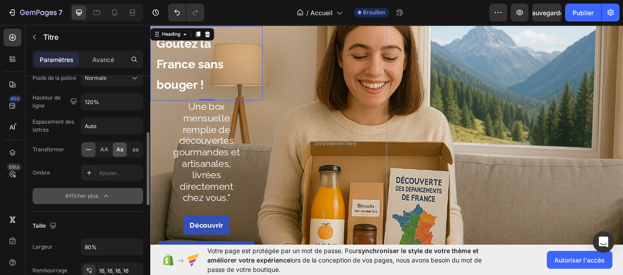
click at [124, 152] on div "Aa" at bounding box center [120, 149] width 14 height 14
click at [134, 152] on span "aa" at bounding box center [135, 149] width 6 height 8
click at [121, 151] on span "Aa" at bounding box center [119, 149] width 7 height 8
click at [106, 152] on div "AA" at bounding box center [104, 149] width 14 height 14
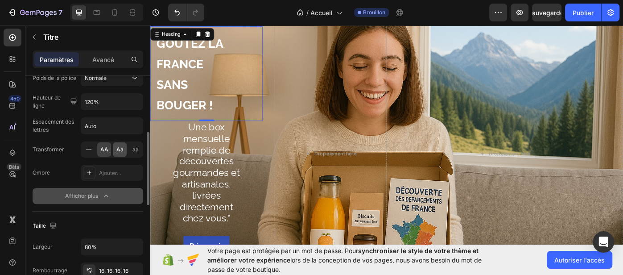
click at [115, 148] on div "Aa" at bounding box center [120, 149] width 14 height 14
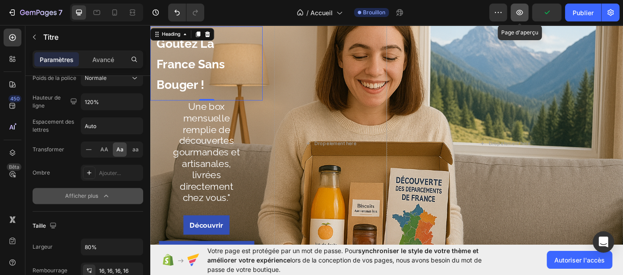
click at [523, 10] on icon "button" at bounding box center [519, 12] width 9 height 9
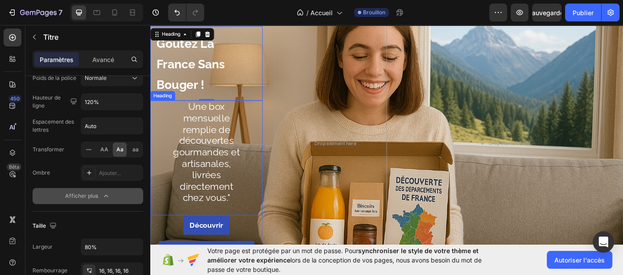
click at [212, 127] on p "Une box mensuelle remplie de découvertes gourmandes et artisanales, livrées dir…" at bounding box center [213, 168] width 81 height 115
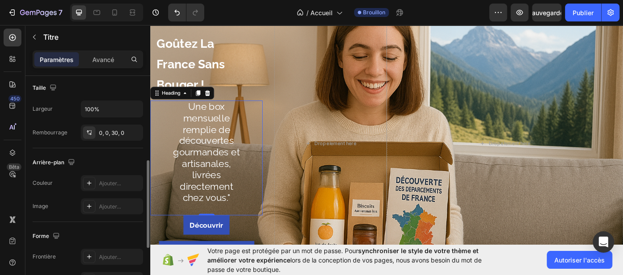
scroll to position [201, 0]
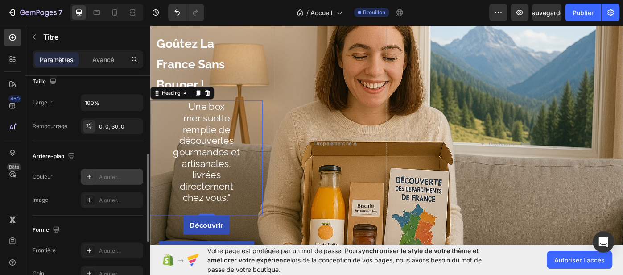
click at [107, 174] on font "Ajouter..." at bounding box center [110, 176] width 22 height 7
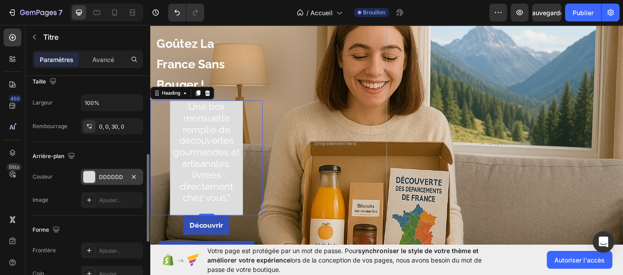
click at [126, 151] on div "Arrière-plan" at bounding box center [88, 156] width 111 height 14
click at [135, 161] on div "Arrière-plan" at bounding box center [88, 156] width 111 height 14
click at [133, 176] on icon "button" at bounding box center [134, 176] width 4 height 4
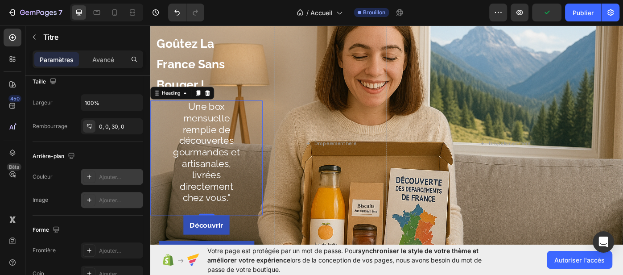
click at [105, 197] on font "Ajouter..." at bounding box center [110, 200] width 22 height 7
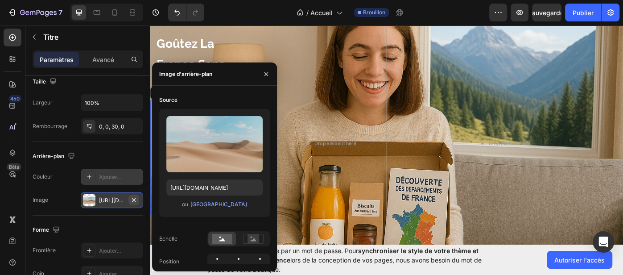
click at [135, 196] on icon "button" at bounding box center [133, 199] width 7 height 7
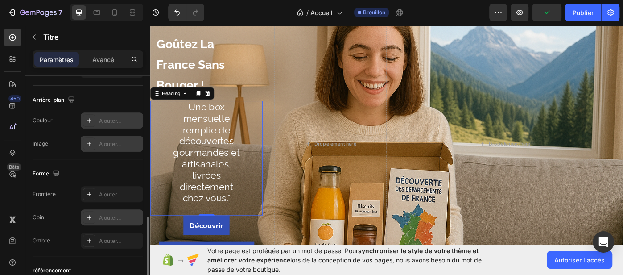
scroll to position [286, 0]
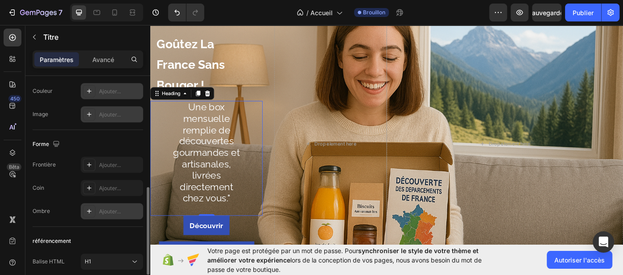
click at [95, 212] on div at bounding box center [89, 211] width 12 height 12
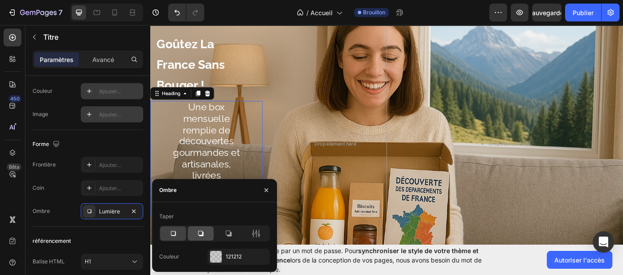
click at [197, 234] on icon at bounding box center [200, 233] width 9 height 9
click at [233, 236] on div at bounding box center [228, 233] width 26 height 14
click at [175, 236] on icon at bounding box center [172, 233] width 9 height 9
click at [202, 234] on icon at bounding box center [200, 232] width 5 height 5
click at [232, 236] on icon at bounding box center [228, 233] width 9 height 9
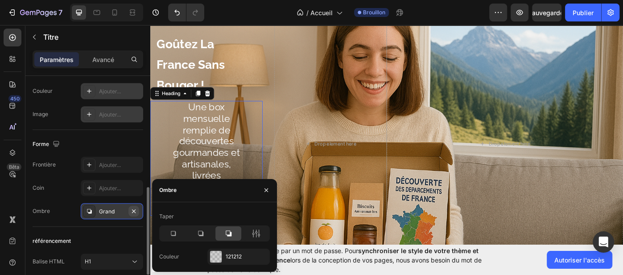
click at [136, 209] on icon "button" at bounding box center [133, 210] width 7 height 7
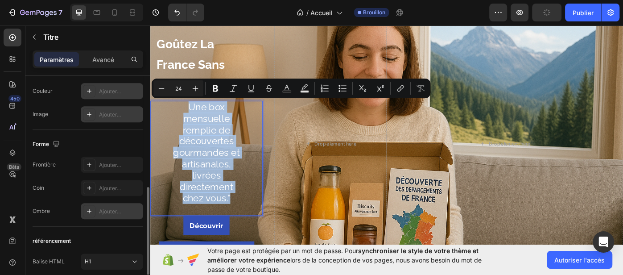
drag, startPoint x: 187, startPoint y: 115, endPoint x: 271, endPoint y: 226, distance: 138.4
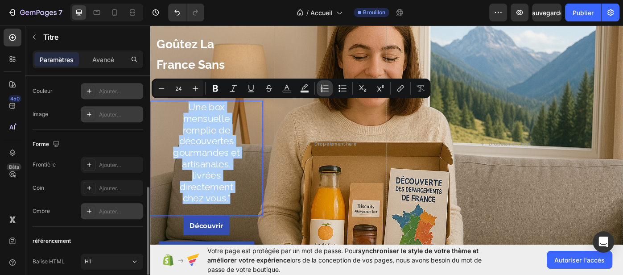
click at [324, 92] on icon "Barre d'outils contextuelle de l'éditeur" at bounding box center [324, 88] width 9 height 9
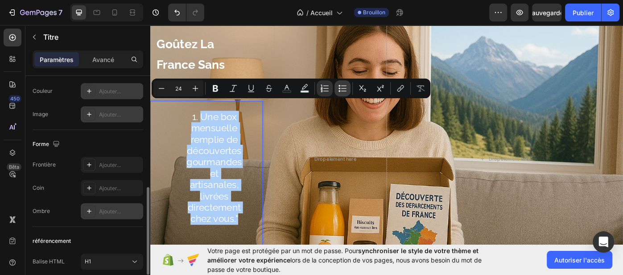
click at [338, 90] on icon "Barre d'outils contextuelle de l'éditeur" at bounding box center [342, 88] width 9 height 9
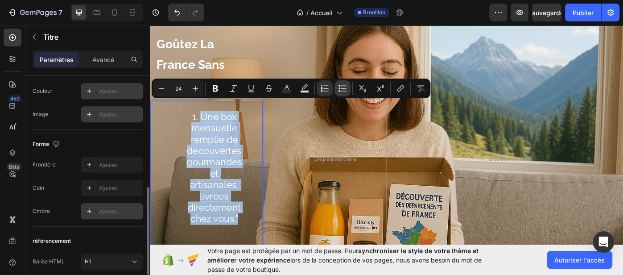
type input "24"
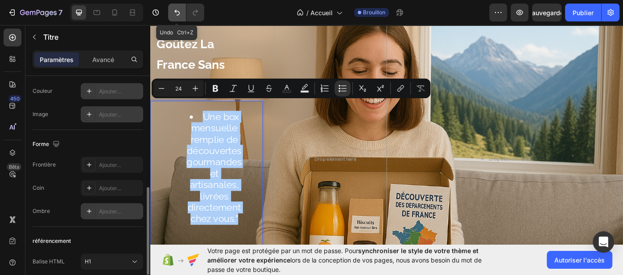
click at [177, 16] on icon "Annuler/Rétablir" at bounding box center [176, 12] width 9 height 9
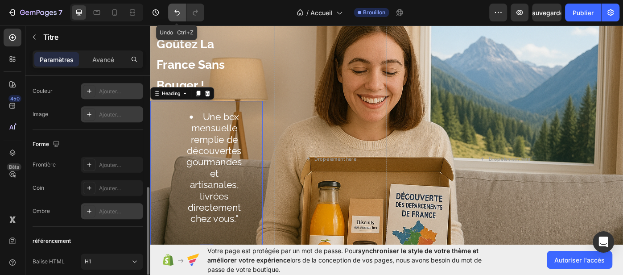
click at [177, 16] on icon "Annuler/Rétablir" at bounding box center [176, 12] width 9 height 9
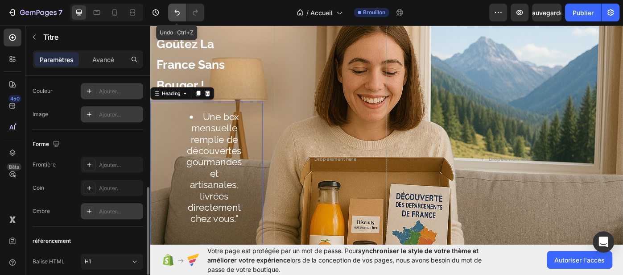
click at [177, 16] on icon "Annuler/Rétablir" at bounding box center [176, 12] width 9 height 9
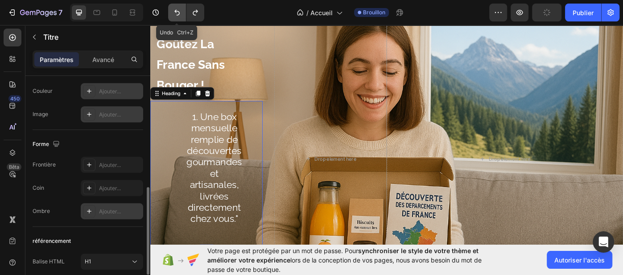
click at [177, 16] on icon "Annuler/Rétablir" at bounding box center [176, 12] width 9 height 9
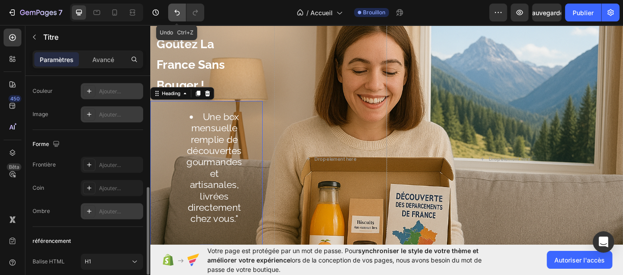
click at [177, 9] on icon "Annuler/Rétablir" at bounding box center [176, 12] width 9 height 9
click at [179, 14] on icon "Annuler/Rétablir" at bounding box center [176, 12] width 9 height 9
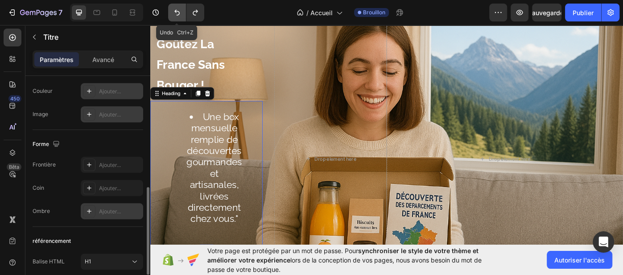
click at [179, 14] on icon "Annuler/Rétablir" at bounding box center [176, 12] width 9 height 9
click at [176, 10] on icon "Annuler/Rétablir" at bounding box center [176, 12] width 9 height 9
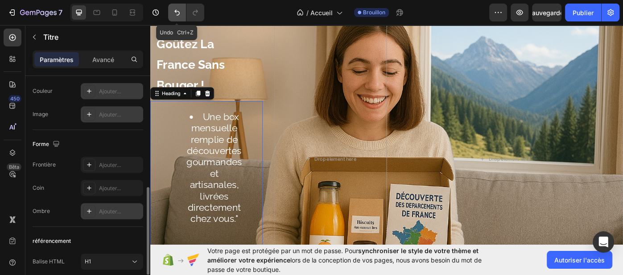
click at [176, 10] on icon "Annuler/Rétablir" at bounding box center [176, 12] width 9 height 9
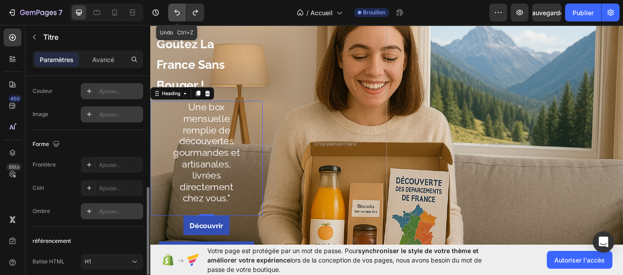
click at [176, 10] on icon "Annuler/Rétablir" at bounding box center [176, 12] width 9 height 9
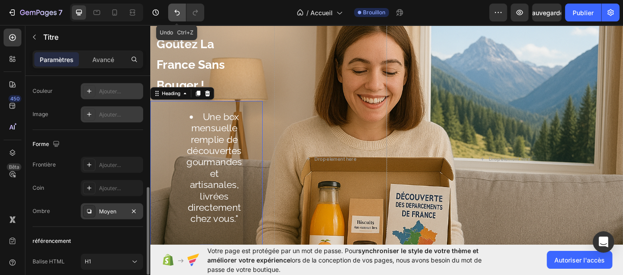
click at [176, 10] on icon "Annuler/Rétablir" at bounding box center [176, 12] width 9 height 9
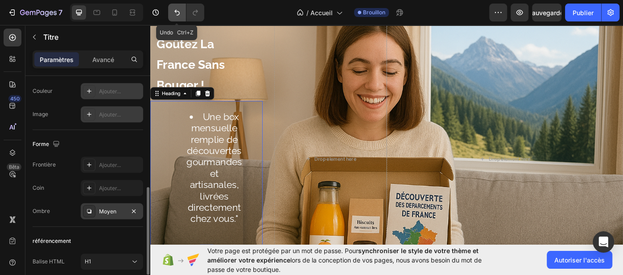
click at [176, 10] on icon "Annuler/Rétablir" at bounding box center [176, 12] width 9 height 9
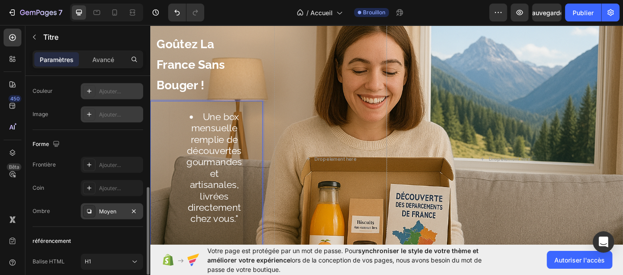
drag, startPoint x: 202, startPoint y: 123, endPoint x: 177, endPoint y: 127, distance: 25.3
click at [177, 127] on ul "Une box mensuelle remplie de découvertes gourmandes et artisanales, livrées dir…" at bounding box center [213, 187] width 81 height 128
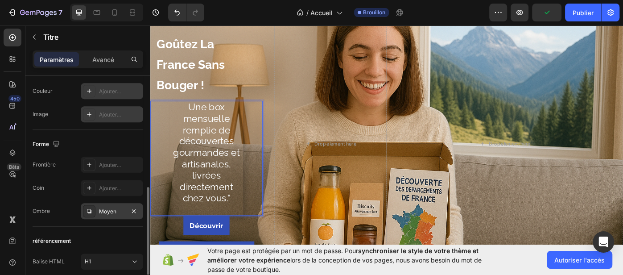
click at [242, 216] on p "Une box mensuelle remplie de découvertes gourmandes et artisanales, livrées dir…" at bounding box center [213, 169] width 81 height 115
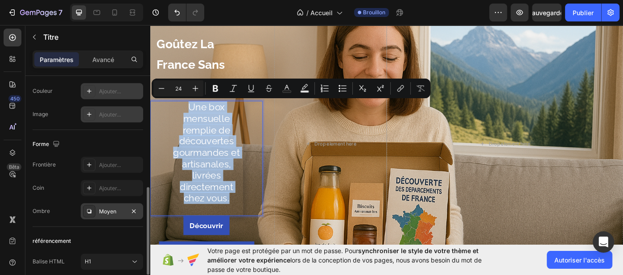
drag, startPoint x: 183, startPoint y: 116, endPoint x: 250, endPoint y: 223, distance: 126.7
click at [250, 223] on p "Une box mensuelle remplie de découvertes gourmandes et artisanales, livrées dir…" at bounding box center [213, 169] width 81 height 115
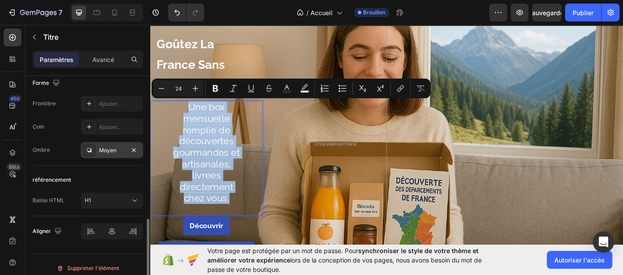
scroll to position [353, 0]
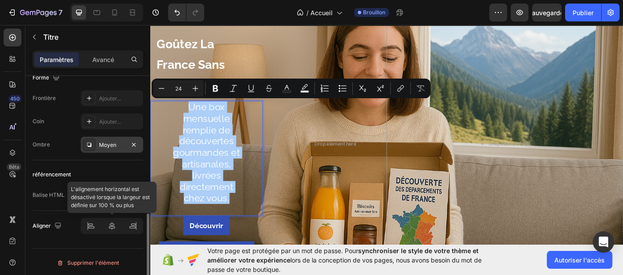
click at [96, 227] on div at bounding box center [112, 225] width 62 height 16
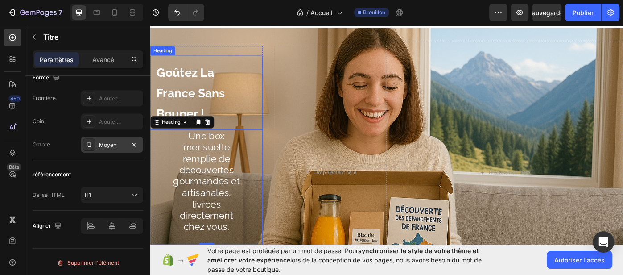
scroll to position [0, 0]
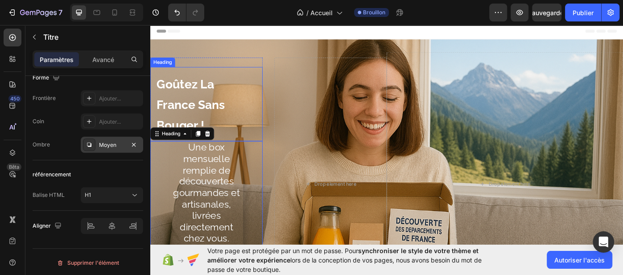
click at [190, 116] on span "Goûtez la France sans bouger !" at bounding box center [195, 115] width 77 height 62
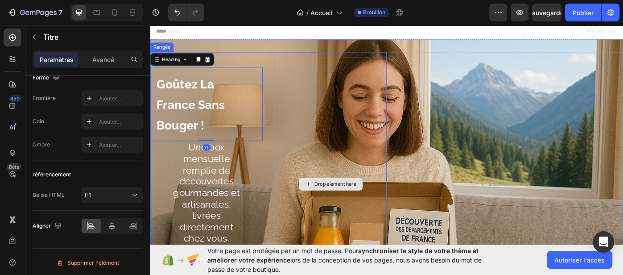
click at [372, 90] on div "Drop element here" at bounding box center [354, 205] width 127 height 286
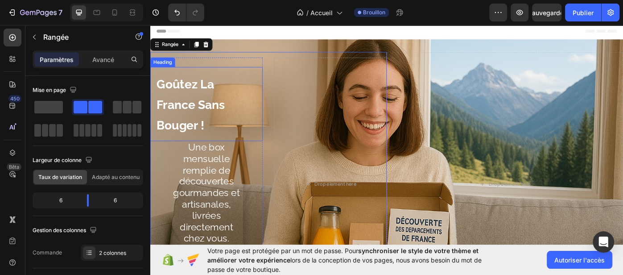
click at [243, 121] on p "⁠⁠⁠⁠⁠⁠⁠ Goûtez la France sans bouger !" at bounding box center [200, 115] width 87 height 70
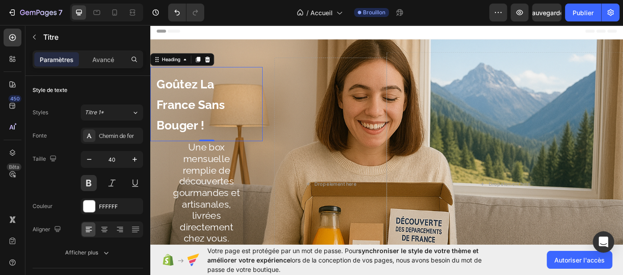
click at [248, 119] on h1 "⁠⁠⁠⁠⁠⁠⁠ Goûtez la France sans bouger !" at bounding box center [201, 115] width 102 height 84
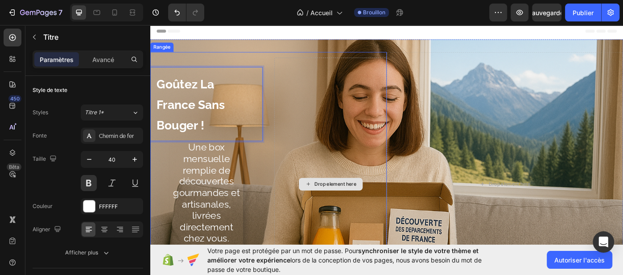
click at [359, 111] on div "Drop element here" at bounding box center [354, 205] width 127 height 286
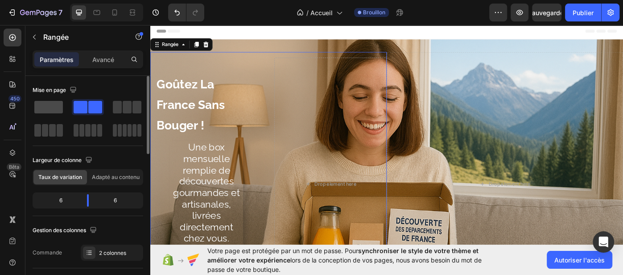
click at [35, 110] on span at bounding box center [48, 107] width 29 height 12
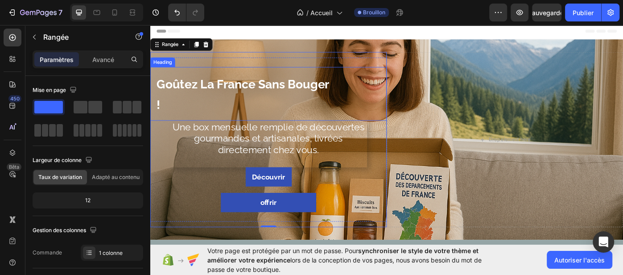
click at [169, 115] on p "⁠⁠⁠⁠⁠⁠⁠ Goûtez la France sans bouger !" at bounding box center [257, 103] width 200 height 46
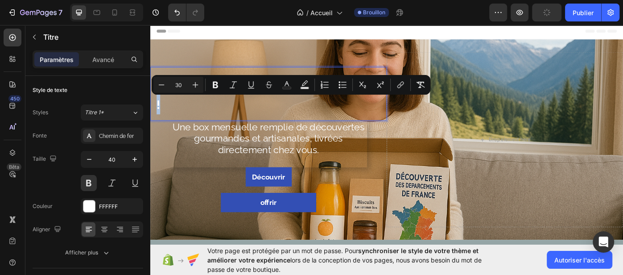
drag, startPoint x: 168, startPoint y: 113, endPoint x: 155, endPoint y: 115, distance: 13.2
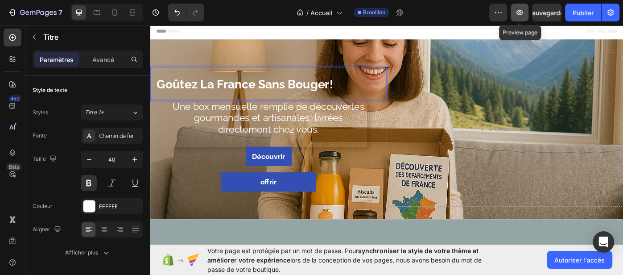
click at [517, 12] on icon "button" at bounding box center [519, 12] width 9 height 9
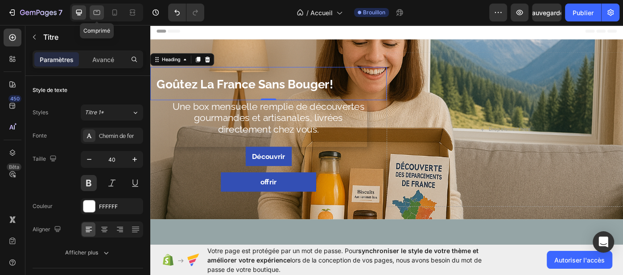
click at [97, 17] on div at bounding box center [97, 12] width 14 height 14
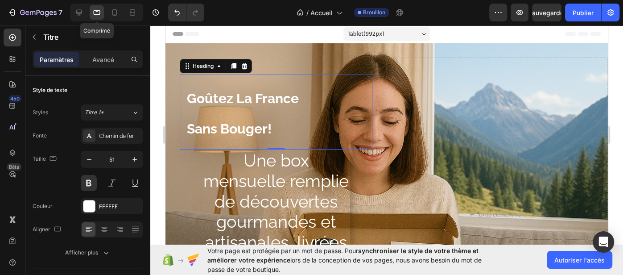
scroll to position [18, 0]
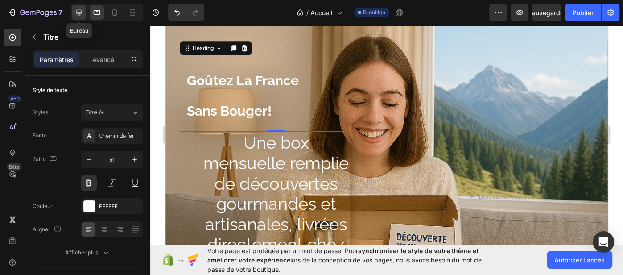
click at [78, 13] on icon at bounding box center [78, 12] width 9 height 9
type input "40"
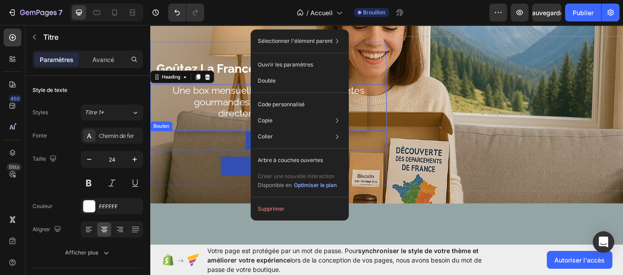
click at [196, 164] on div "[PERSON_NAME]" at bounding box center [283, 156] width 267 height 22
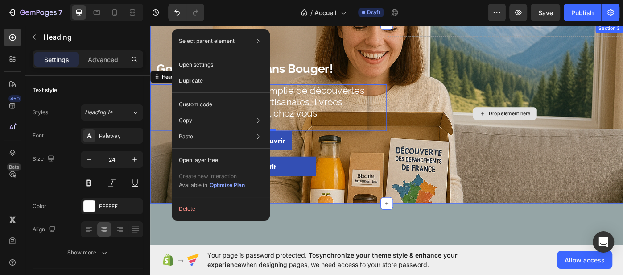
click at [558, 187] on div "Drop element here" at bounding box center [551, 125] width 267 height 175
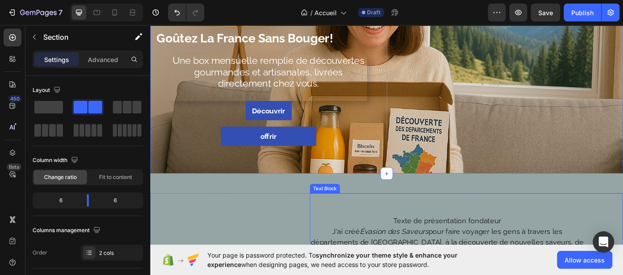
scroll to position [67, 0]
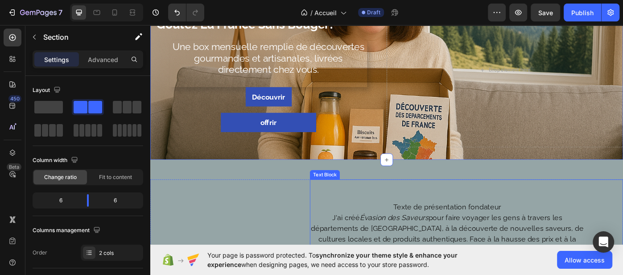
drag, startPoint x: 415, startPoint y: 176, endPoint x: 409, endPoint y: 211, distance: 35.8
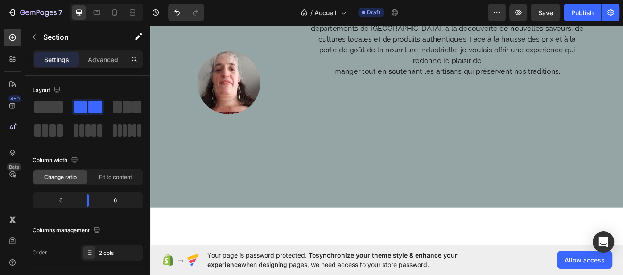
scroll to position [0, 0]
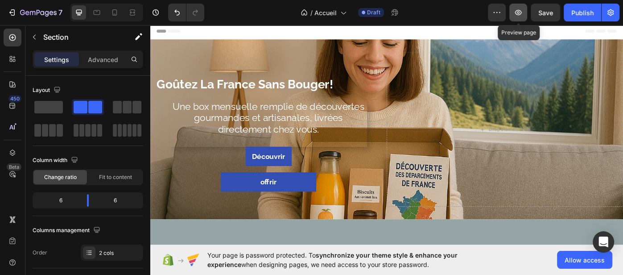
click at [518, 15] on icon "button" at bounding box center [518, 12] width 7 height 5
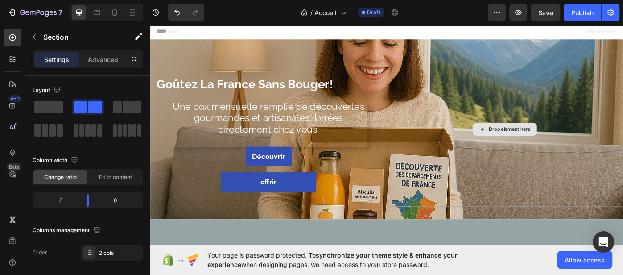
click at [464, 64] on div "Drop element here" at bounding box center [551, 143] width 267 height 175
click at [131, 107] on span at bounding box center [127, 107] width 9 height 12
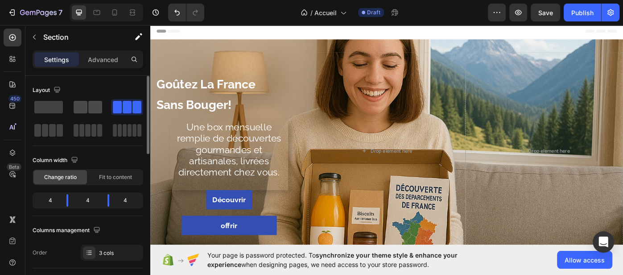
click at [91, 106] on span at bounding box center [95, 107] width 14 height 12
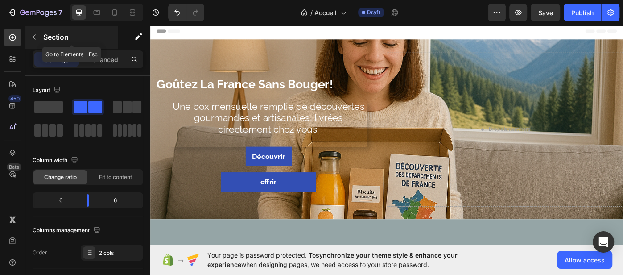
click at [67, 35] on p "Section" at bounding box center [79, 37] width 73 height 11
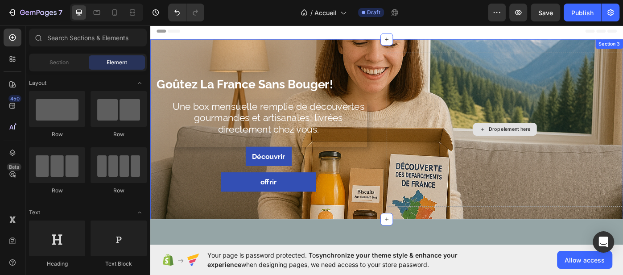
click at [456, 71] on div "Drop element here" at bounding box center [551, 143] width 267 height 175
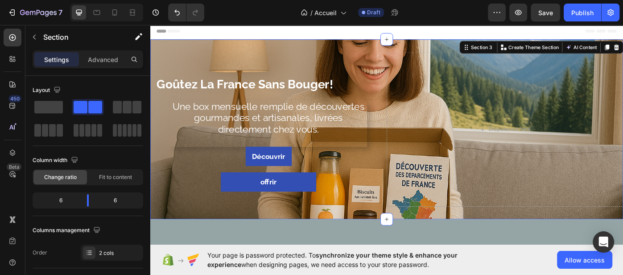
click at [423, 52] on div "goûtez la france sans bouger! Heading Une box mensuelle remplie de découvertes …" at bounding box center [417, 142] width 535 height 203
click at [47, 108] on span at bounding box center [48, 107] width 29 height 12
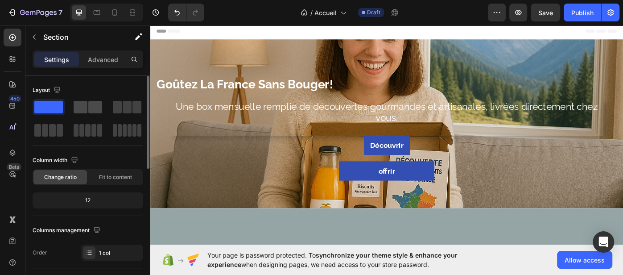
click at [91, 110] on span at bounding box center [95, 107] width 14 height 12
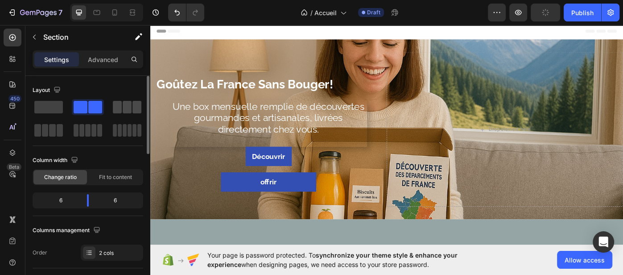
click at [123, 108] on span at bounding box center [127, 107] width 9 height 12
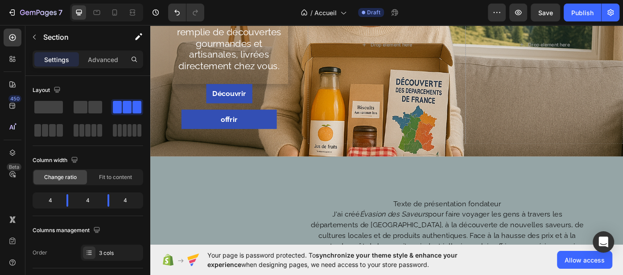
scroll to position [35, 0]
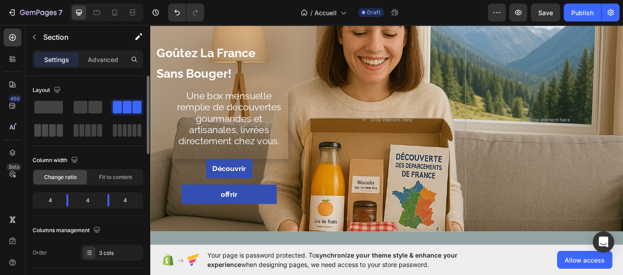
click at [72, 136] on div at bounding box center [88, 130] width 32 height 16
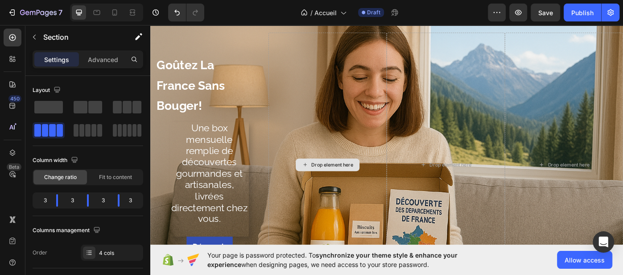
scroll to position [25, 0]
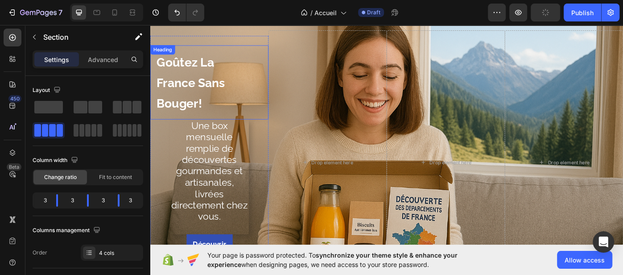
click at [168, 91] on span "goûtez la france sans bouger!" at bounding box center [195, 91] width 77 height 62
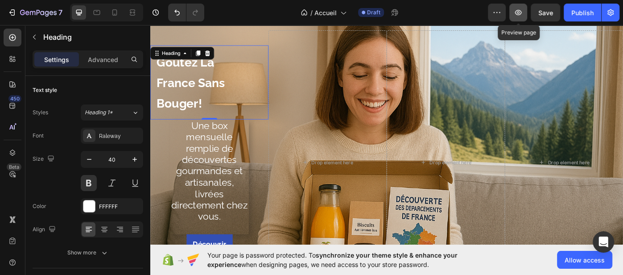
click at [517, 15] on icon "button" at bounding box center [517, 12] width 9 height 9
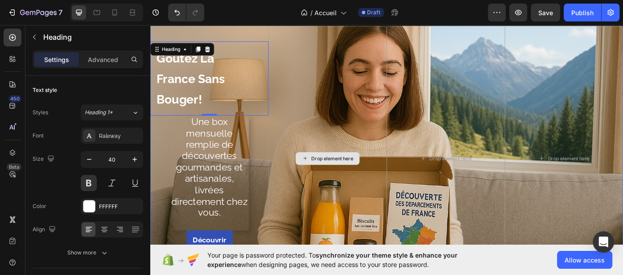
scroll to position [29, 0]
click at [317, 40] on div "Drop element here" at bounding box center [351, 175] width 134 height 298
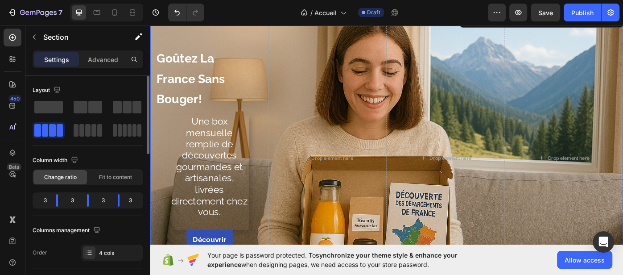
click at [104, 130] on div at bounding box center [88, 118] width 111 height 39
click at [137, 132] on span at bounding box center [139, 130] width 4 height 12
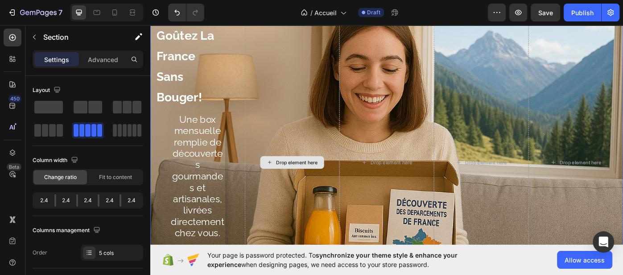
scroll to position [0, 0]
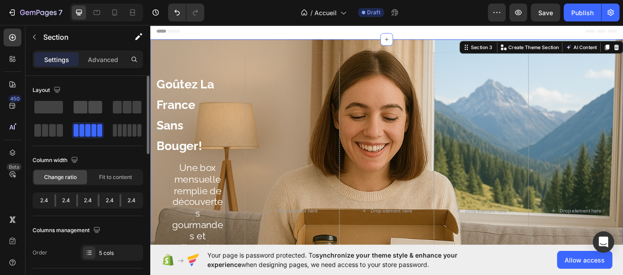
click at [94, 109] on span at bounding box center [95, 107] width 14 height 12
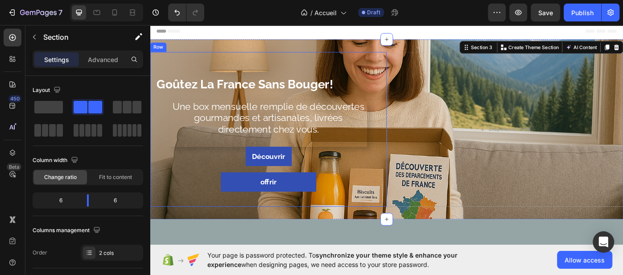
click at [326, 58] on div "goûtez la france sans bouger! Heading Une box mensuelle remplie de découvertes …" at bounding box center [283, 143] width 267 height 175
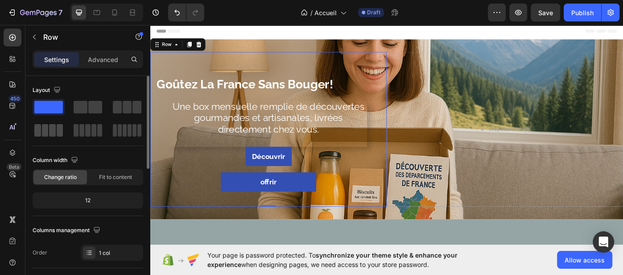
click at [57, 134] on span at bounding box center [60, 130] width 7 height 12
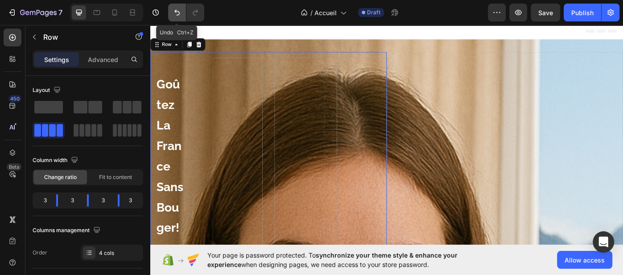
click at [179, 11] on icon "Undo/Redo" at bounding box center [176, 12] width 9 height 9
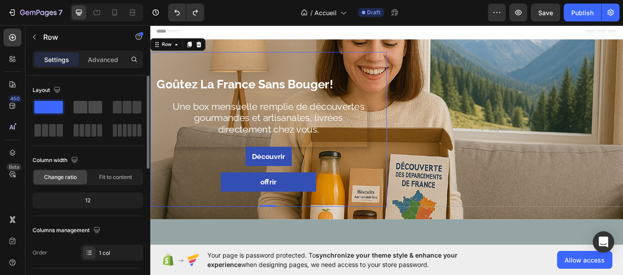
click at [99, 112] on span at bounding box center [95, 107] width 14 height 12
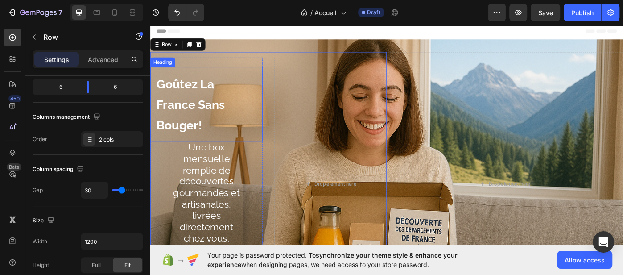
click at [199, 123] on h1 "goûtez la france sans bouger!" at bounding box center [201, 115] width 102 height 84
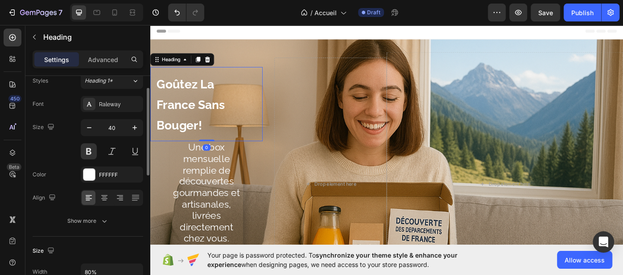
scroll to position [18, 0]
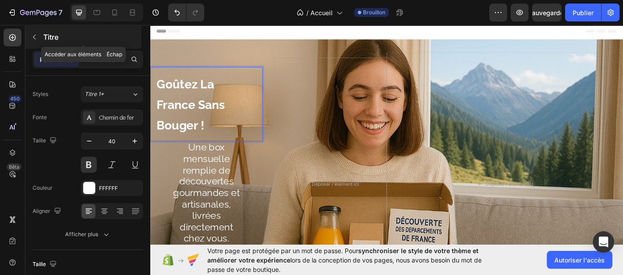
click at [38, 39] on button "button" at bounding box center [34, 37] width 14 height 14
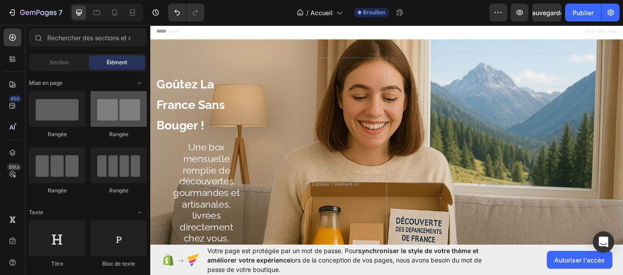
click at [107, 115] on div at bounding box center [118, 109] width 56 height 36
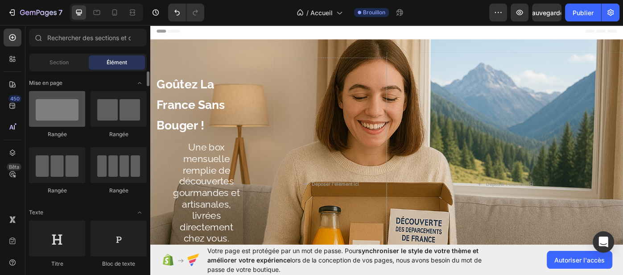
click at [70, 115] on div at bounding box center [57, 109] width 56 height 36
click at [69, 115] on div at bounding box center [57, 109] width 56 height 36
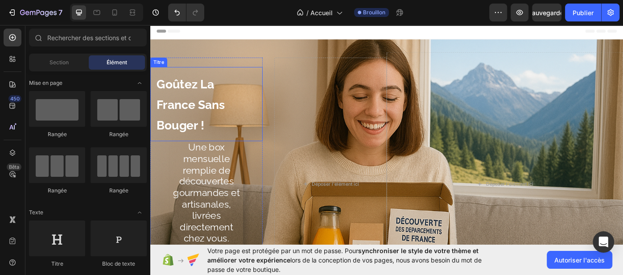
click at [187, 116] on span "Goûtez la France sans bouger !" at bounding box center [195, 115] width 77 height 62
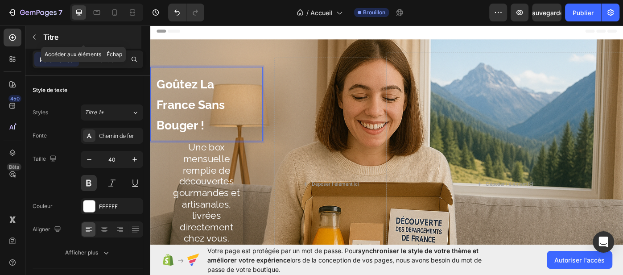
click at [52, 40] on font "Titre" at bounding box center [50, 37] width 15 height 9
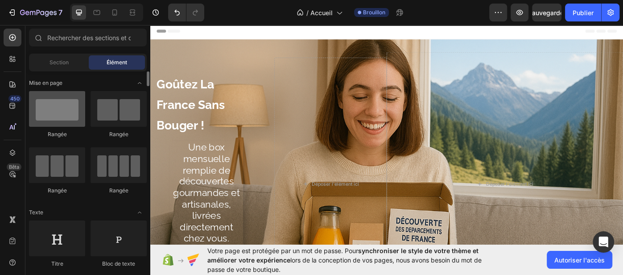
click at [67, 106] on div at bounding box center [57, 109] width 56 height 36
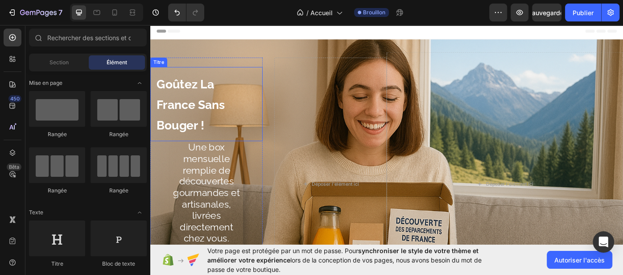
click at [221, 99] on span "Goûtez la France sans bouger !" at bounding box center [195, 115] width 77 height 62
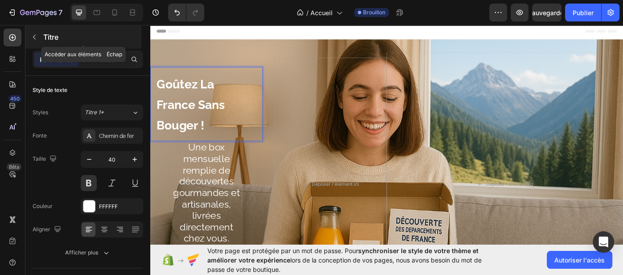
click at [33, 38] on icon "button" at bounding box center [34, 36] width 7 height 7
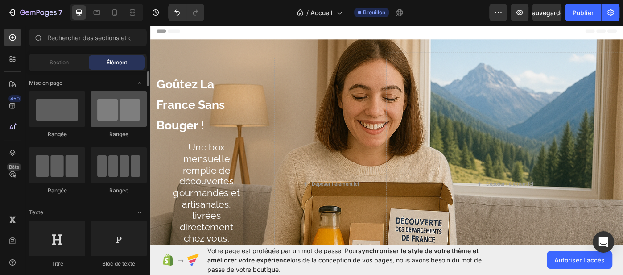
click at [100, 113] on div at bounding box center [118, 109] width 56 height 36
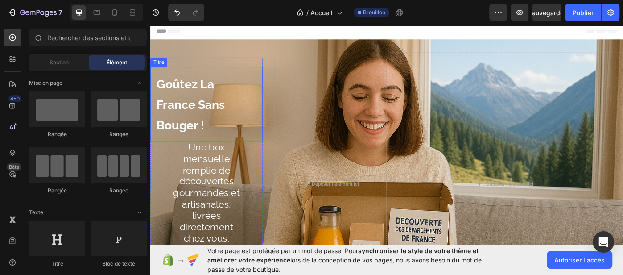
click at [170, 126] on p "⁠⁠⁠⁠⁠⁠⁠ Goûtez la France sans bouger !" at bounding box center [200, 115] width 87 height 70
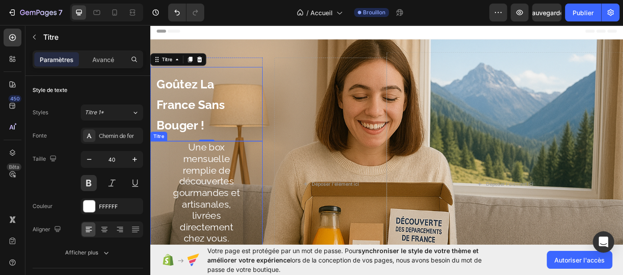
click at [224, 203] on font "Une box mensuelle remplie de découvertes gourmandes et artisanales, livrées dir…" at bounding box center [213, 214] width 75 height 115
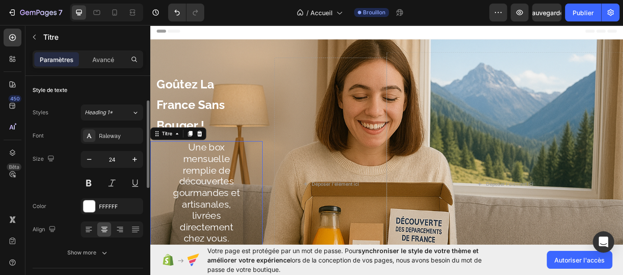
scroll to position [18, 0]
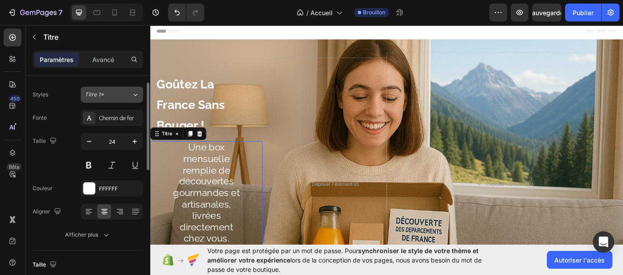
click at [137, 94] on icon at bounding box center [135, 94] width 8 height 9
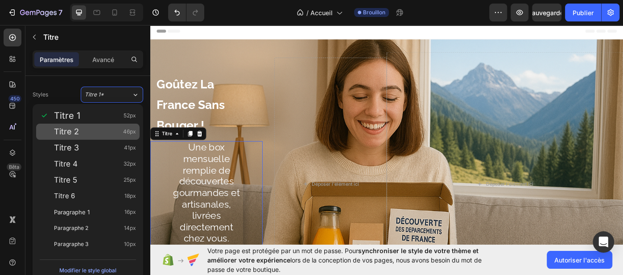
click at [95, 125] on div "Titre 2 46px" at bounding box center [87, 131] width 103 height 16
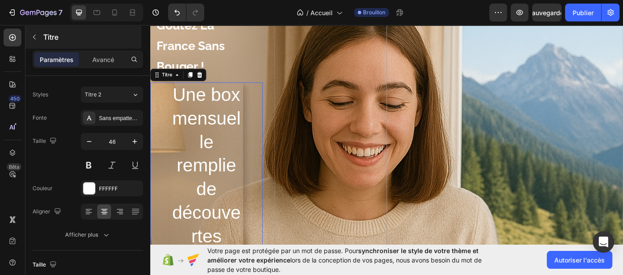
scroll to position [45, 0]
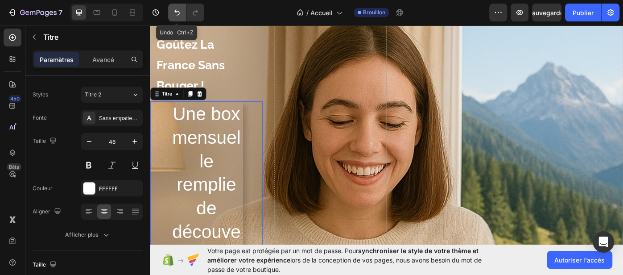
click at [176, 12] on icon "Annuler/Rétablir" at bounding box center [176, 12] width 9 height 9
type input "24"
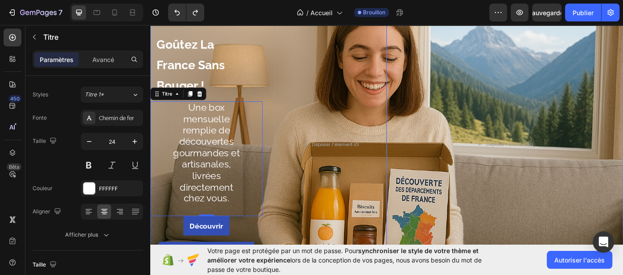
scroll to position [40, 0]
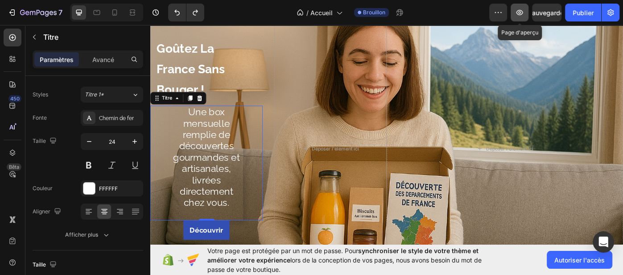
click at [524, 13] on button "button" at bounding box center [519, 13] width 18 height 18
click at [208, 82] on span "Goûtez la France sans bouger !" at bounding box center [195, 75] width 77 height 62
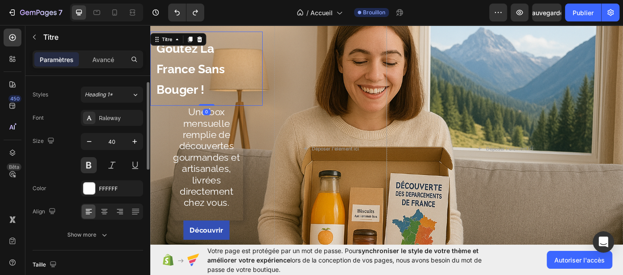
scroll to position [17, 0]
click at [179, 45] on div "Titre" at bounding box center [168, 41] width 33 height 11
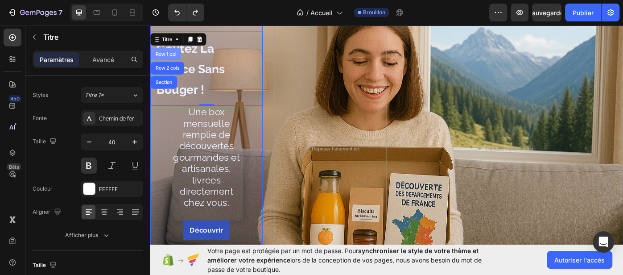
click at [172, 58] on div "Row 1 col" at bounding box center [167, 57] width 27 height 5
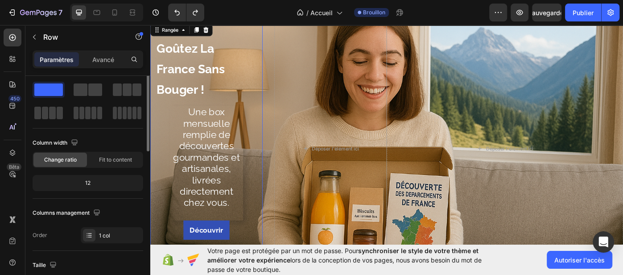
scroll to position [0, 0]
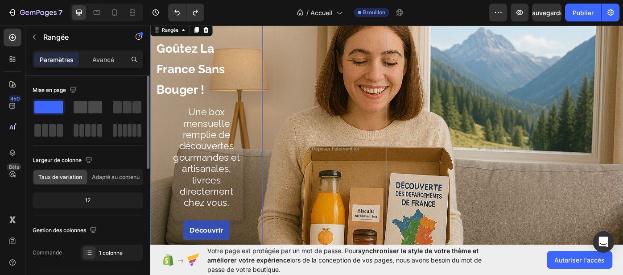
click at [93, 106] on span at bounding box center [95, 107] width 14 height 12
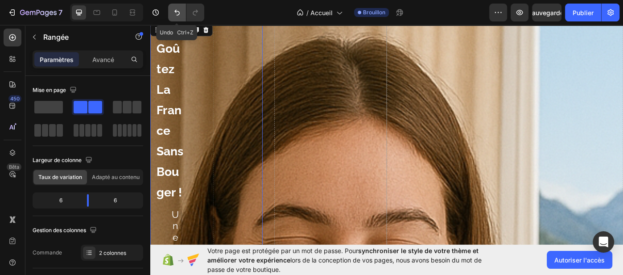
click at [176, 12] on icon "Annuler/Rétablir" at bounding box center [176, 12] width 9 height 9
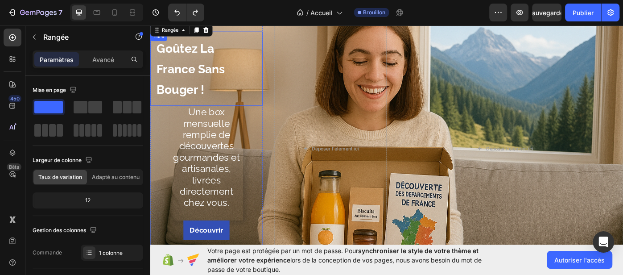
click at [216, 67] on span "Goûtez la France sans bouger !" at bounding box center [195, 75] width 77 height 62
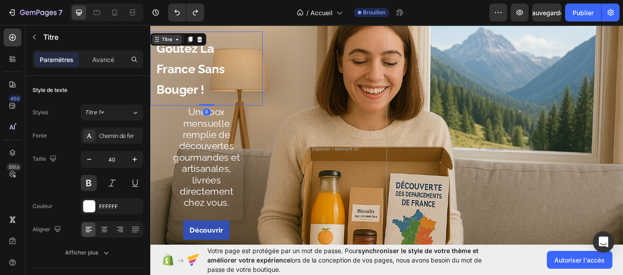
click at [178, 41] on icon at bounding box center [180, 41] width 7 height 7
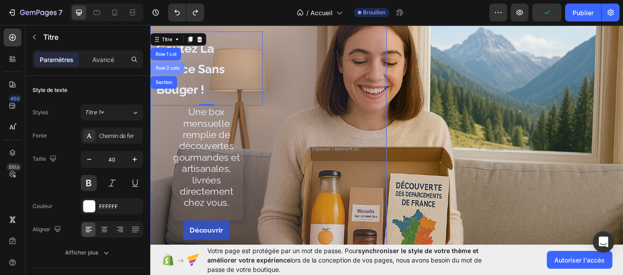
click at [178, 72] on div "Row 2 cols" at bounding box center [169, 73] width 31 height 5
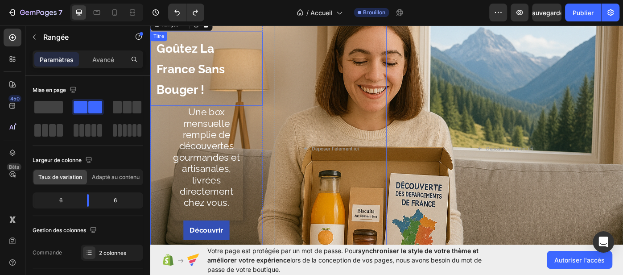
scroll to position [11, 0]
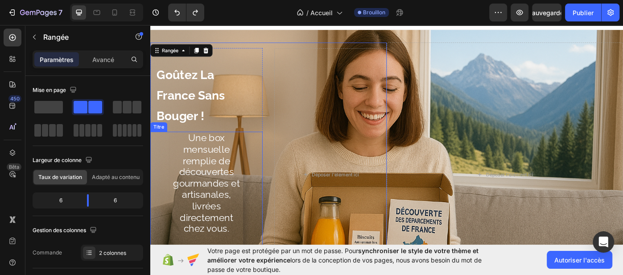
click at [195, 209] on font "Une box mensuelle remplie de découvertes gourmandes et artisanales, livrées dir…" at bounding box center [213, 203] width 75 height 115
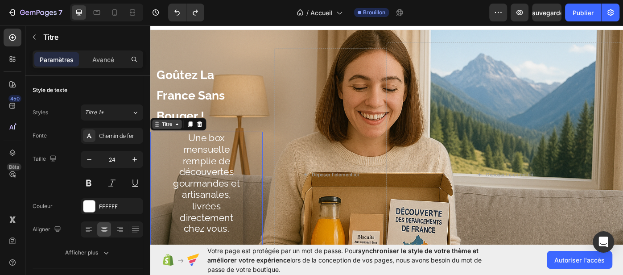
click at [181, 136] on icon at bounding box center [180, 137] width 3 height 2
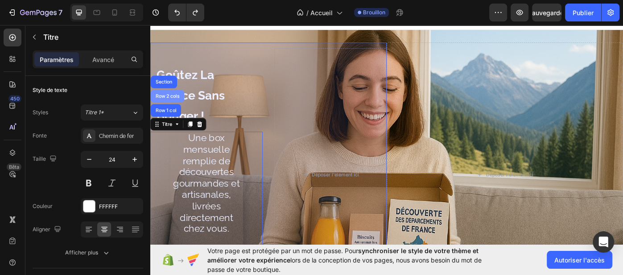
click at [162, 107] on div "Row 2 cols" at bounding box center [169, 105] width 31 height 5
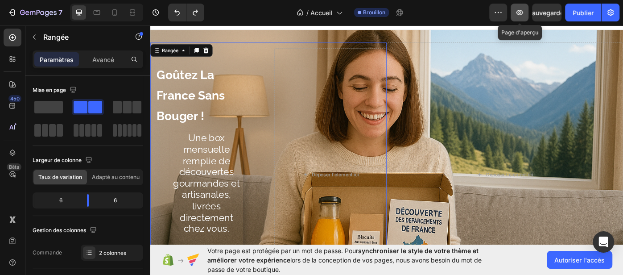
click at [522, 16] on icon "button" at bounding box center [519, 12] width 9 height 9
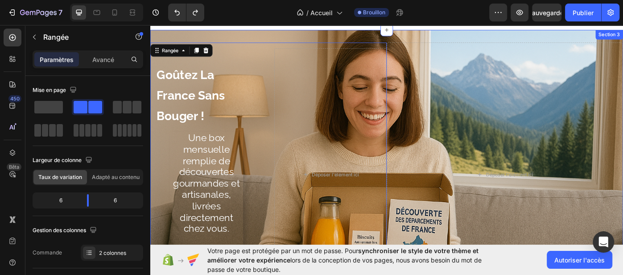
click at [417, 41] on div "⁠⁠⁠⁠⁠⁠⁠ Goûtez la France sans bouger ! Titre Une box mensuelle remplie de décou…" at bounding box center [417, 194] width 535 height 327
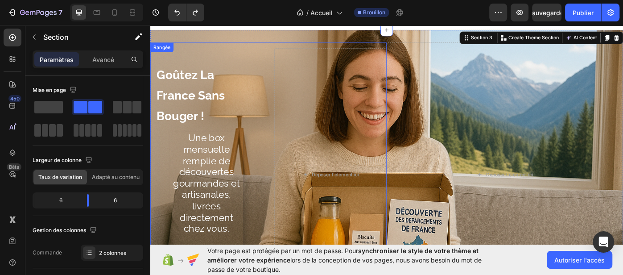
click at [393, 47] on div "⁠⁠⁠⁠⁠⁠⁠ Goûtez la France sans bouger ! Titre Une box mensuelle remplie de décou…" at bounding box center [283, 194] width 267 height 298
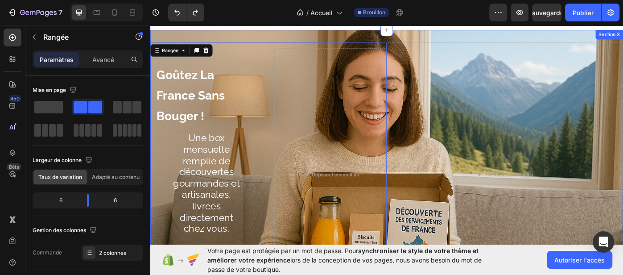
click at [410, 38] on div "⁠⁠⁠⁠⁠⁠⁠ Goûtez la France sans bouger ! Titre Une box mensuelle remplie de décou…" at bounding box center [417, 194] width 535 height 327
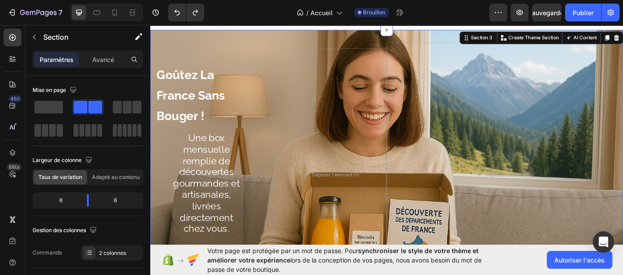
click at [360, 39] on div "⁠⁠⁠⁠⁠⁠⁠ Goûtez la France sans bouger ! Titre Une box mensuelle remplie de décou…" at bounding box center [417, 194] width 535 height 327
click at [124, 107] on span at bounding box center [127, 107] width 9 height 12
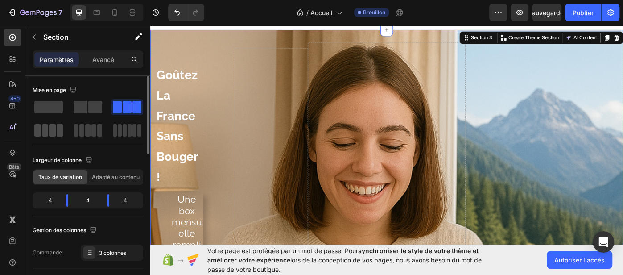
click at [46, 131] on span at bounding box center [45, 130] width 7 height 12
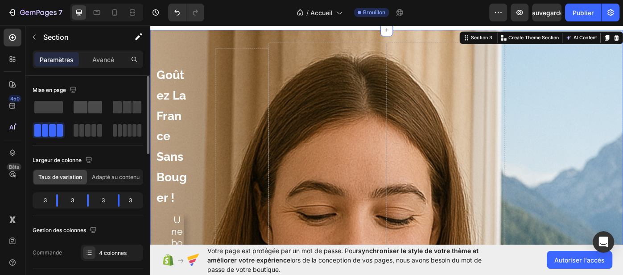
click at [85, 106] on span at bounding box center [81, 107] width 14 height 12
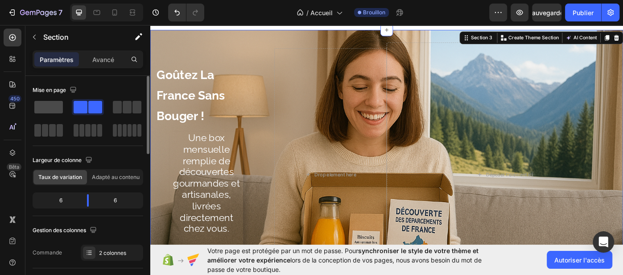
click at [61, 107] on span at bounding box center [48, 107] width 29 height 12
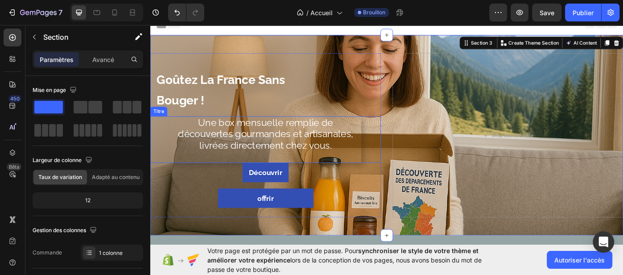
scroll to position [2, 0]
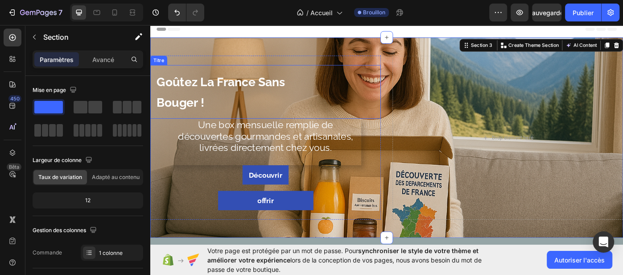
click at [218, 101] on p "⁠⁠⁠⁠⁠⁠⁠ Goûtez la France sans bouger !" at bounding box center [254, 101] width 194 height 46
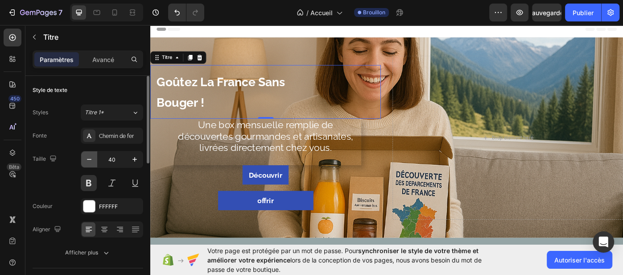
click at [88, 157] on icon "button" at bounding box center [89, 159] width 9 height 9
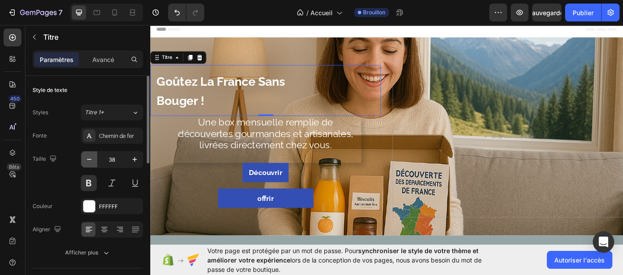
click at [88, 157] on icon "button" at bounding box center [89, 159] width 9 height 9
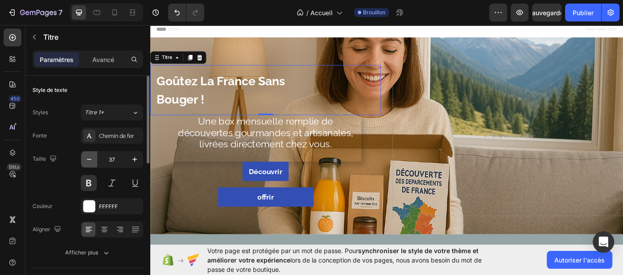
click at [87, 157] on icon "button" at bounding box center [89, 159] width 9 height 9
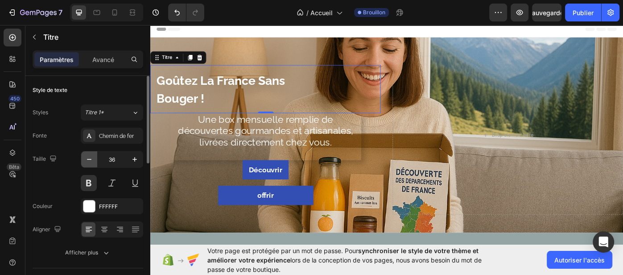
click at [86, 157] on icon "button" at bounding box center [89, 159] width 9 height 9
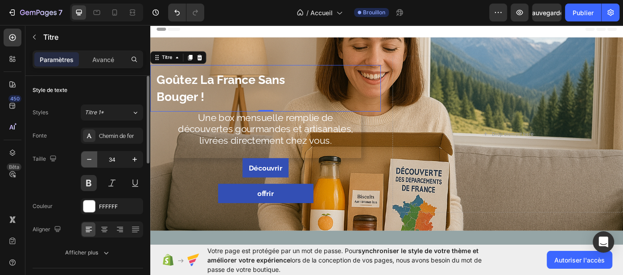
click at [86, 157] on icon "button" at bounding box center [89, 159] width 9 height 9
type input "33"
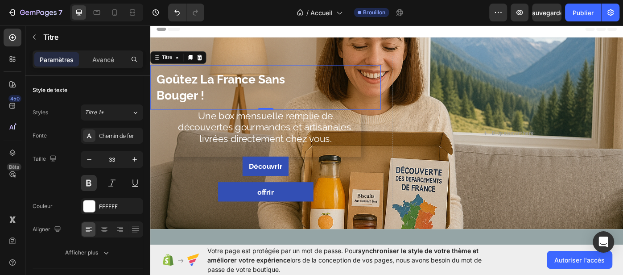
click at [225, 99] on h1 "goûtez la france sans bouger !" at bounding box center [254, 95] width 209 height 50
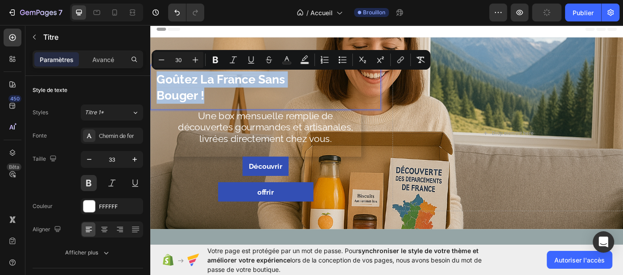
drag, startPoint x: 160, startPoint y: 84, endPoint x: 255, endPoint y: 100, distance: 97.2
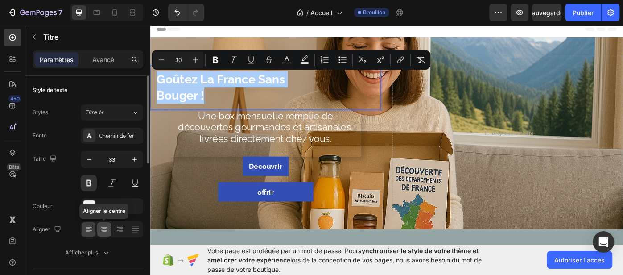
click at [103, 229] on icon at bounding box center [104, 229] width 9 height 9
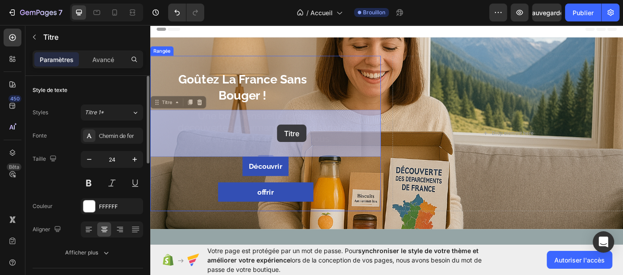
drag, startPoint x: 199, startPoint y: 127, endPoint x: 184, endPoint y: 94, distance: 36.3
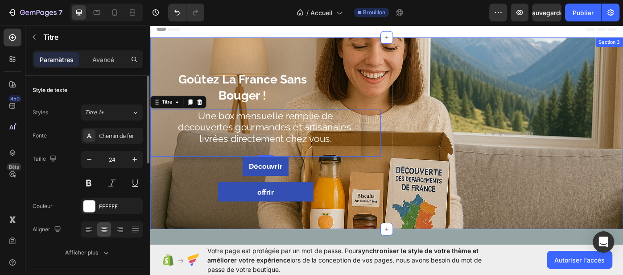
click at [235, 51] on div "⁠⁠⁠⁠⁠⁠⁠ goûtez la france sans bouger ! Titre Une box mensuelle remplie de décou…" at bounding box center [417, 147] width 535 height 217
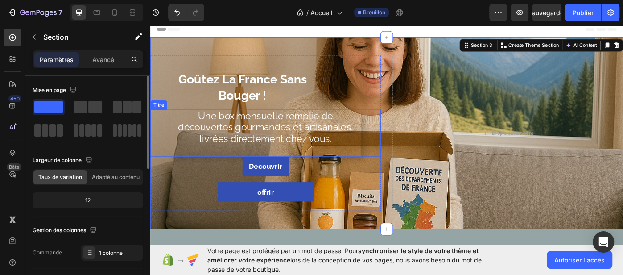
click at [241, 150] on font "Une box mensuelle remplie de découvertes gourmandes et artisanales, livrées dir…" at bounding box center [281, 140] width 198 height 39
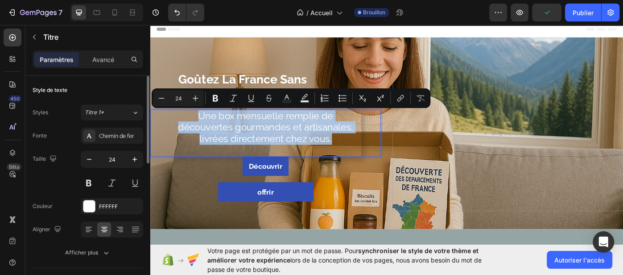
drag, startPoint x: 204, startPoint y: 128, endPoint x: 357, endPoint y: 155, distance: 155.6
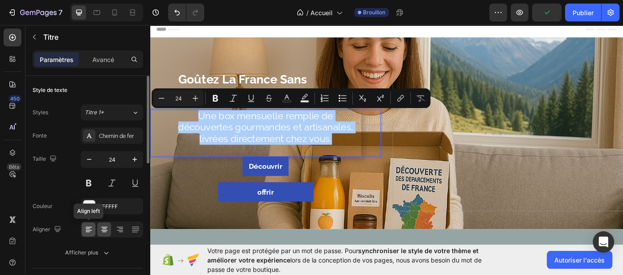
click at [89, 234] on div at bounding box center [89, 229] width 14 height 14
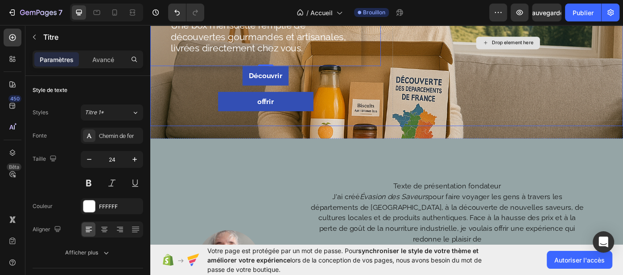
scroll to position [0, 0]
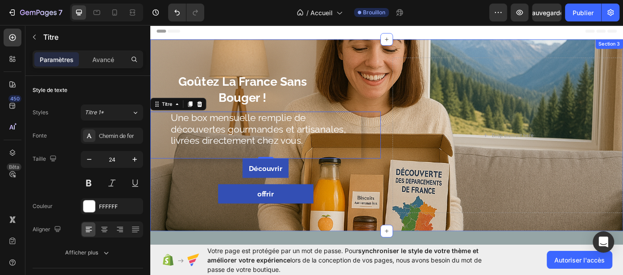
click at [447, 49] on div "⁠⁠⁠⁠⁠⁠⁠ goûtez la france sans bouger ! Titre Une box mensuelle remplie de décou…" at bounding box center [417, 149] width 535 height 217
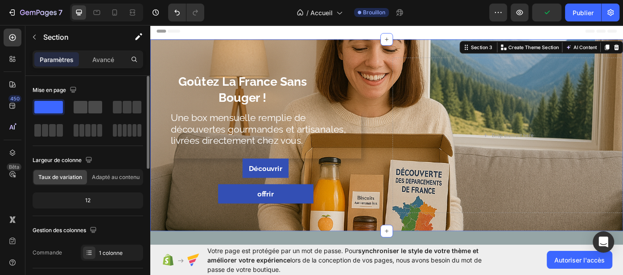
click at [82, 110] on span at bounding box center [81, 107] width 14 height 12
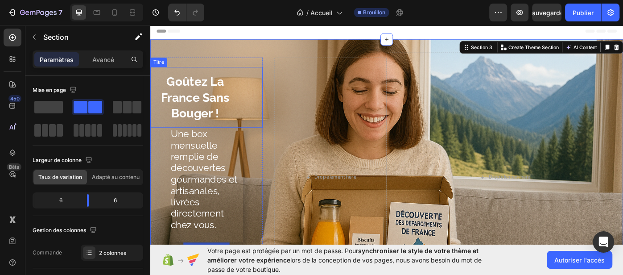
click at [189, 107] on span "goûtez la france sans bouger !" at bounding box center [201, 107] width 77 height 52
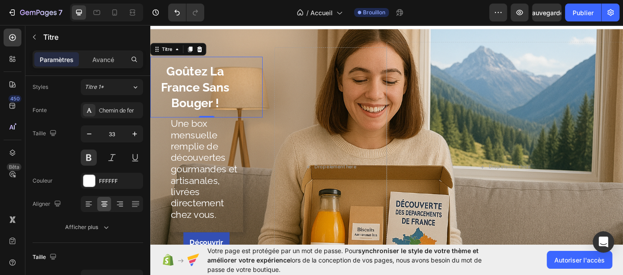
scroll to position [14, 0]
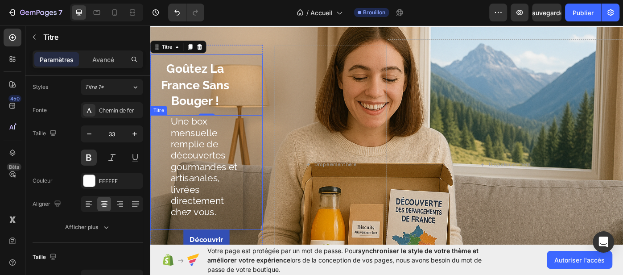
click at [199, 176] on p "Une box mensuelle remplie de découvertes gourmandes et artisanales, livrées dir…" at bounding box center [213, 185] width 81 height 115
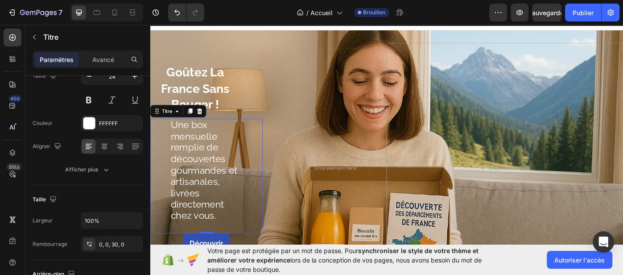
scroll to position [9, 0]
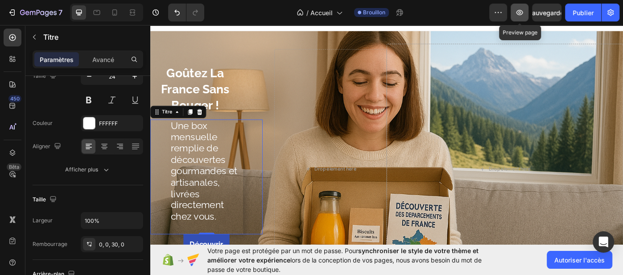
click at [518, 15] on icon "button" at bounding box center [519, 12] width 9 height 9
click at [524, 16] on button "button" at bounding box center [519, 13] width 18 height 18
